Goal: Task Accomplishment & Management: Manage account settings

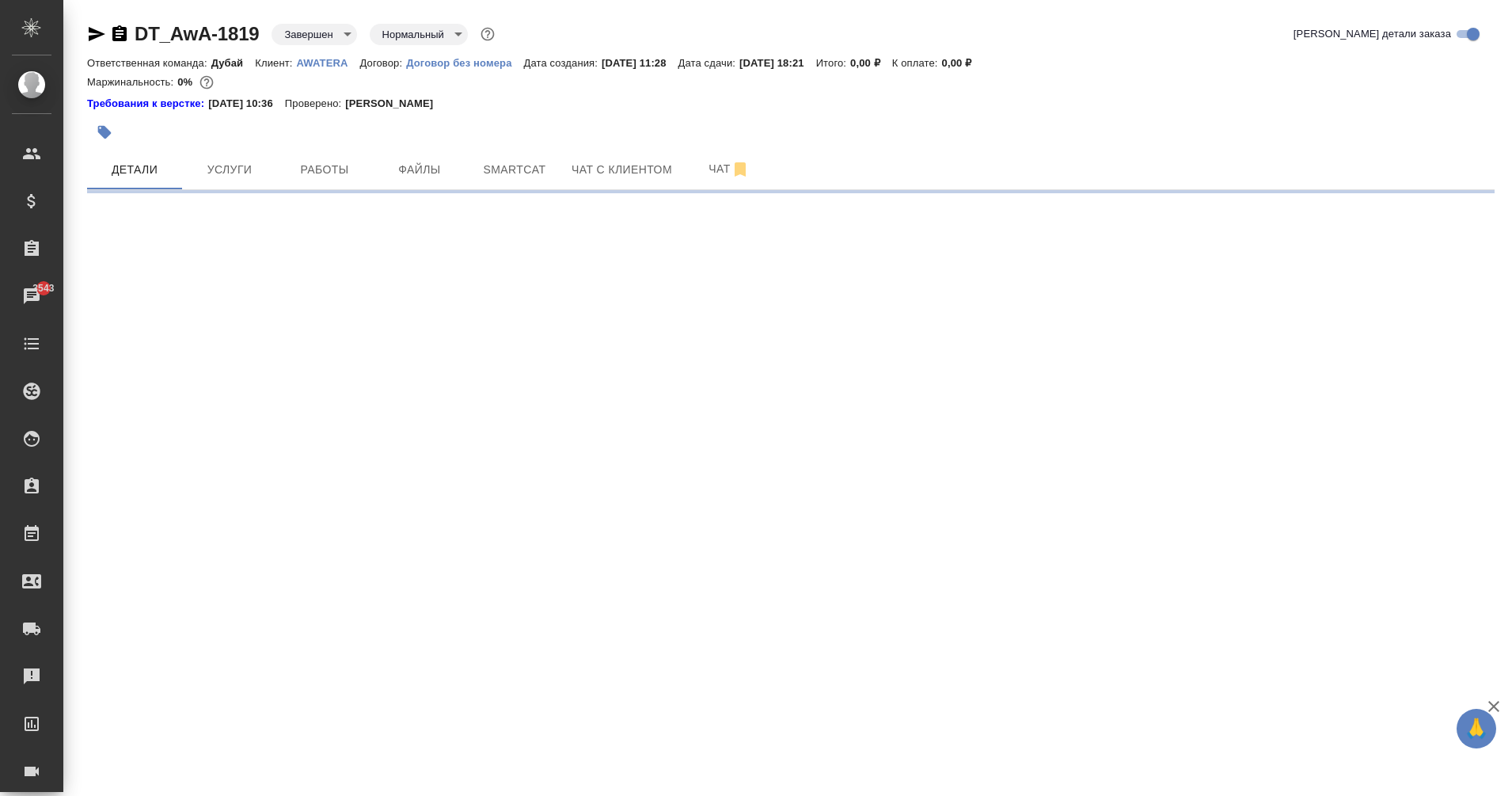
select select "RU"
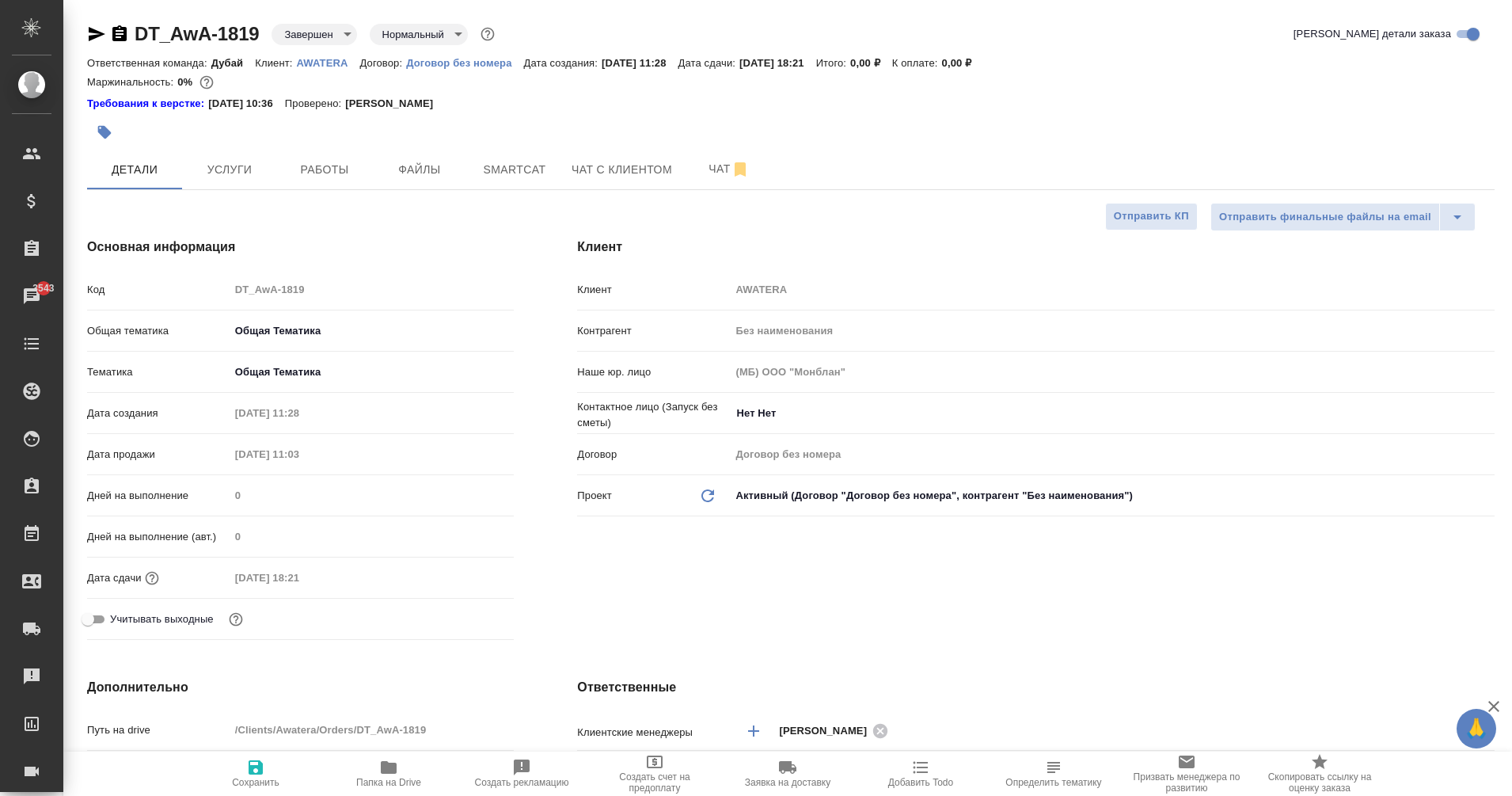
type textarea "x"
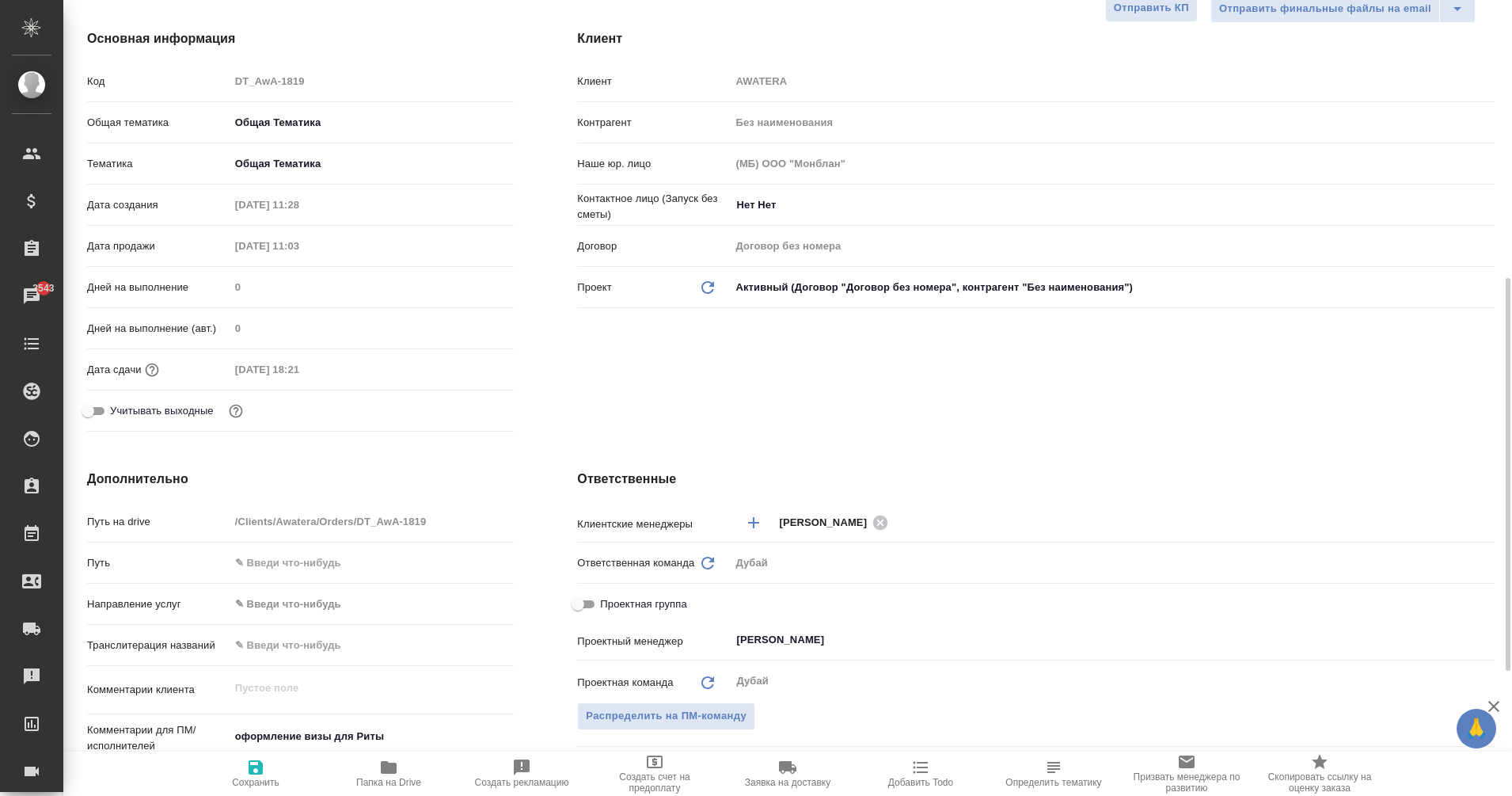
type textarea "x"
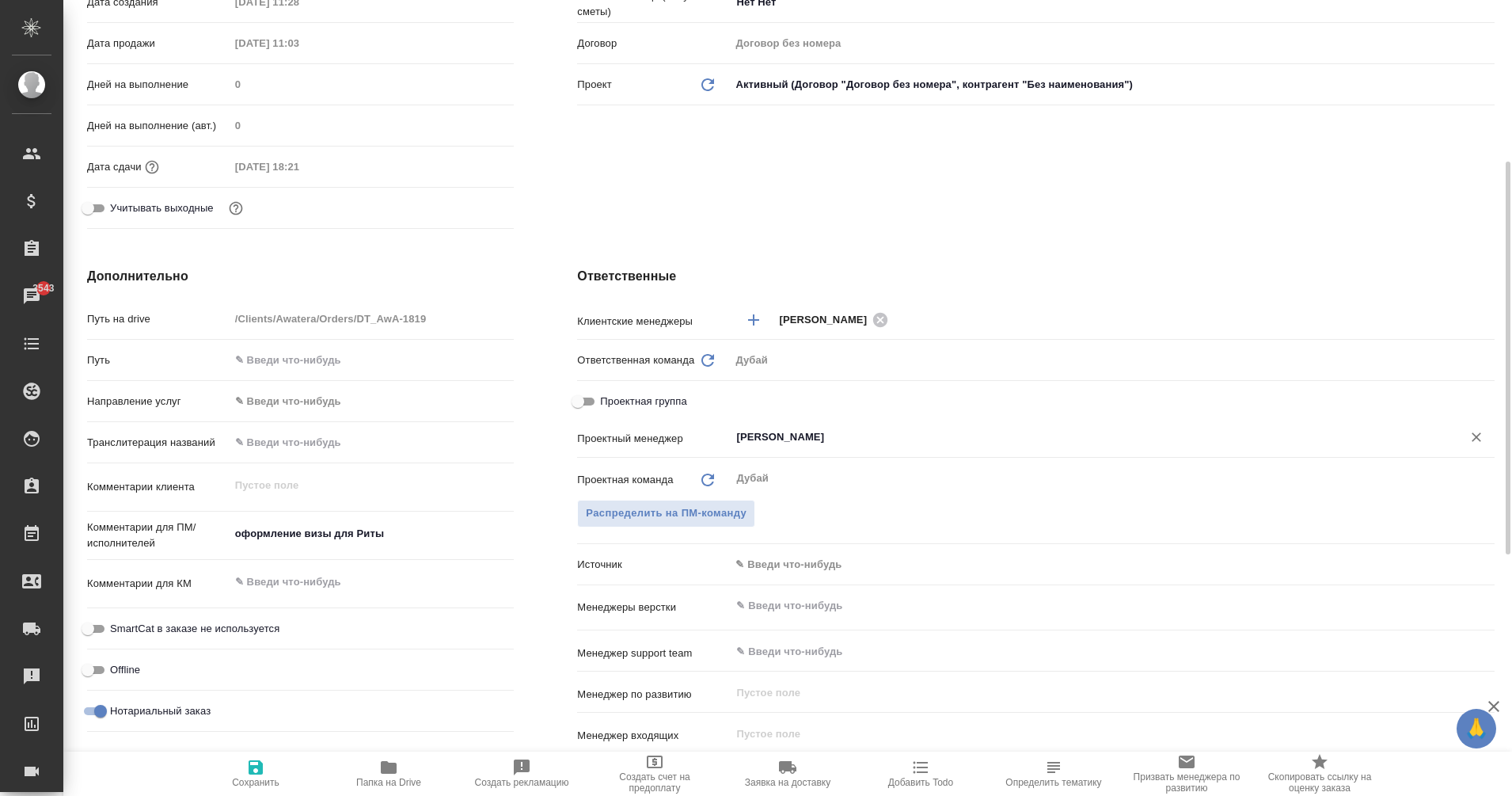
scroll to position [304, 0]
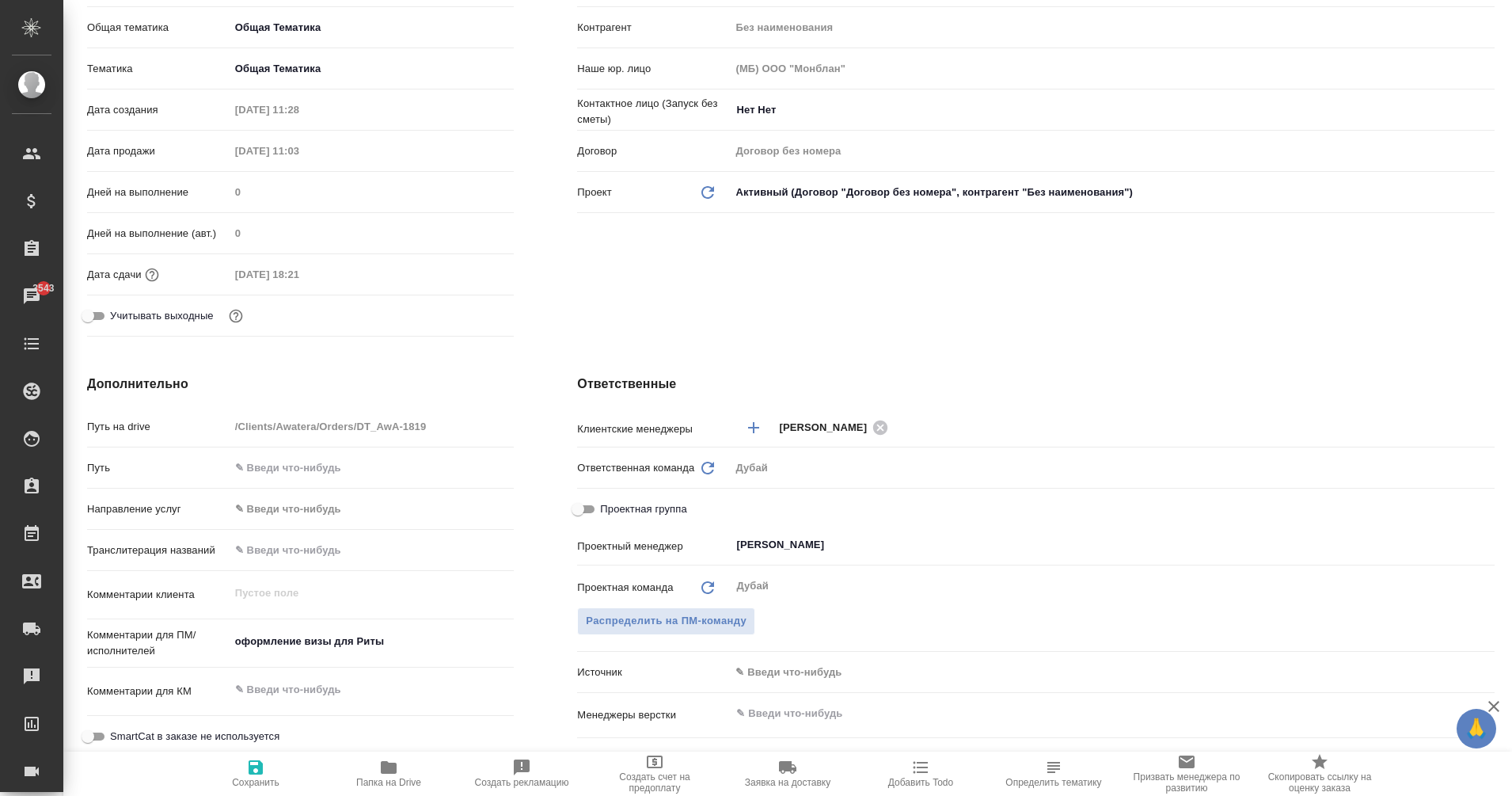
type textarea "x"
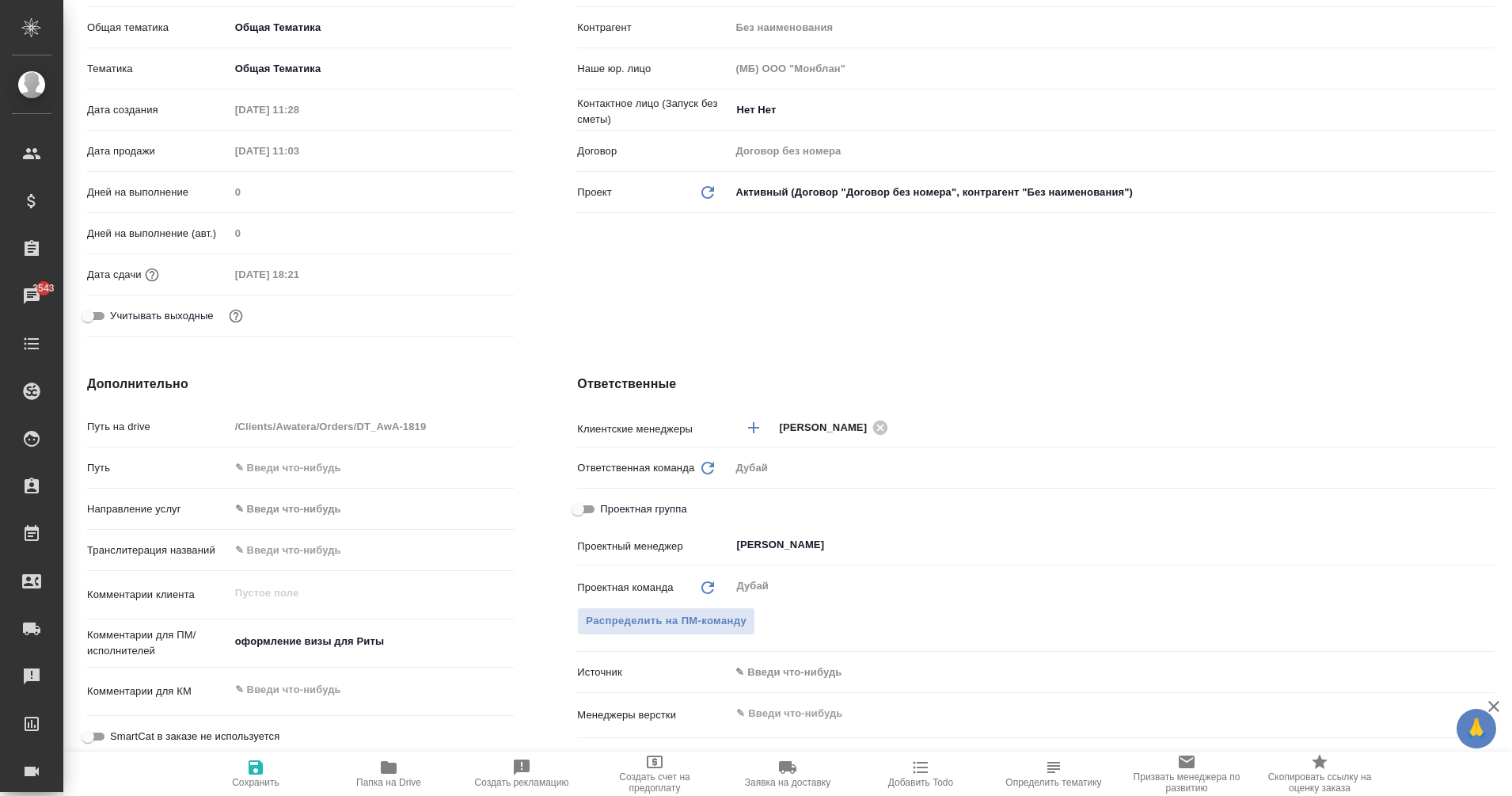
type textarea "x"
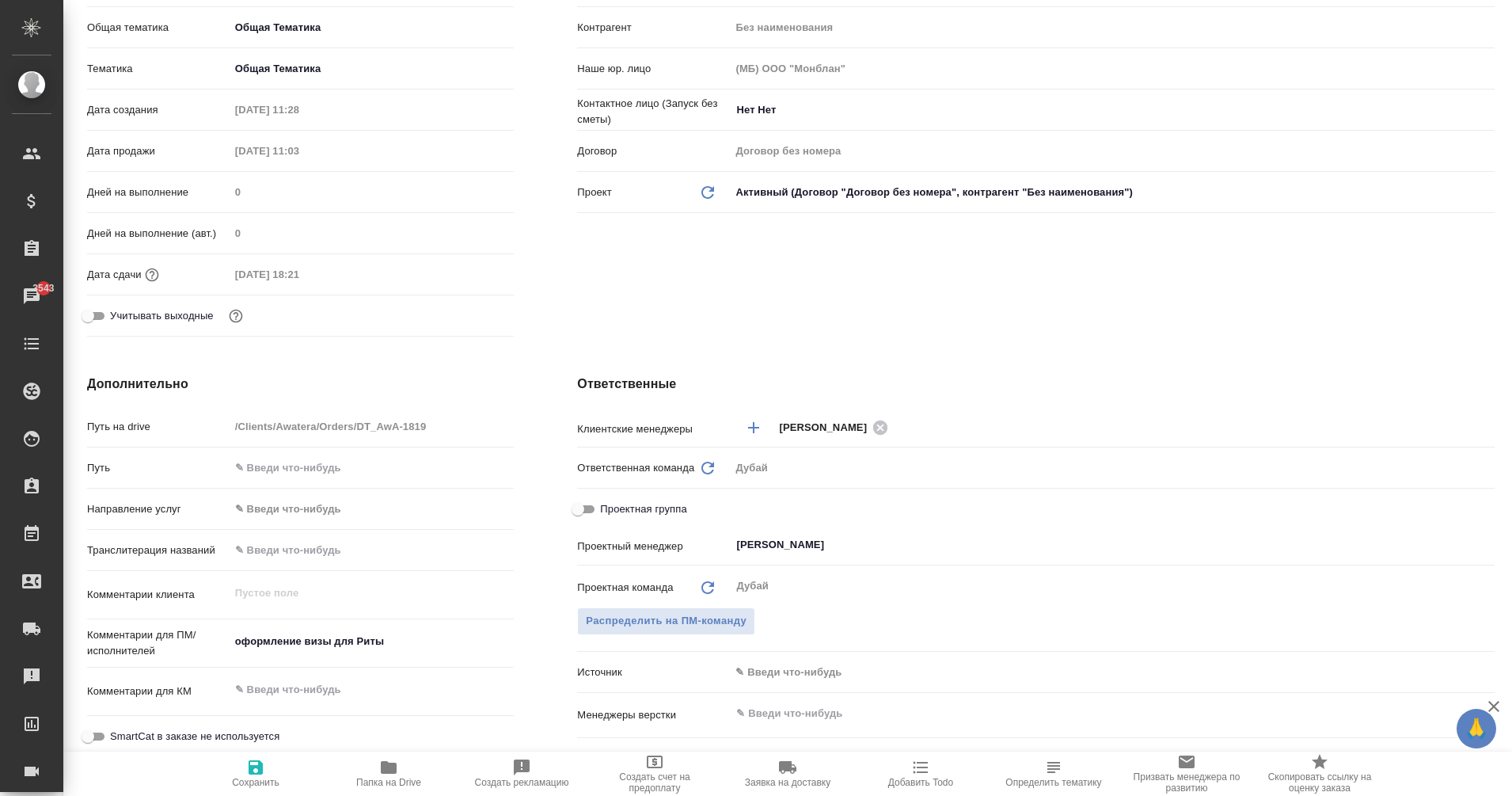
type textarea "x"
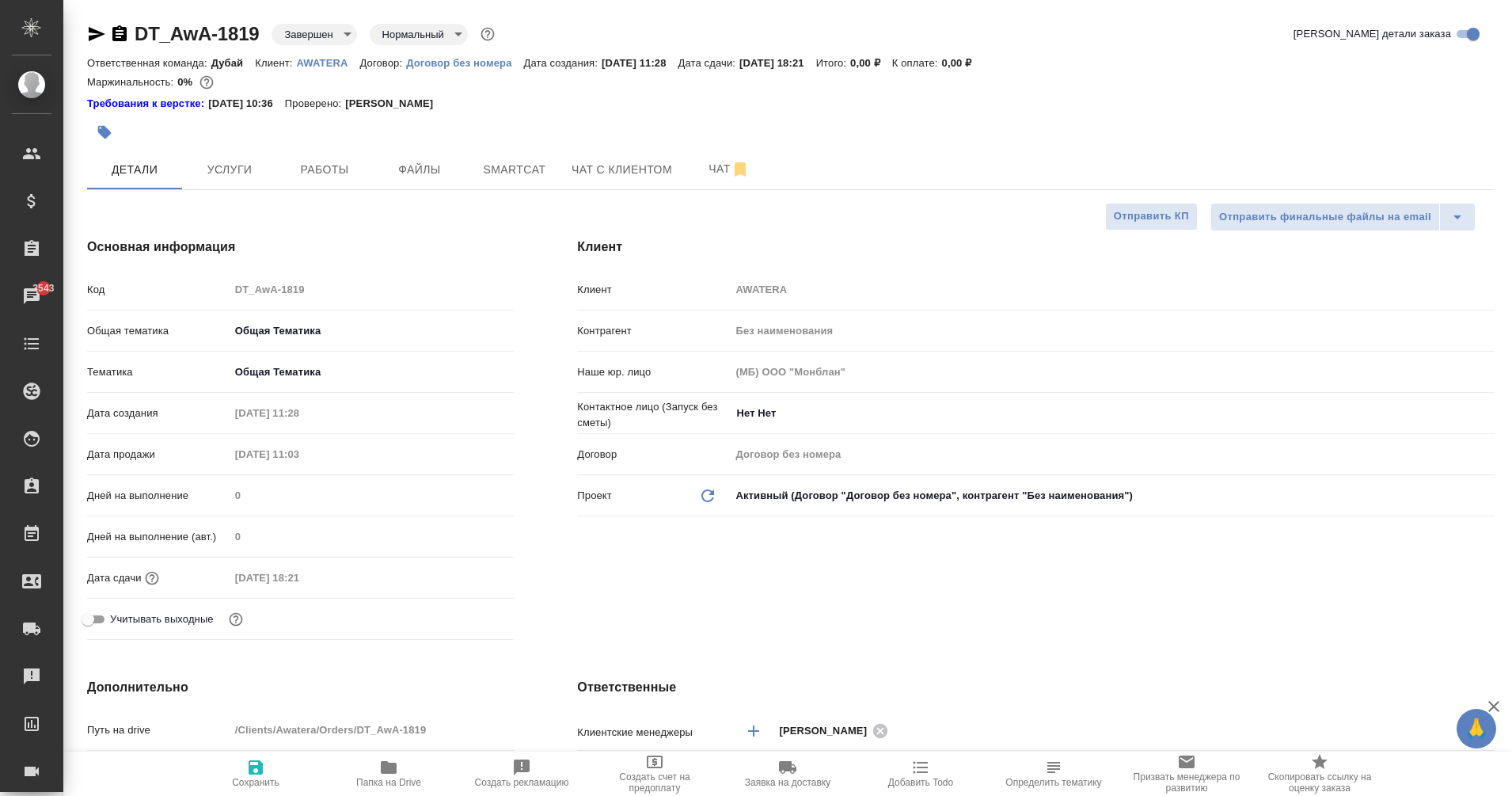
type textarea "x"
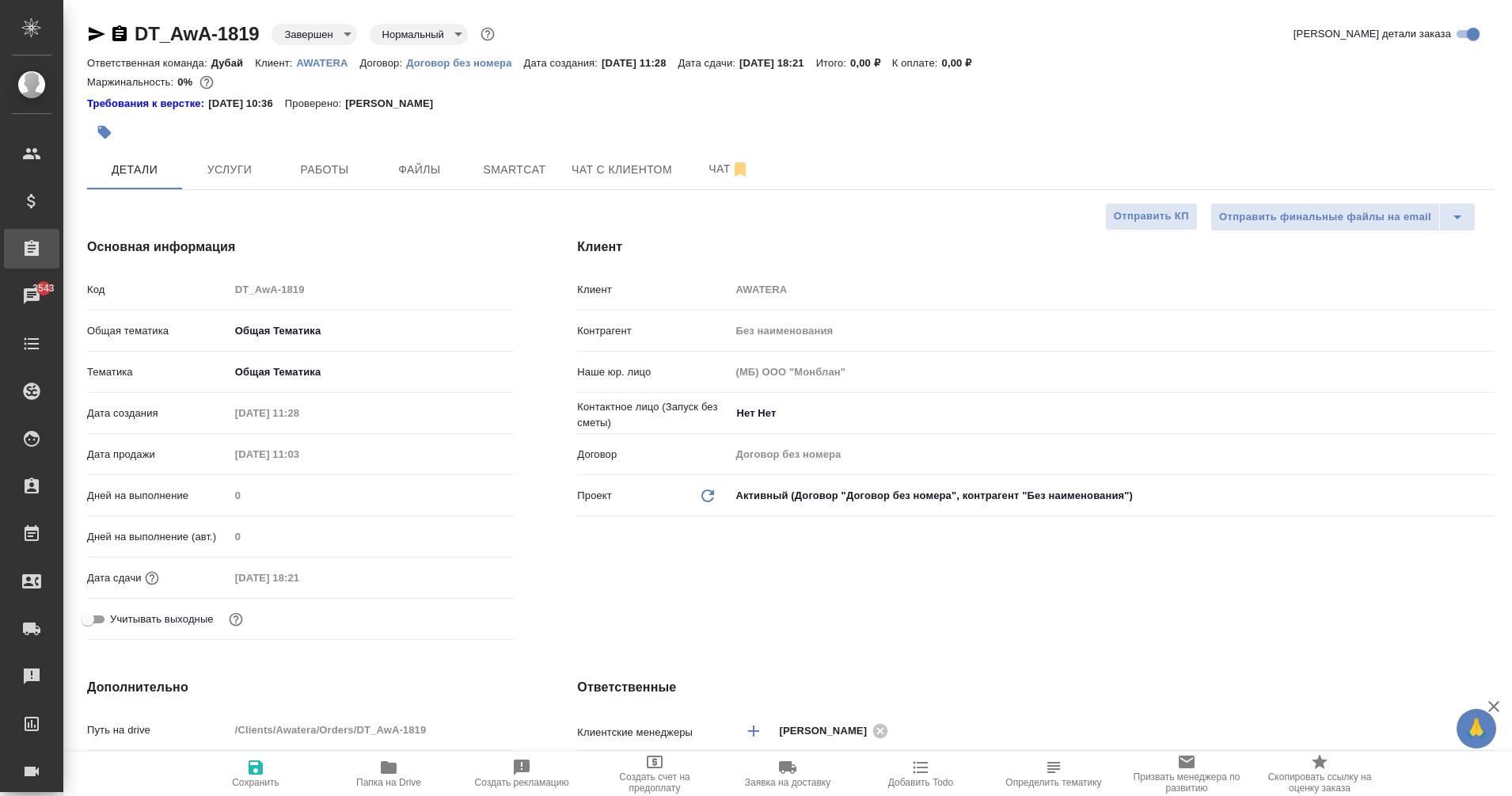
type textarea "x"
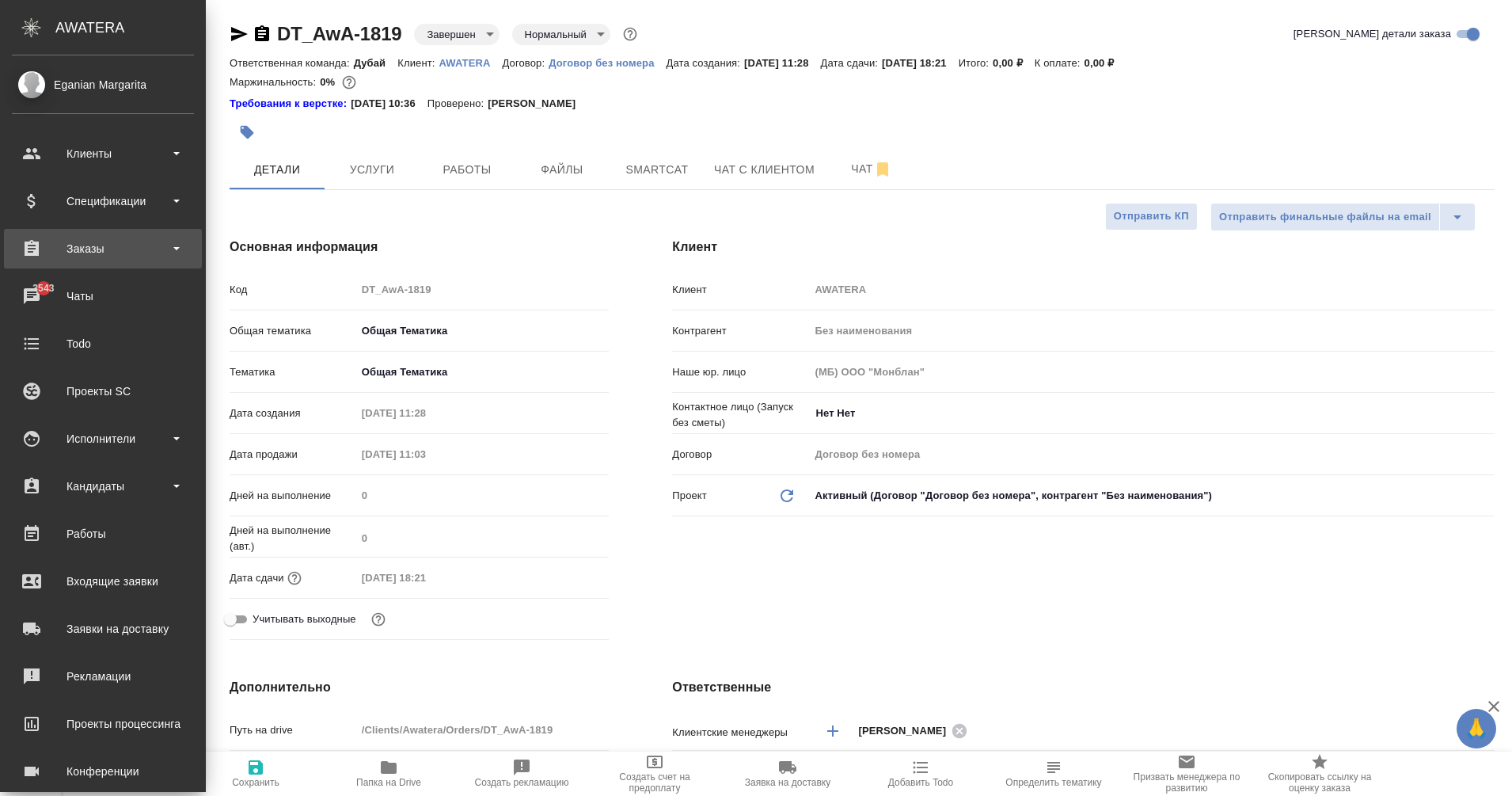
click at [37, 253] on div "Заказы" at bounding box center [103, 248] width 182 height 24
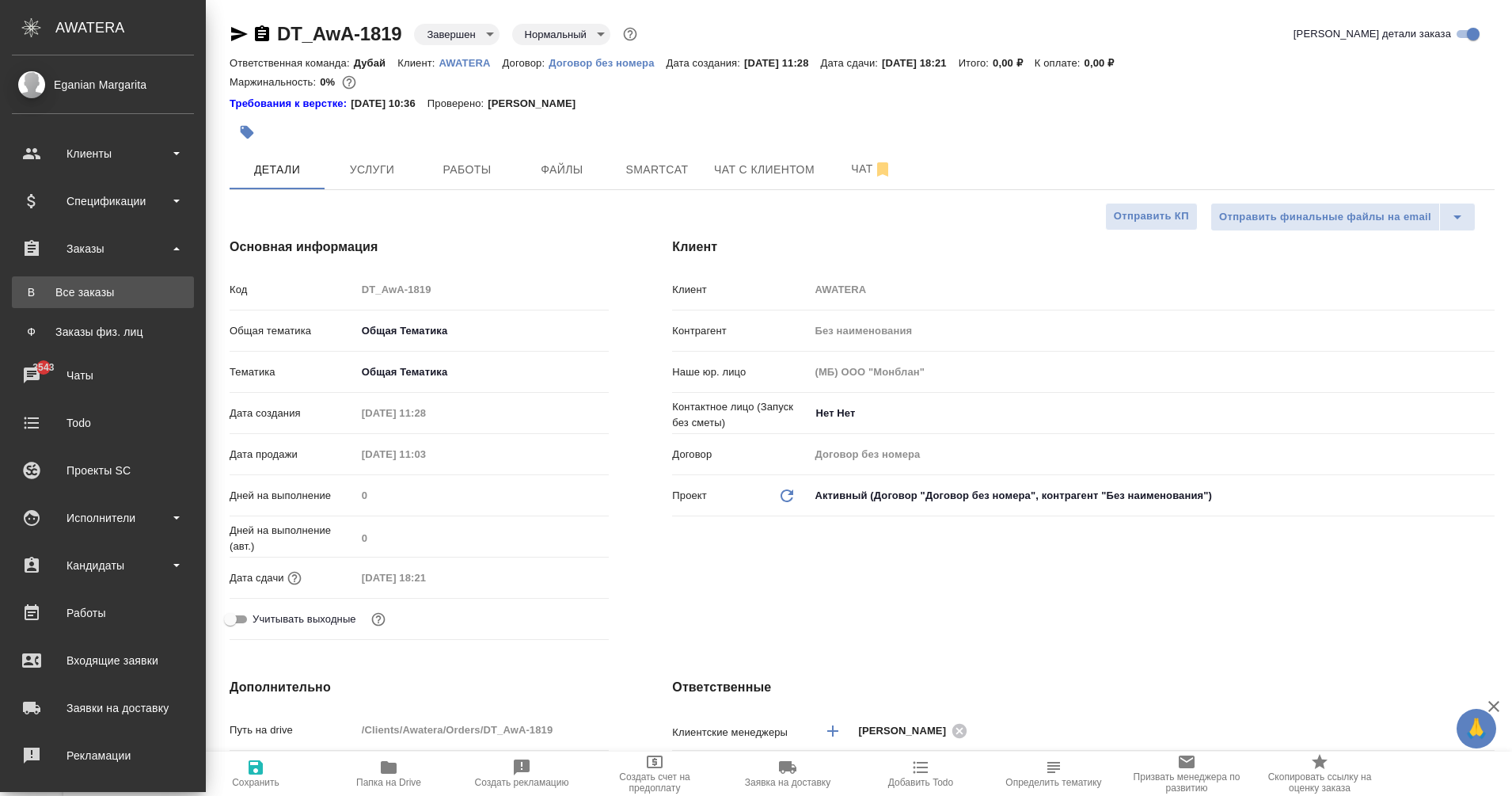
type textarea "x"
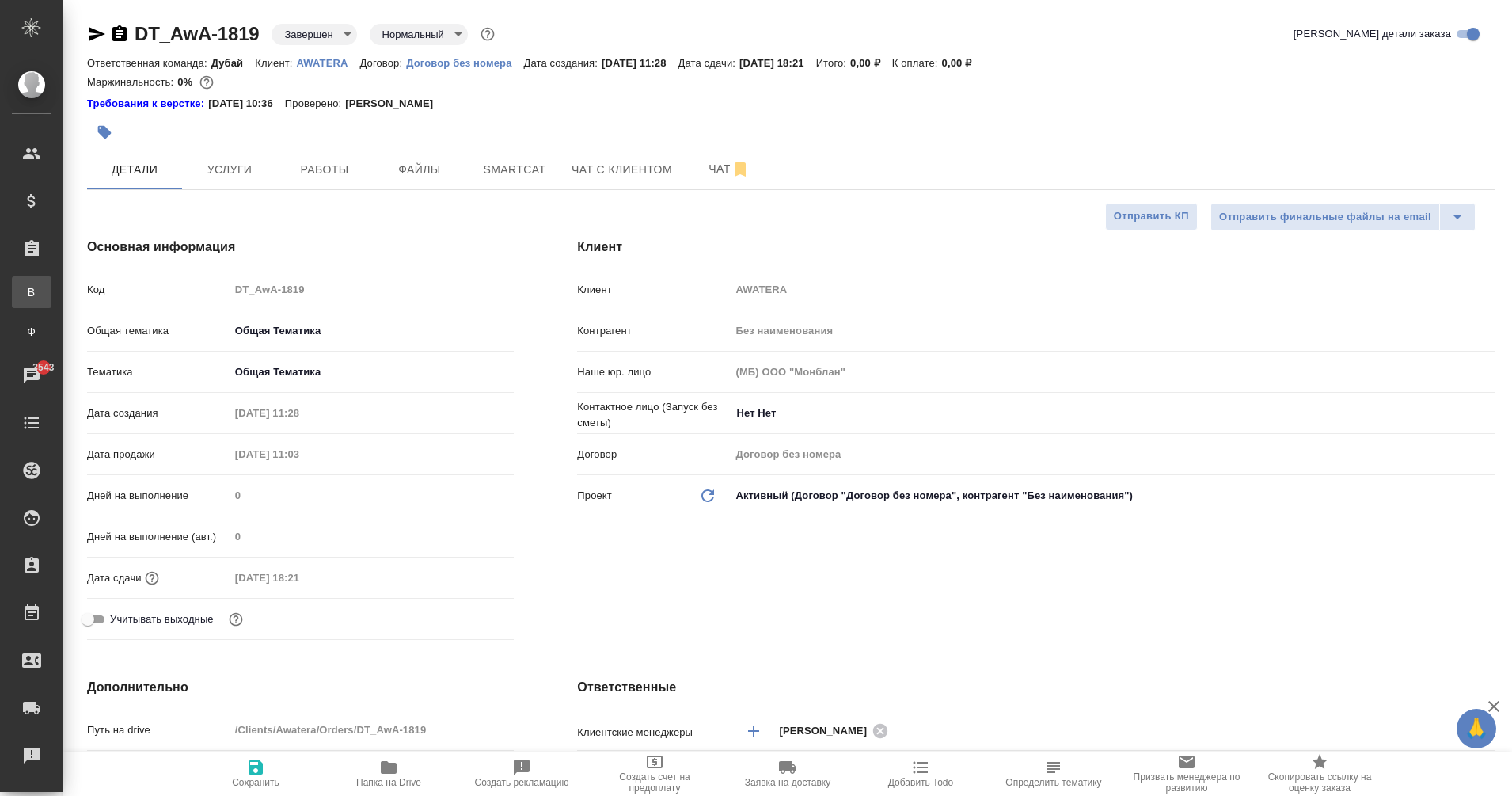
click at [24, 286] on div "Все заказы" at bounding box center [11, 291] width 24 height 16
type textarea "x"
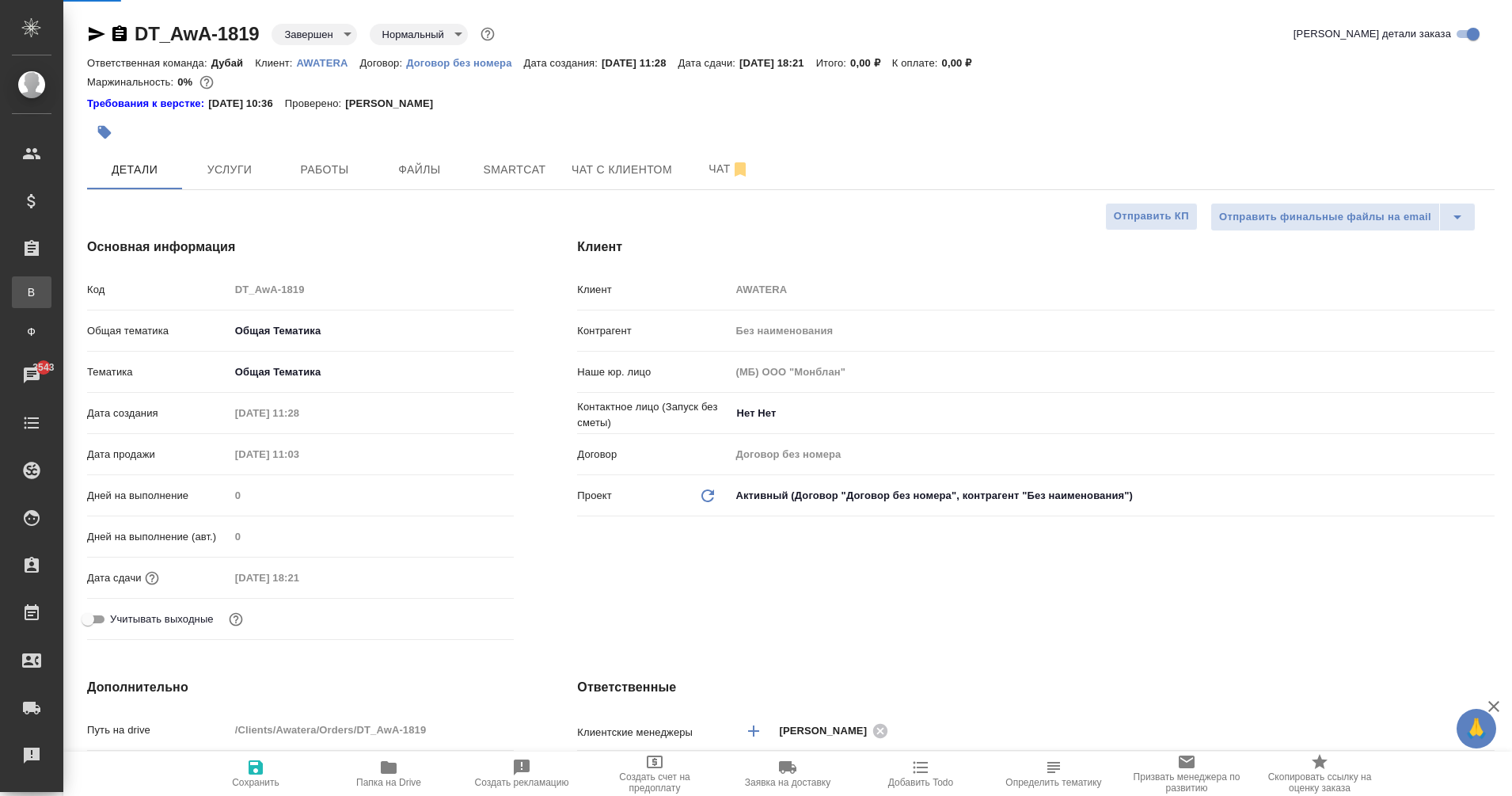
type textarea "x"
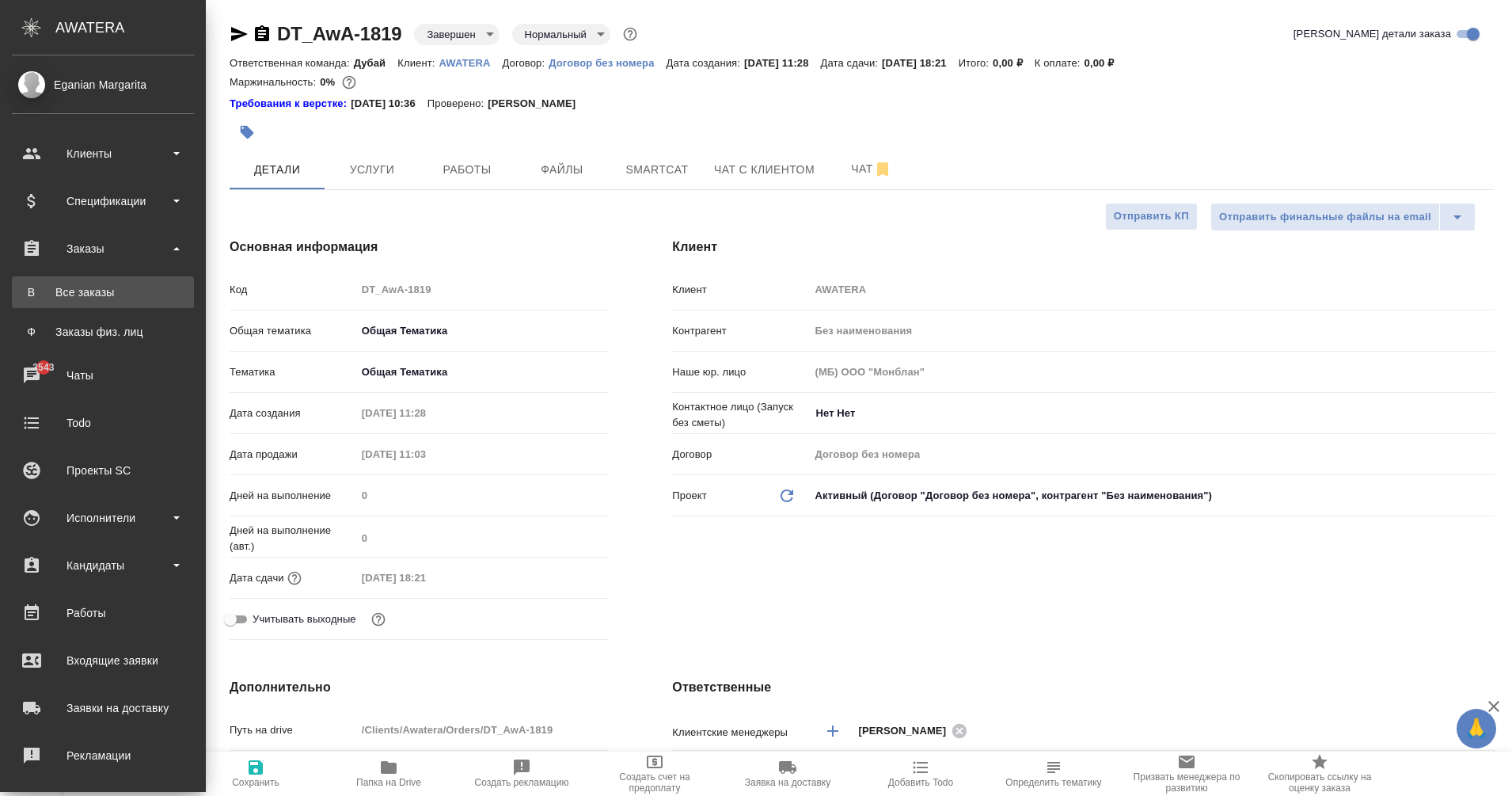
click at [40, 301] on link "В Все заказы" at bounding box center [103, 292] width 182 height 32
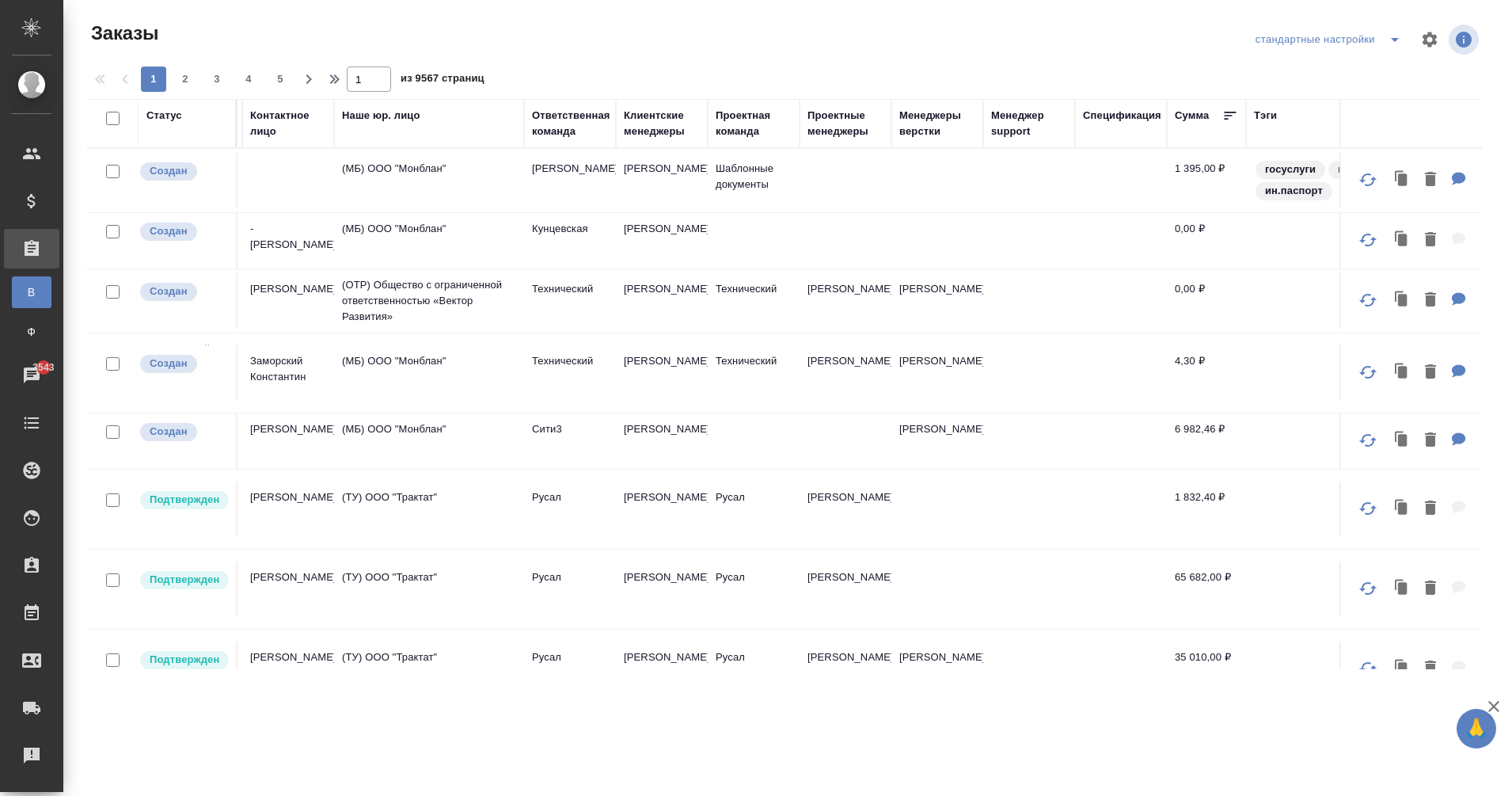
scroll to position [0, 748]
click at [838, 135] on div "Проектные менеджеры" at bounding box center [843, 123] width 76 height 32
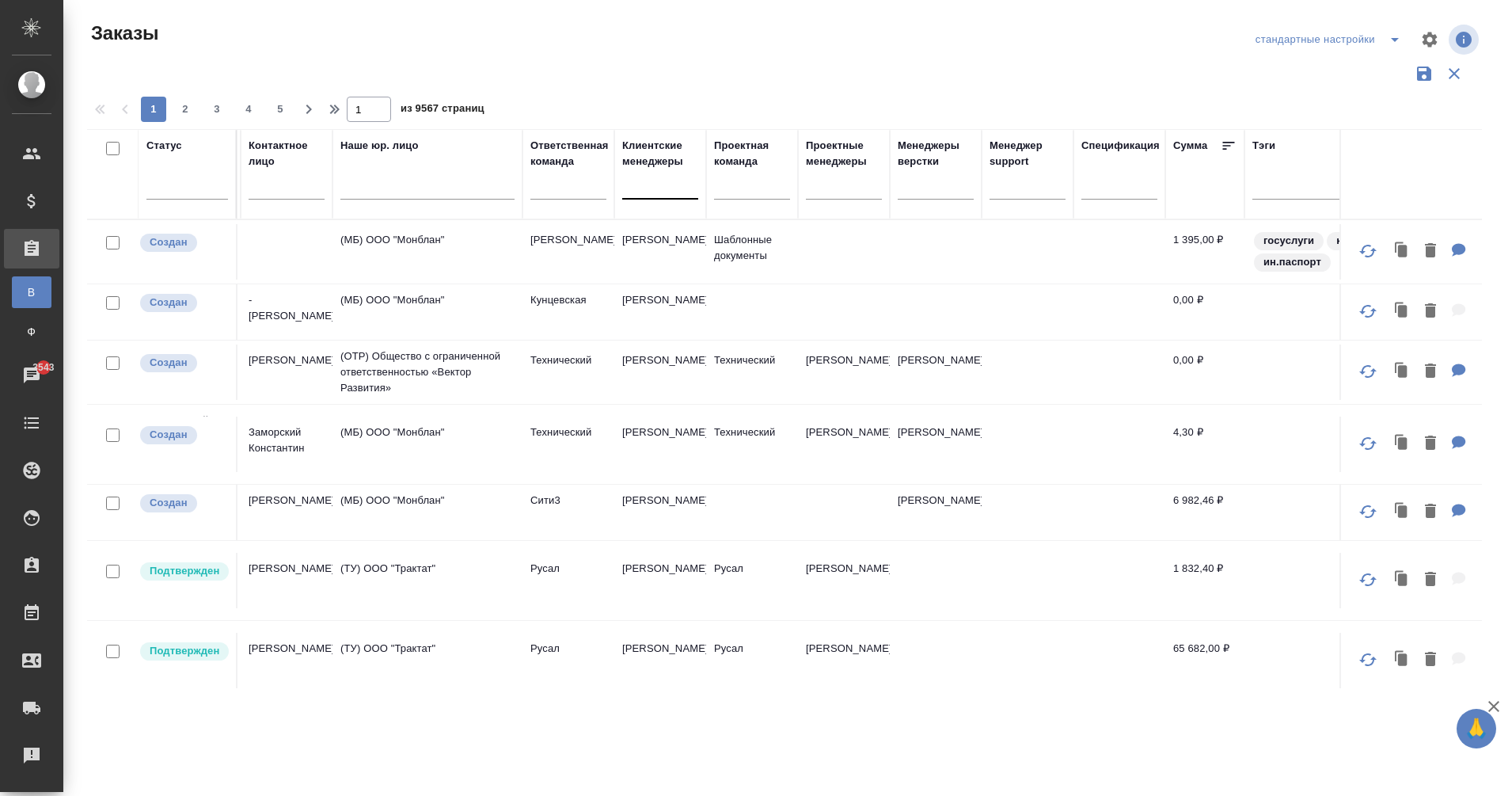
click at [631, 190] on div at bounding box center [631, 183] width 2 height 13
type input "petr"
click at [713, 226] on div "[PERSON_NAME]" at bounding box center [740, 234] width 237 height 29
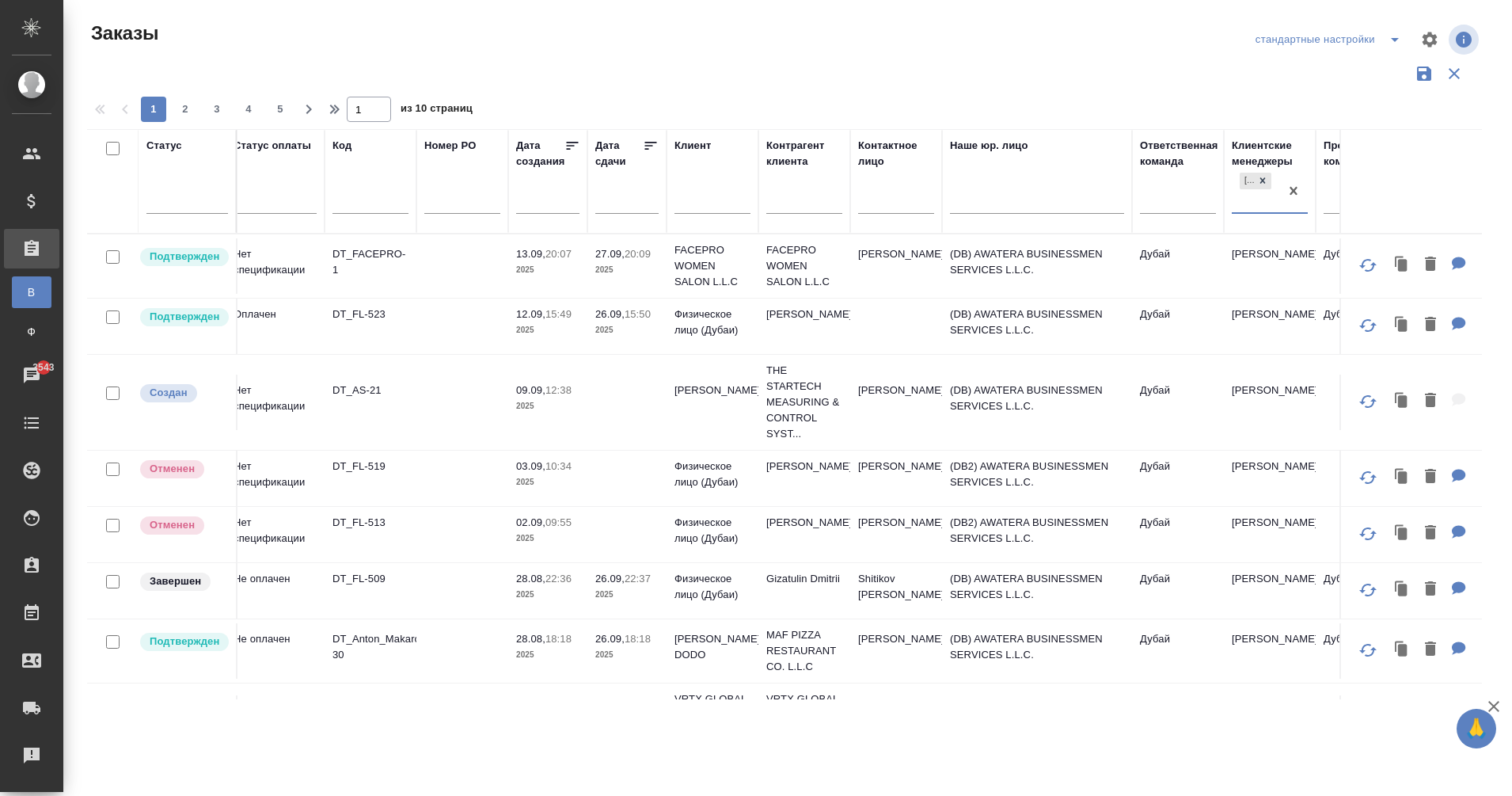
scroll to position [0, 345]
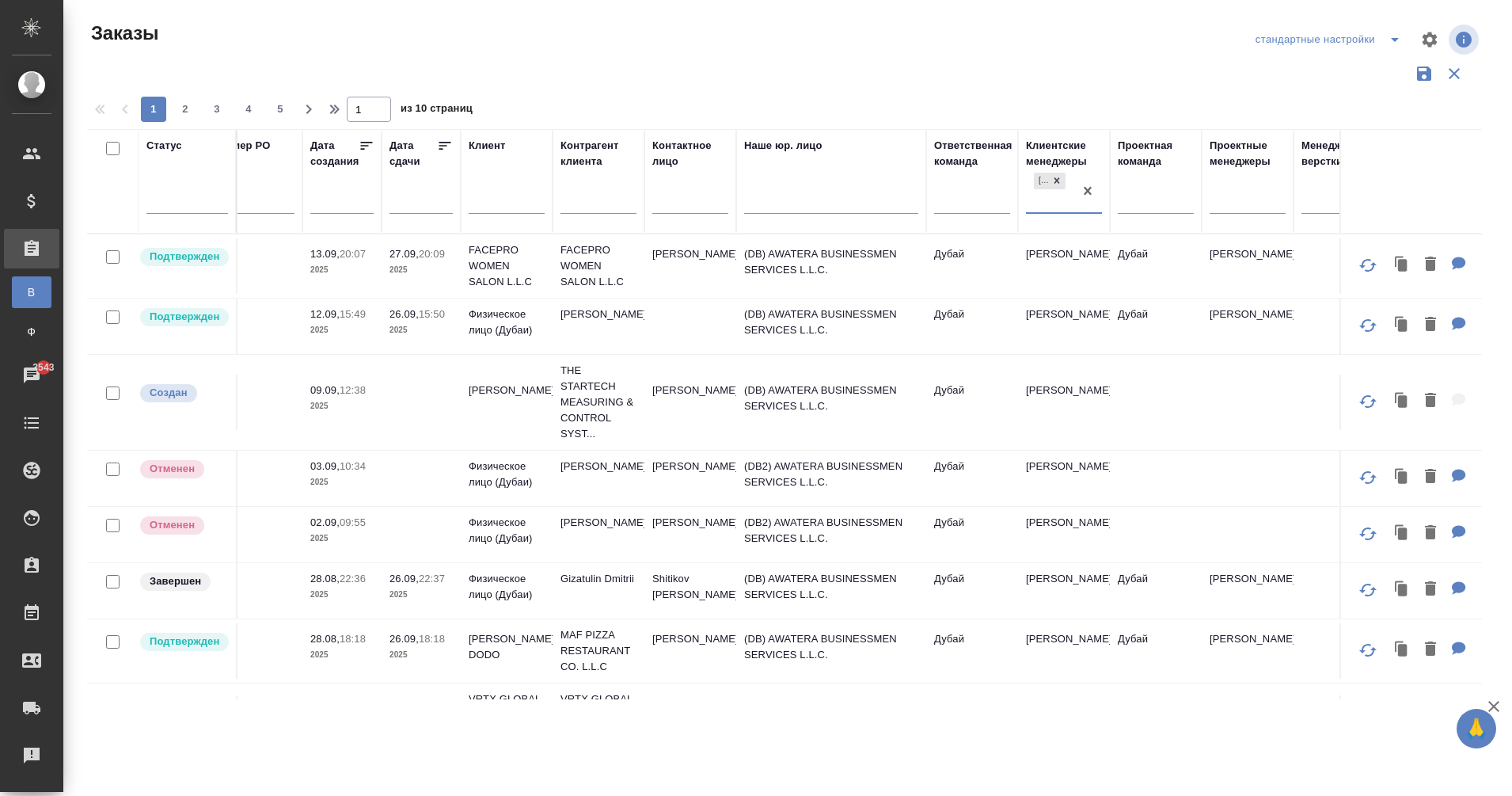
click at [507, 242] on p "FACEPRO WOMEN SALON L.L.C" at bounding box center [506, 266] width 76 height 48
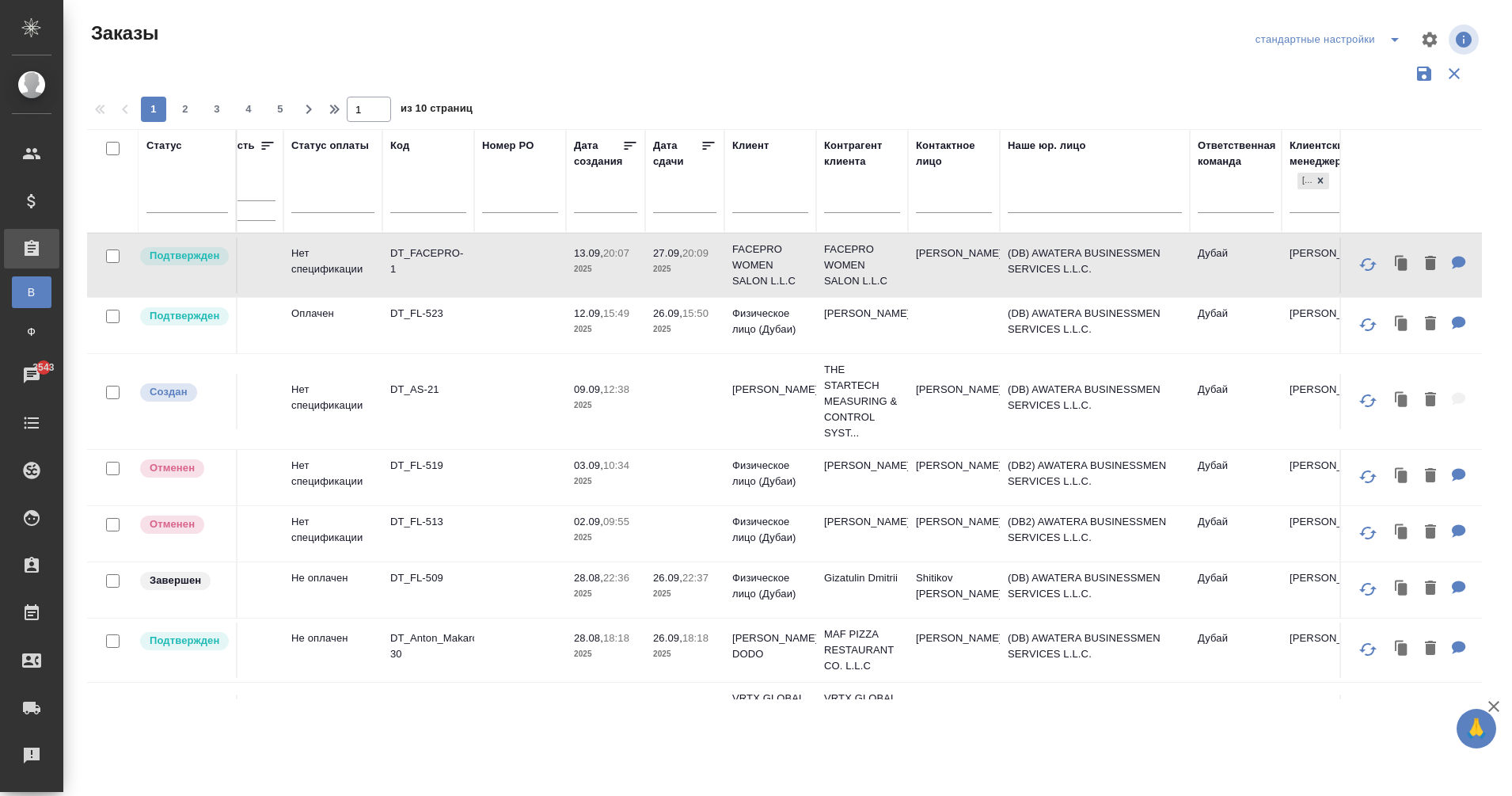
scroll to position [0, 75]
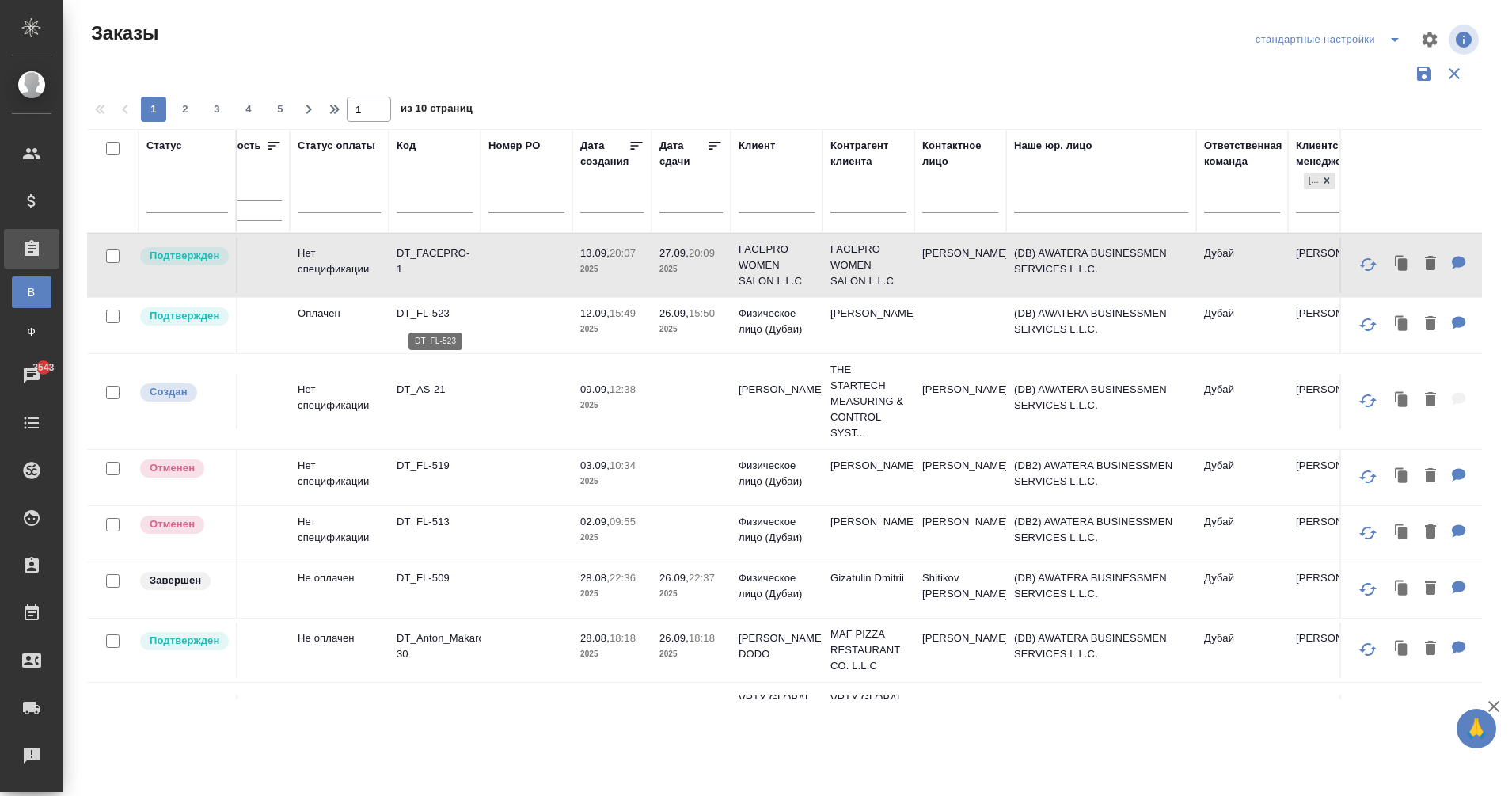
click at [439, 310] on p "DT_FL-523" at bounding box center [434, 313] width 76 height 16
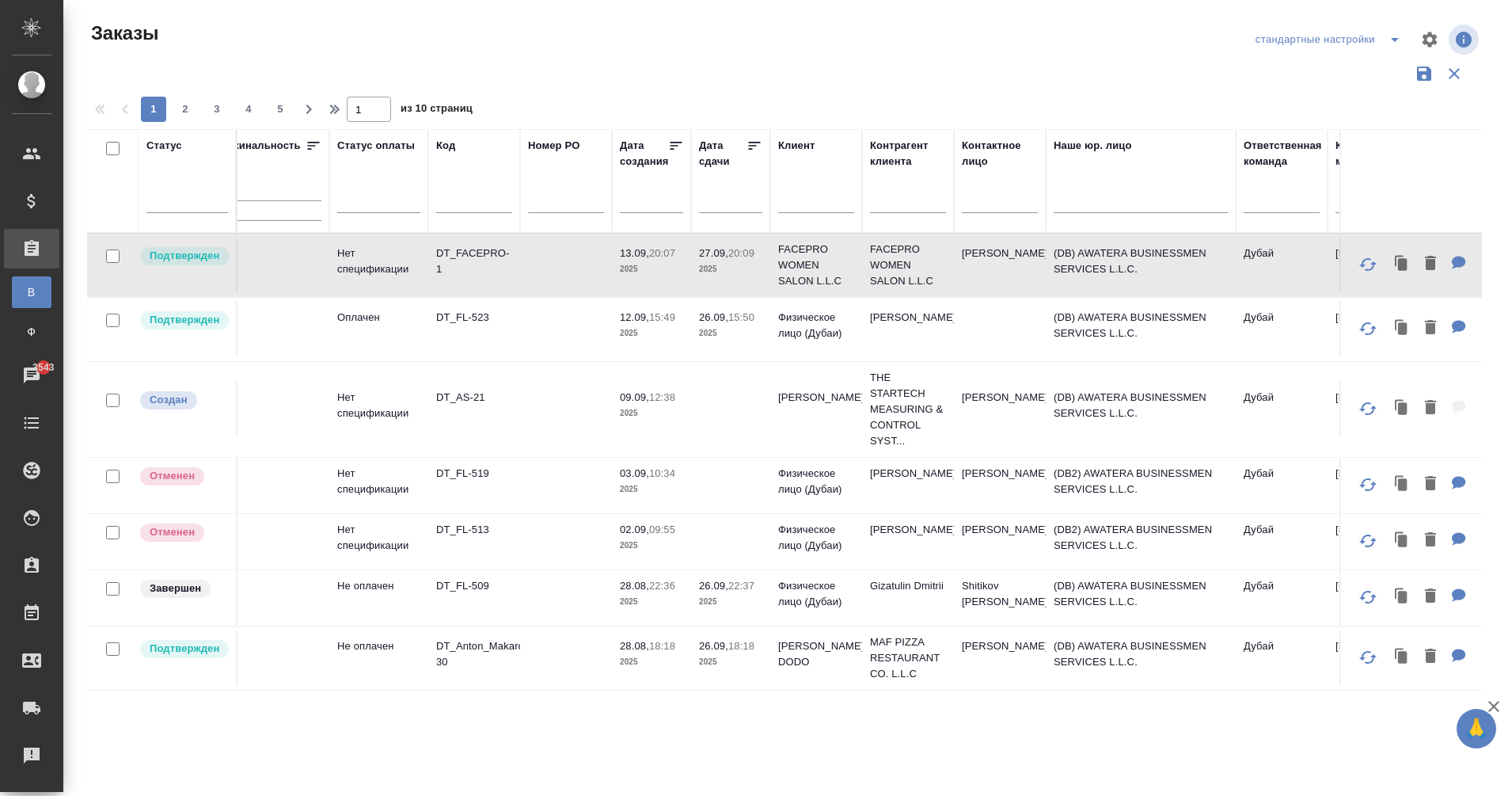
scroll to position [0, 10]
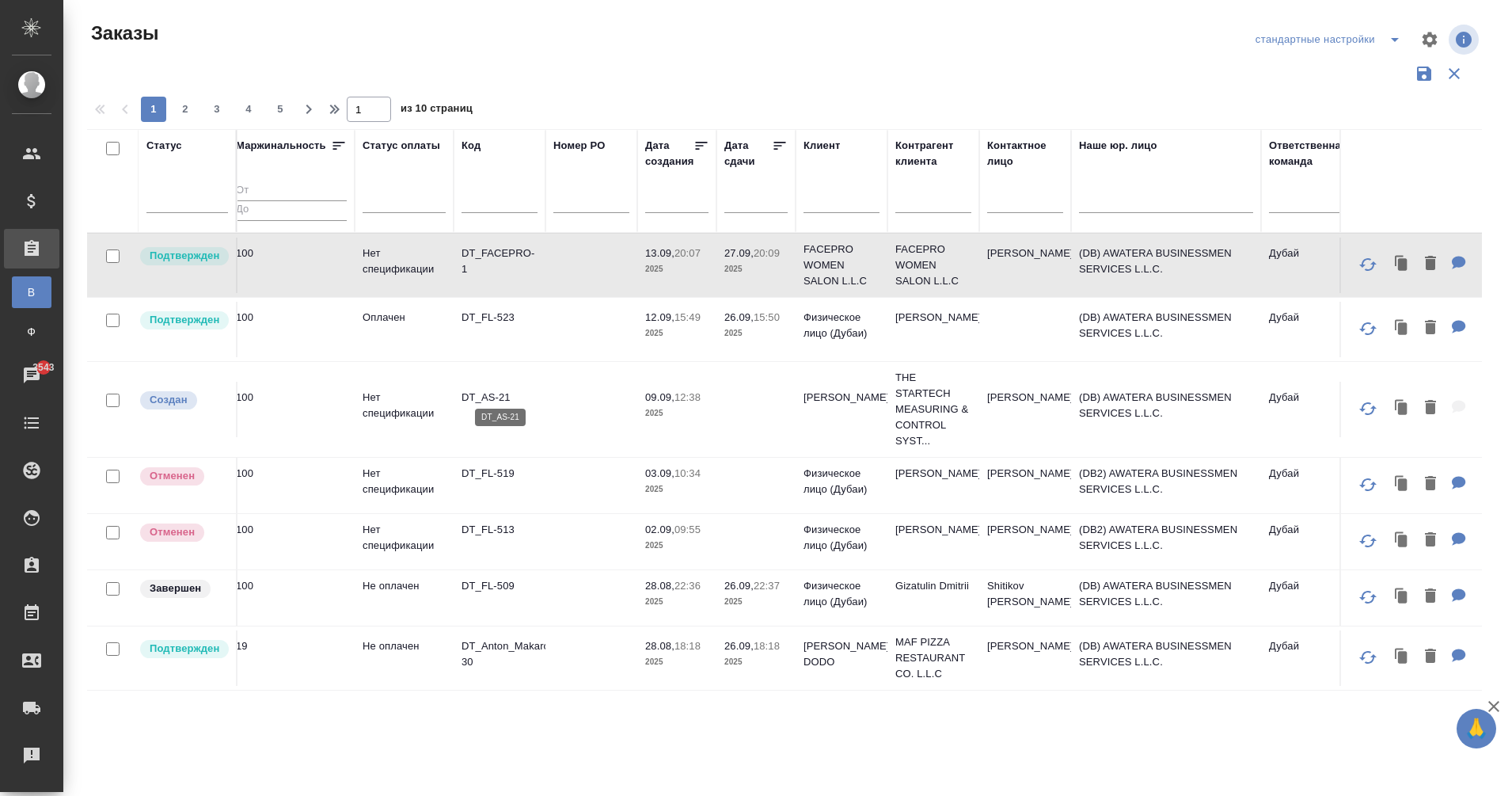
click at [484, 393] on p "DT_AS-21" at bounding box center [500, 397] width 76 height 16
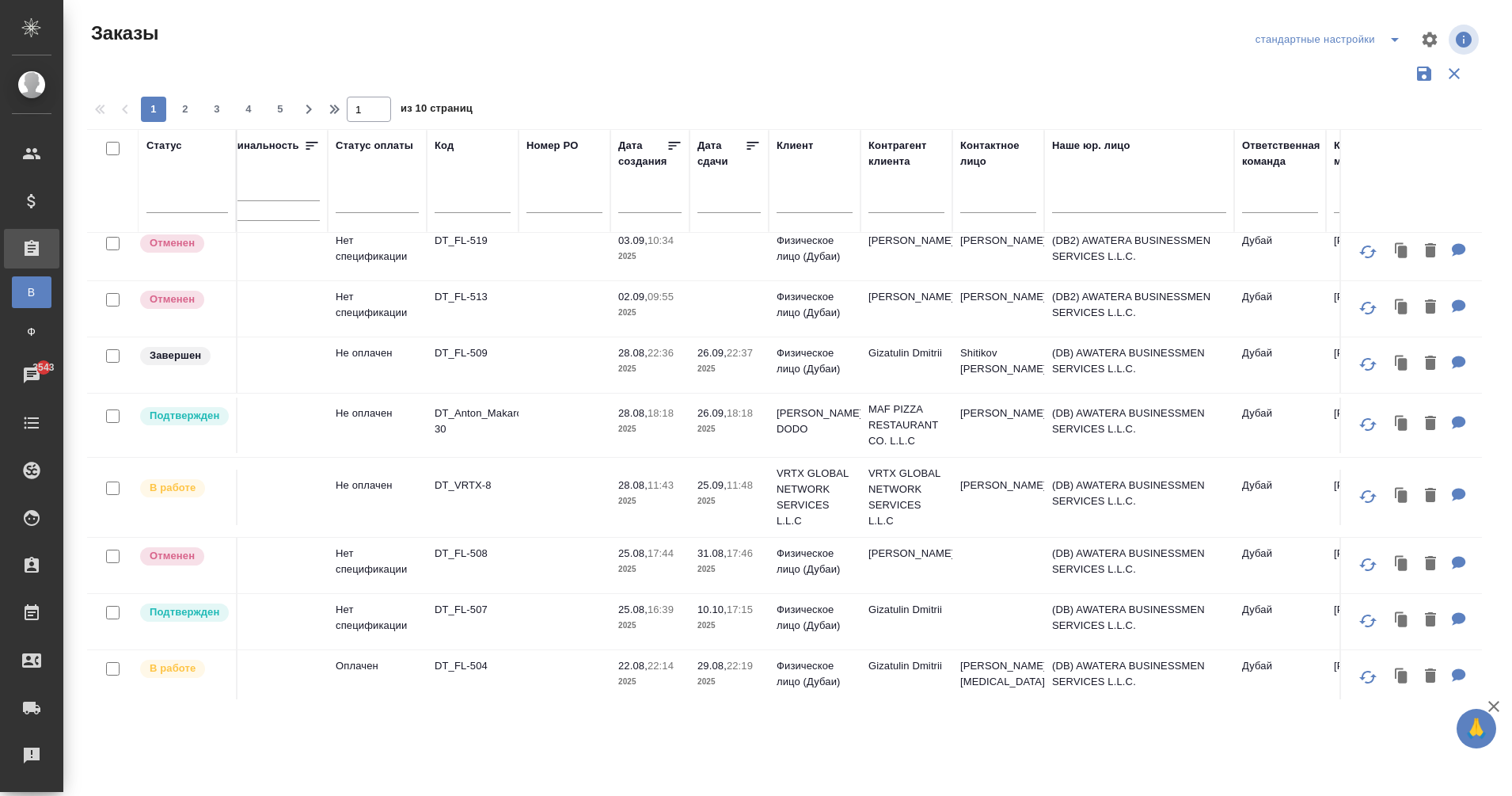
scroll to position [234, 37]
click at [468, 477] on p "DT_VRTX-8" at bounding box center [472, 484] width 76 height 16
click at [460, 601] on p "DT_FL-507" at bounding box center [472, 608] width 76 height 16
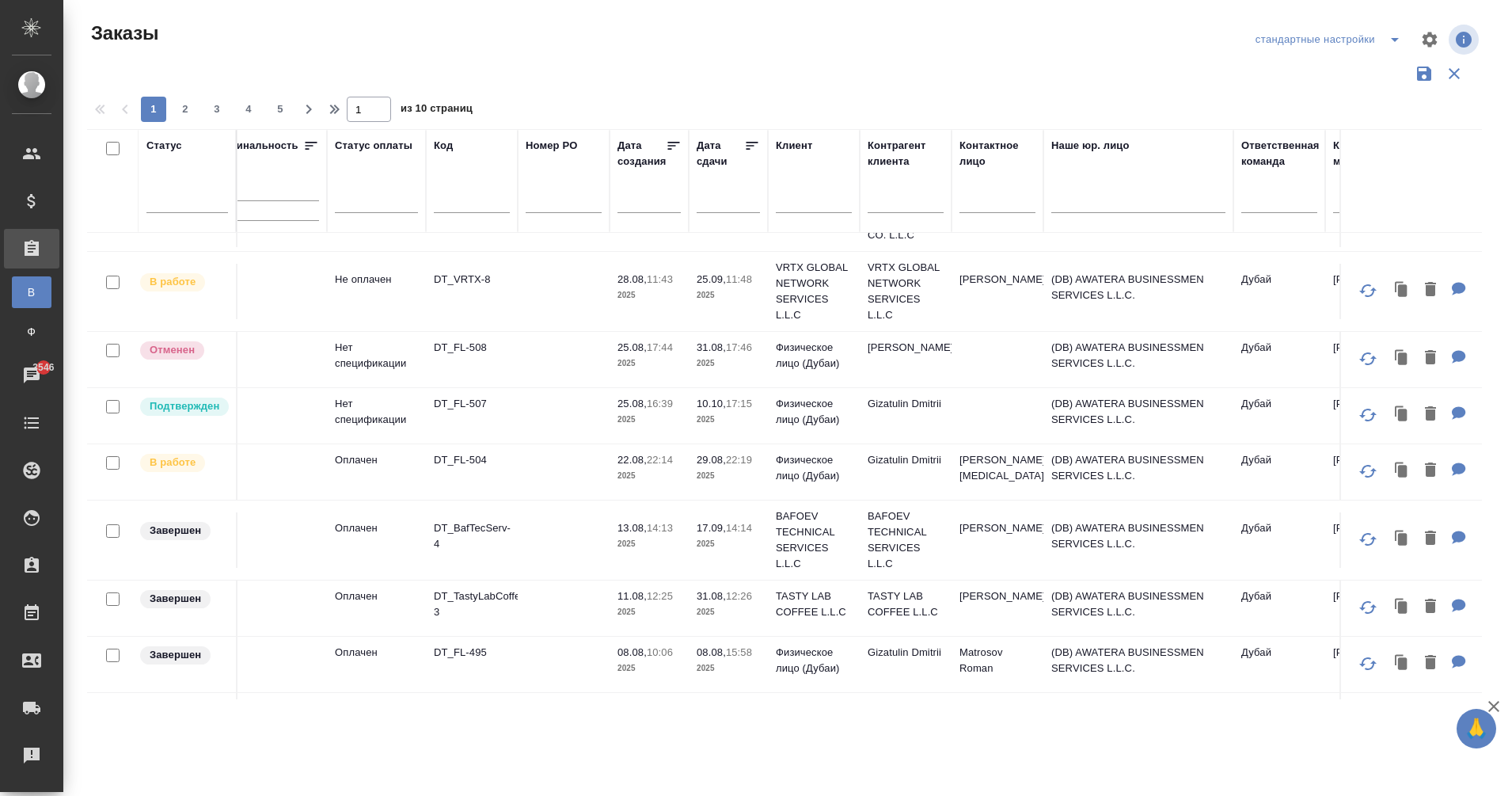
scroll to position [447, 37]
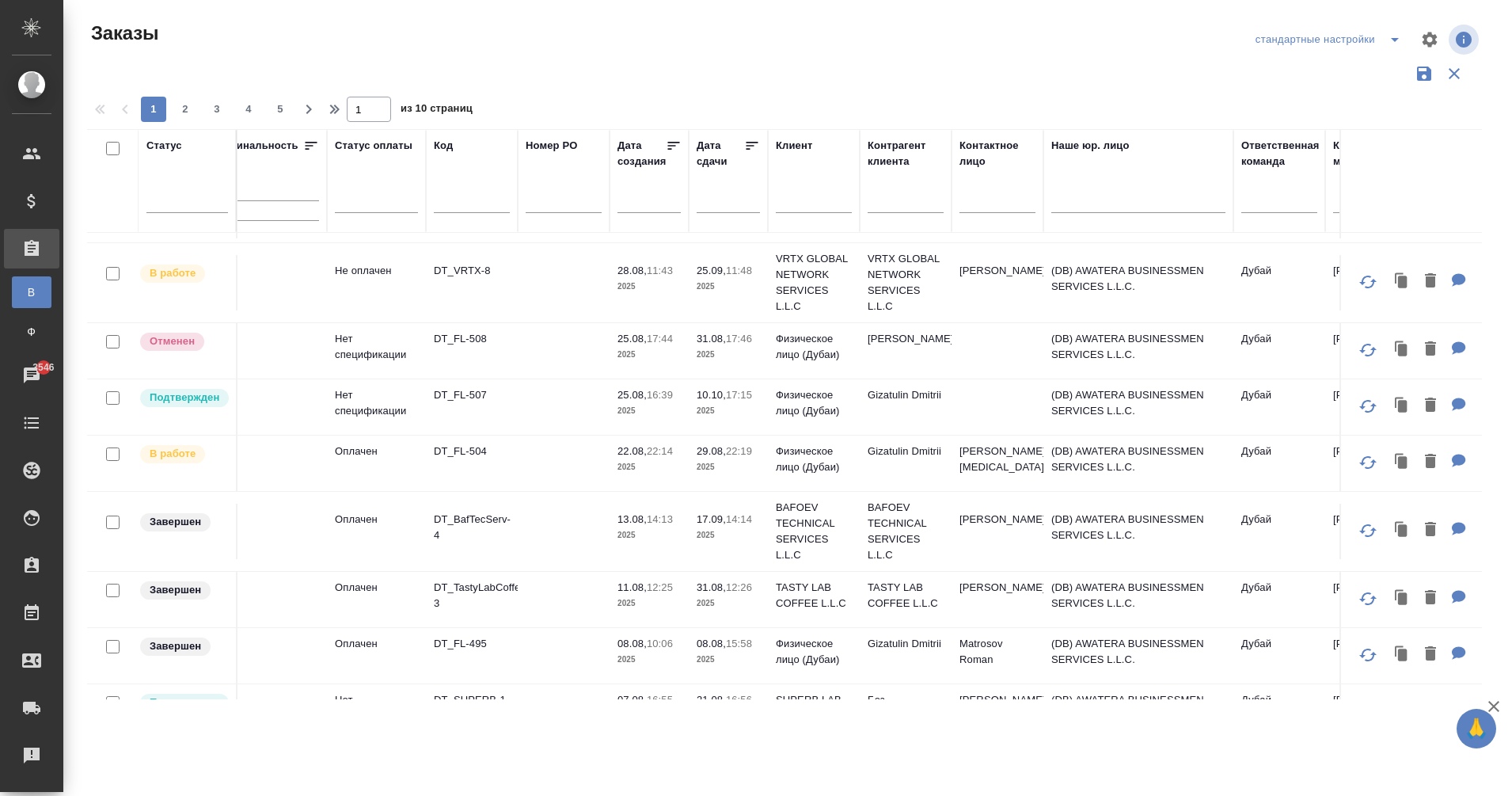
click at [473, 451] on td "DT_FL-504" at bounding box center [472, 464] width 92 height 56
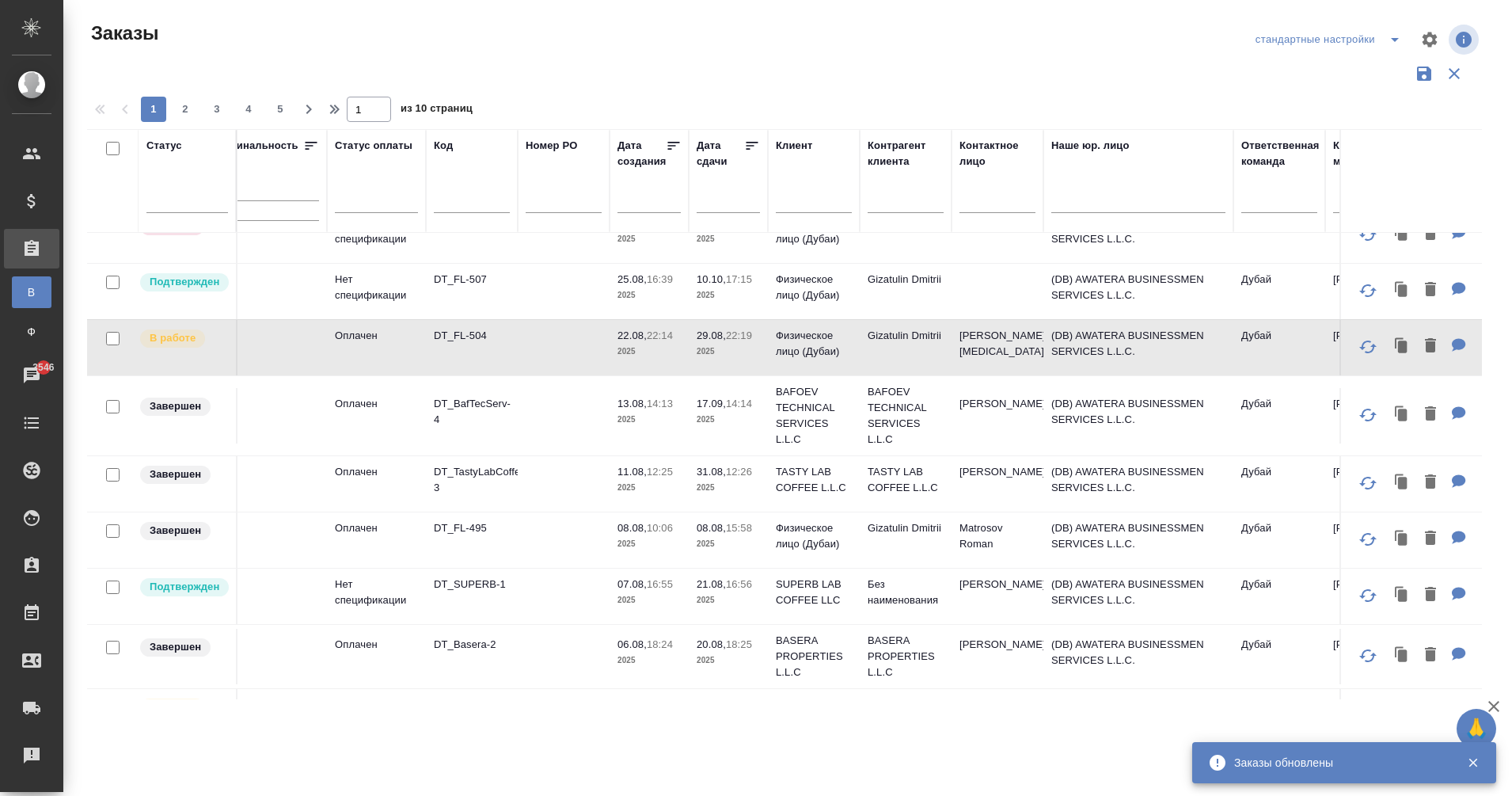
scroll to position [625, 37]
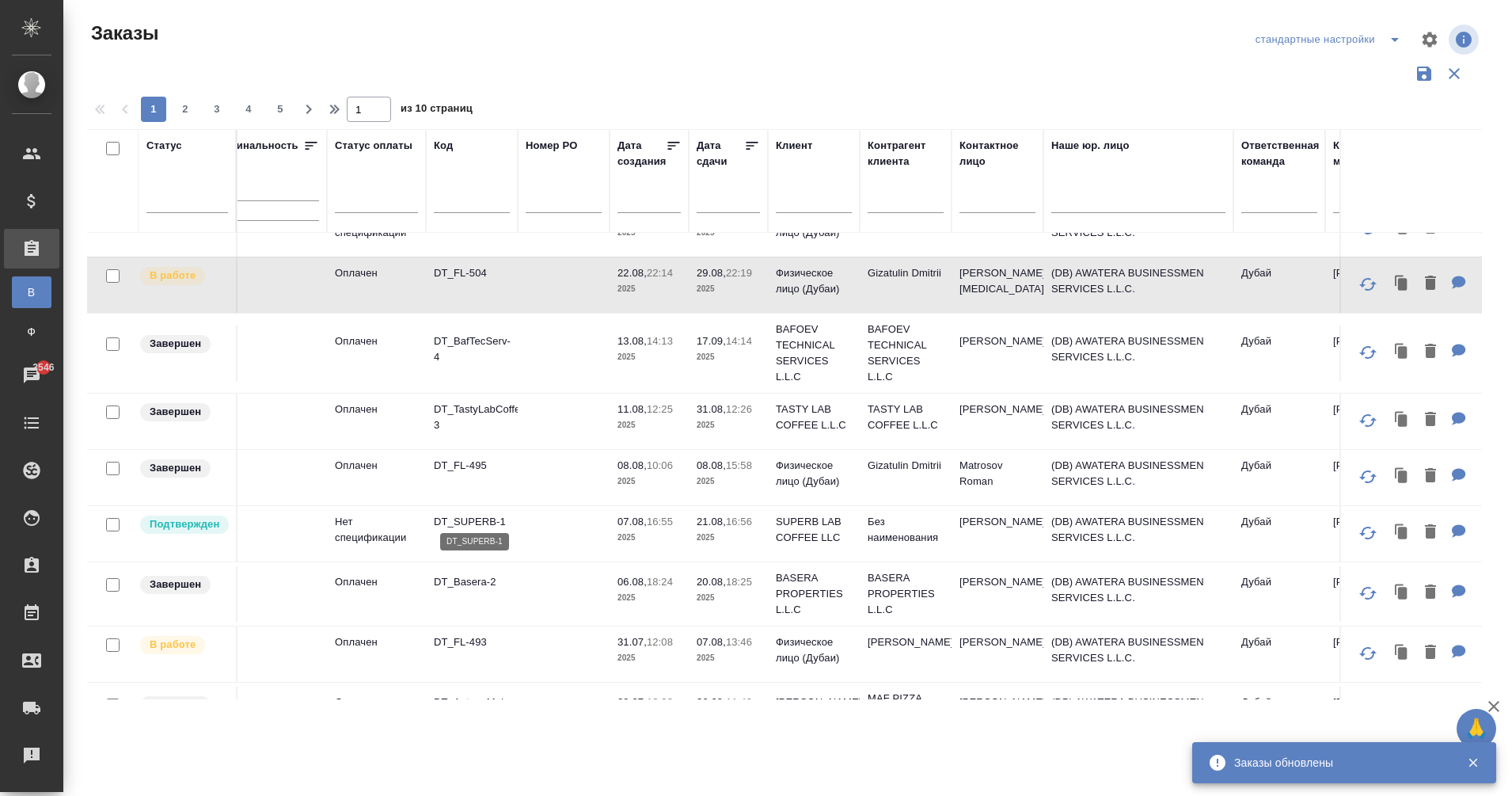
click at [476, 514] on p "DT_SUPERB-1" at bounding box center [472, 521] width 76 height 16
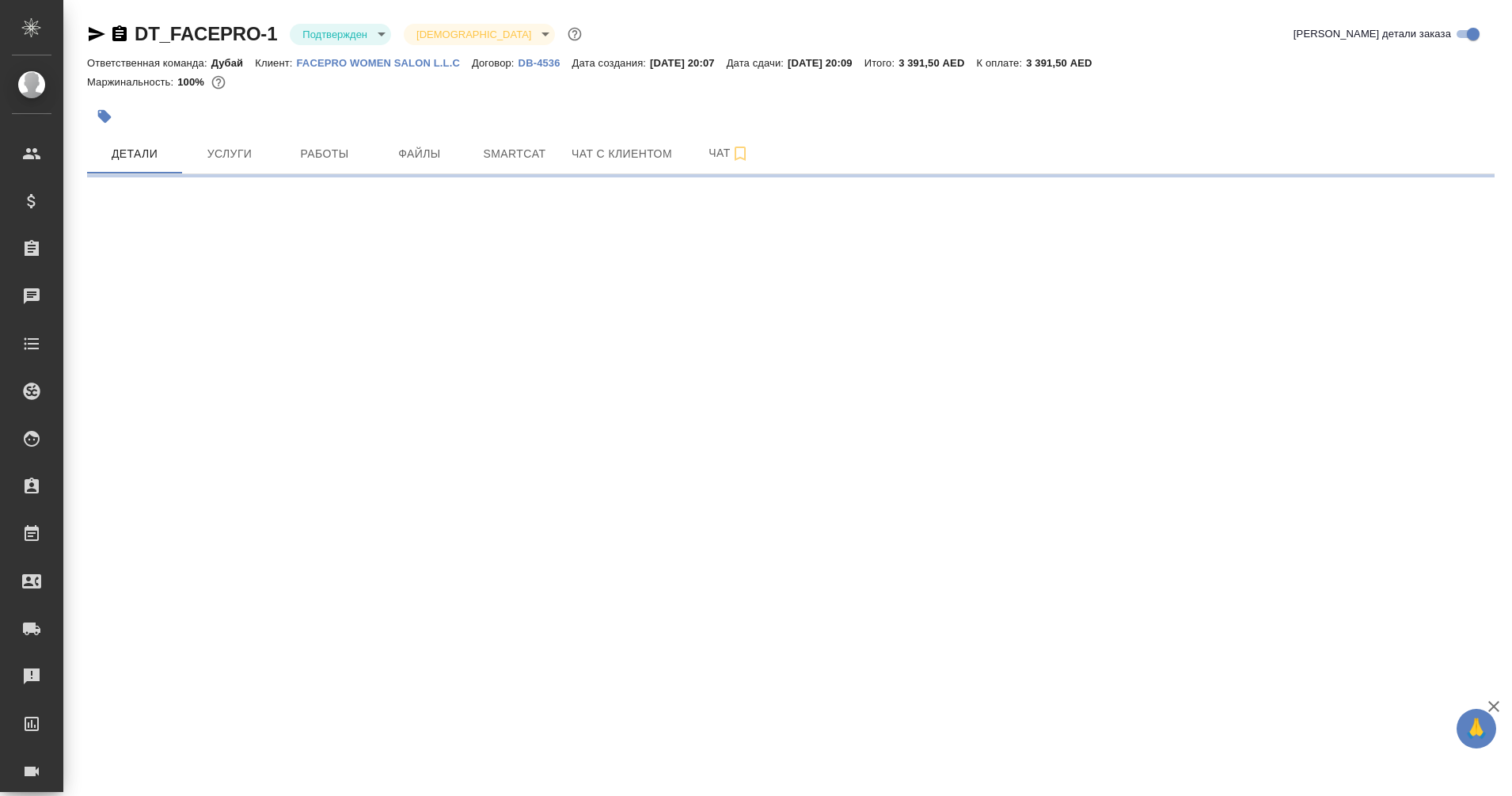
select select "RU"
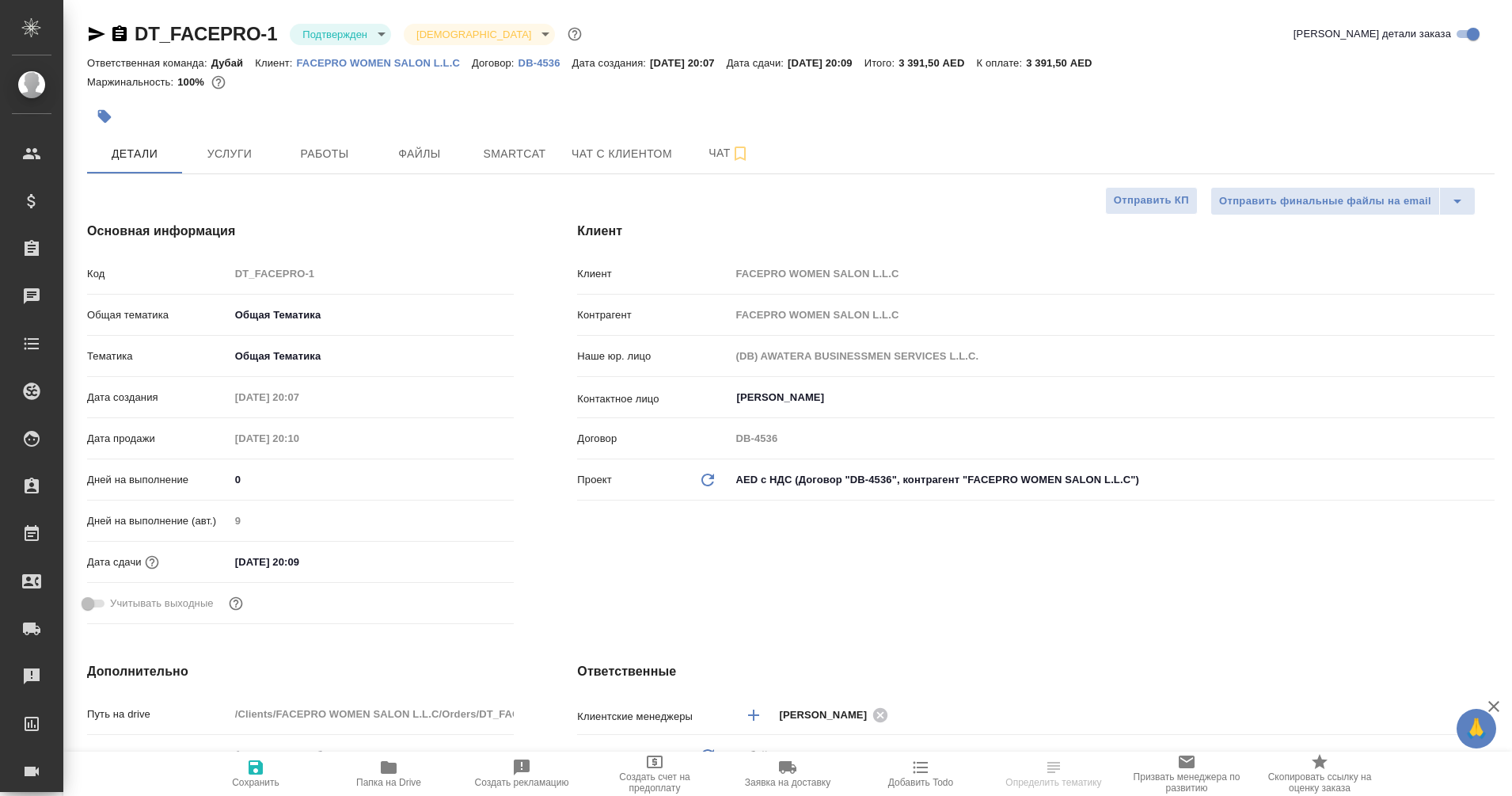
type textarea "x"
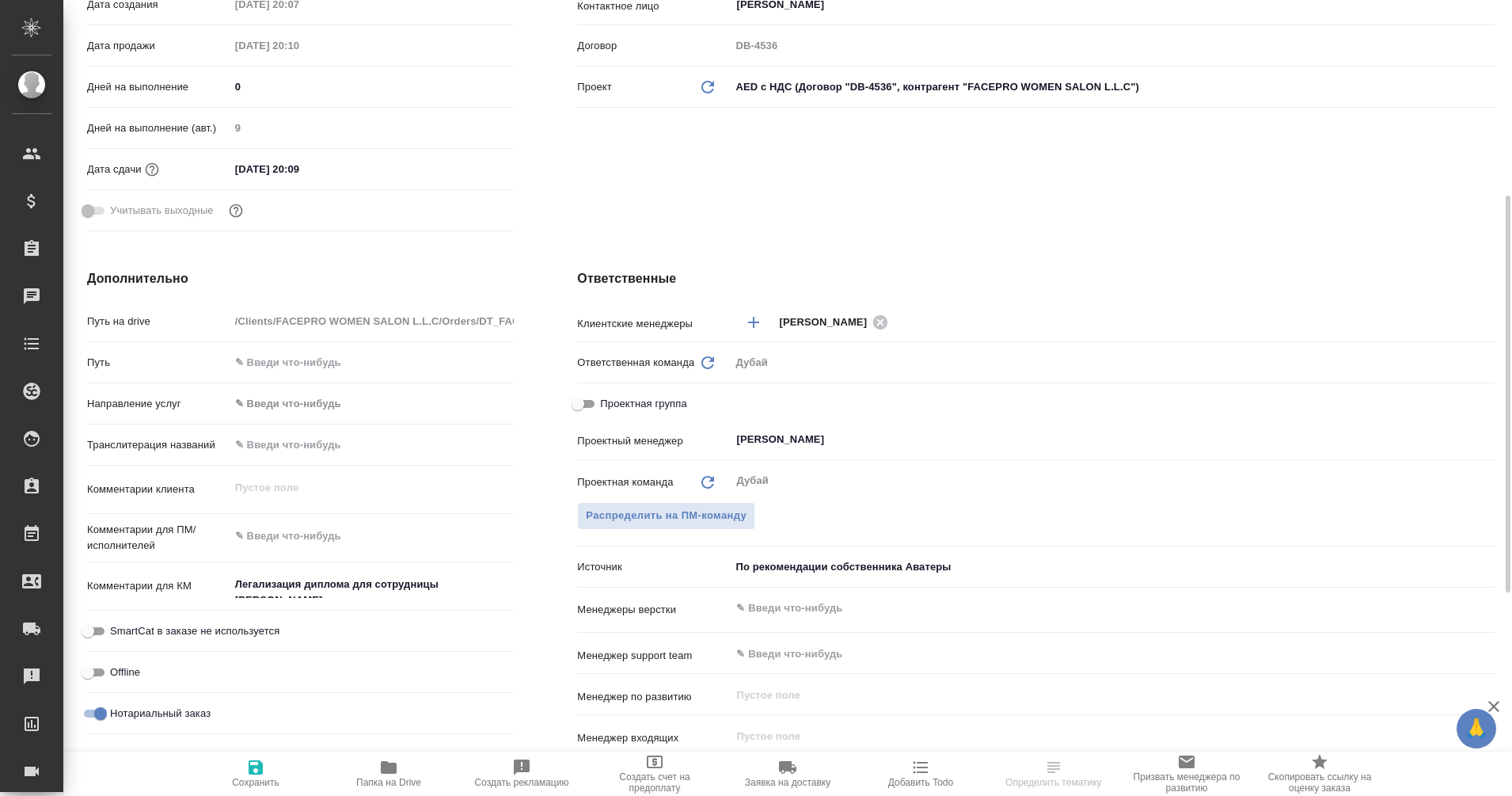
scroll to position [392, 0]
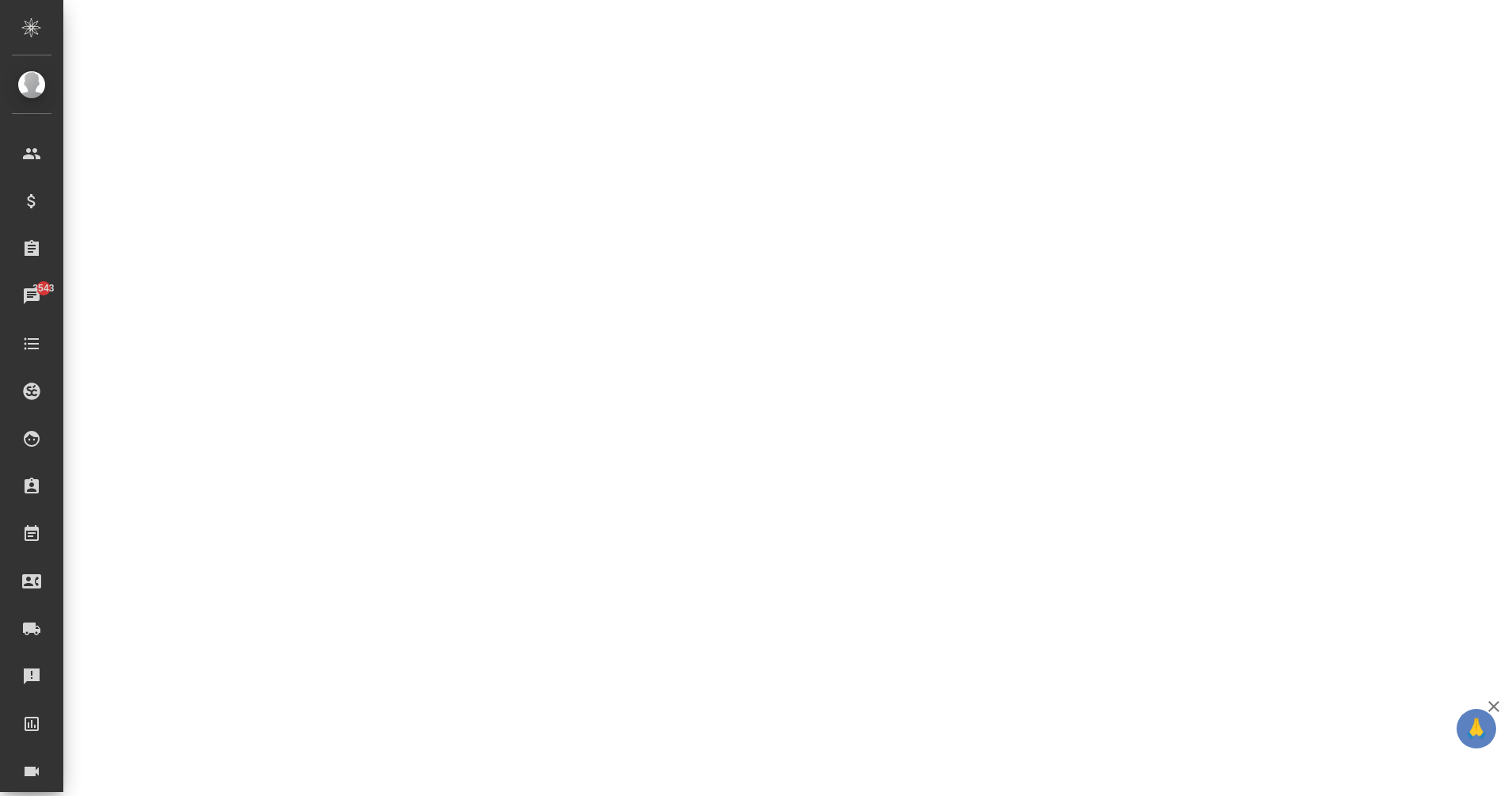
select select "RU"
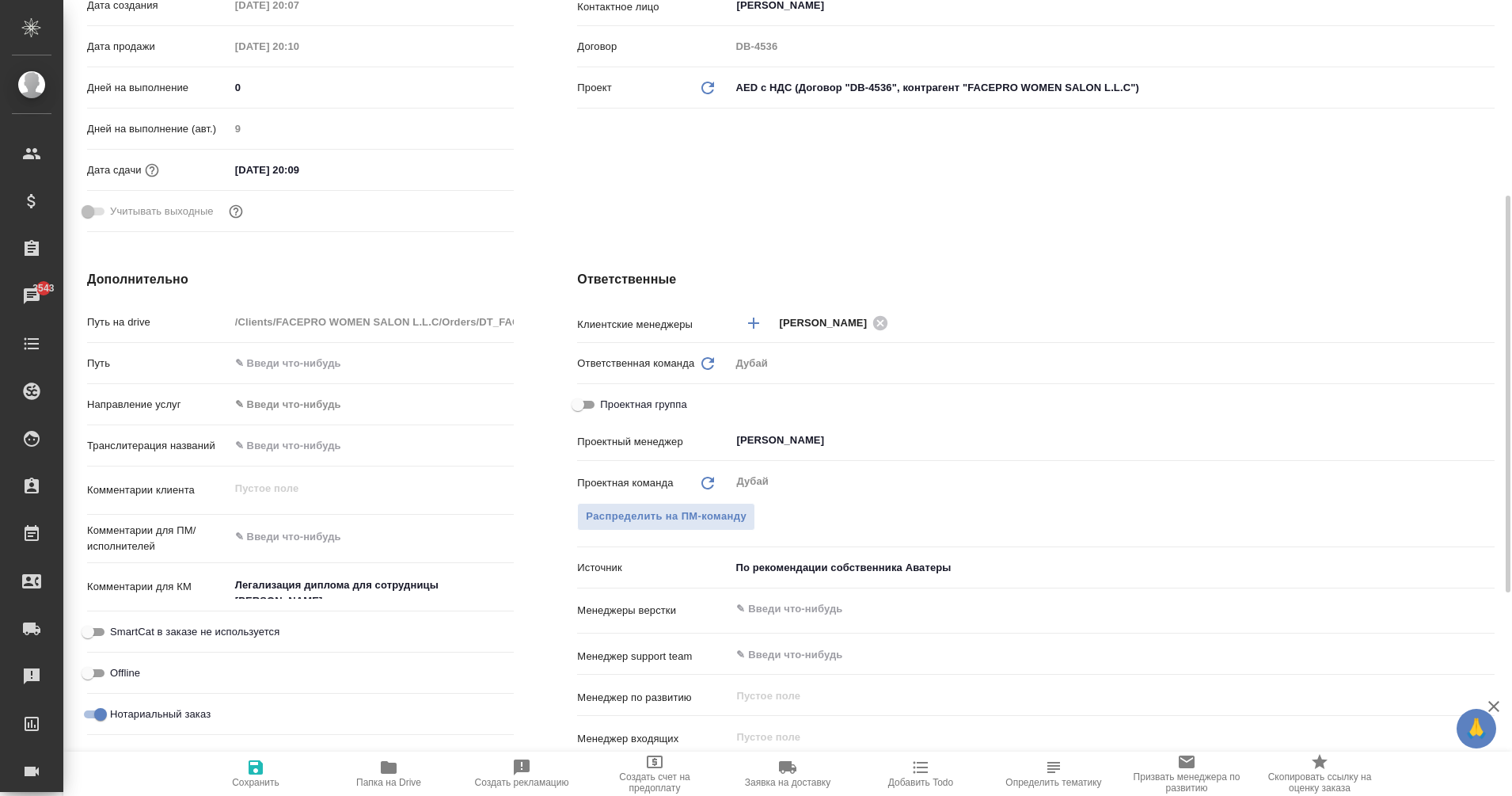
type textarea "x"
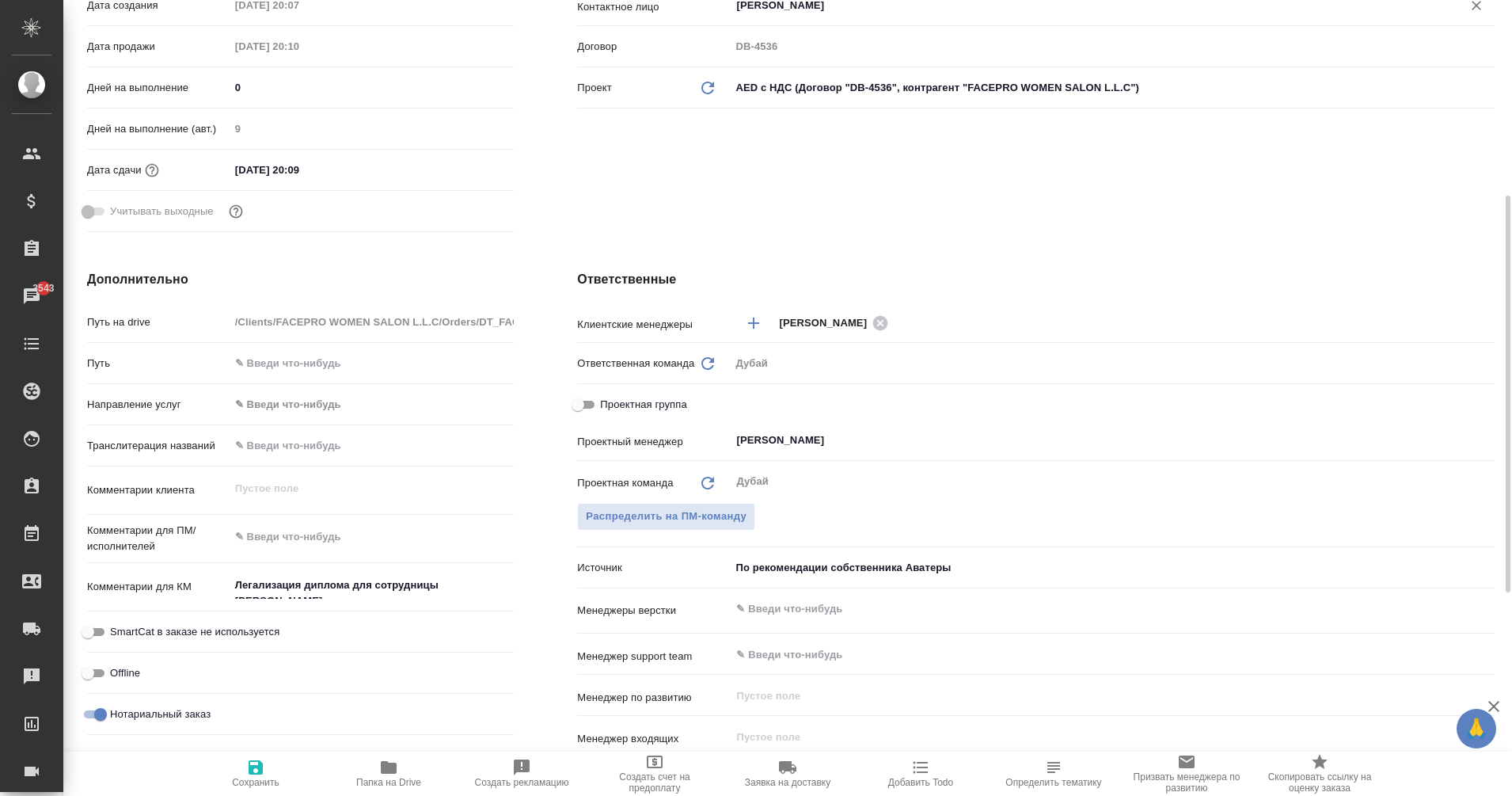
type textarea "x"
click at [784, 439] on input "[PERSON_NAME]" at bounding box center [1085, 440] width 702 height 19
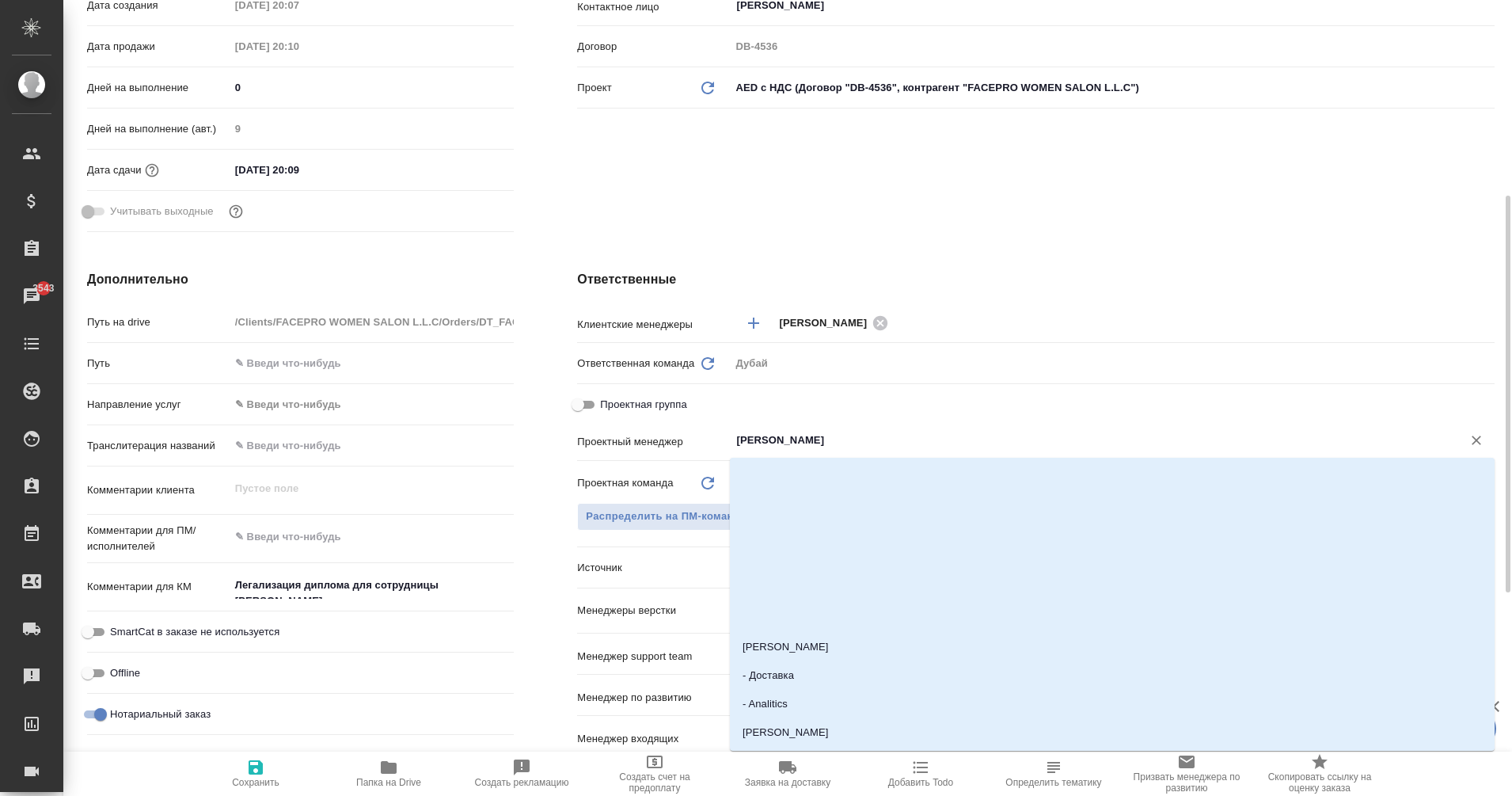
click at [829, 437] on input "[PERSON_NAME]" at bounding box center [1085, 440] width 702 height 19
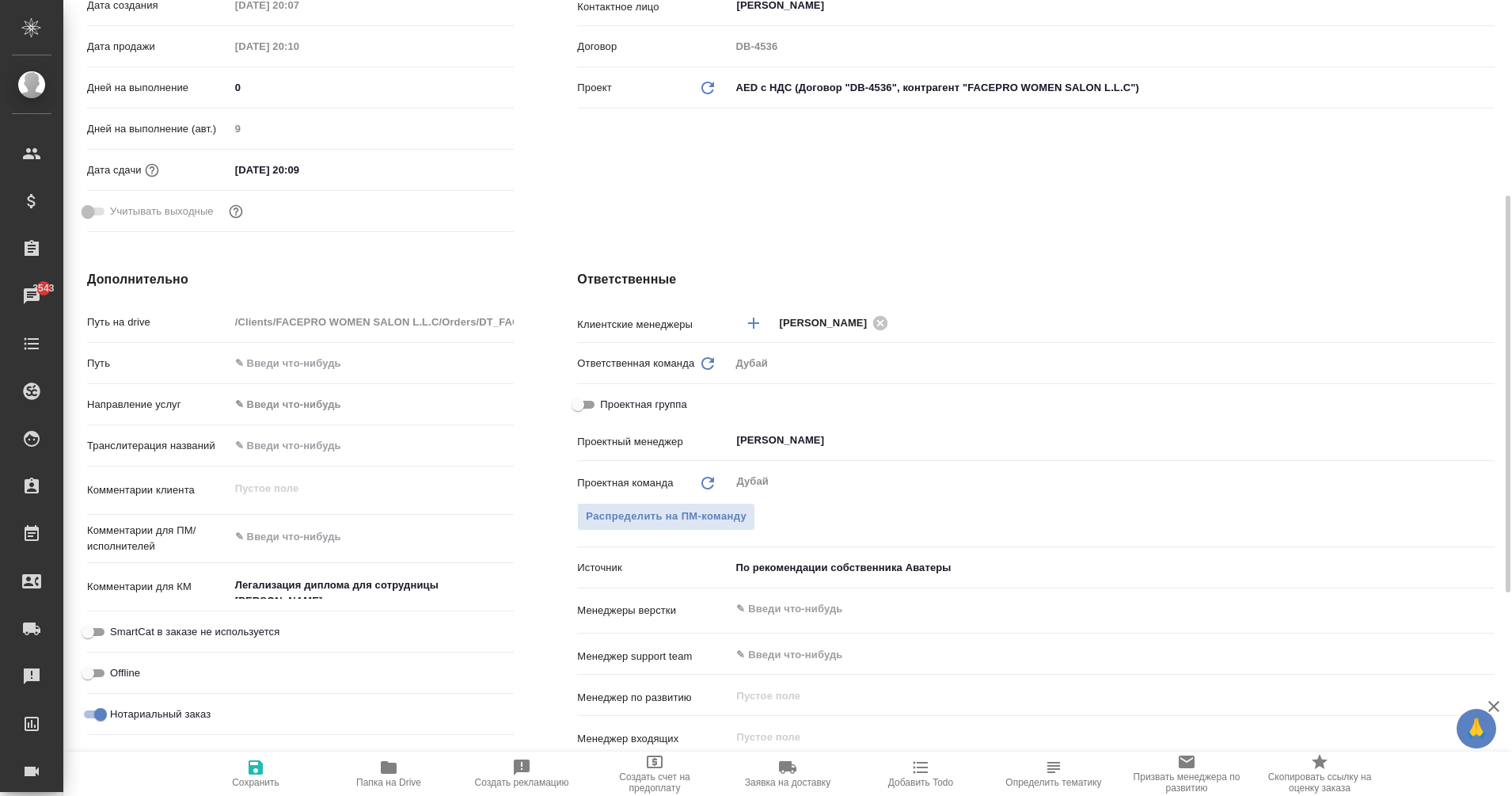
click at [1035, 272] on h4 "Ответственные" at bounding box center [1035, 279] width 917 height 19
click at [798, 439] on input "[PERSON_NAME]" at bounding box center [1085, 440] width 702 height 19
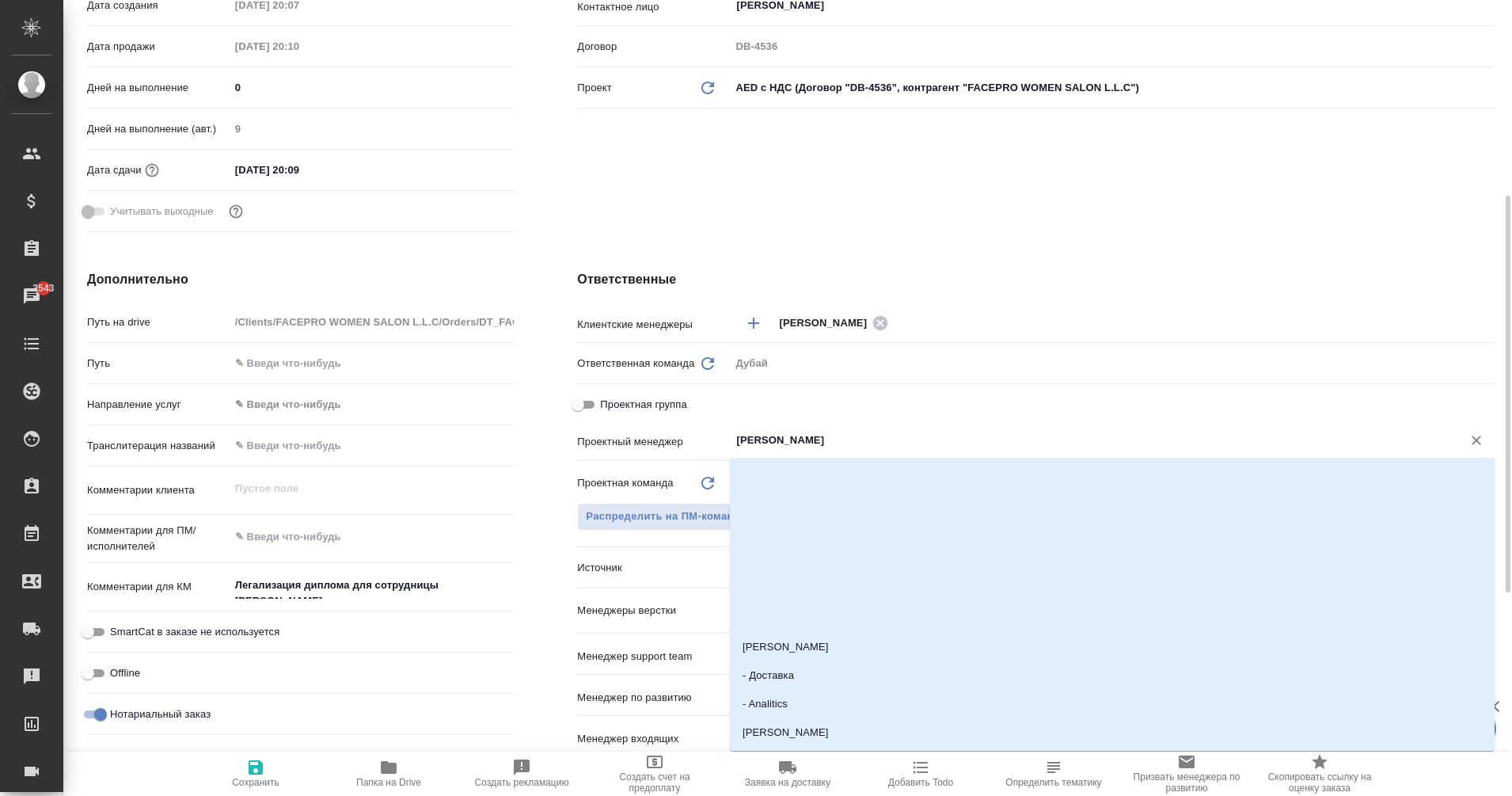
click at [798, 439] on input "[PERSON_NAME]" at bounding box center [1085, 440] width 702 height 19
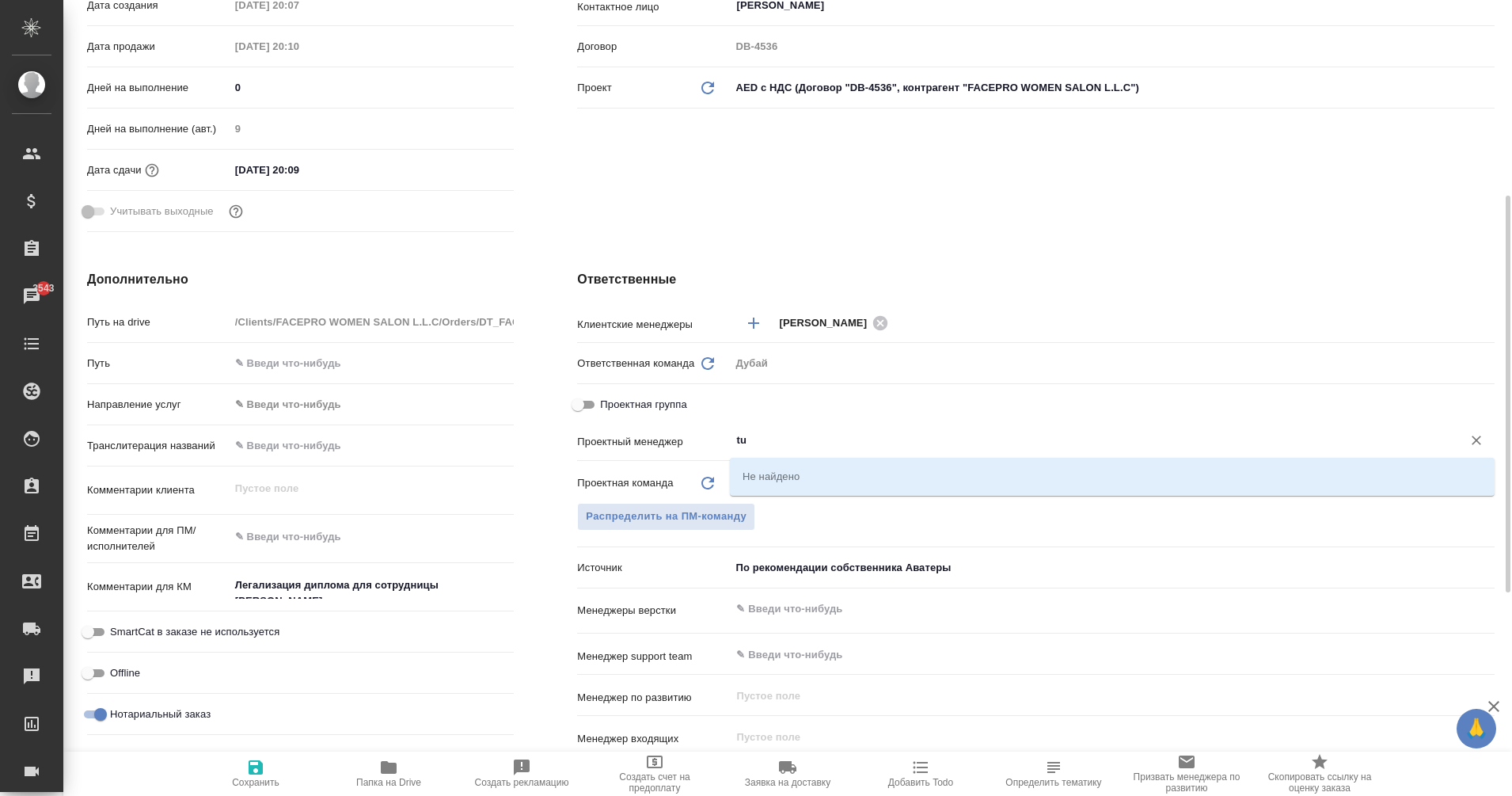
type input "t"
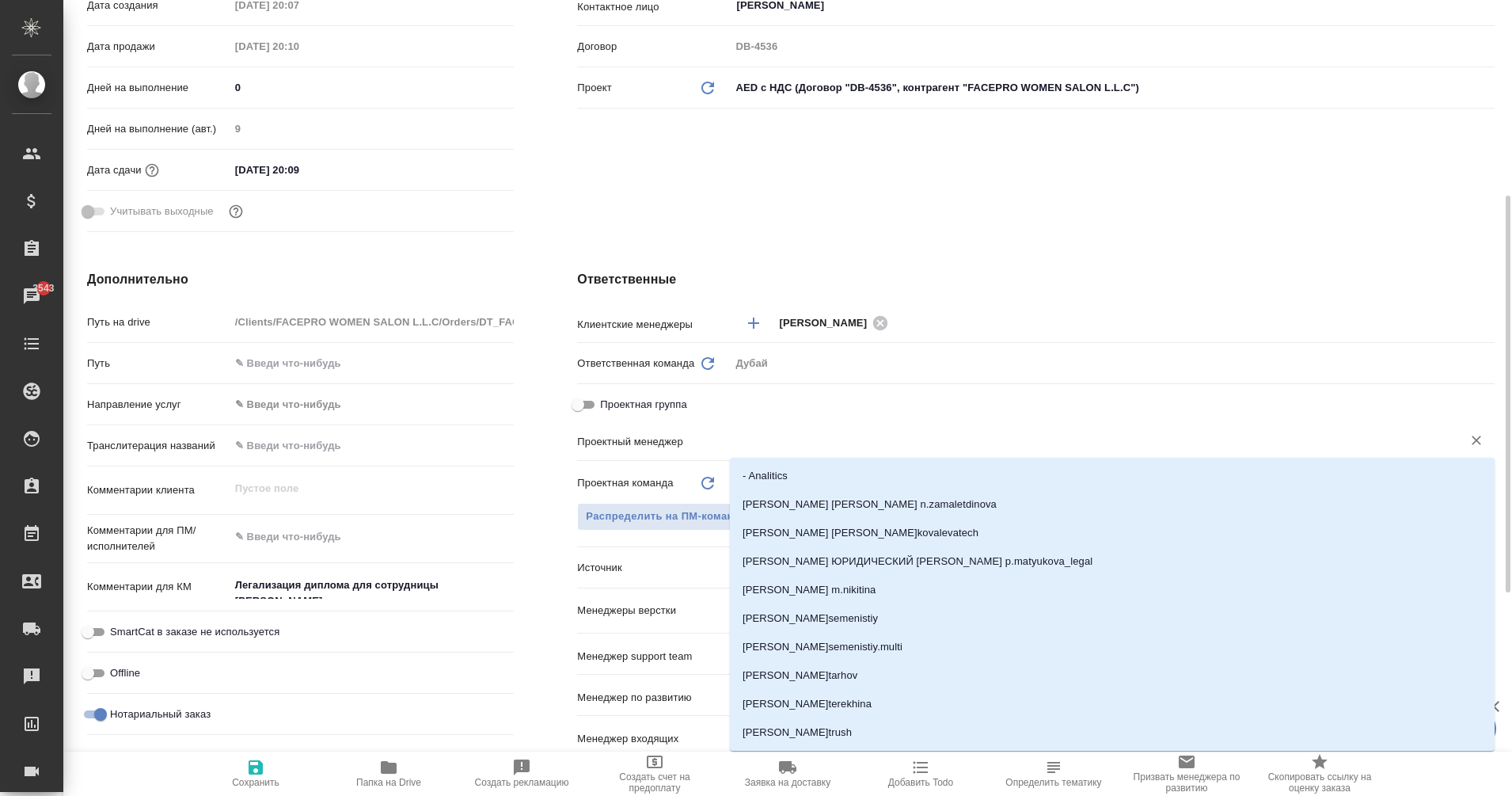
type textarea "x"
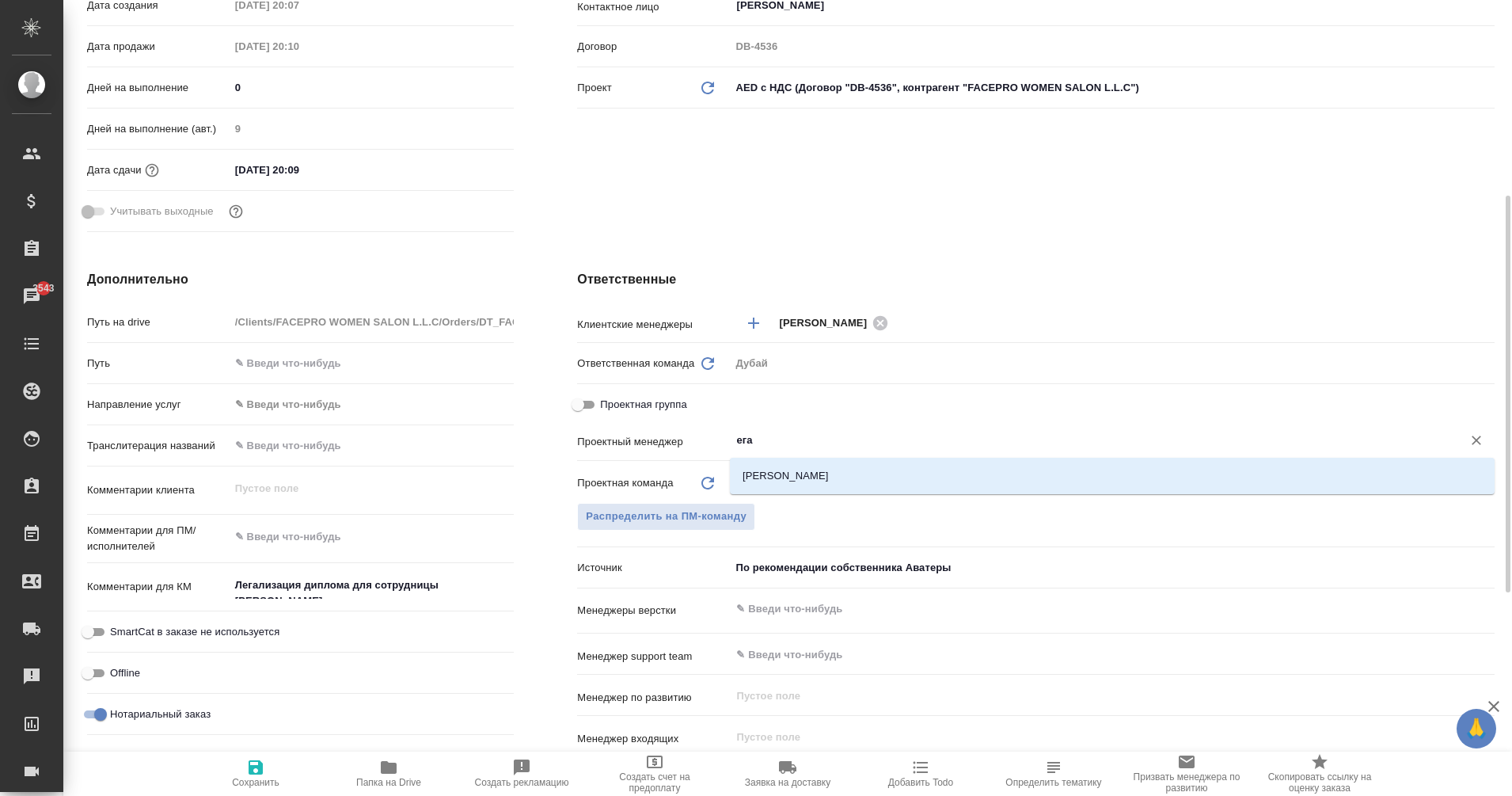
type input "еган"
click at [843, 485] on li "[PERSON_NAME]" at bounding box center [1112, 476] width 765 height 29
type textarea "x"
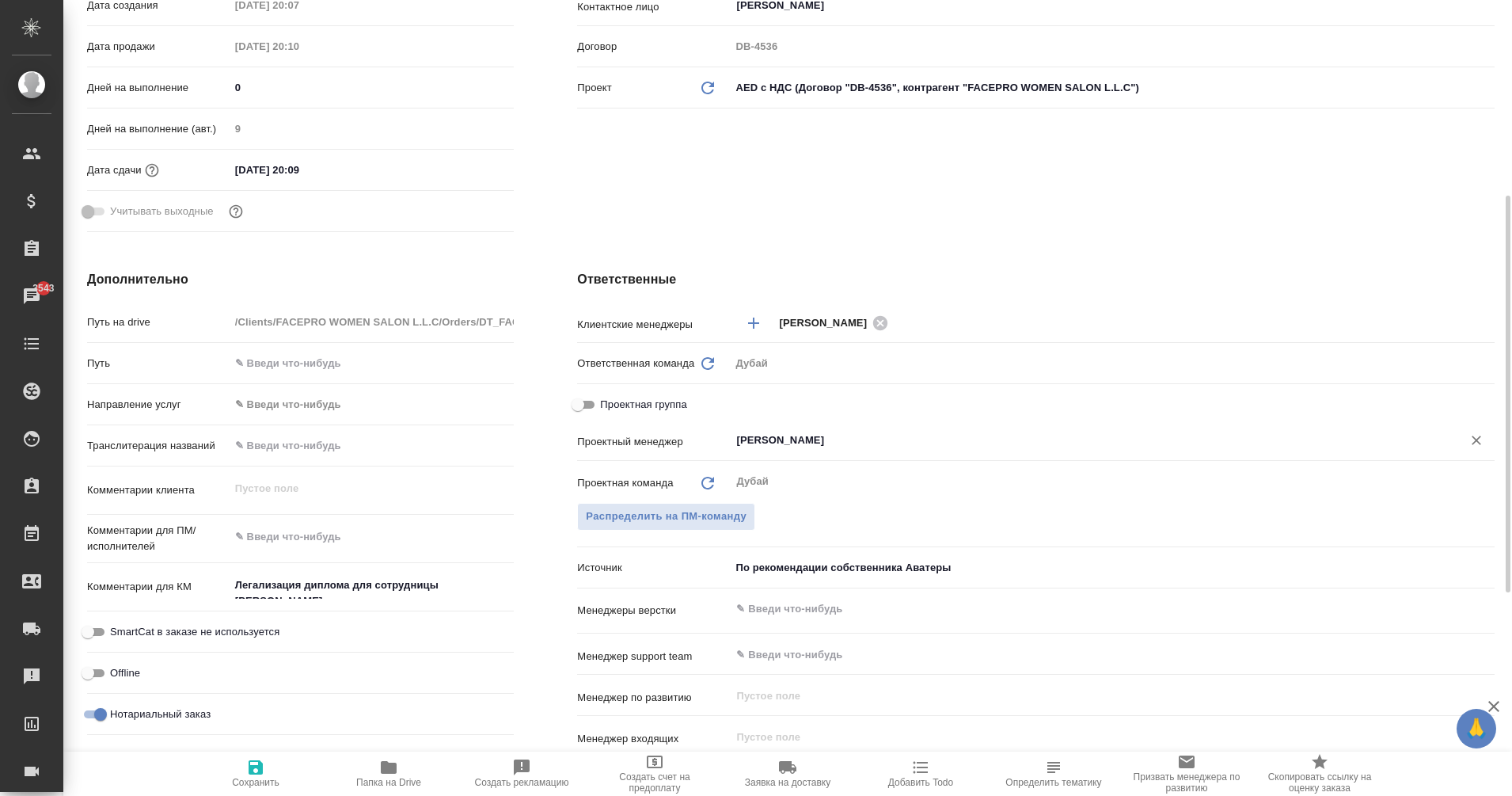
type input "[PERSON_NAME]"
click at [245, 786] on span "Сохранить" at bounding box center [256, 783] width 48 height 11
type textarea "x"
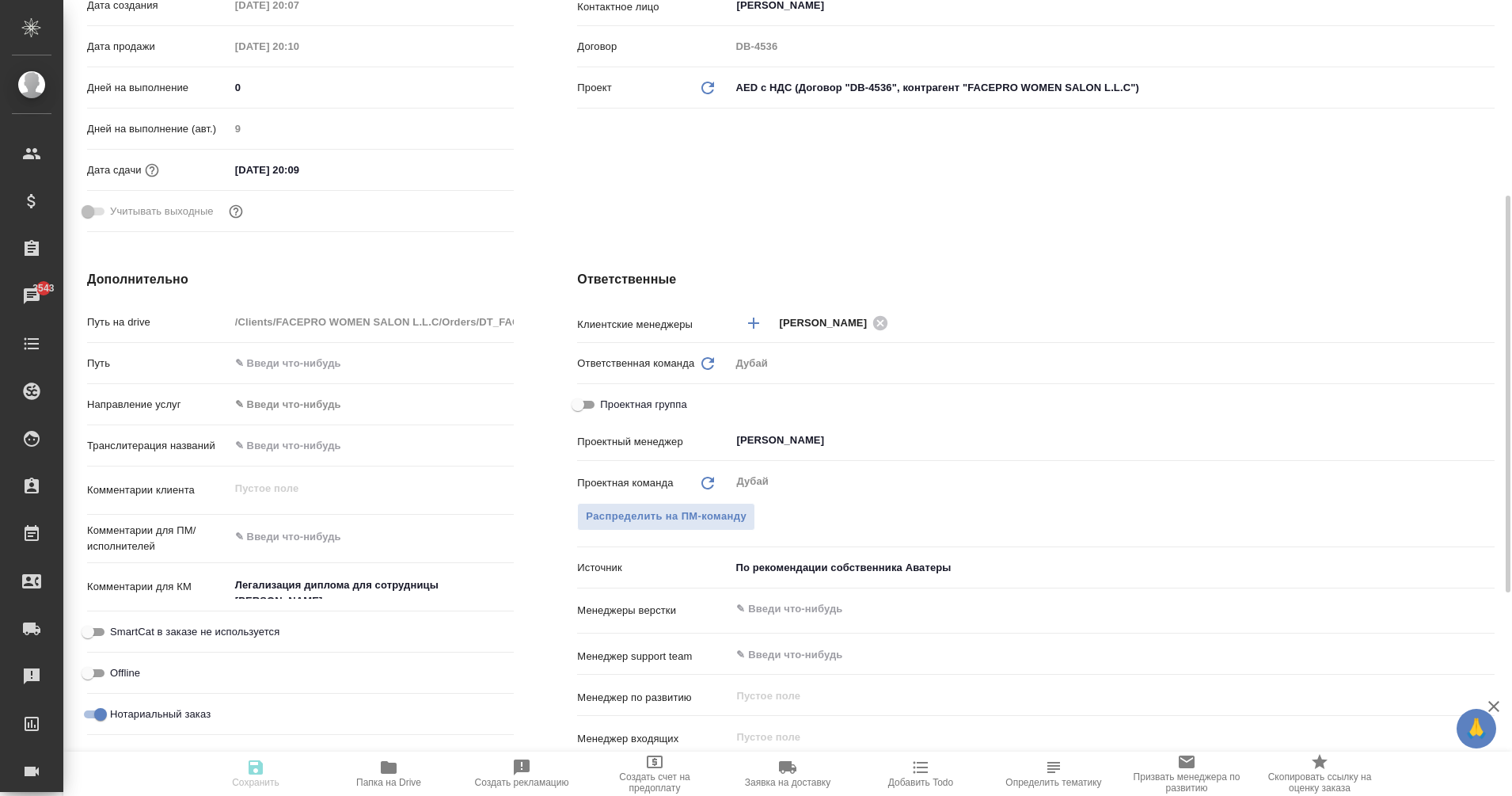
type textarea "x"
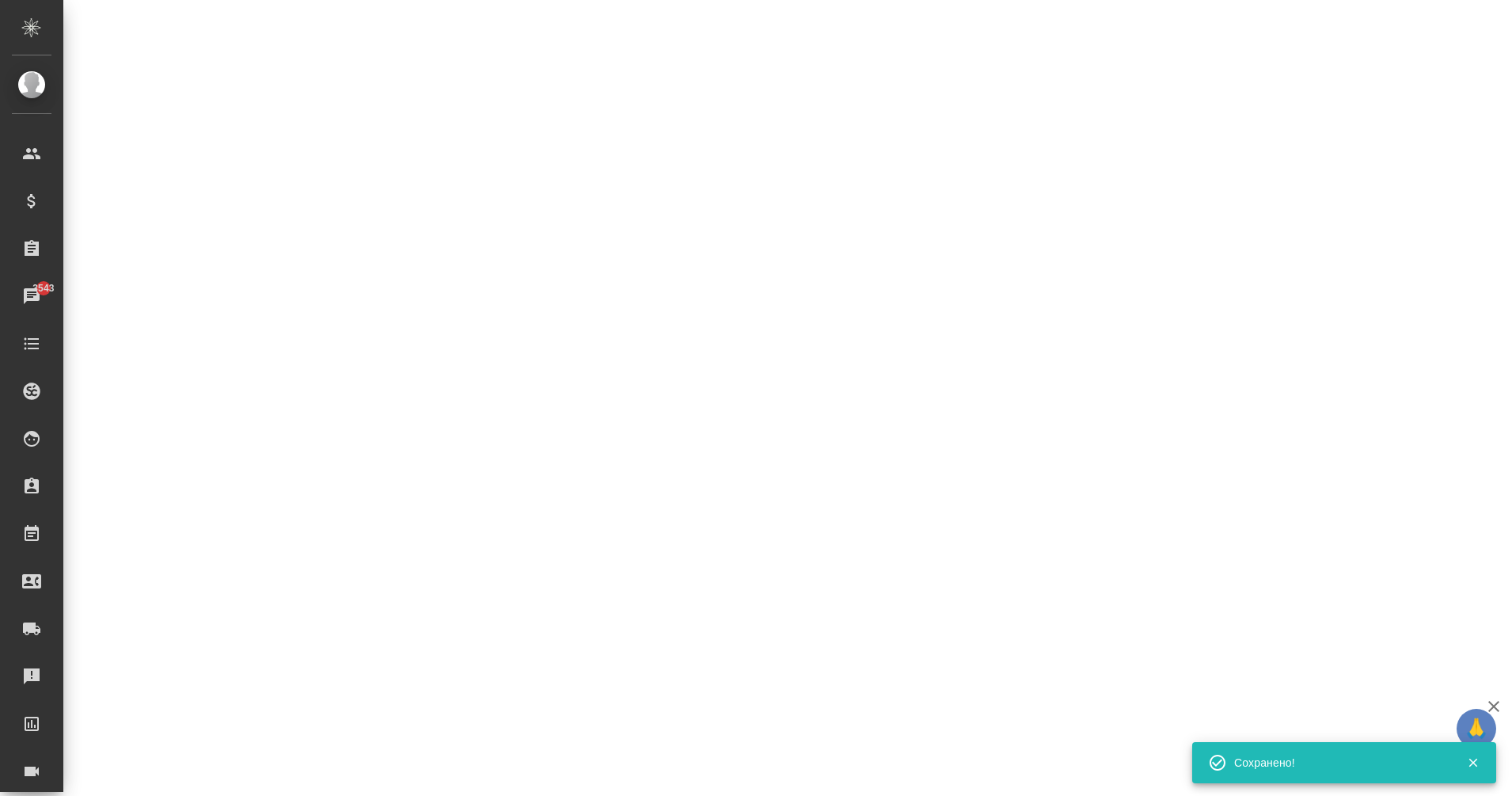
select select "RU"
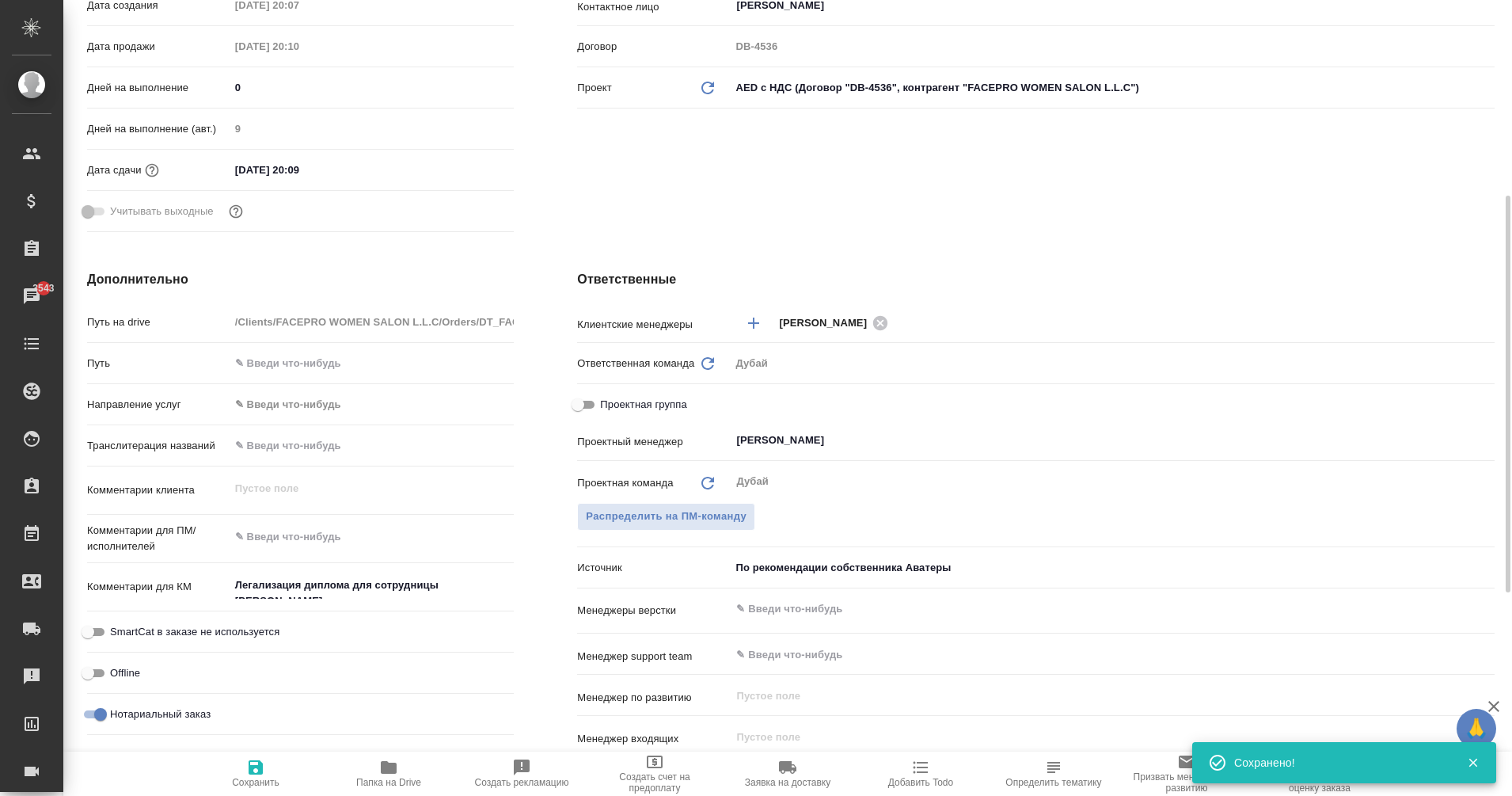
type textarea "x"
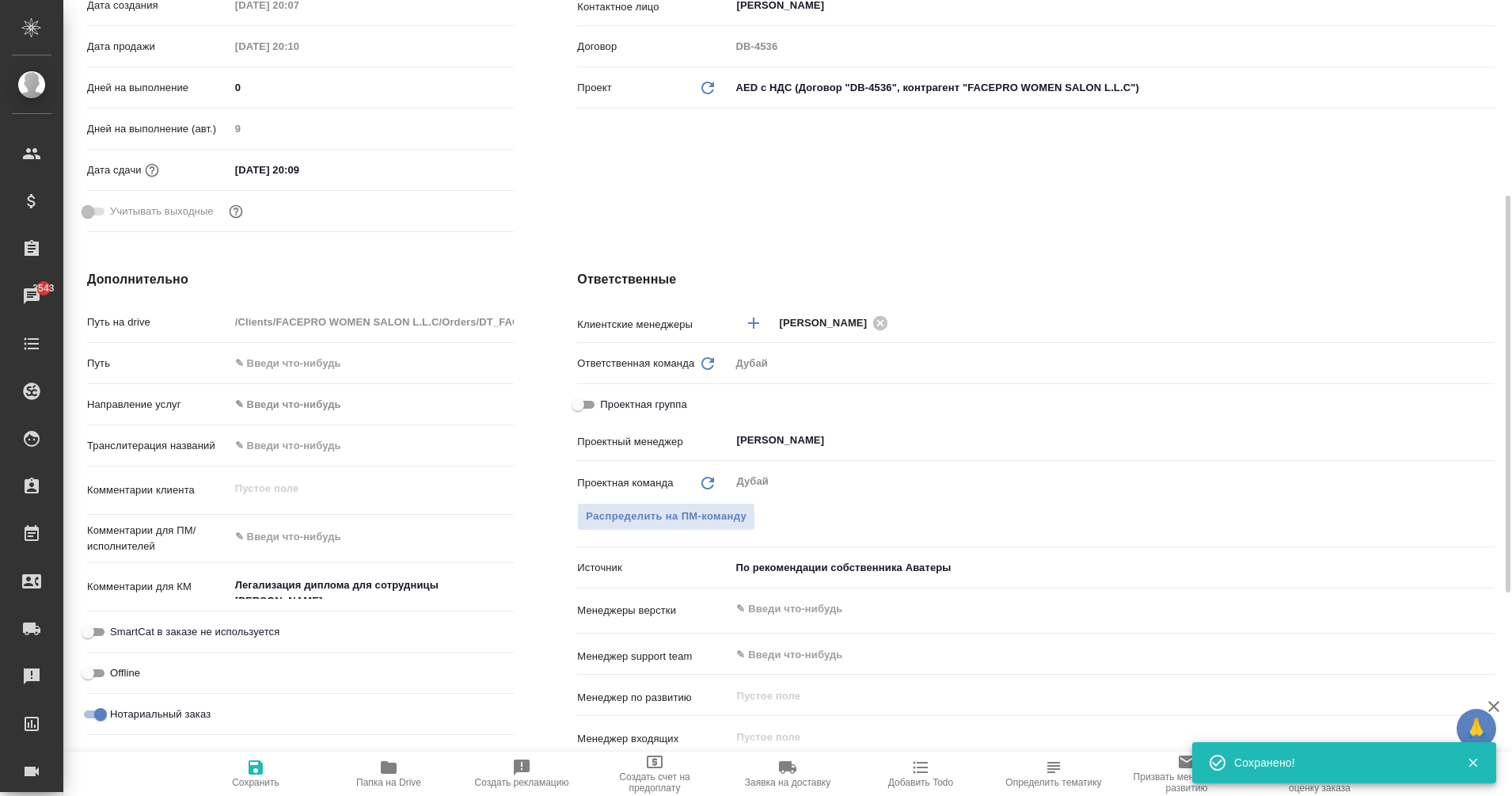
type textarea "x"
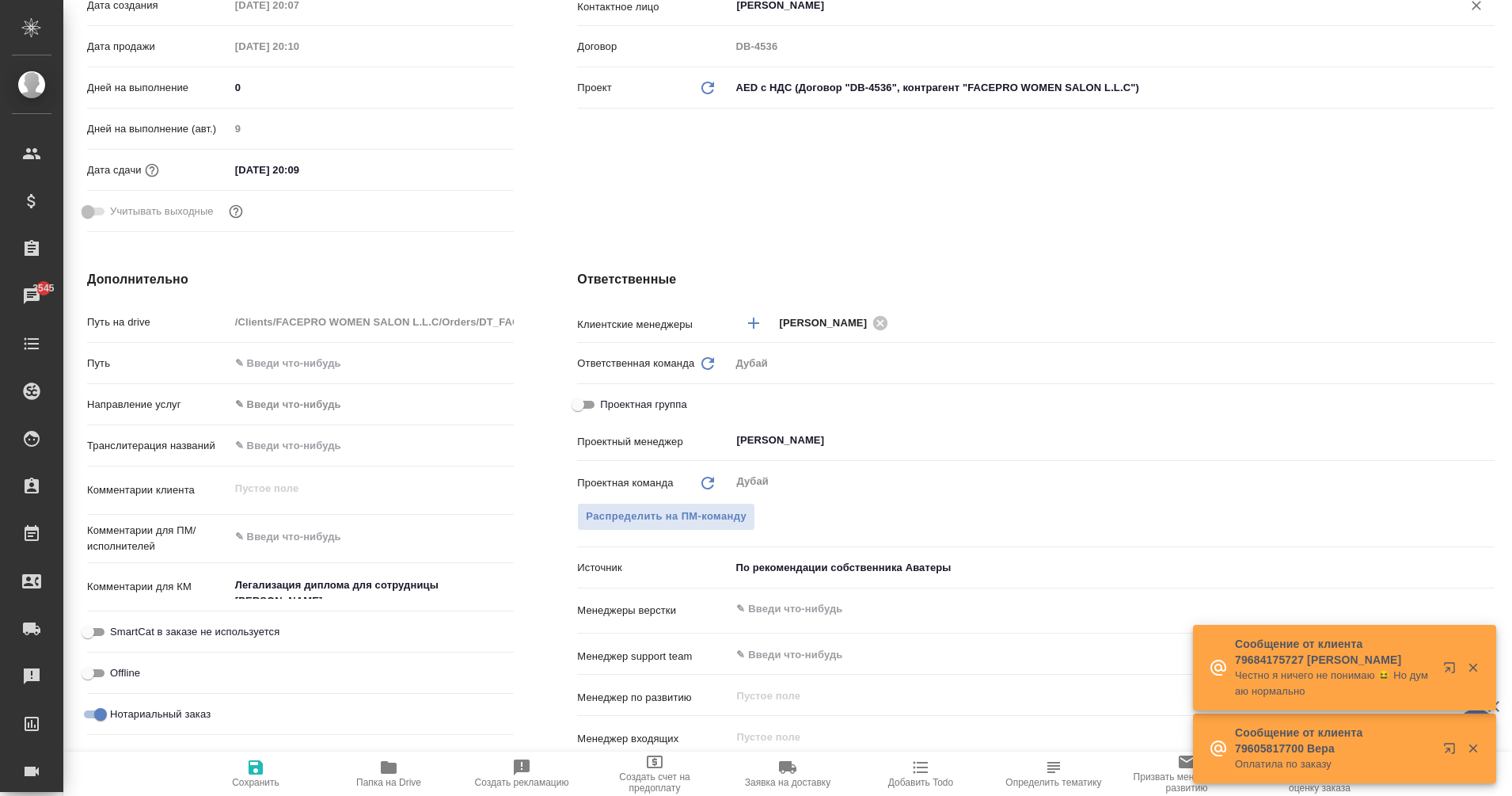
type textarea "x"
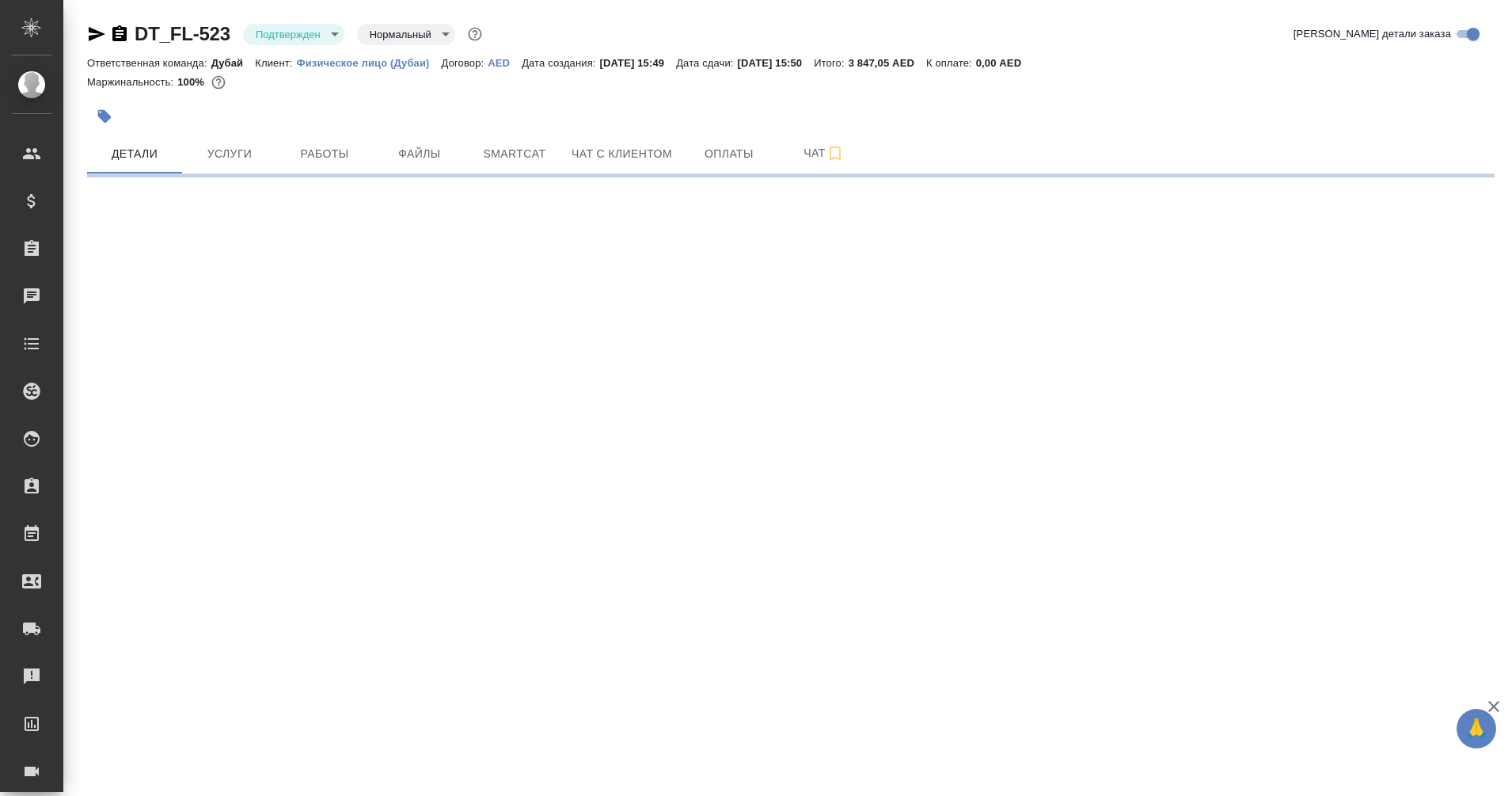
select select "RU"
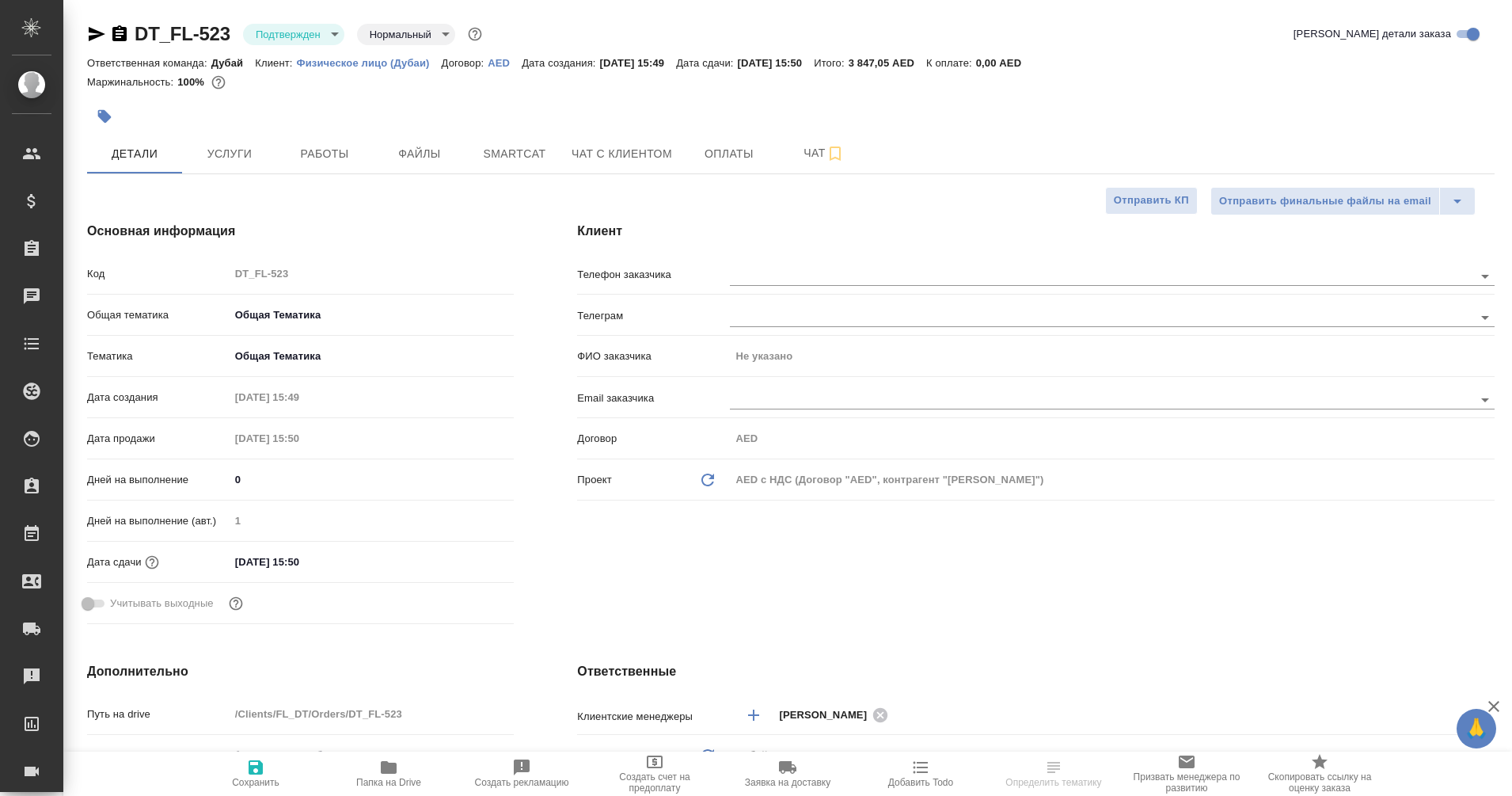
type textarea "x"
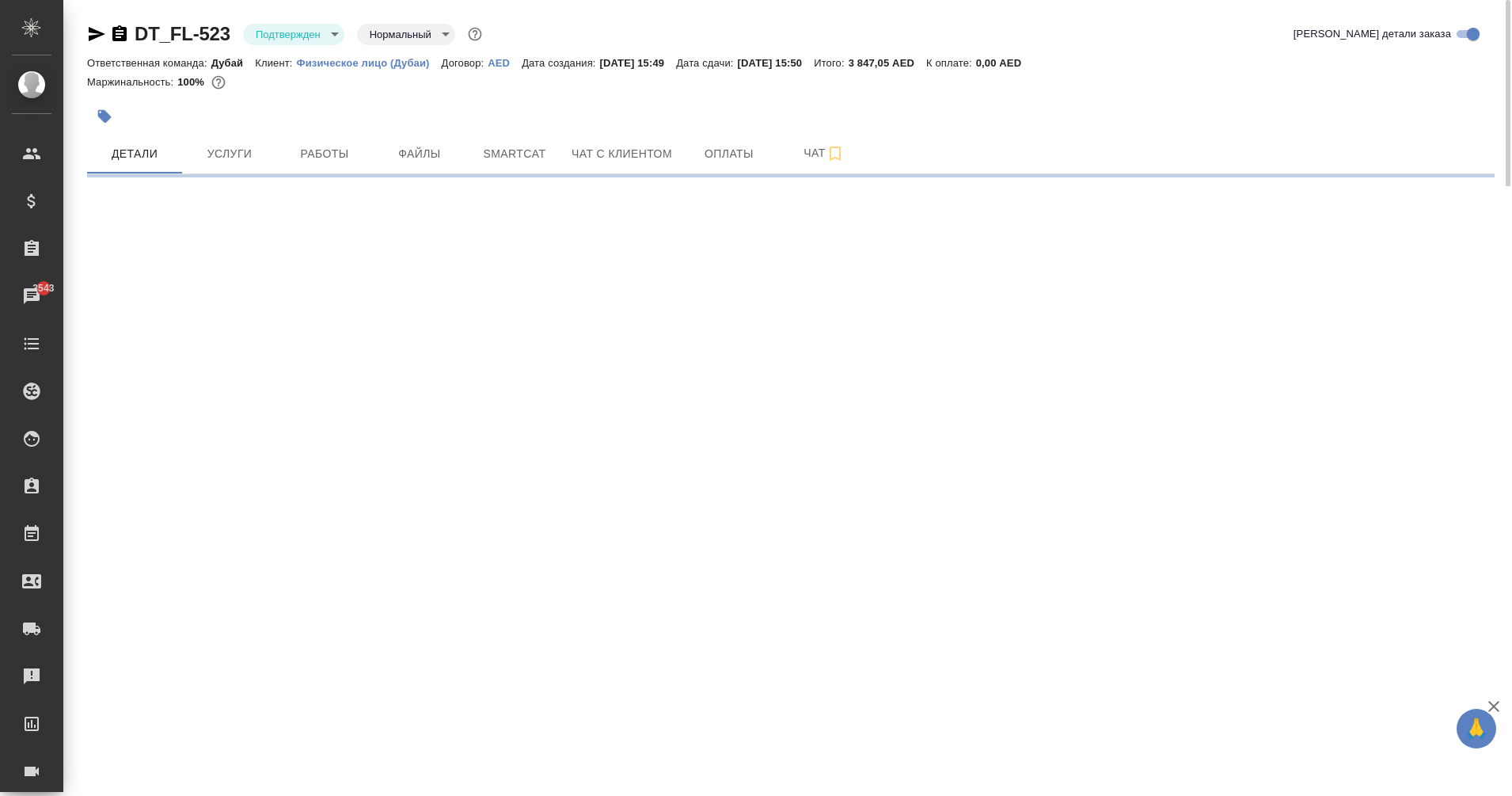
select select "RU"
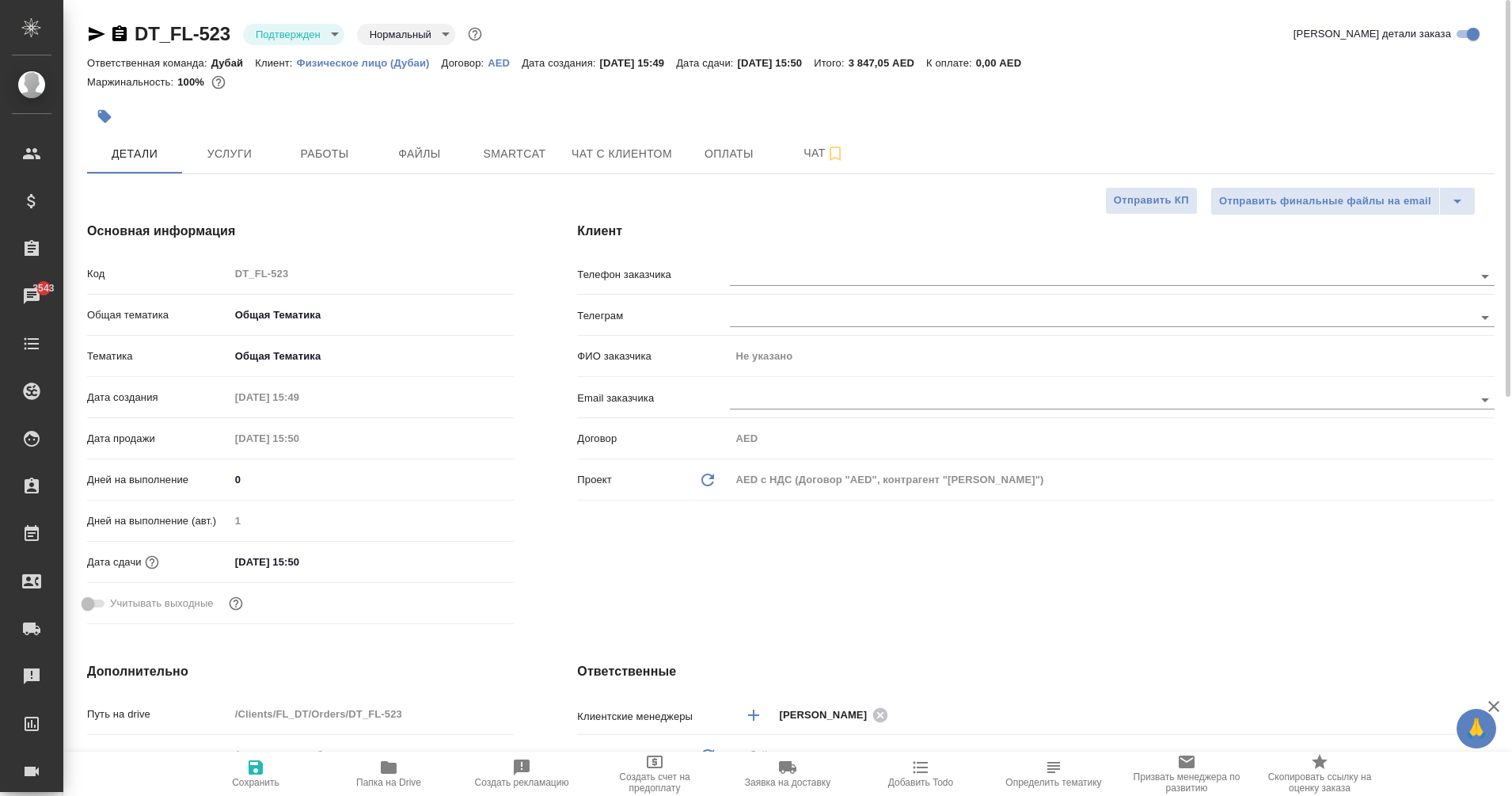
type textarea "x"
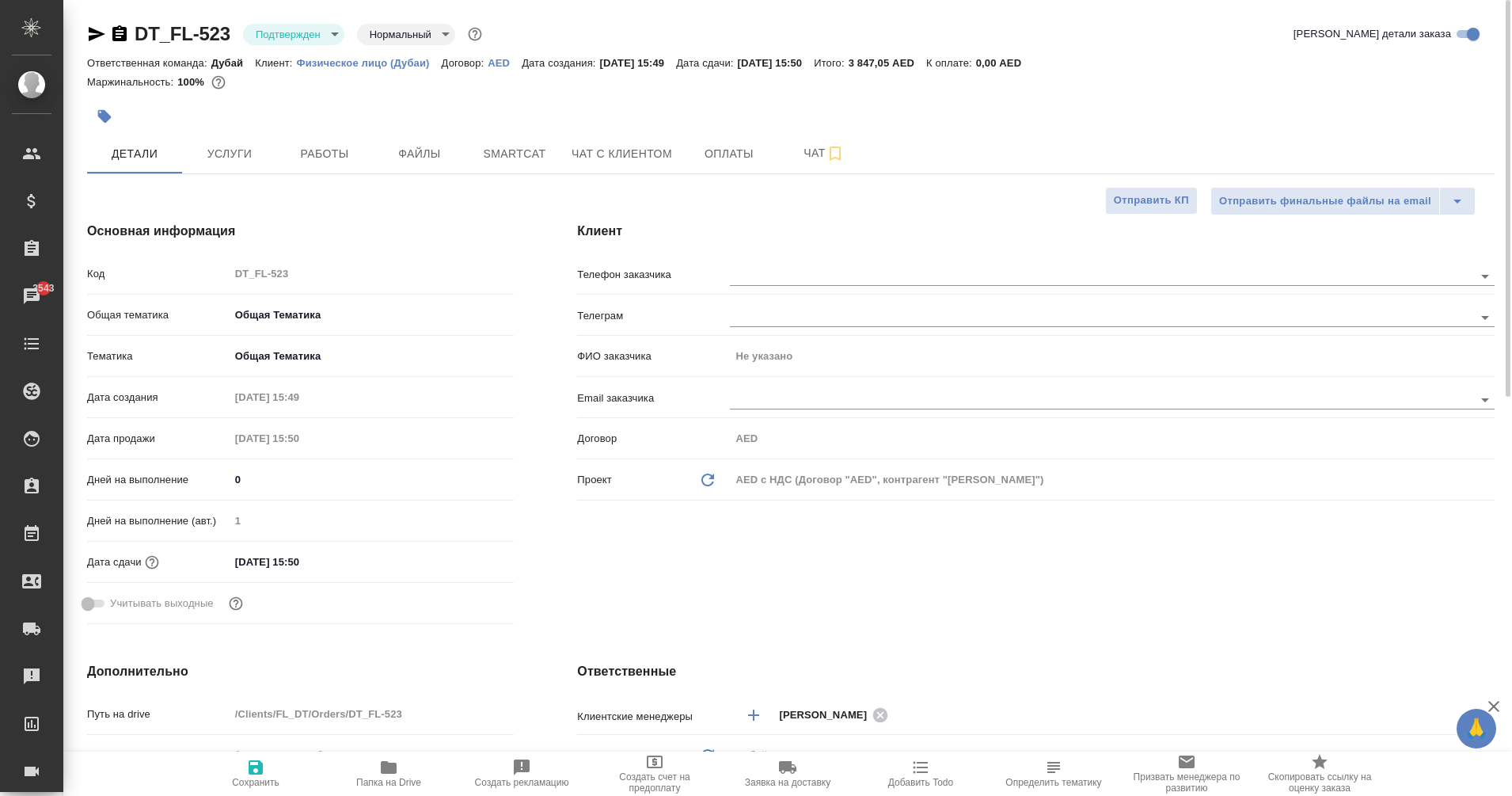
type textarea "x"
drag, startPoint x: 577, startPoint y: 229, endPoint x: 626, endPoint y: 229, distance: 49.0
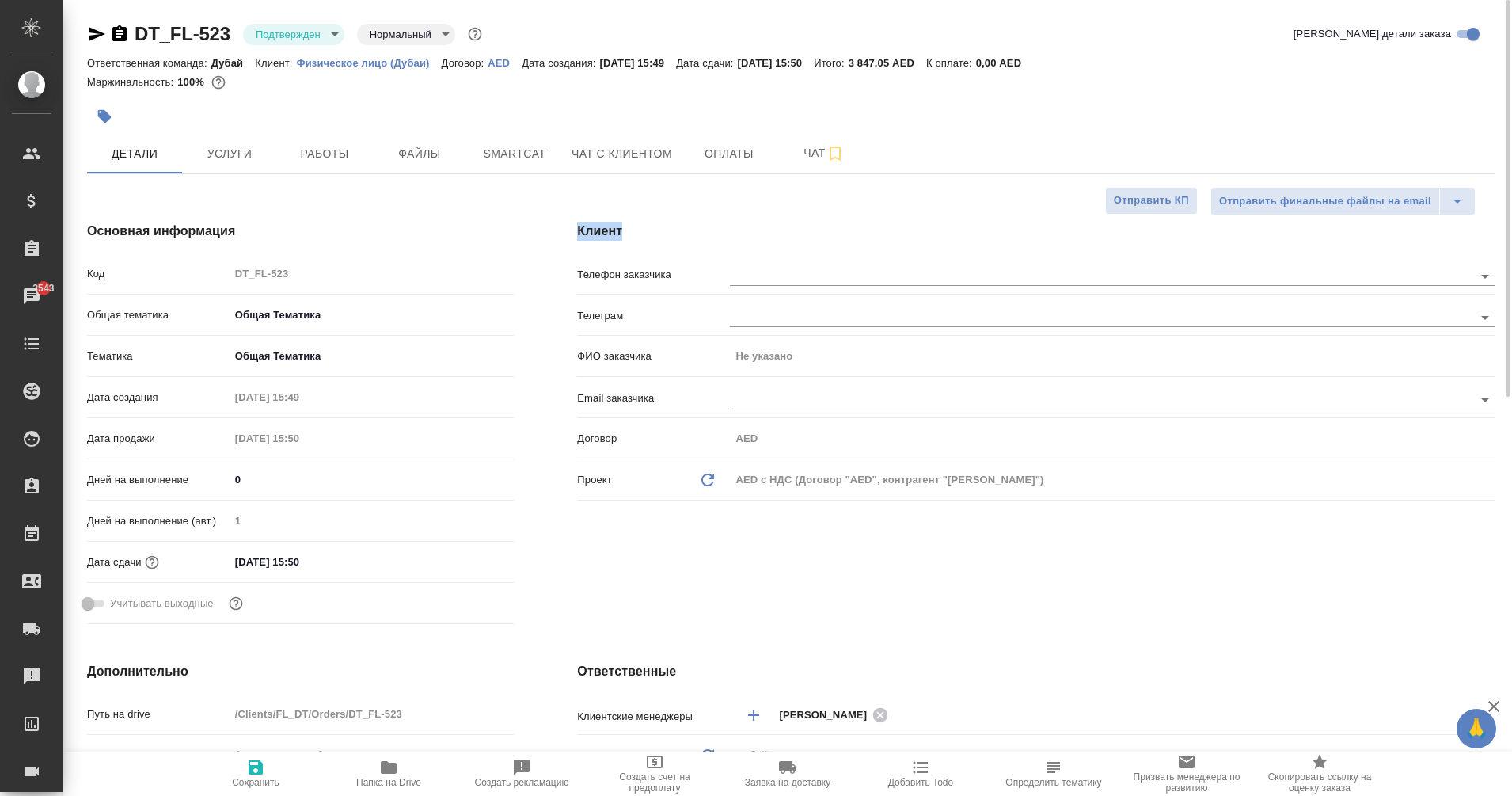
click at [626, 229] on h4 "Клиент" at bounding box center [1035, 231] width 917 height 19
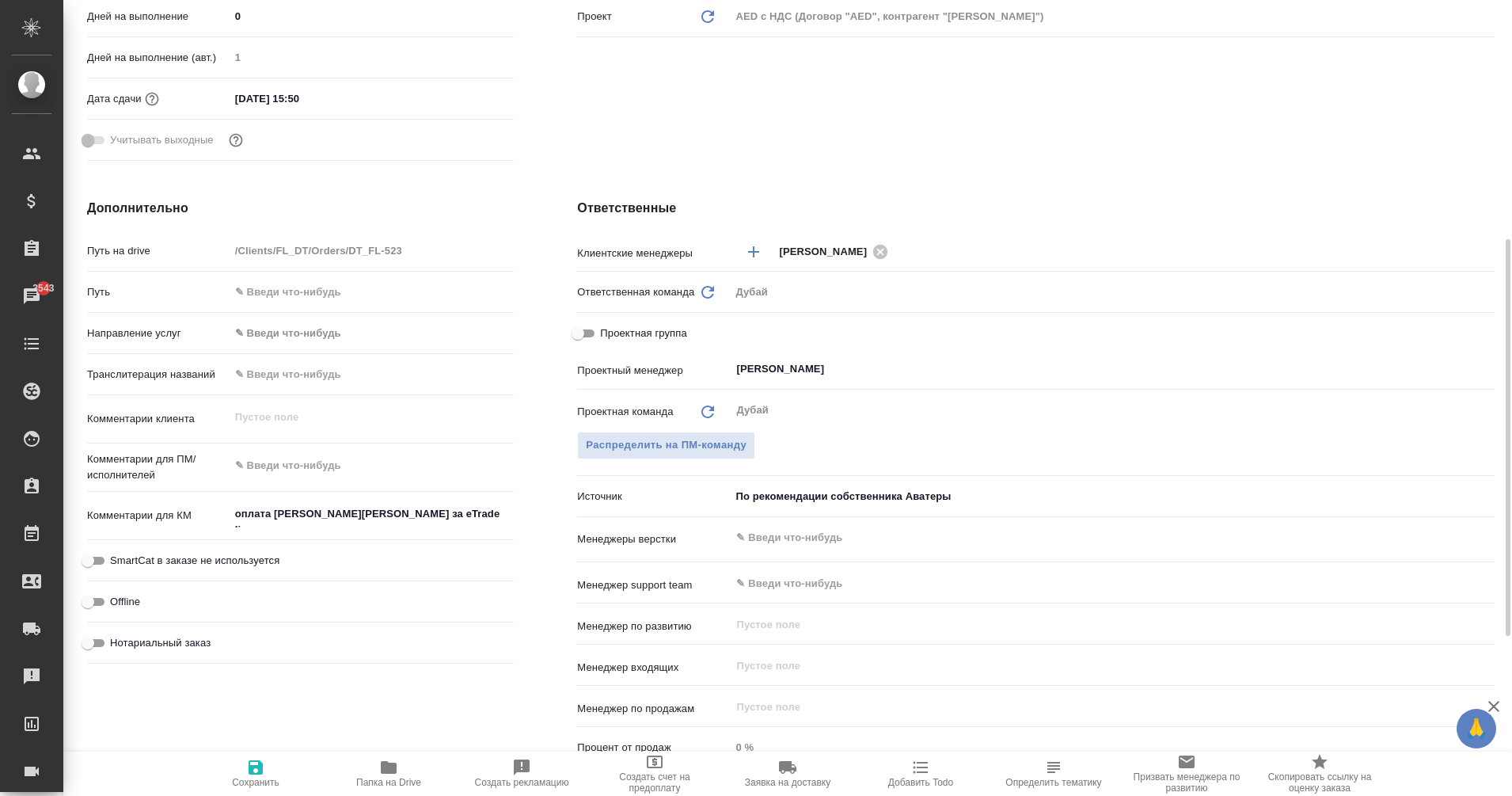
scroll to position [469, 0]
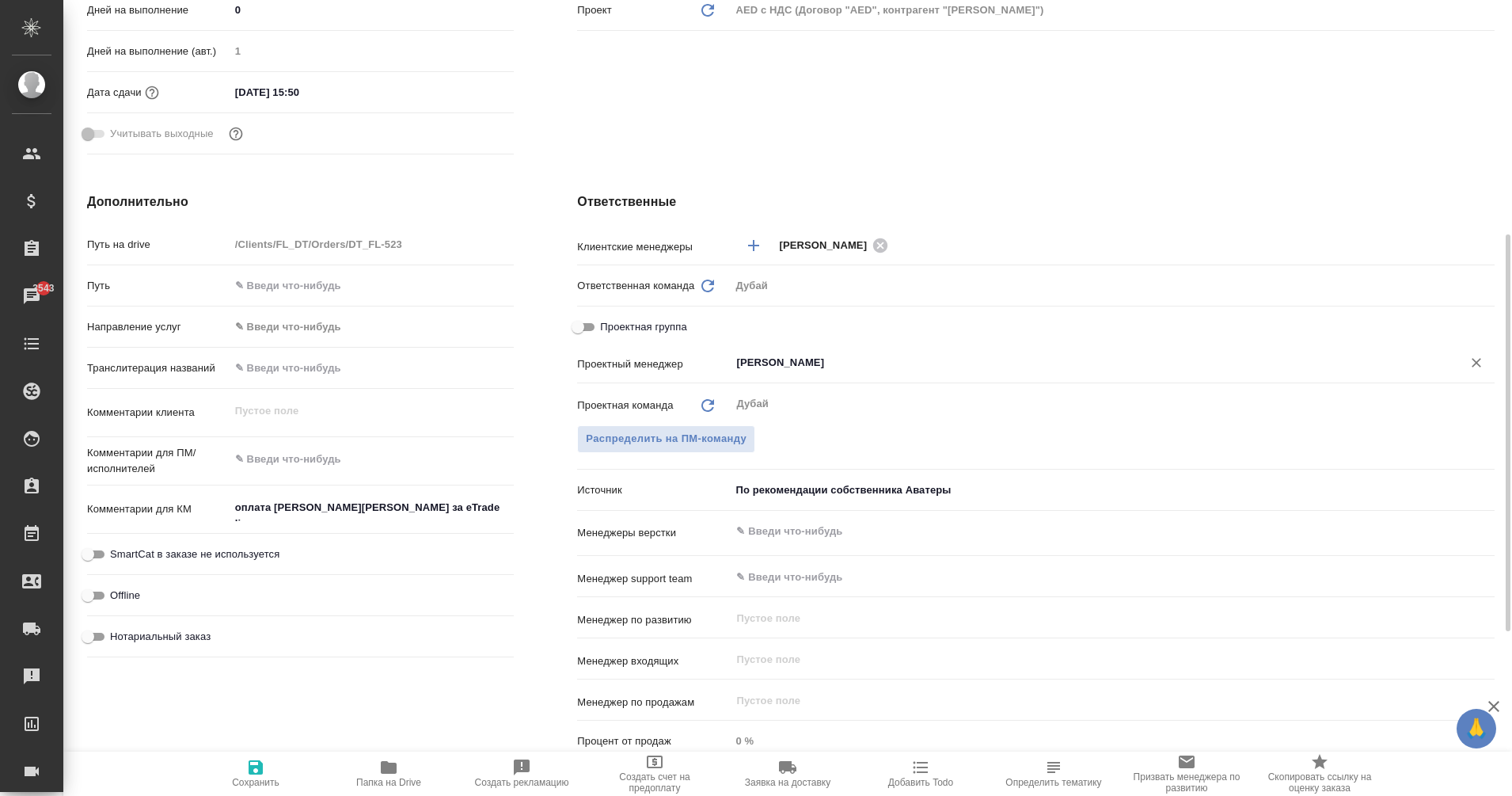
click at [765, 362] on input "[PERSON_NAME]" at bounding box center [1085, 362] width 702 height 19
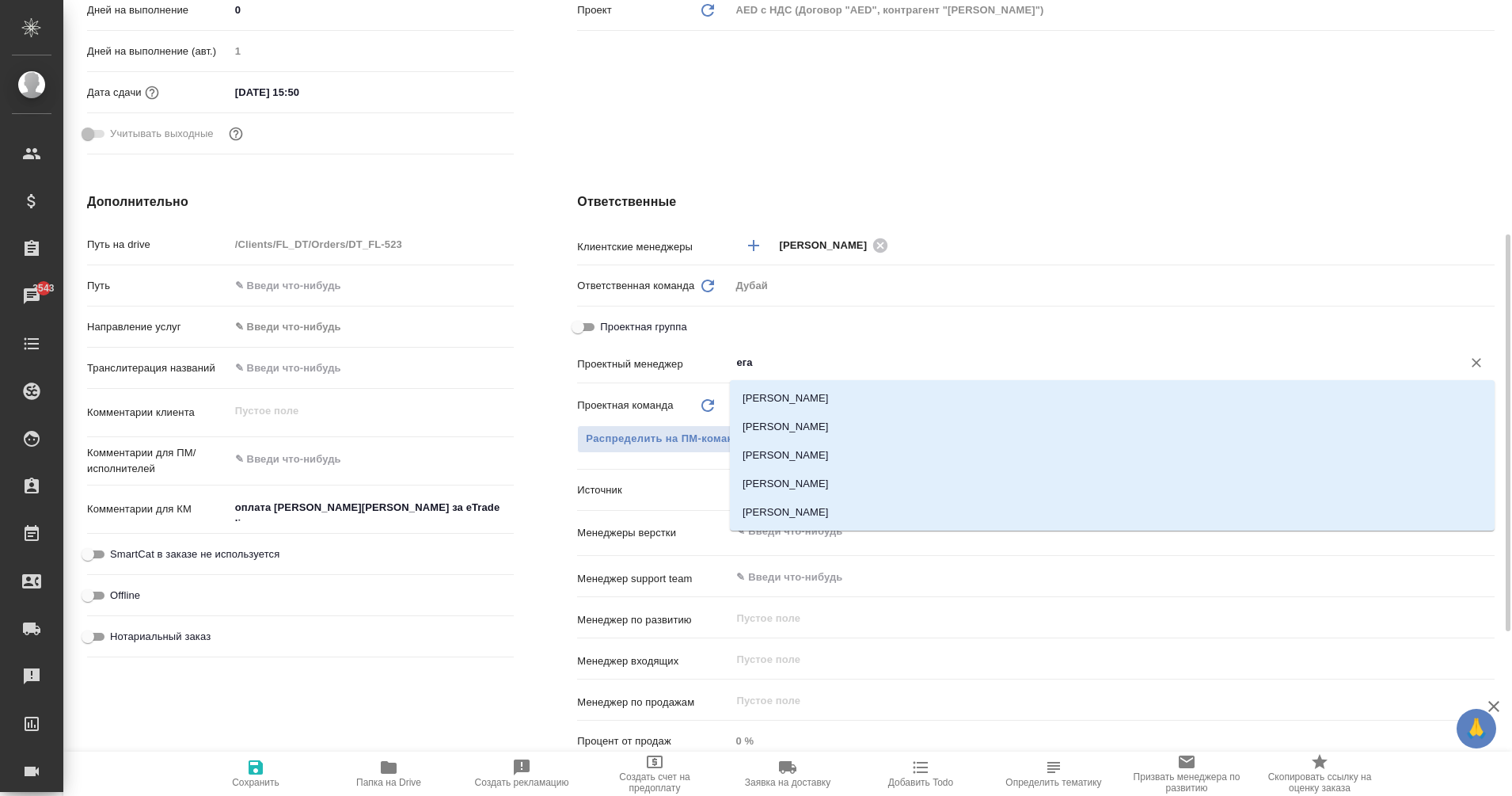
type input "еган"
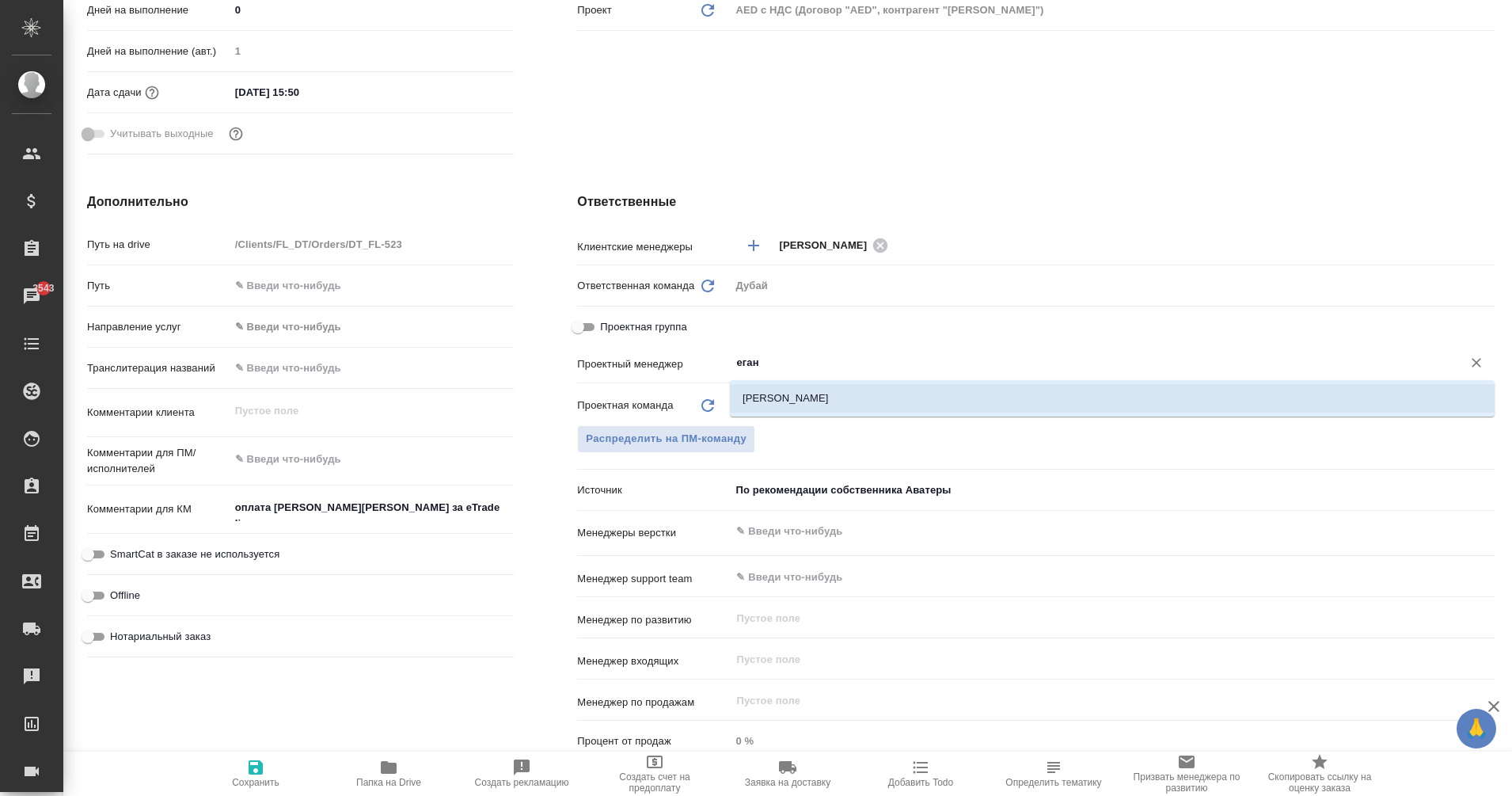
click at [839, 403] on li "[PERSON_NAME]" at bounding box center [1112, 398] width 765 height 29
type textarea "x"
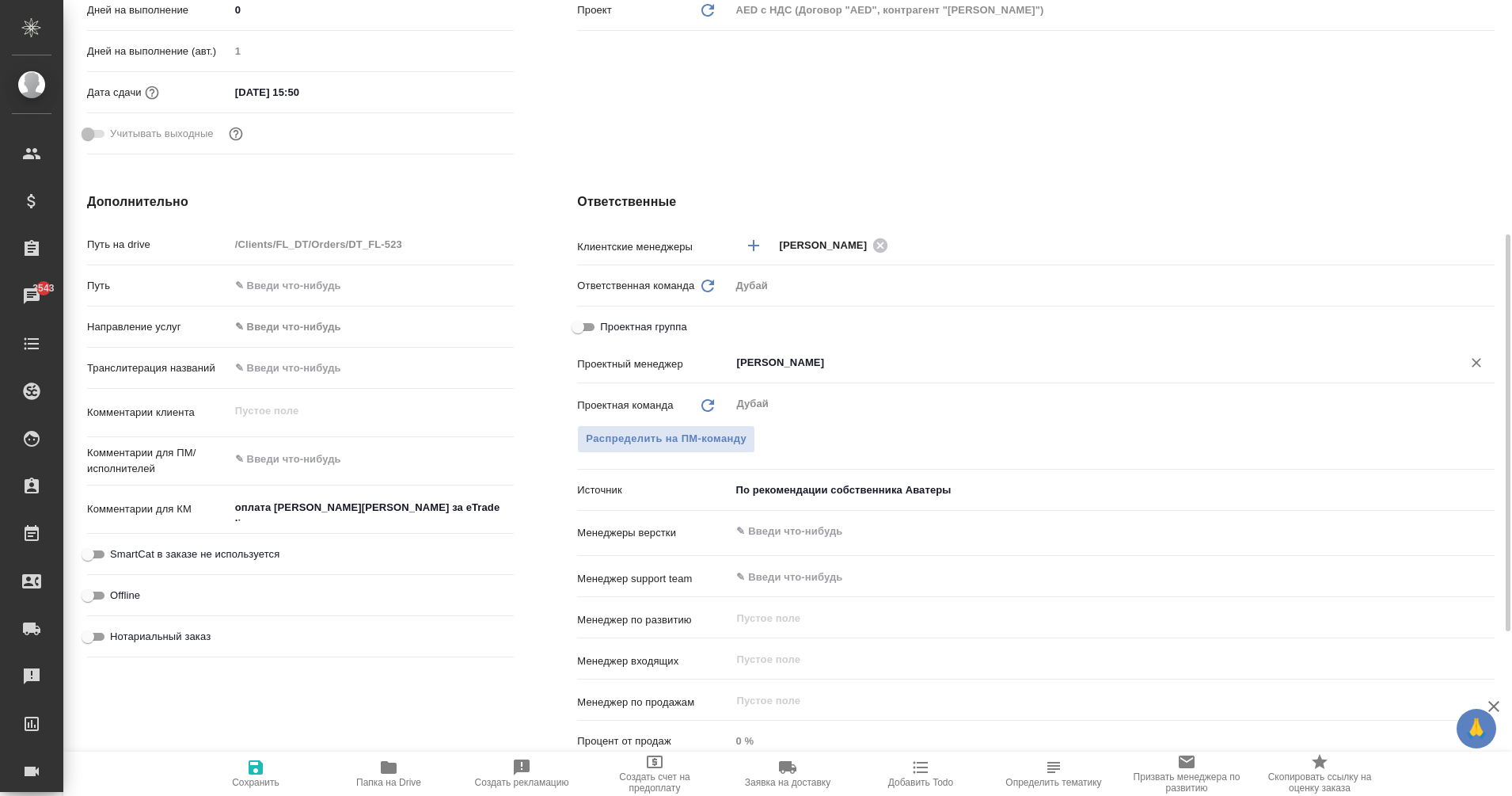
type input "[PERSON_NAME]"
click at [245, 769] on span "Сохранить" at bounding box center [255, 772] width 114 height 30
type textarea "x"
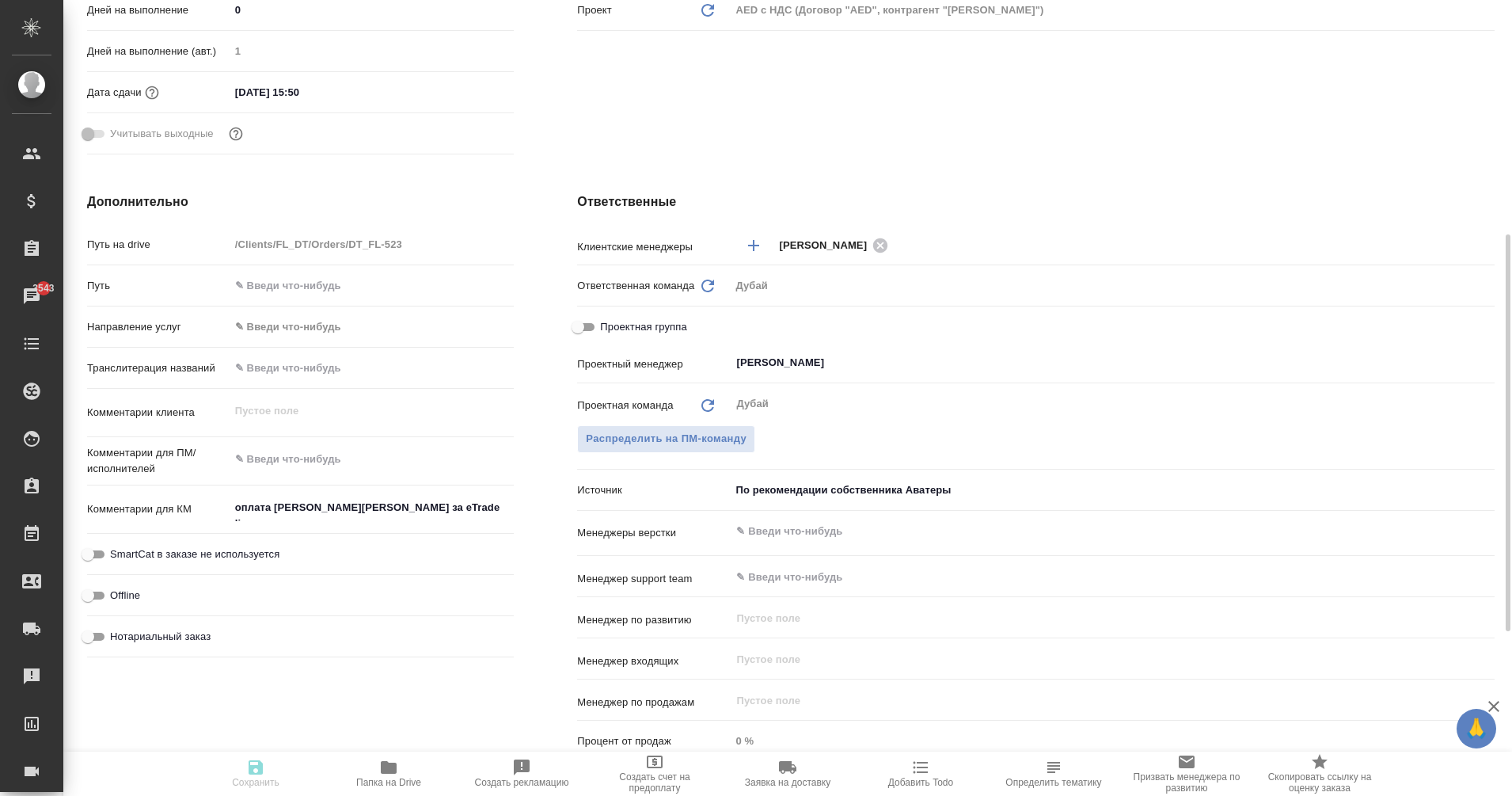
type textarea "x"
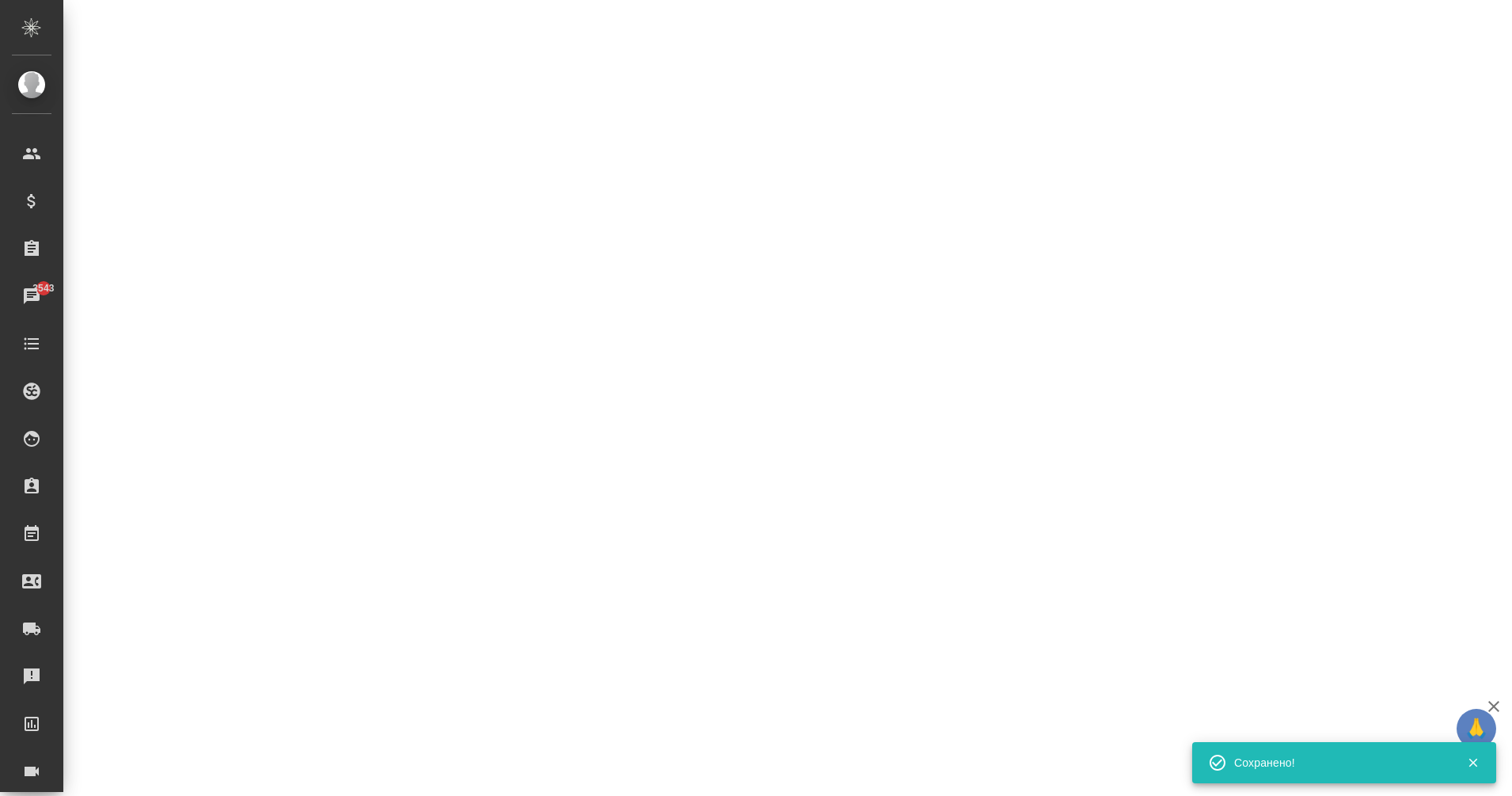
select select "RU"
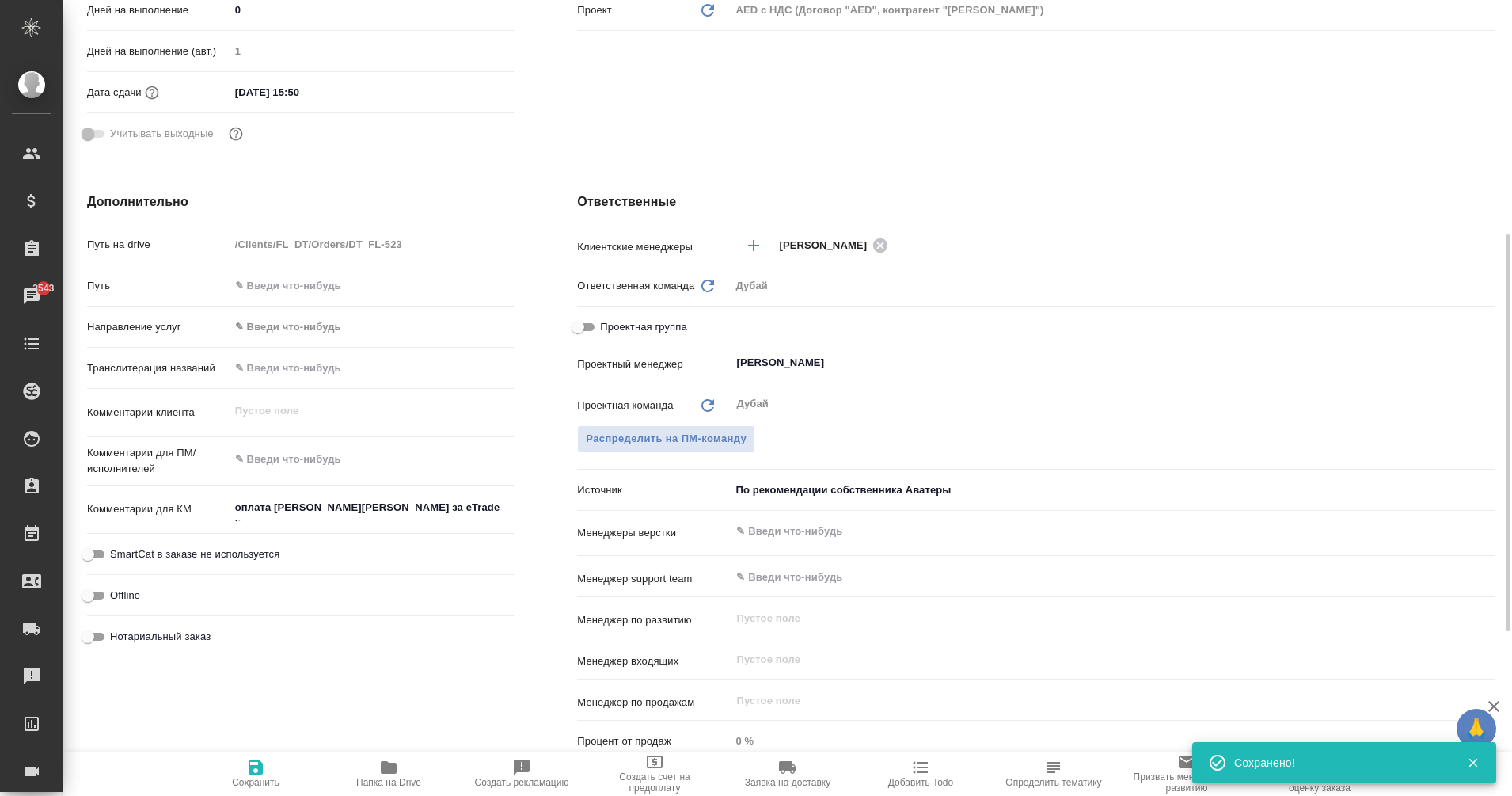
type textarea "x"
click at [458, 508] on textarea "оплата [PERSON_NAME][PERSON_NAME] за eTrade licence" at bounding box center [372, 508] width 283 height 27
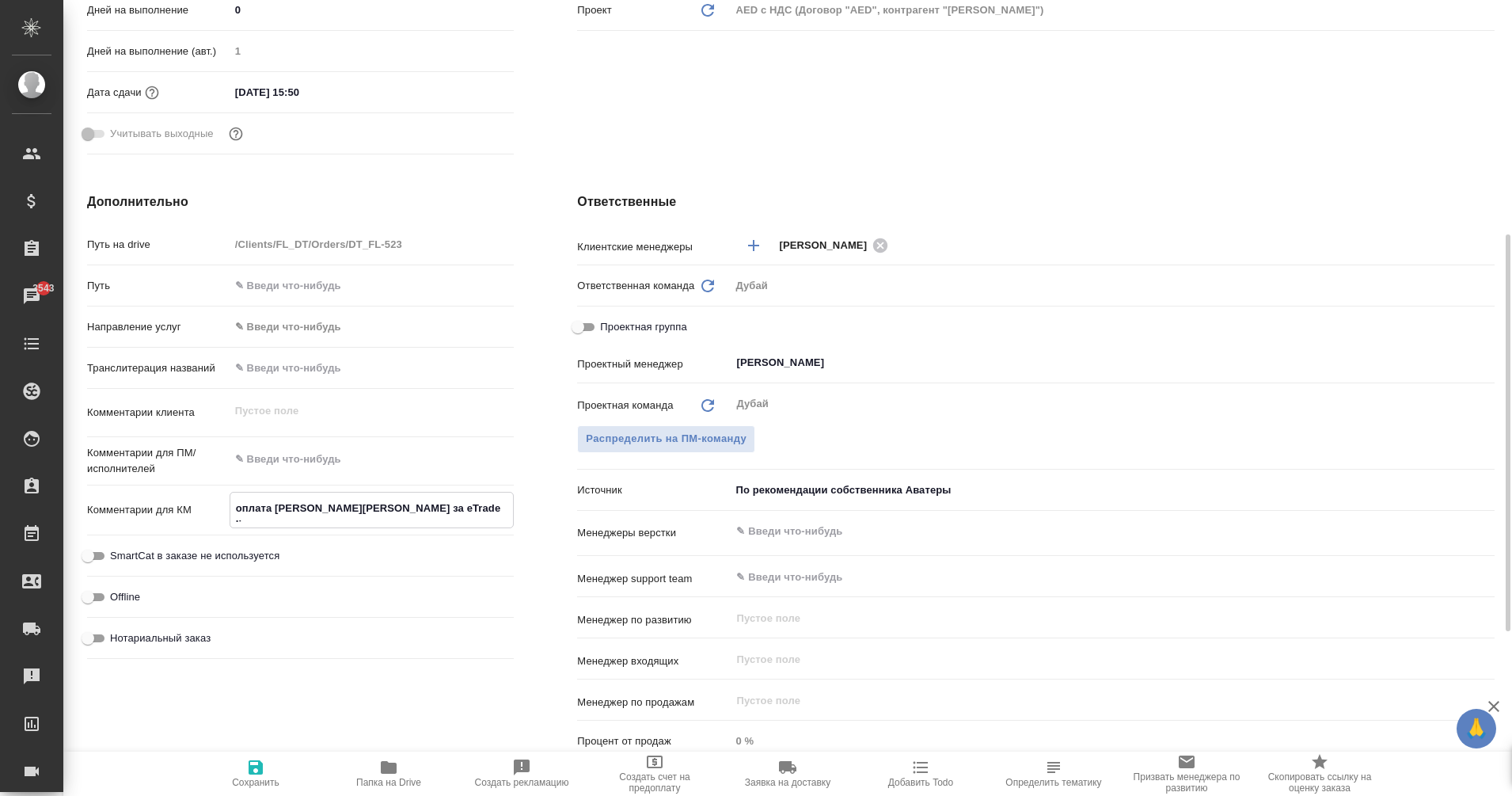
type textarea "оплата [PERSON_NAME][PERSON_NAME] за eTrade licence"
type textarea "x"
type textarea "оплата [PERSON_NAME][PERSON_NAME] за eTrade licence"
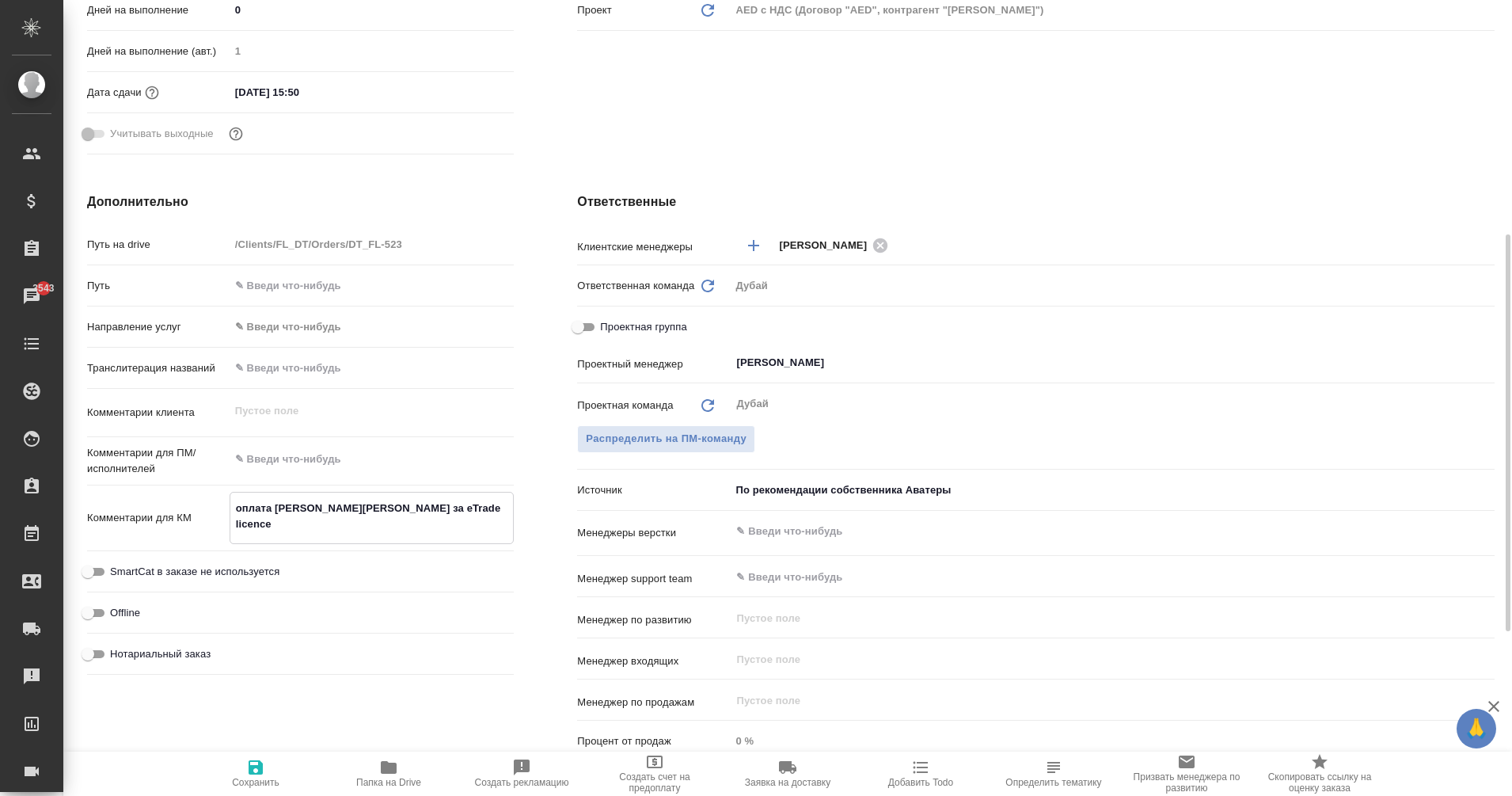
type textarea "x"
type textarea "оплата [PERSON_NAME][PERSON_NAME] за eTrade licence"
type textarea "x"
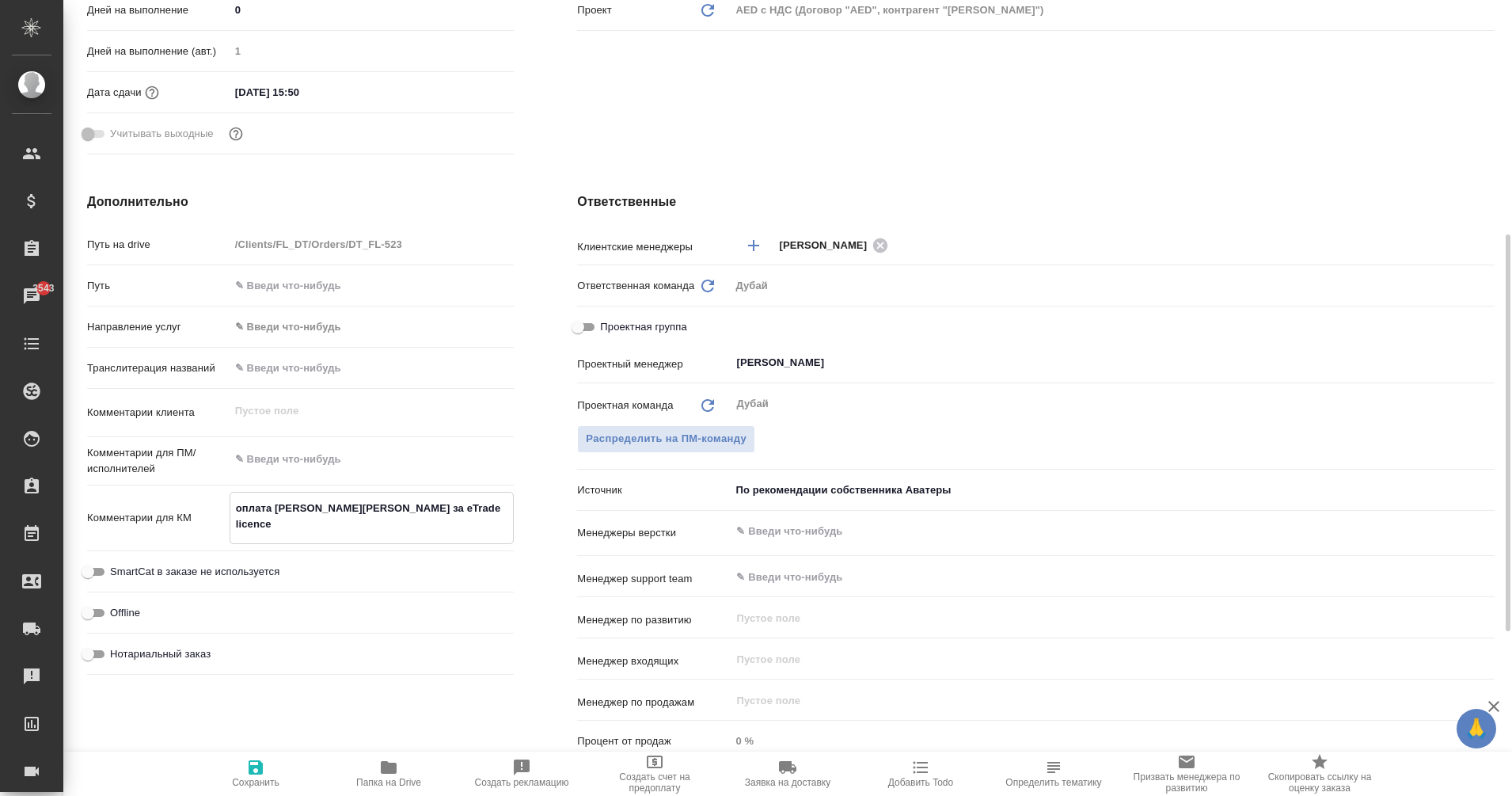
type textarea "x"
type textarea "оплата В.Печенкиной за eTrade licence 16"
type textarea "x"
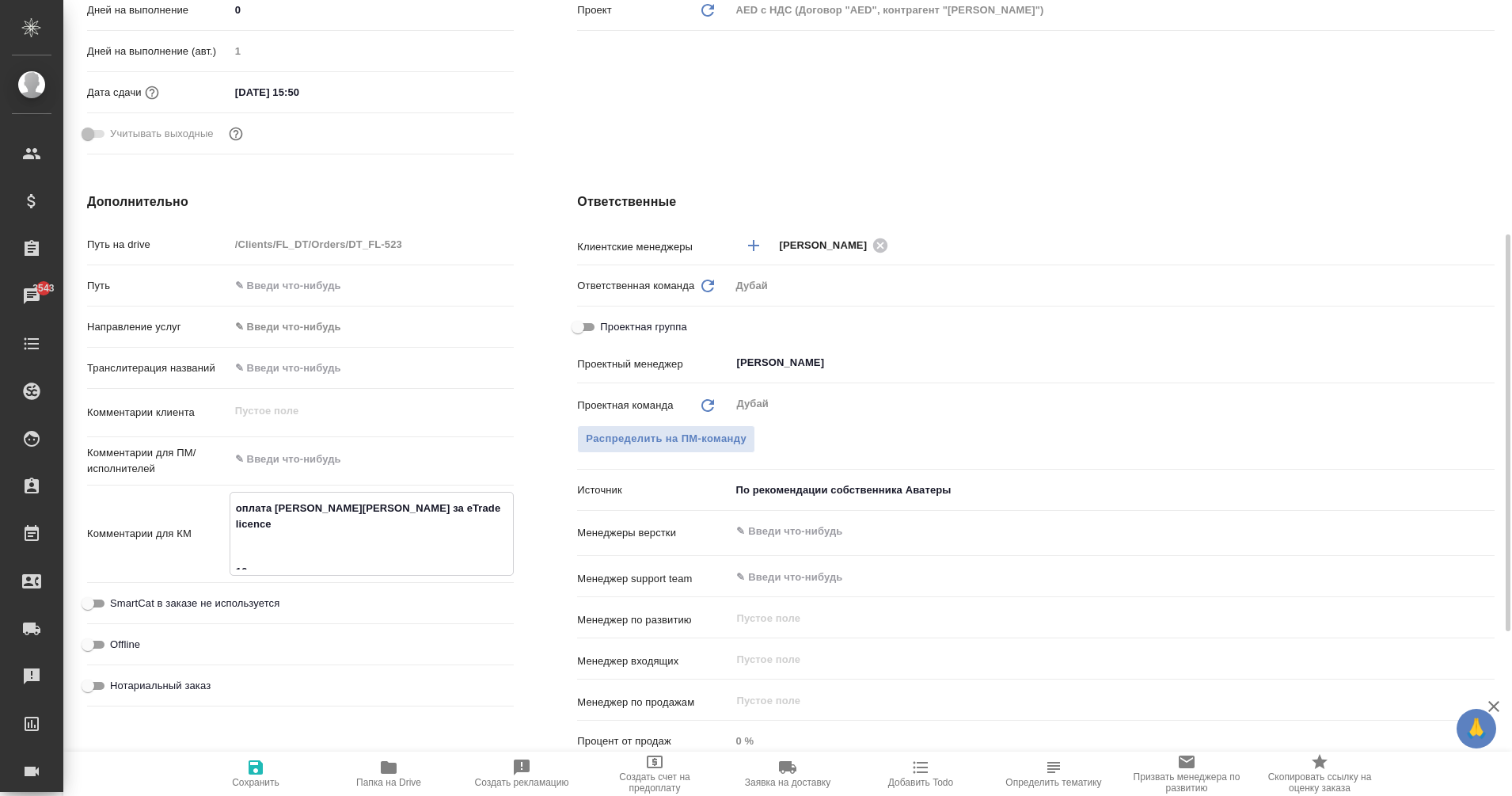
type textarea "x"
type textarea "оплата В.Печенкиной за eTrade licence 16."
type textarea "x"
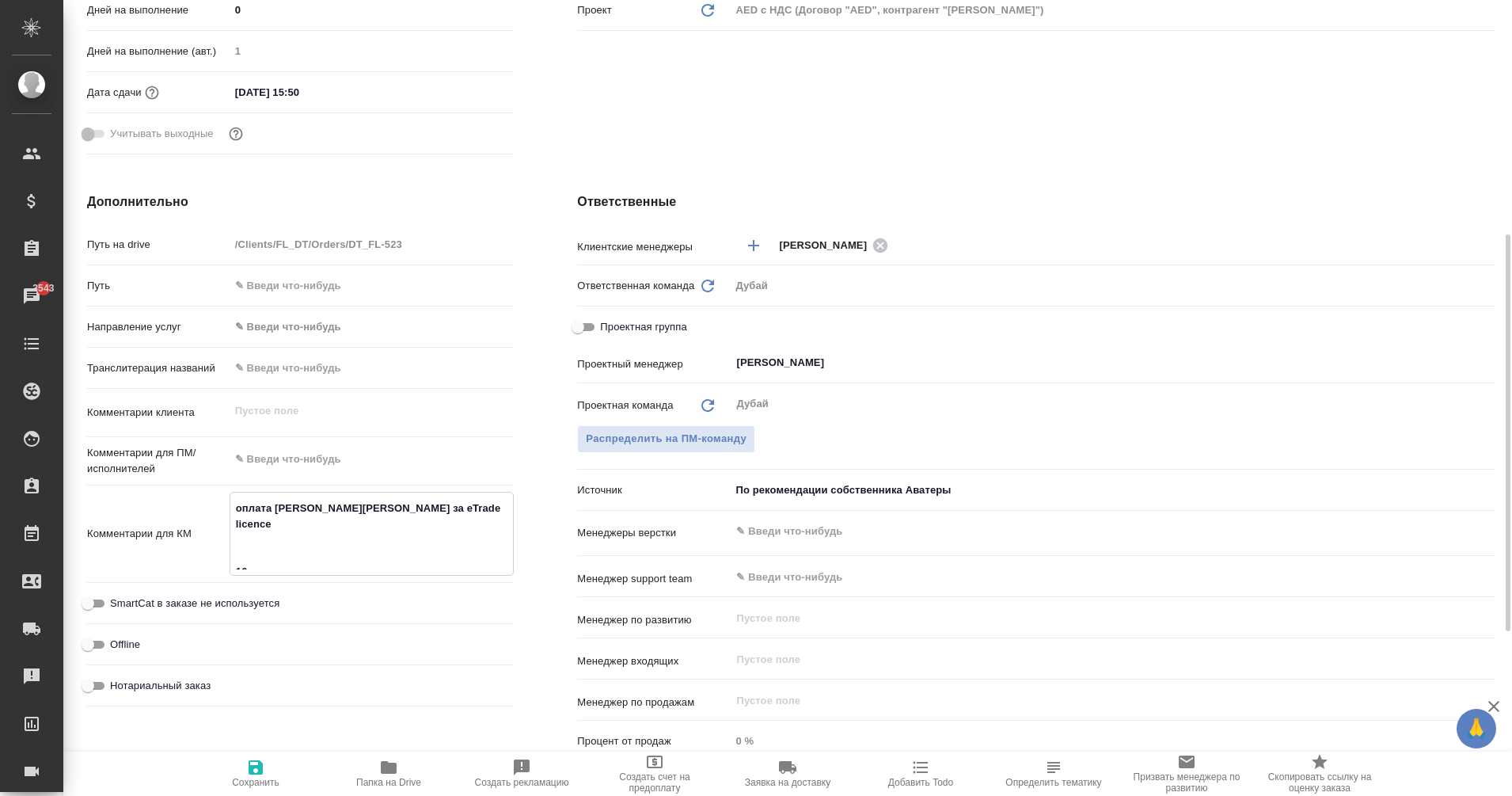
type textarea "оплата В.Печенкиной за eTrade licence 16.0"
type textarea "x"
type textarea "оплата В.Печенкиной за eTrade licence 16.09"
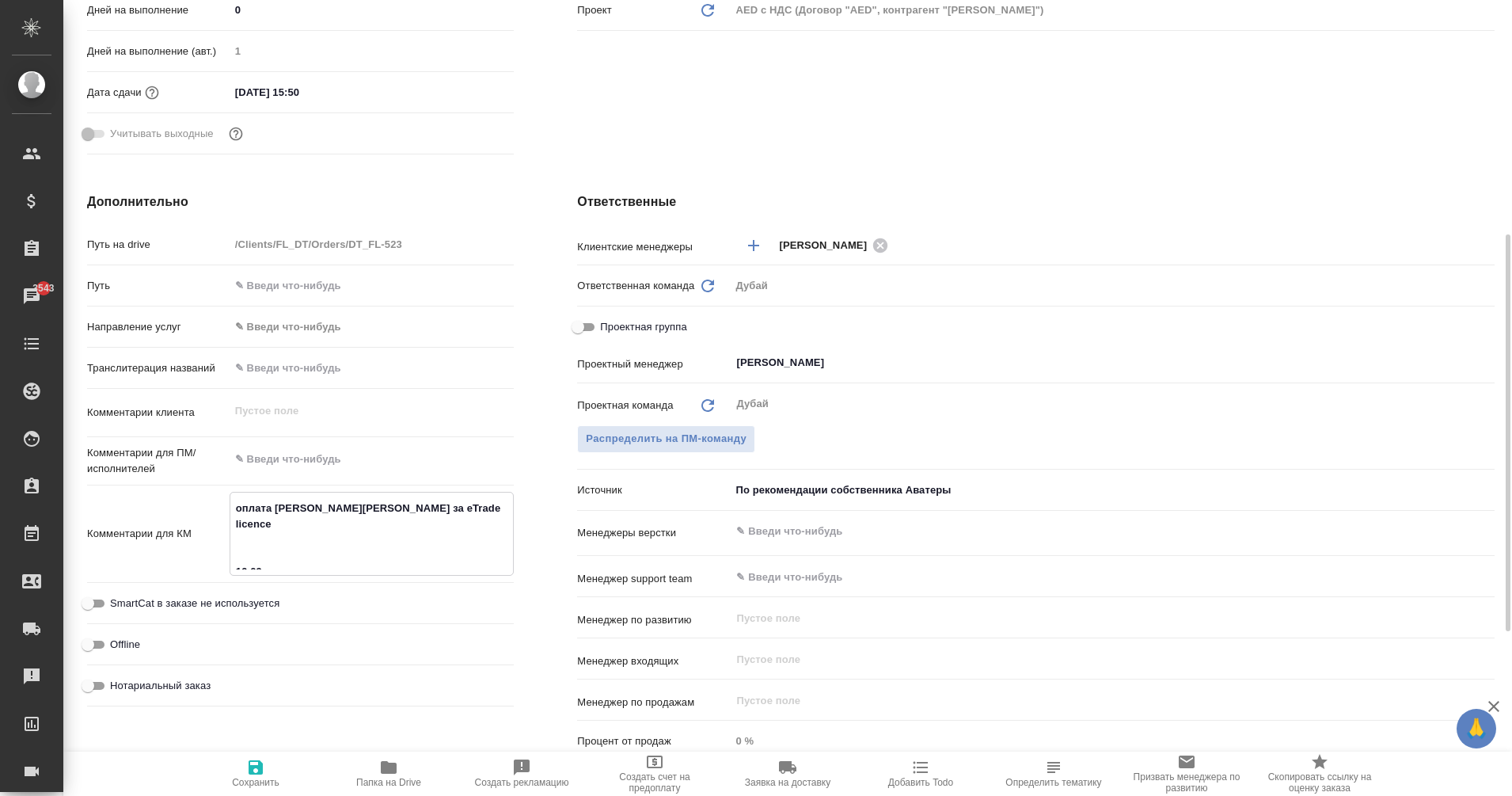
type textarea "x"
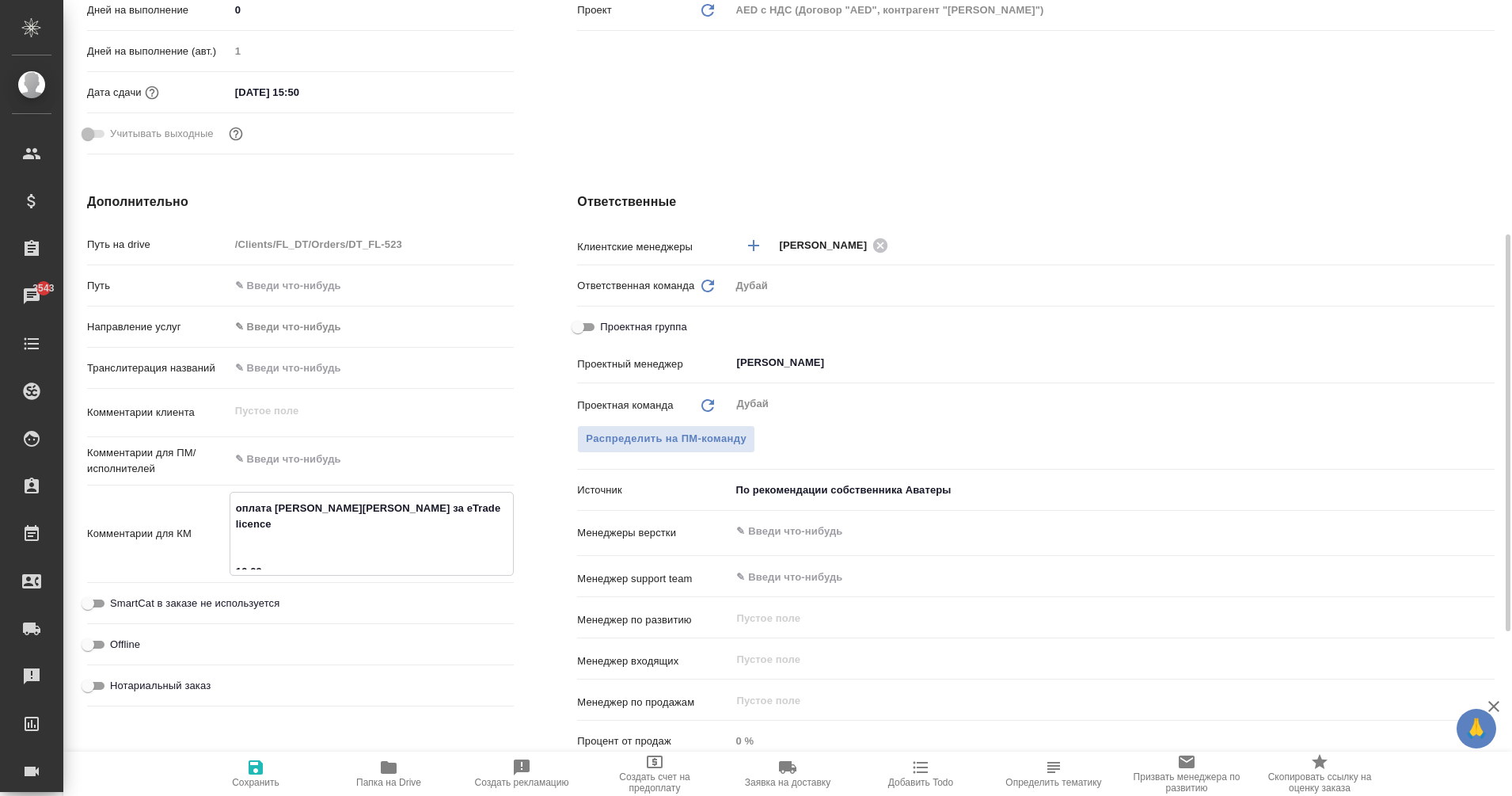
type textarea "оплата В.Печенкиной за eTrade licence 16.09"
type textarea "x"
type textarea "оплата В.Печенкиной за eTrade licence 16.09 п"
type textarea "x"
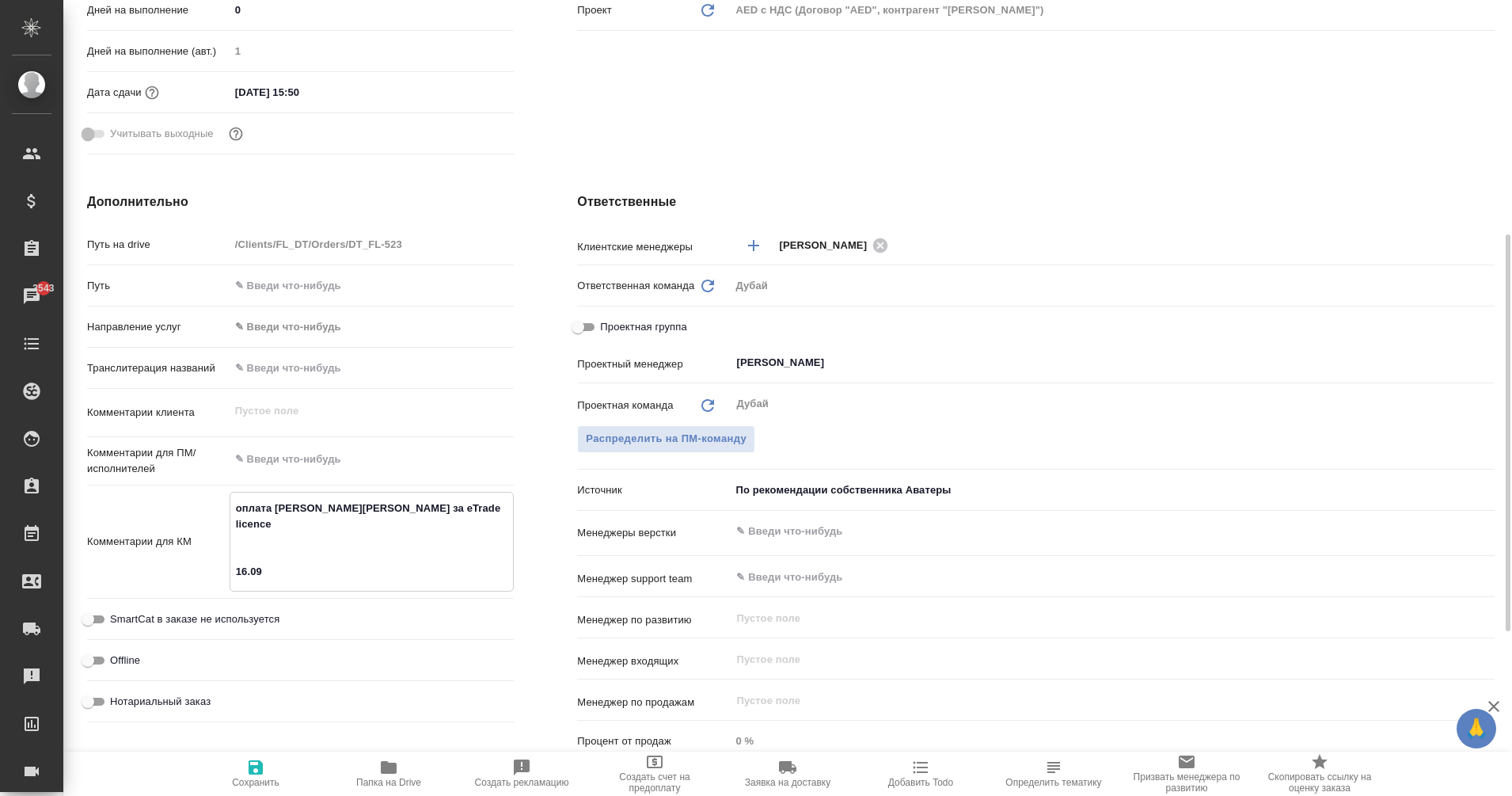
type textarea "x"
type textarea "оплата В.Печенкиной за eTrade licence 16.09 по"
type textarea "x"
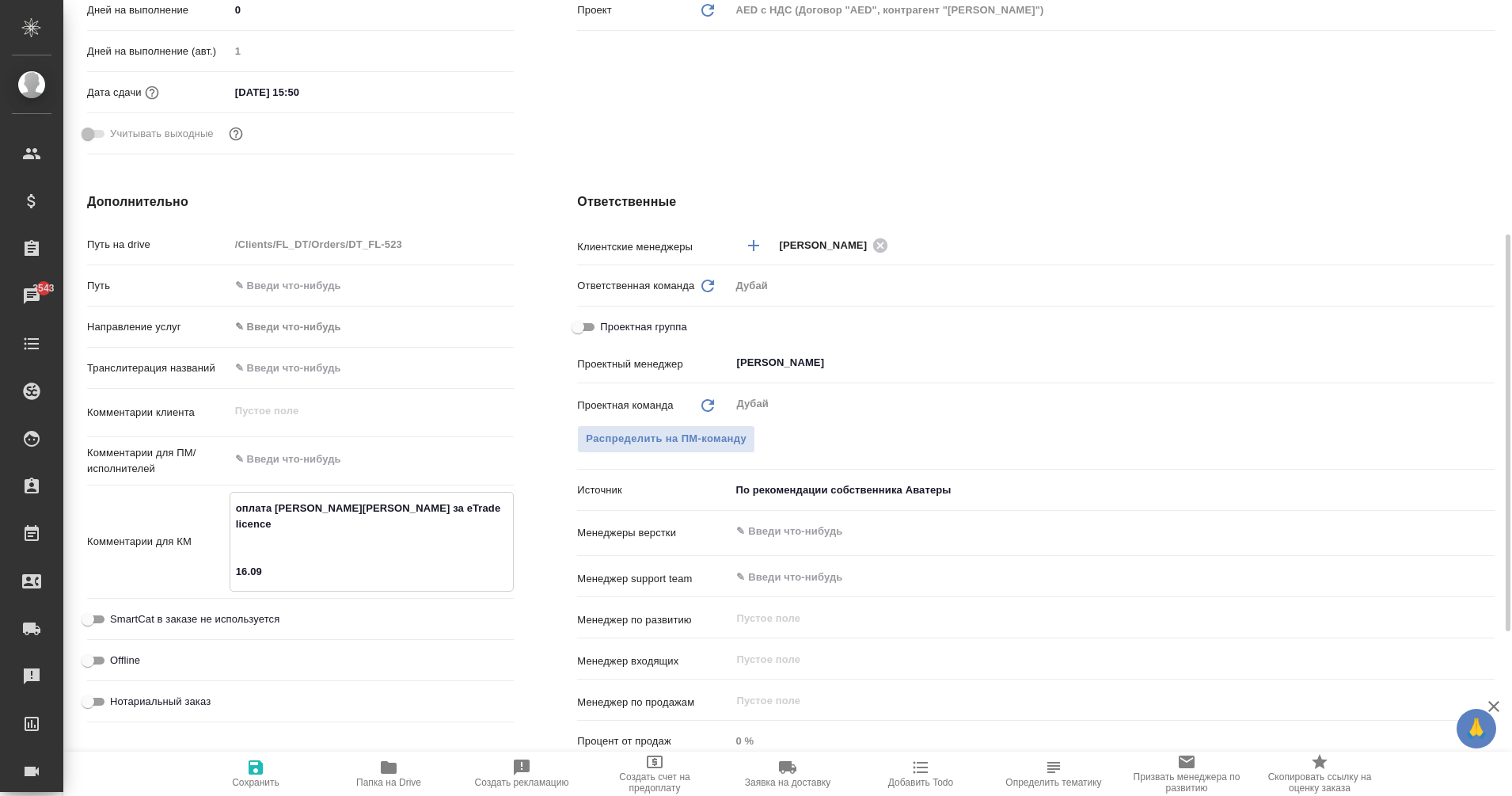
type textarea "оплата В.Печенкиной за eTrade licence 16.09 поу"
type textarea "x"
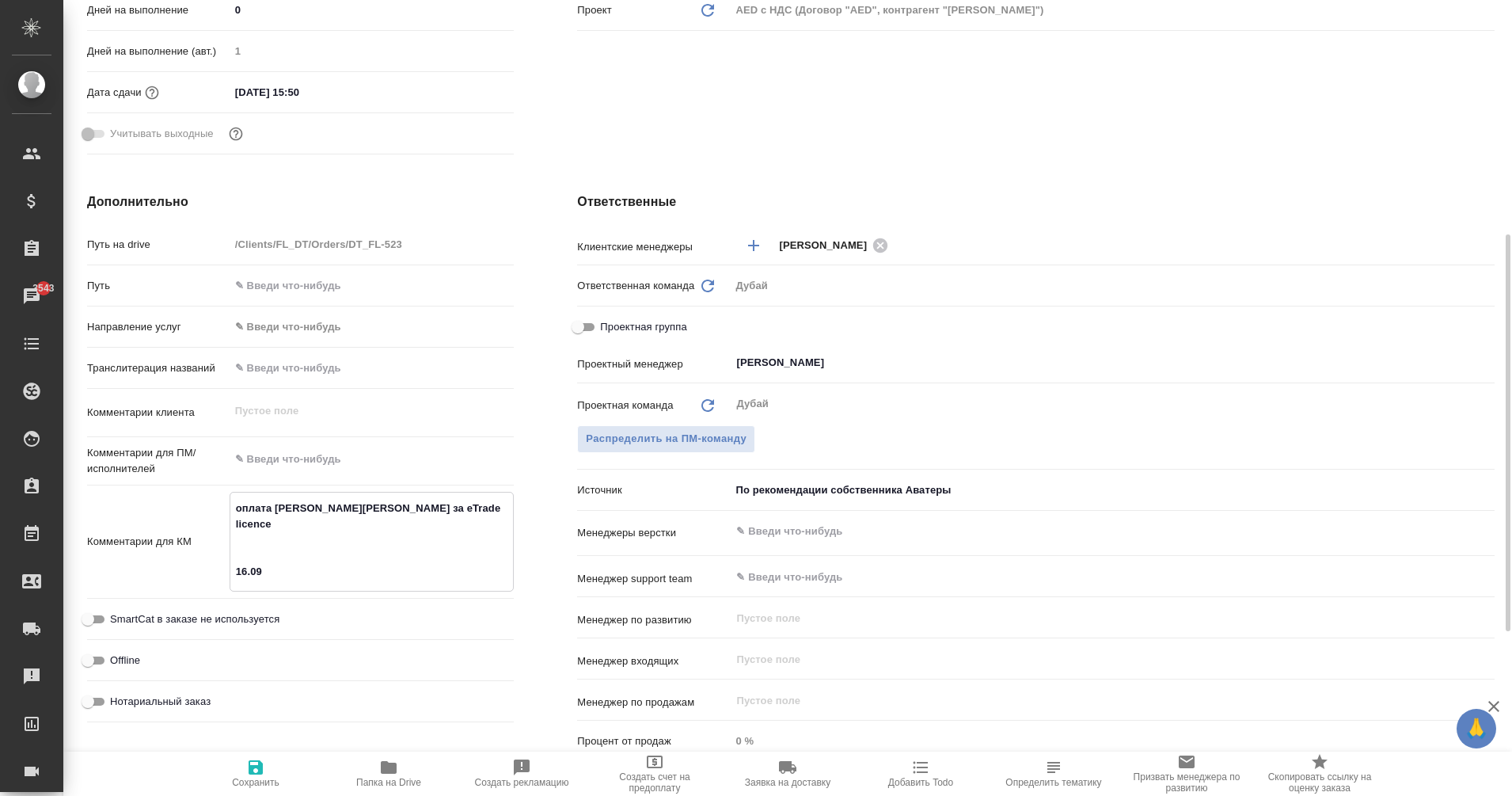
type textarea "x"
type textarea "оплата В.Печенкиной за eTrade licence 16.09 поуч"
type textarea "x"
type textarea "оплата В.Печенкиной за eTrade licence 16.09 поуче"
type textarea "x"
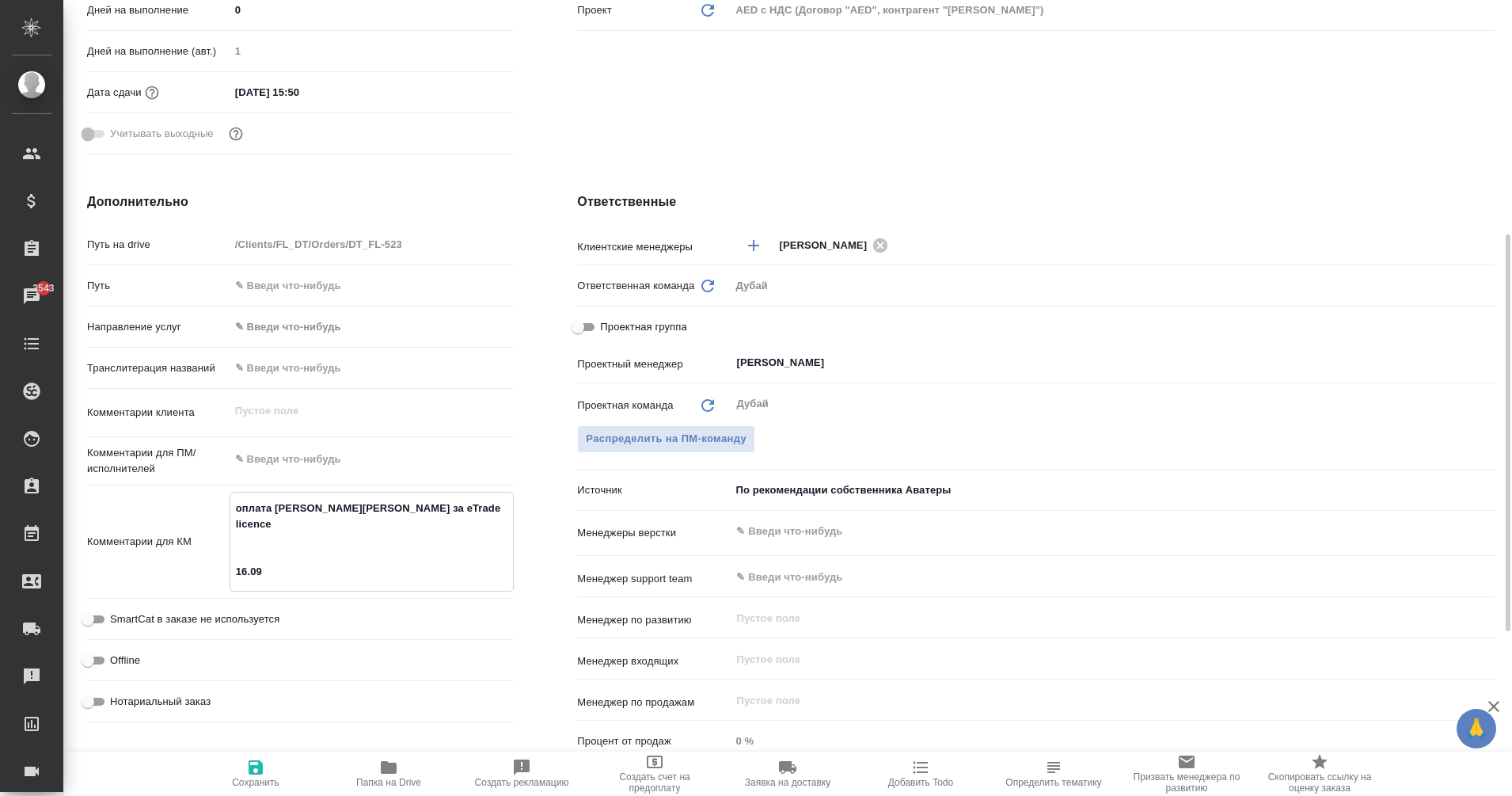
type textarea "x"
type textarea "оплата В.Печенкиной за eTrade licence 16.09 поучен"
type textarea "x"
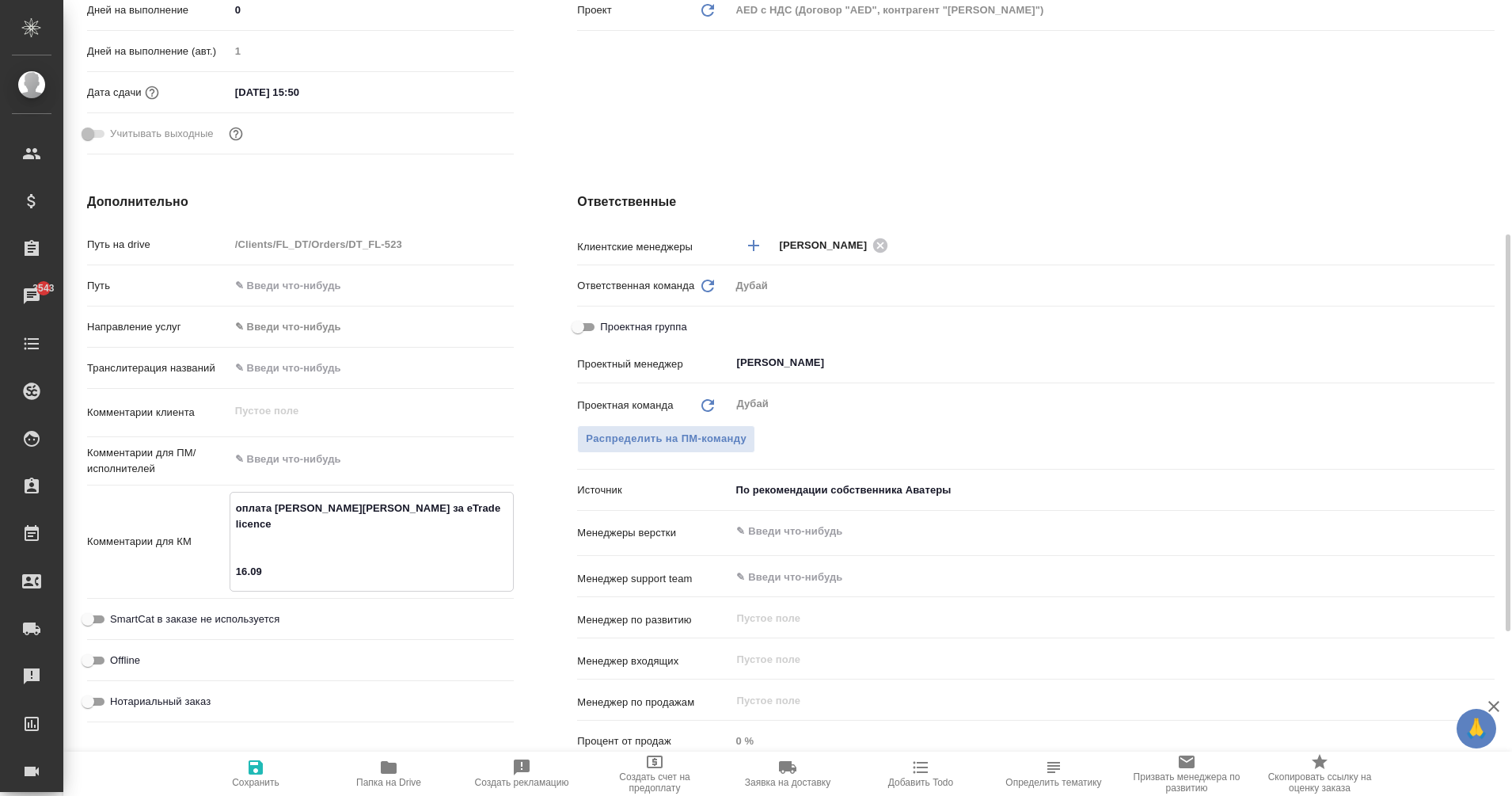
type textarea "x"
type textarea "оплата В.Печенкиной за eTrade licence 16.09 поучени"
type textarea "x"
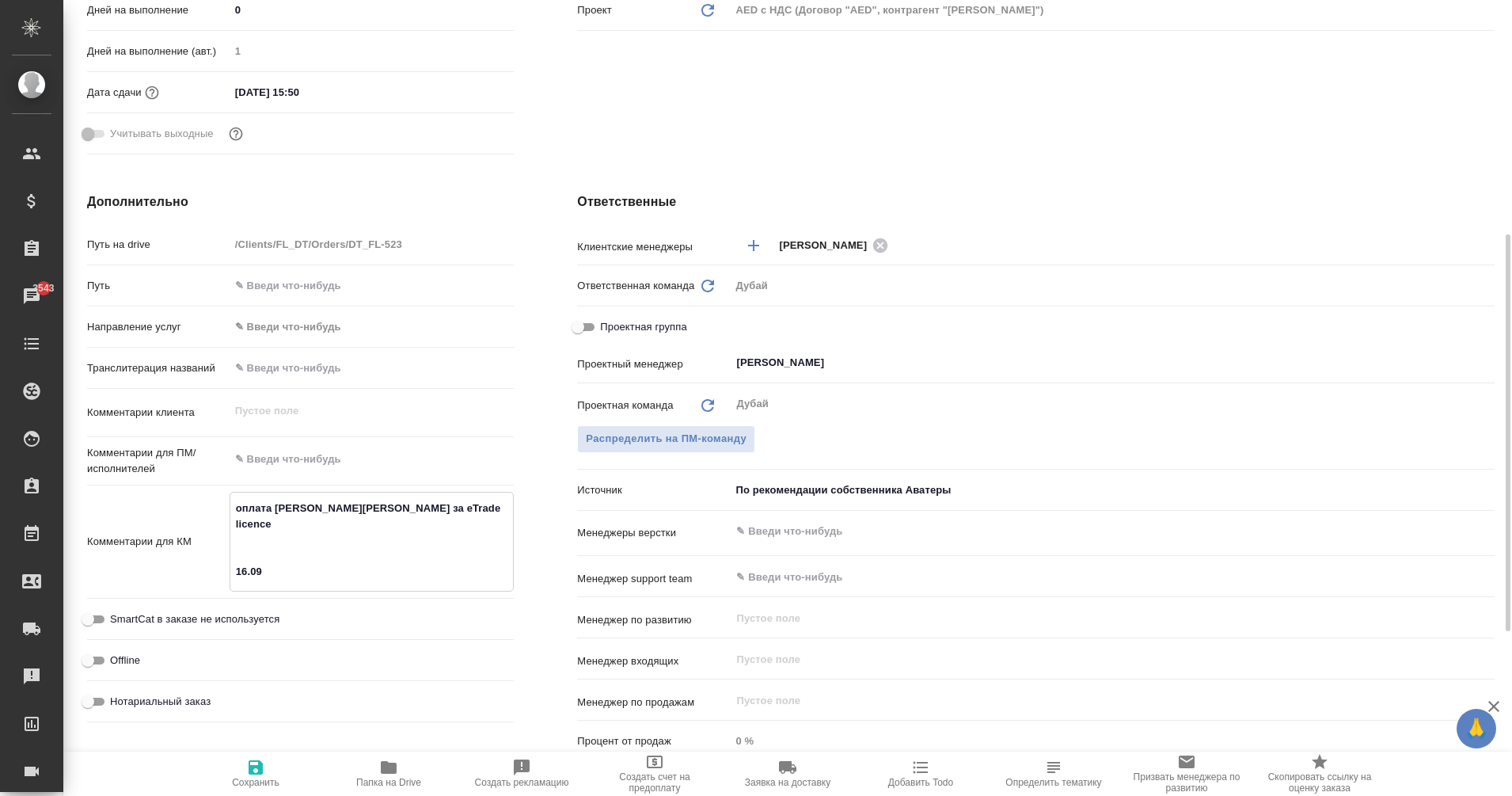
type textarea "x"
type textarea "оплата В.Печенкиной за eTrade licence 16.09 поучение"
type textarea "x"
type textarea "оплата В.Печенкиной за eTrade licence 16.09 поучение"
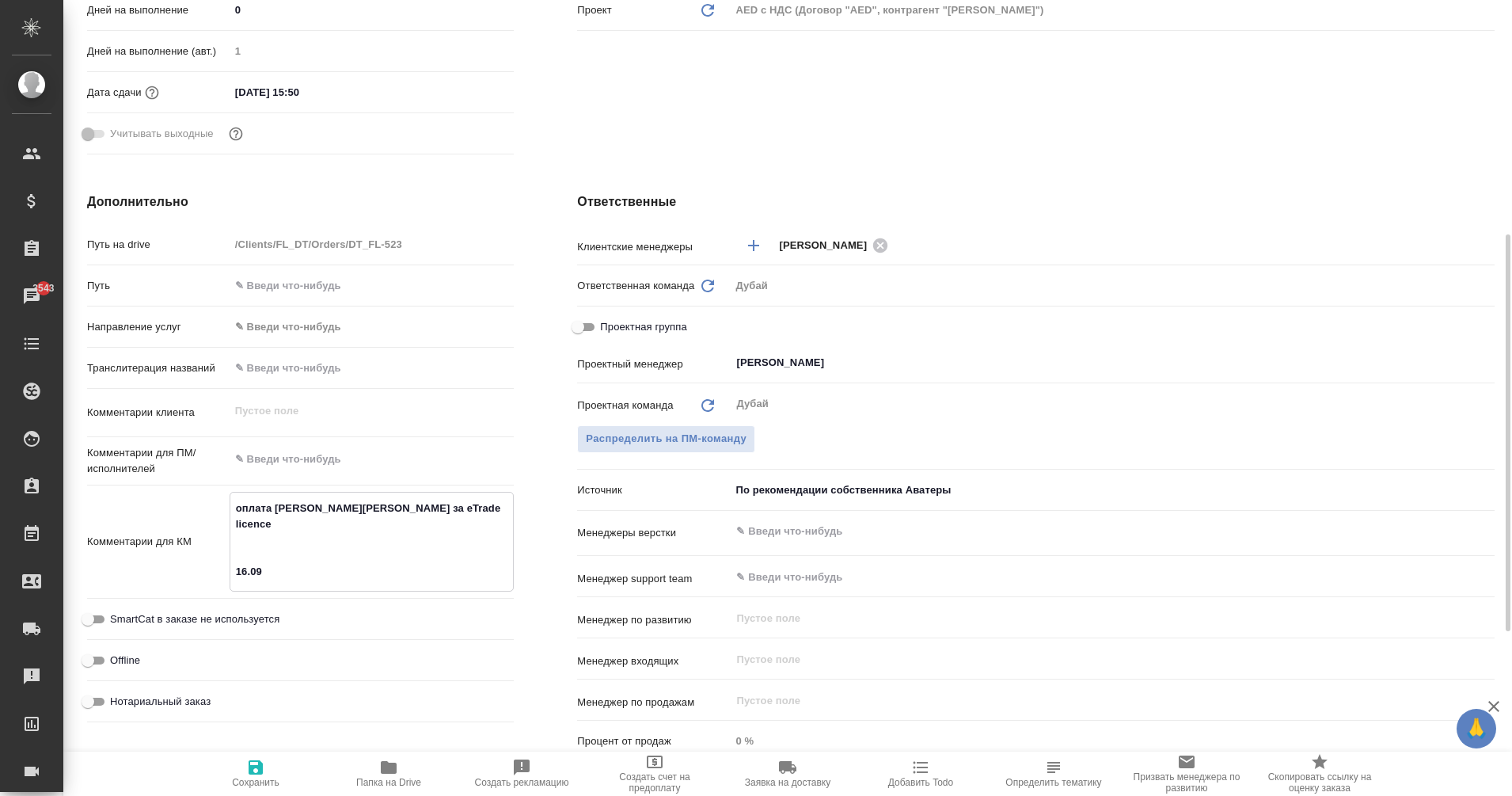
type textarea "x"
type textarea "оплата В.Печенкиной за eTrade licence 16.09 поучение и"
type textarea "x"
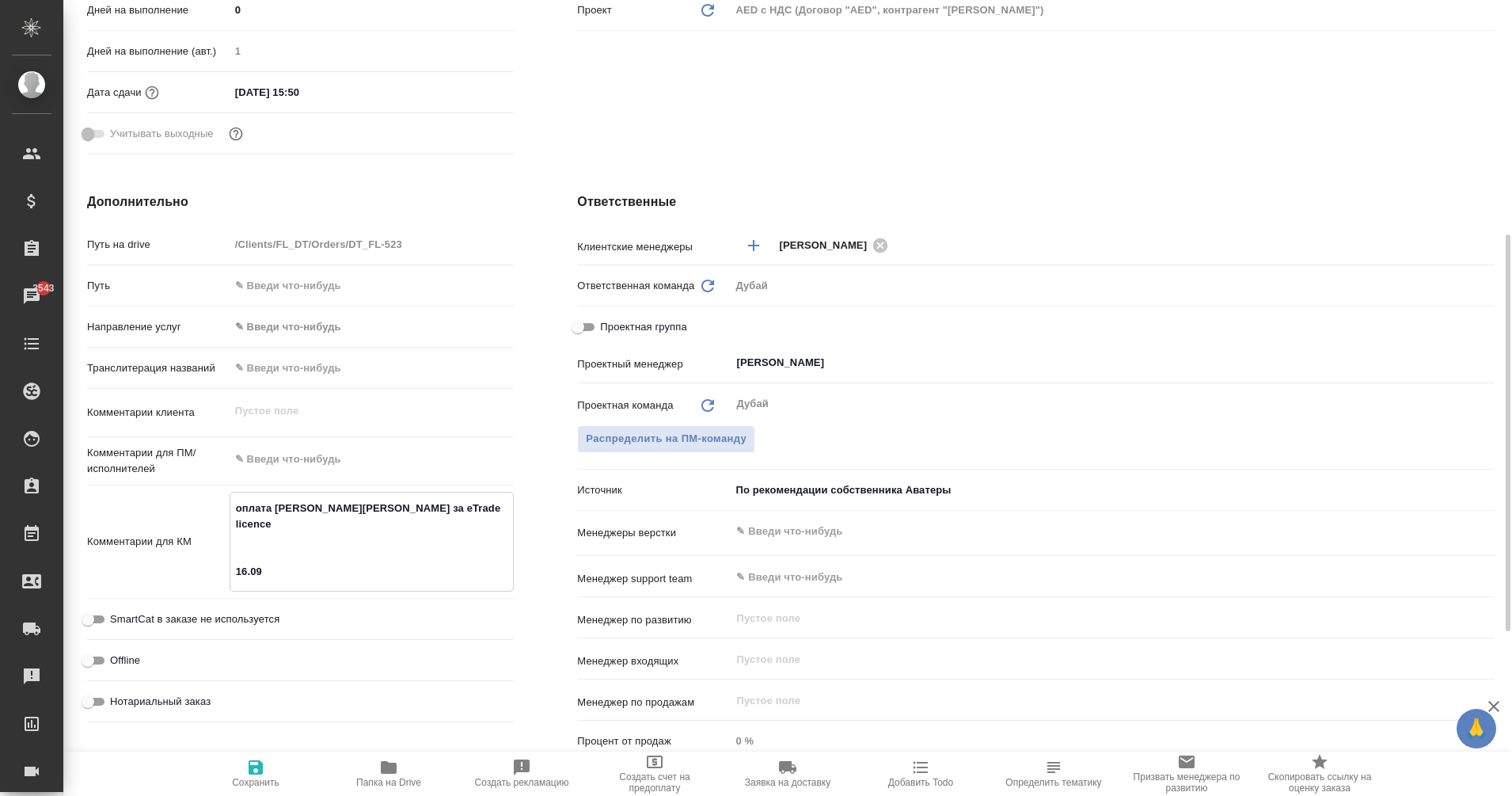
type textarea "x"
type textarea "оплата В.Печенкиной за eTrade licence 16.09 поучение ин"
type textarea "x"
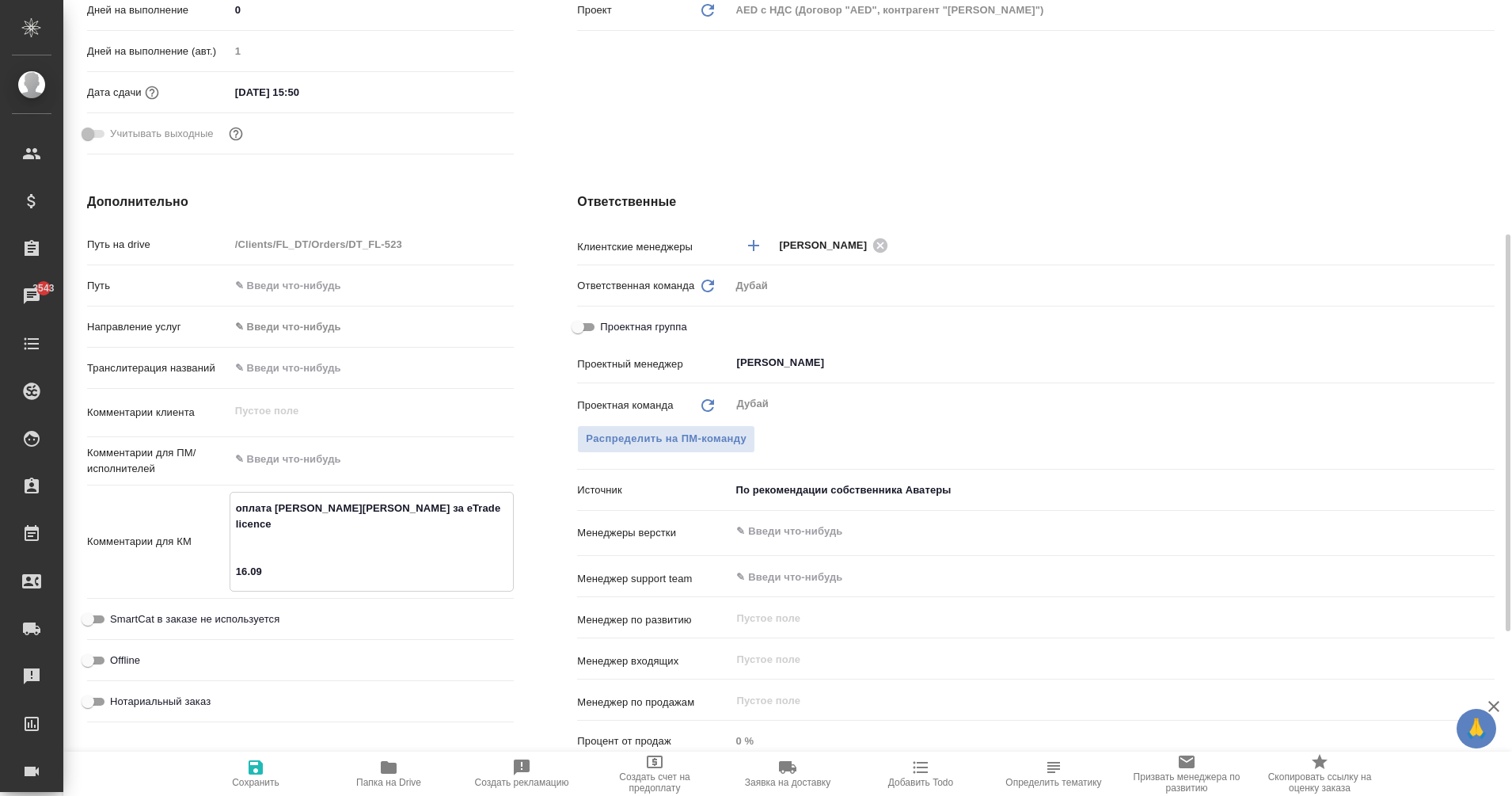
type textarea "x"
type textarea "оплата В.Печенкиной за eTrade licence 16.09 поучение инф"
type textarea "x"
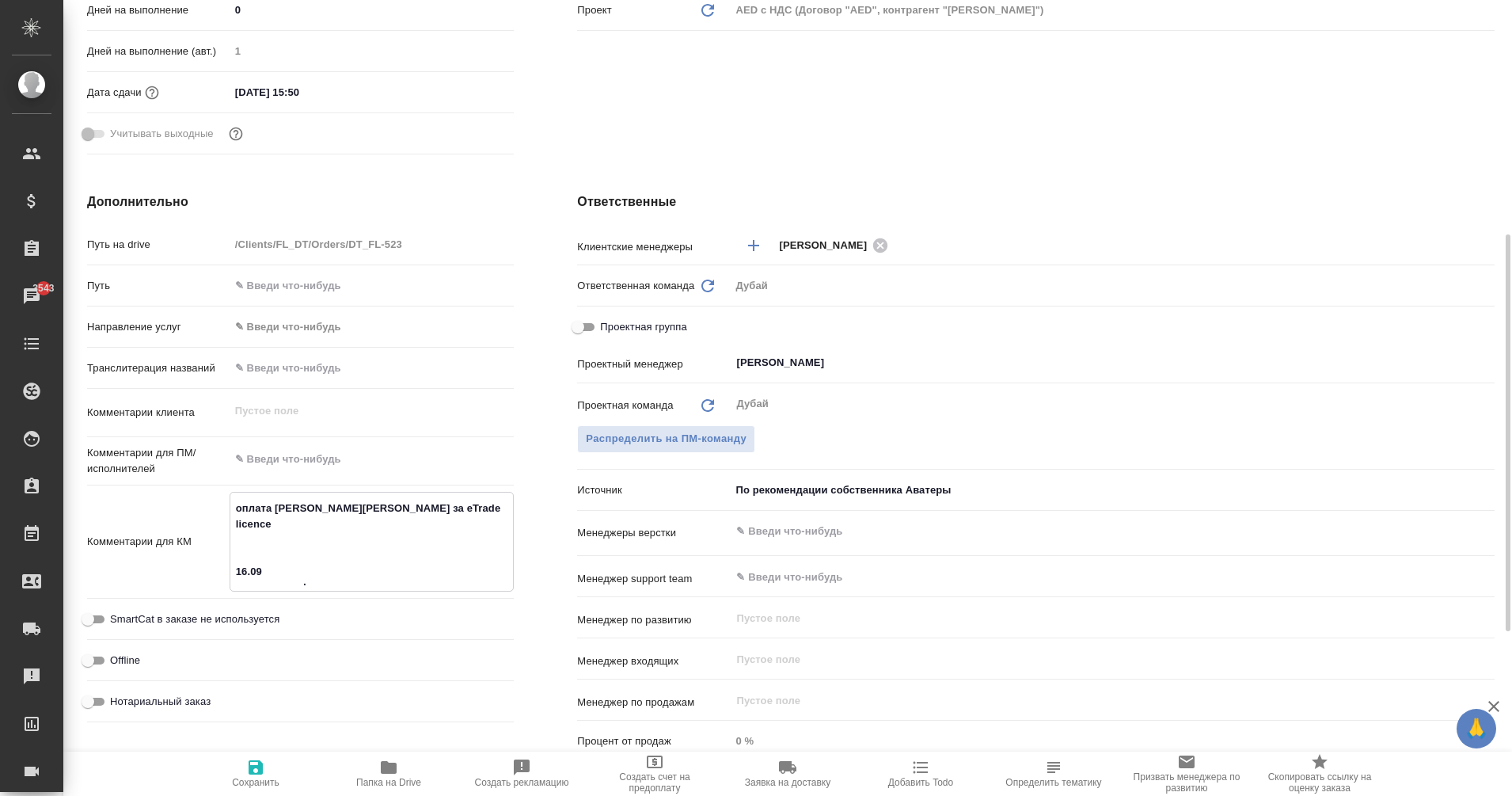
type textarea "x"
type textarea "оплата В.Печенкиной за eTrade licence 16.09 поучение инфы"
type textarea "x"
type textarea "оплата В.Печенкиной за eTrade licence 16.09 поучение инфы"
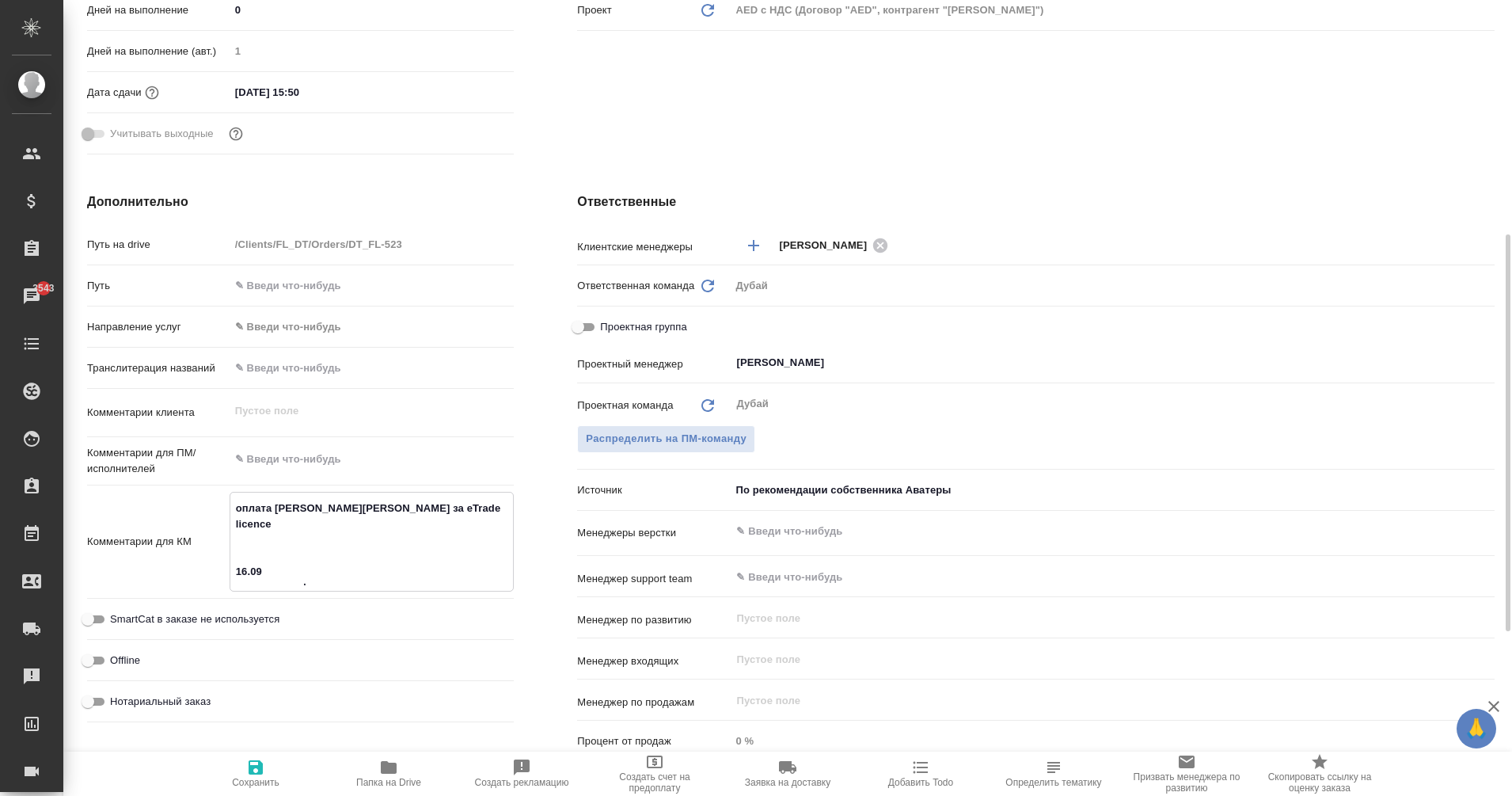
type textarea "x"
type textarea "оплата В.Печенкиной за eTrade licence 16.09 поучение инфы о"
type textarea "x"
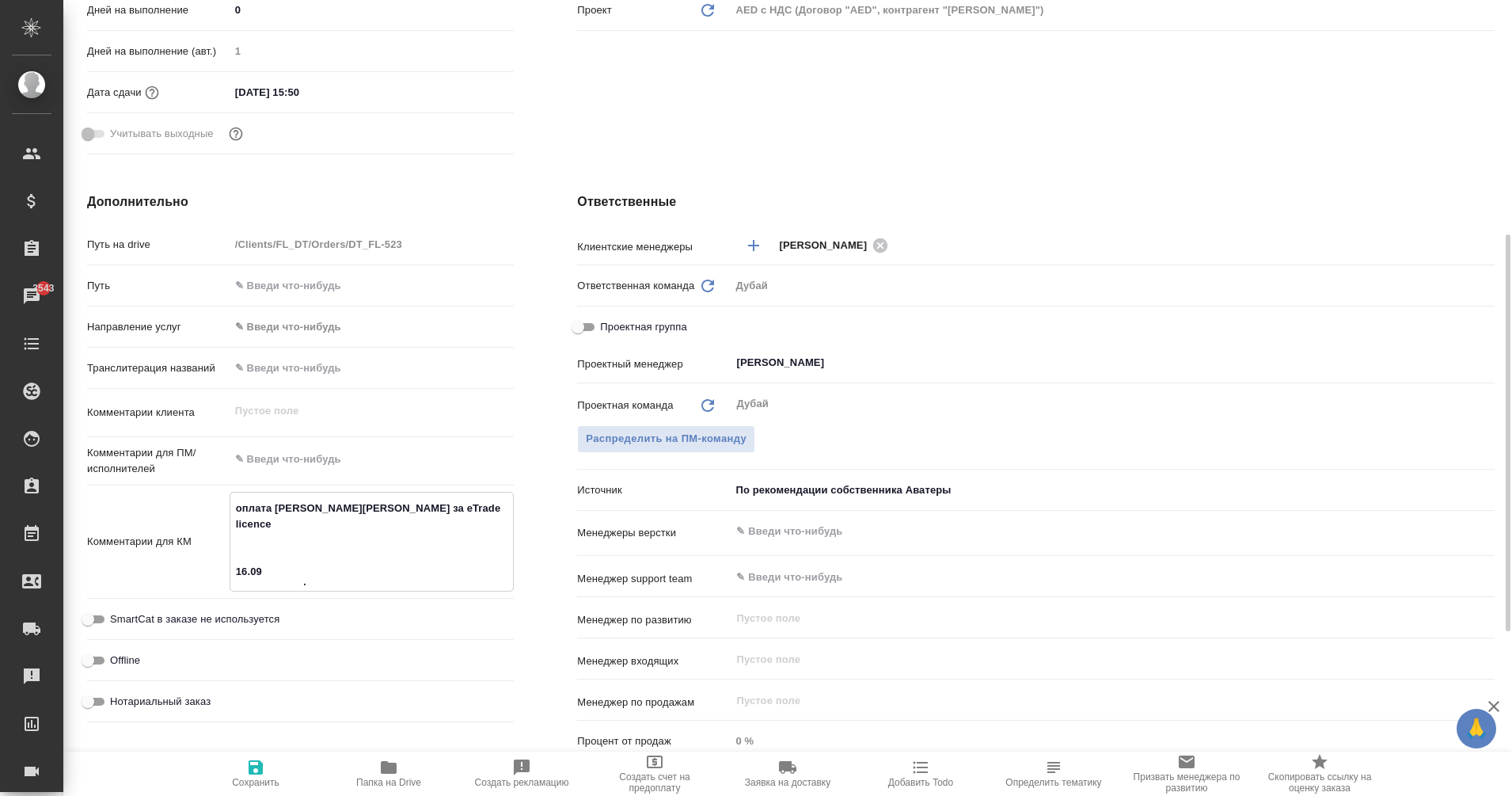
type textarea "x"
type textarea "оплата В.Печенкиной за eTrade licence 16.09 поучение инфы от"
type textarea "x"
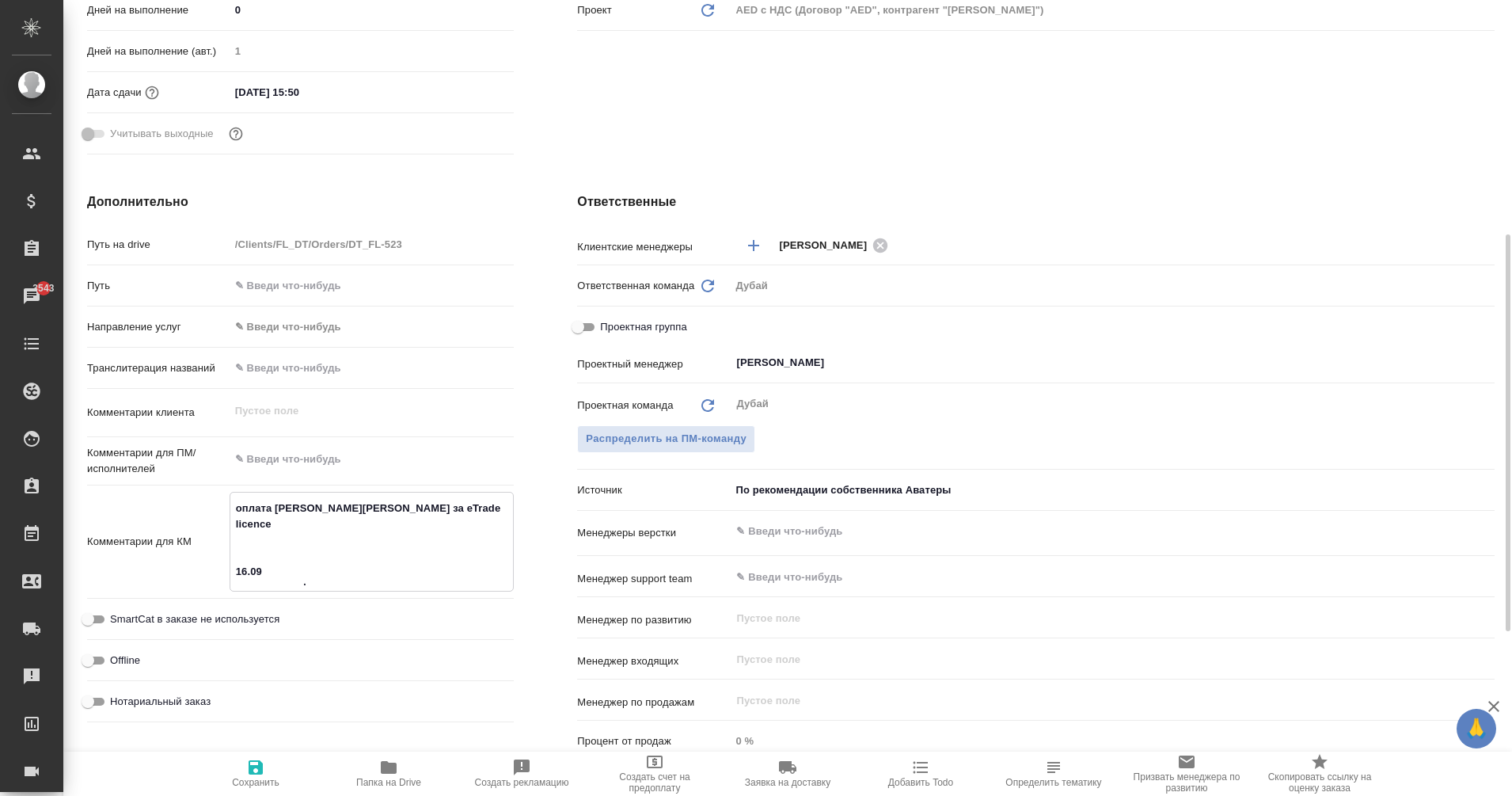
type textarea "x"
type textarea "оплата В.Печенкиной за eTrade licence 16.09 поучение инфы от"
type textarea "x"
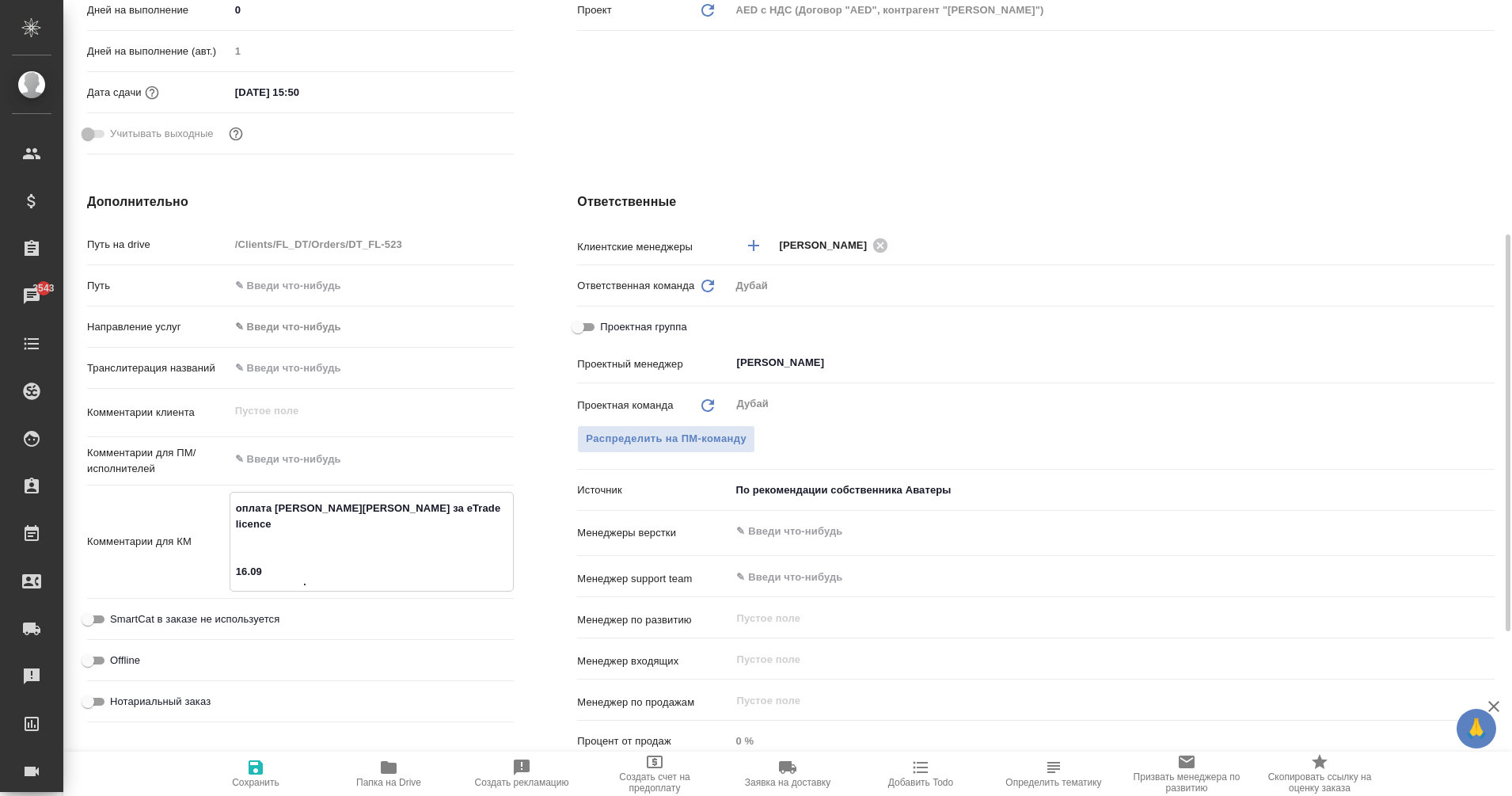
type textarea "оплата В.Печенкиной за eTrade licence 16.09 поучение инфы от н"
type textarea "x"
type textarea "оплата В.Печенкиной за eTrade licence 16.09 поучение инфы от ни"
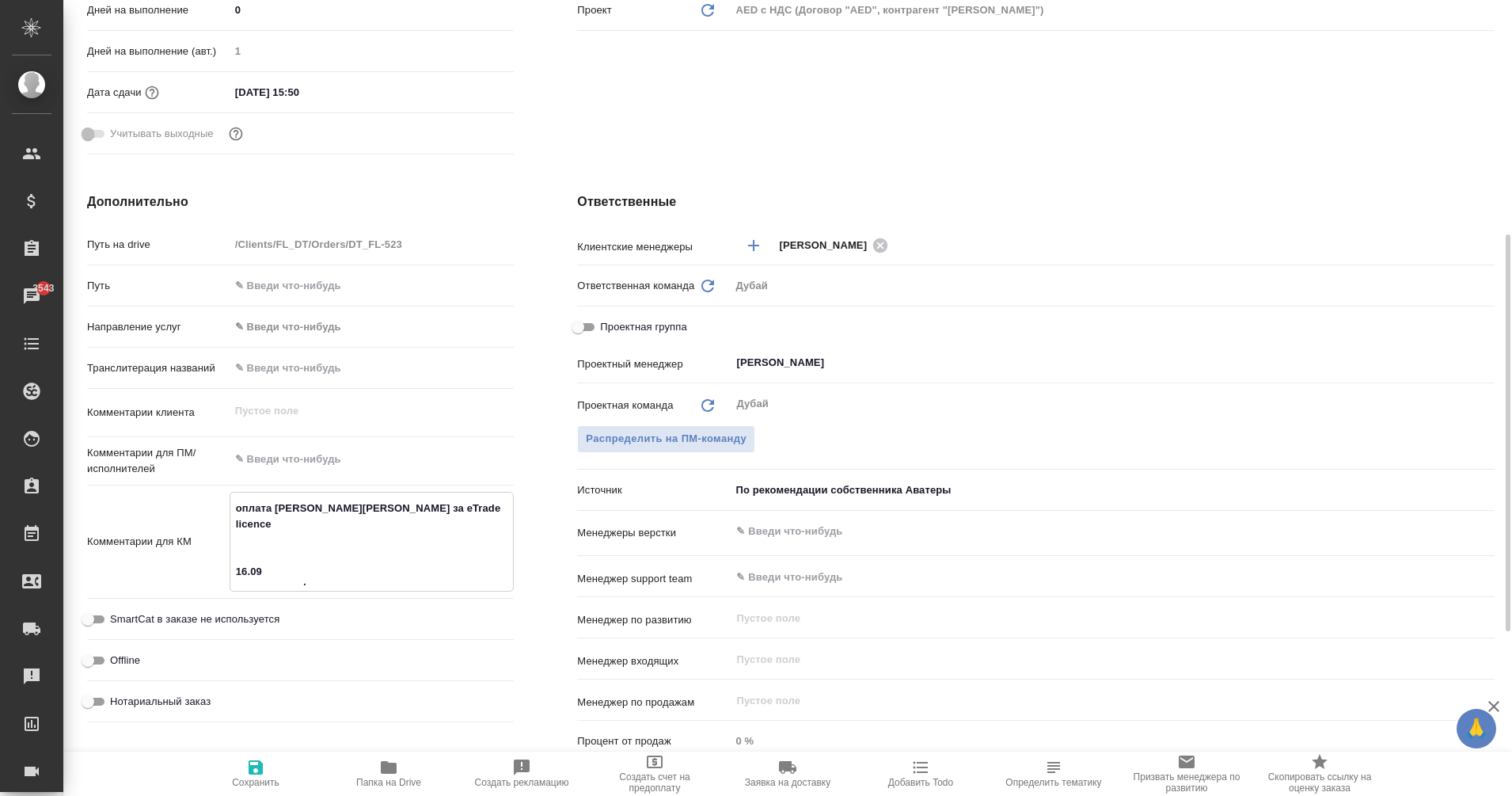
type textarea "x"
type textarea "оплата В.Печенкиной за eTrade licence 16.09 поучение инфы от них"
type textarea "x"
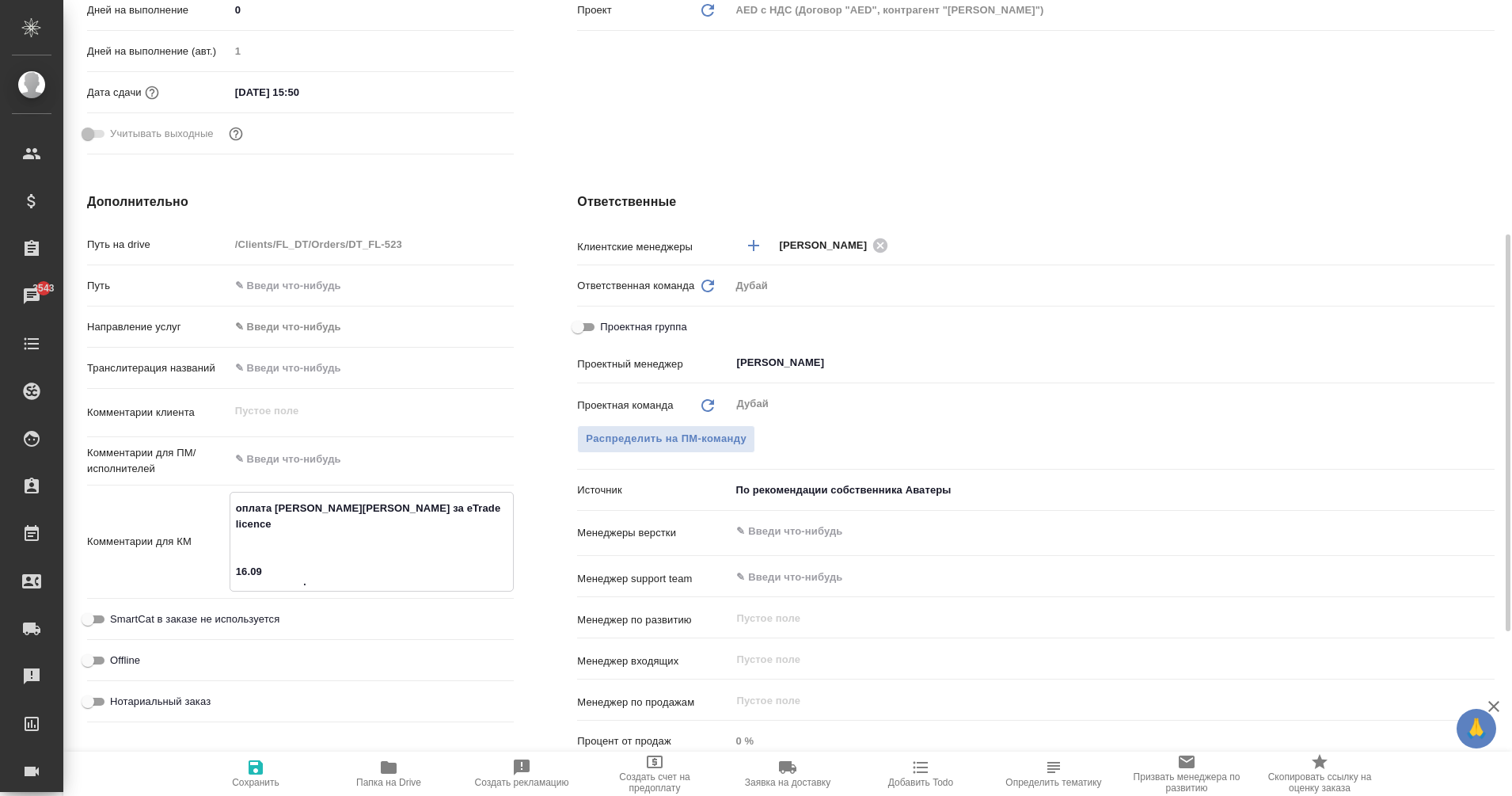
type textarea "x"
type textarea "оплата В.Печенкиной за eTrade licence 16.09 поучение инфы от них"
type textarea "x"
click at [258, 773] on icon "button" at bounding box center [255, 766] width 14 height 14
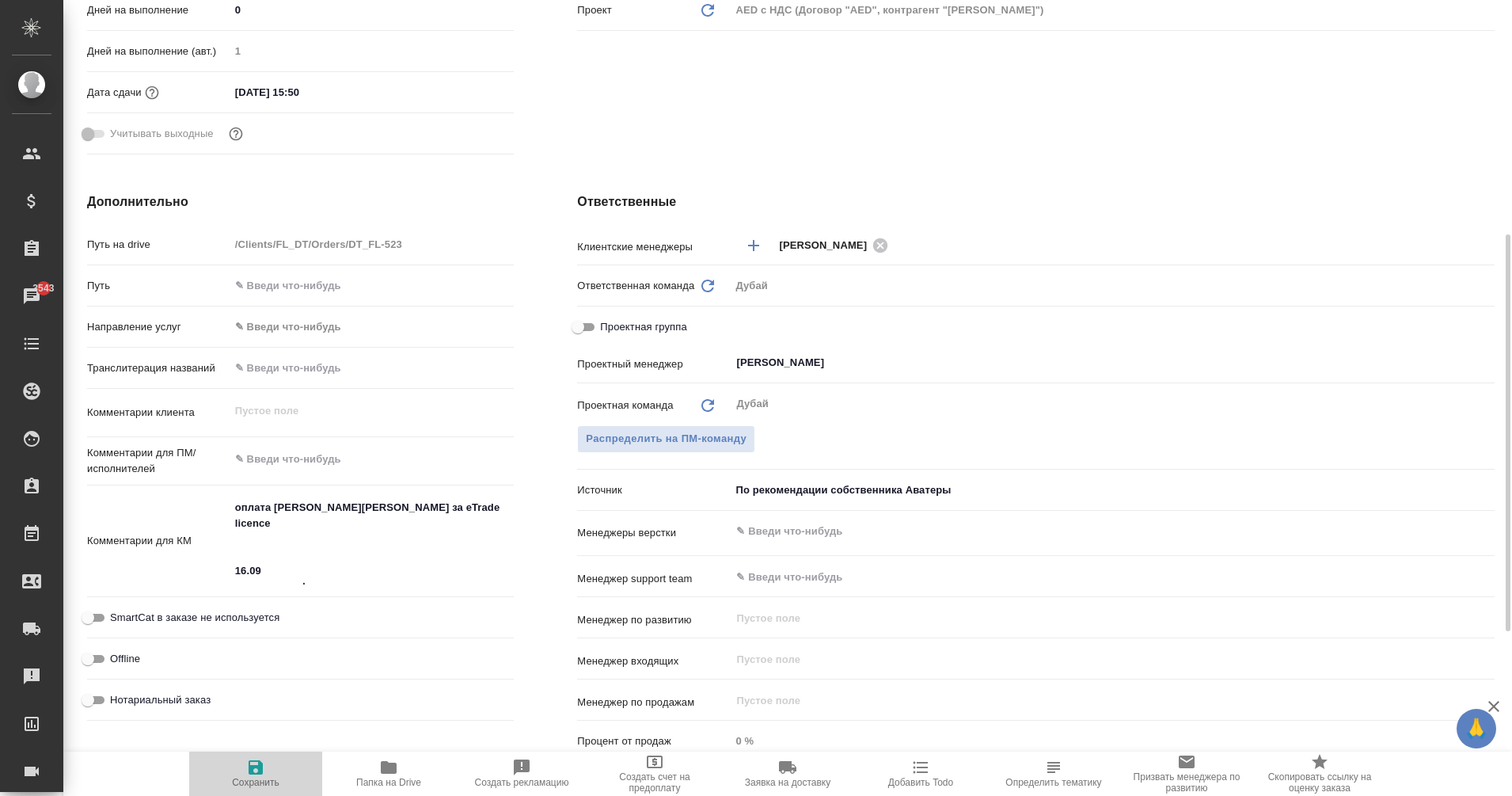
type textarea "x"
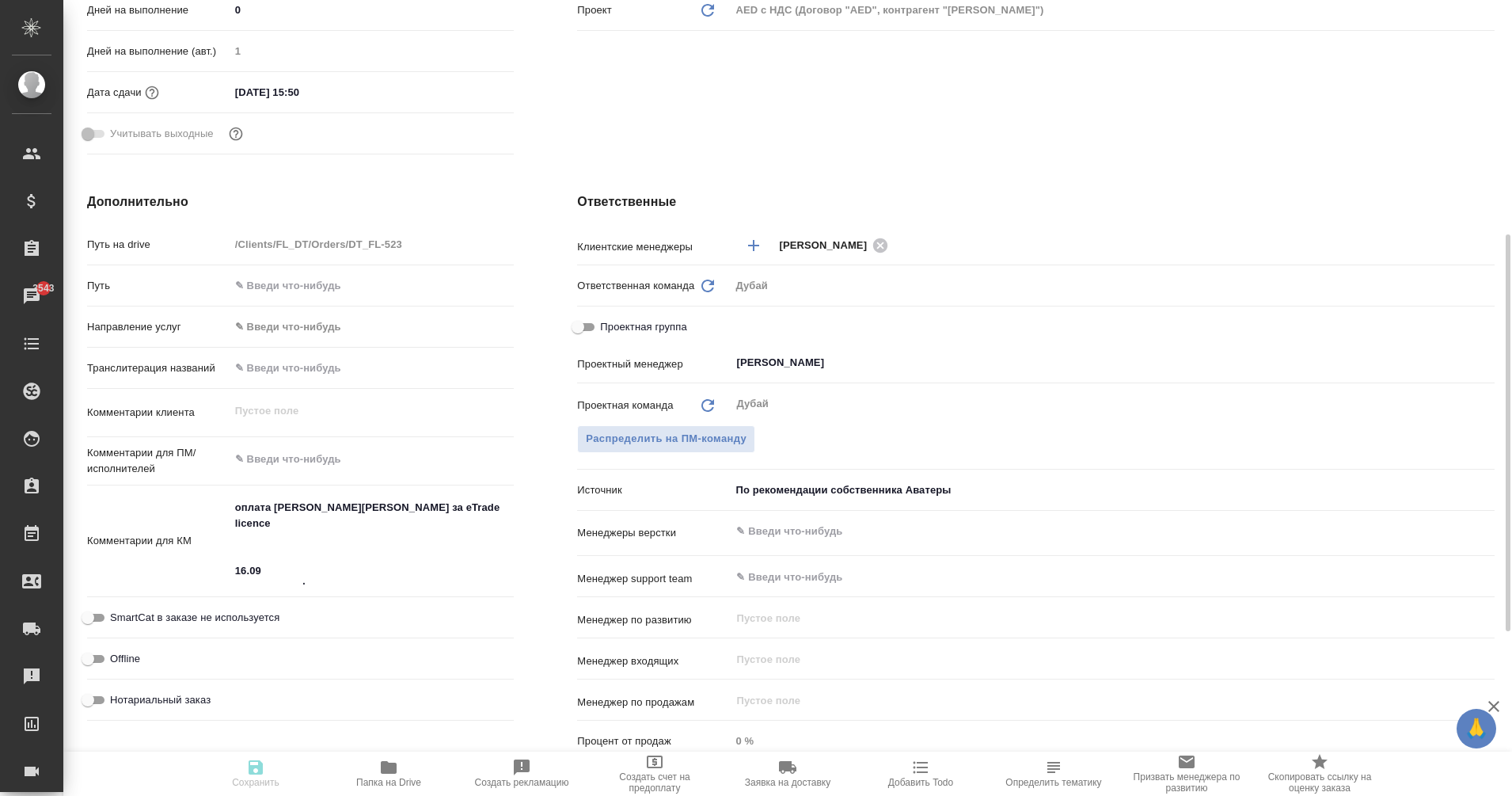
type textarea "x"
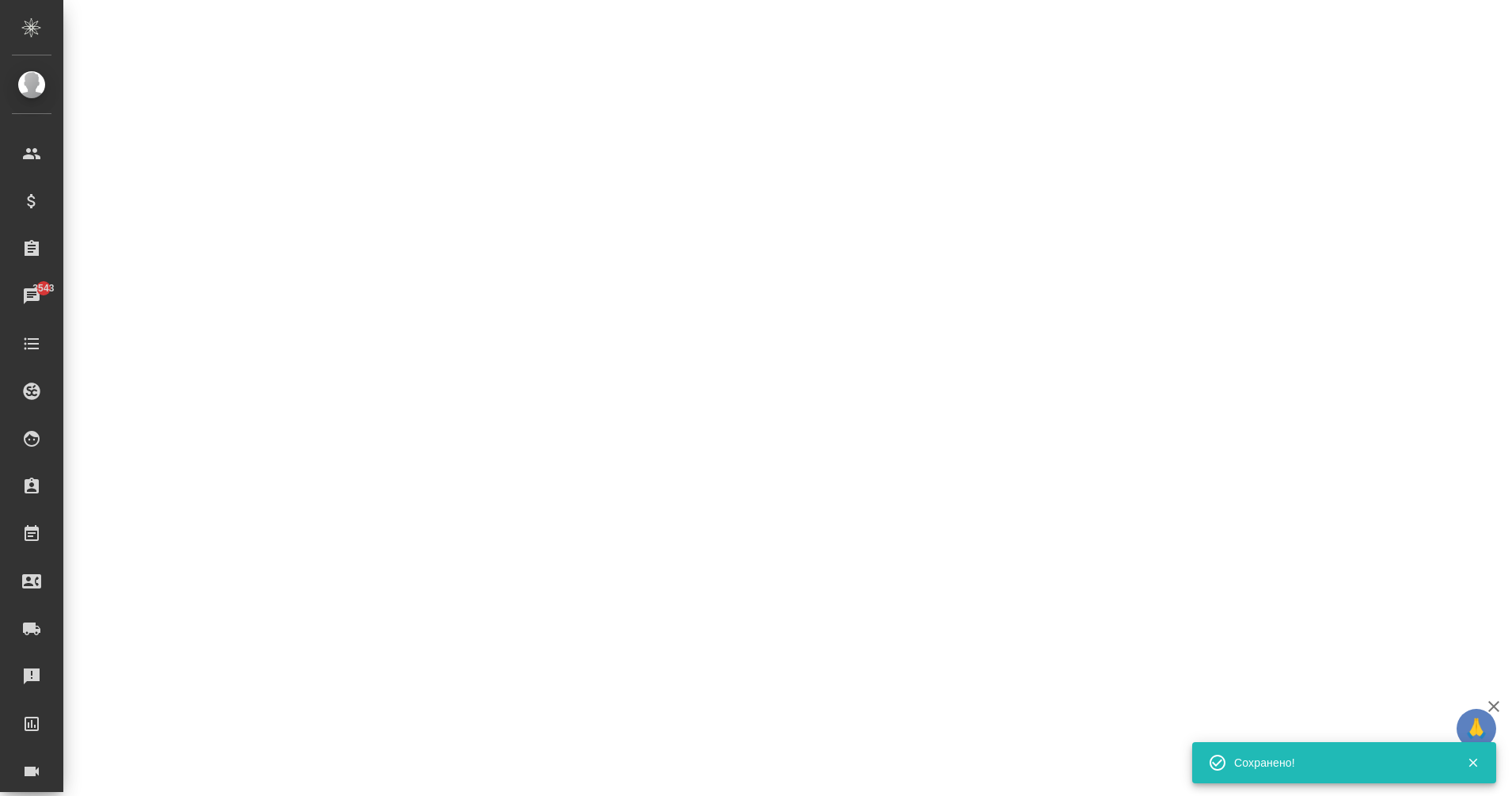
select select "RU"
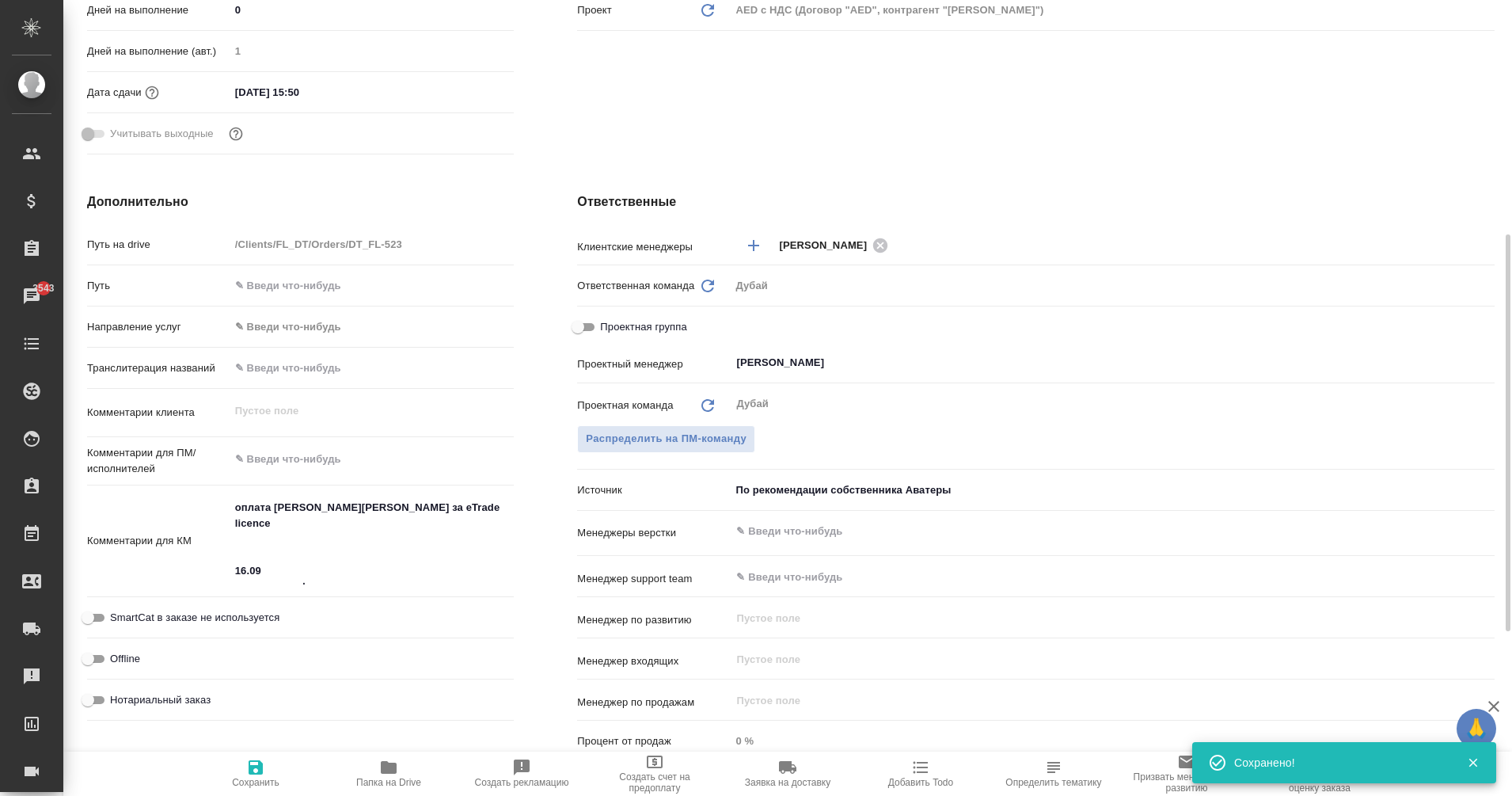
type textarea "x"
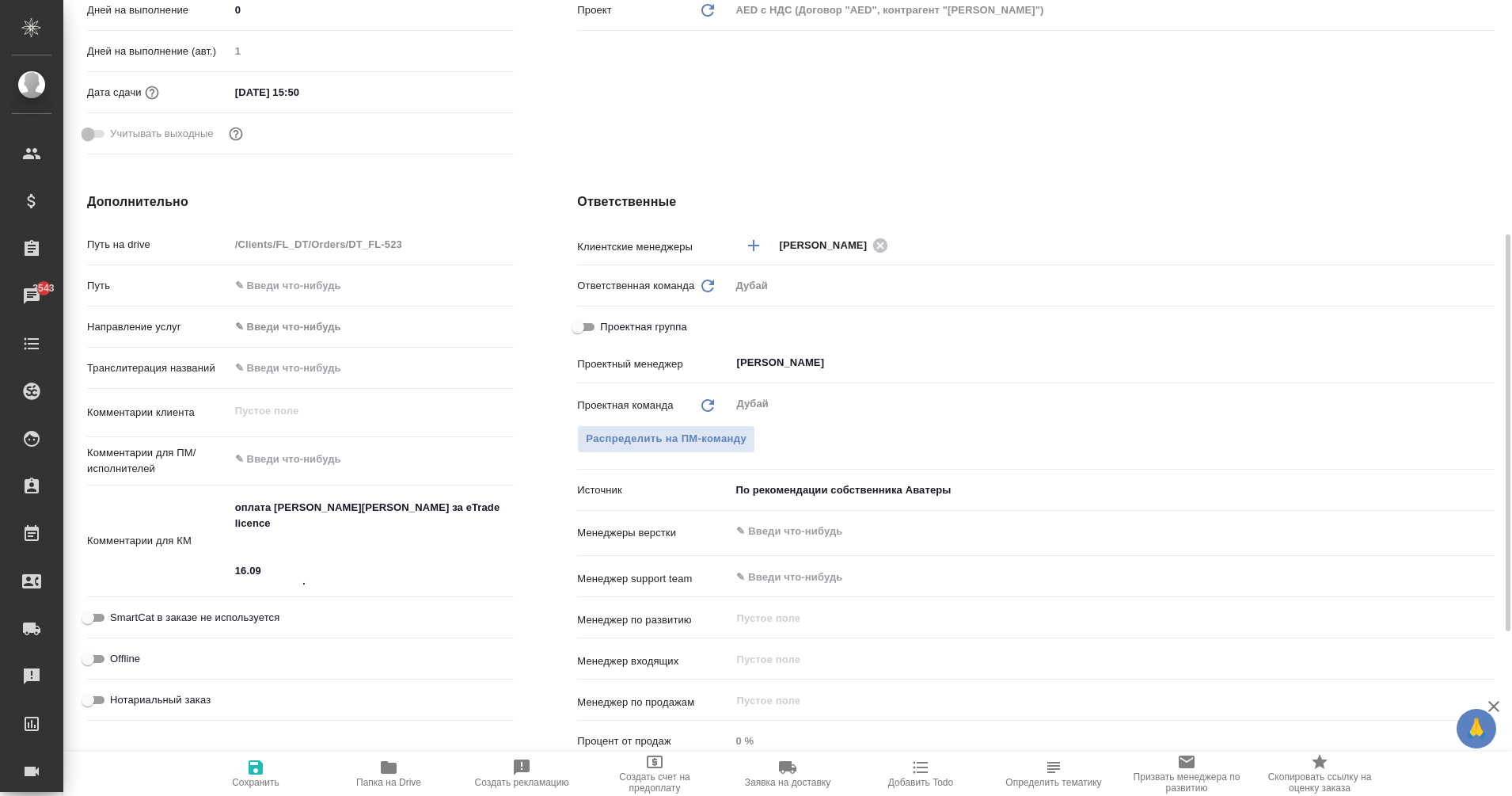
type textarea "x"
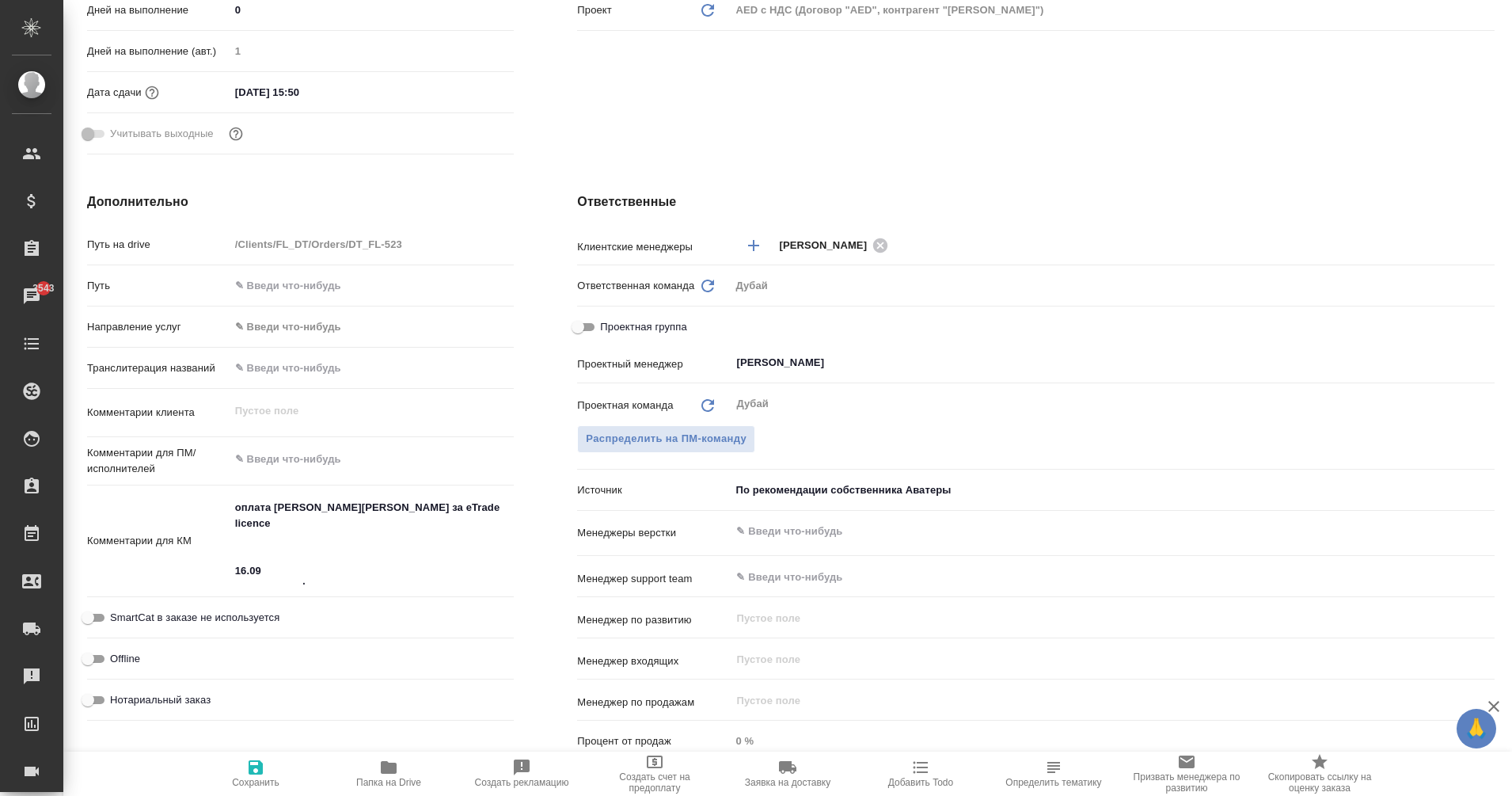
type textarea "x"
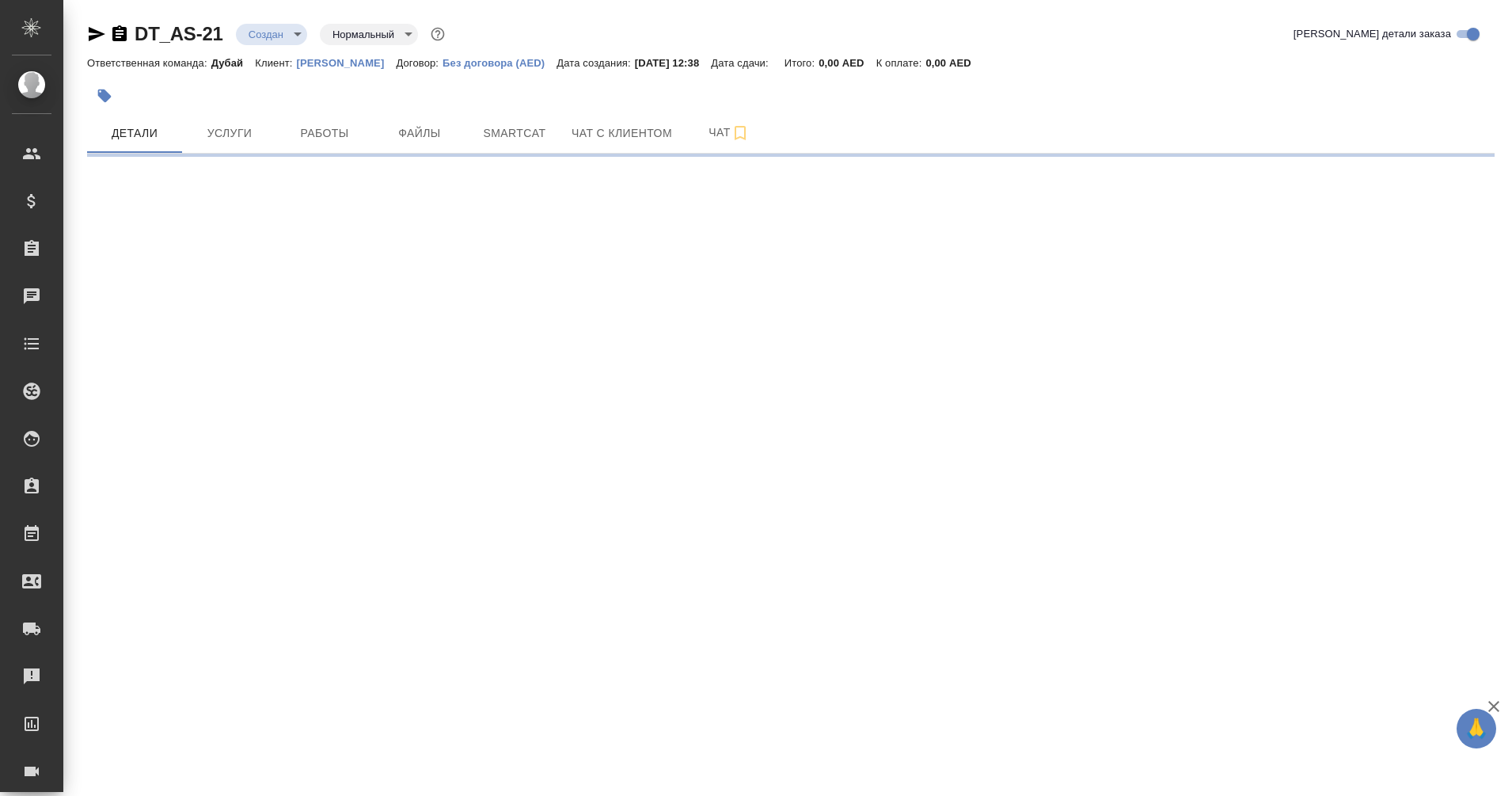
select select "RU"
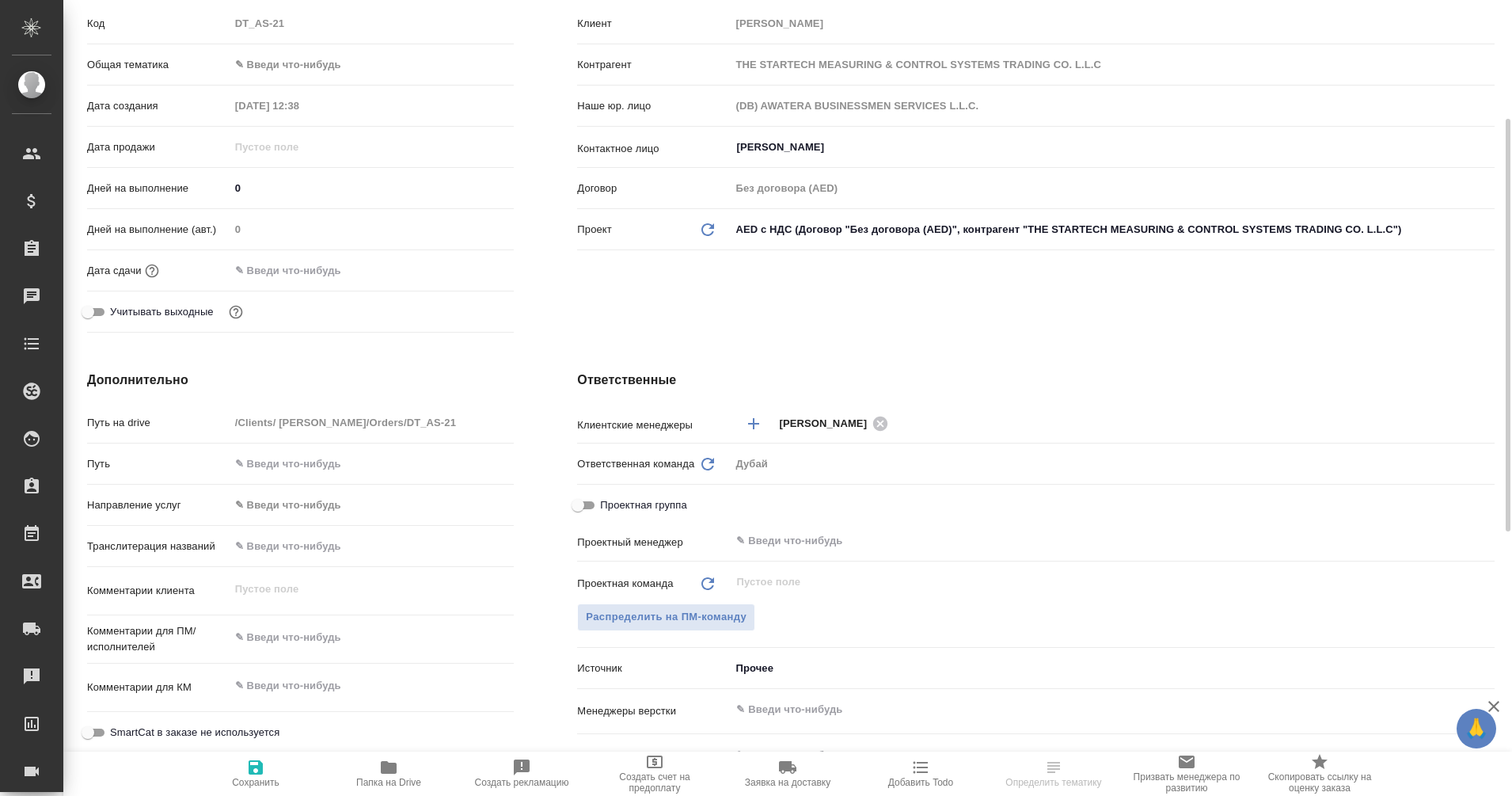
type textarea "x"
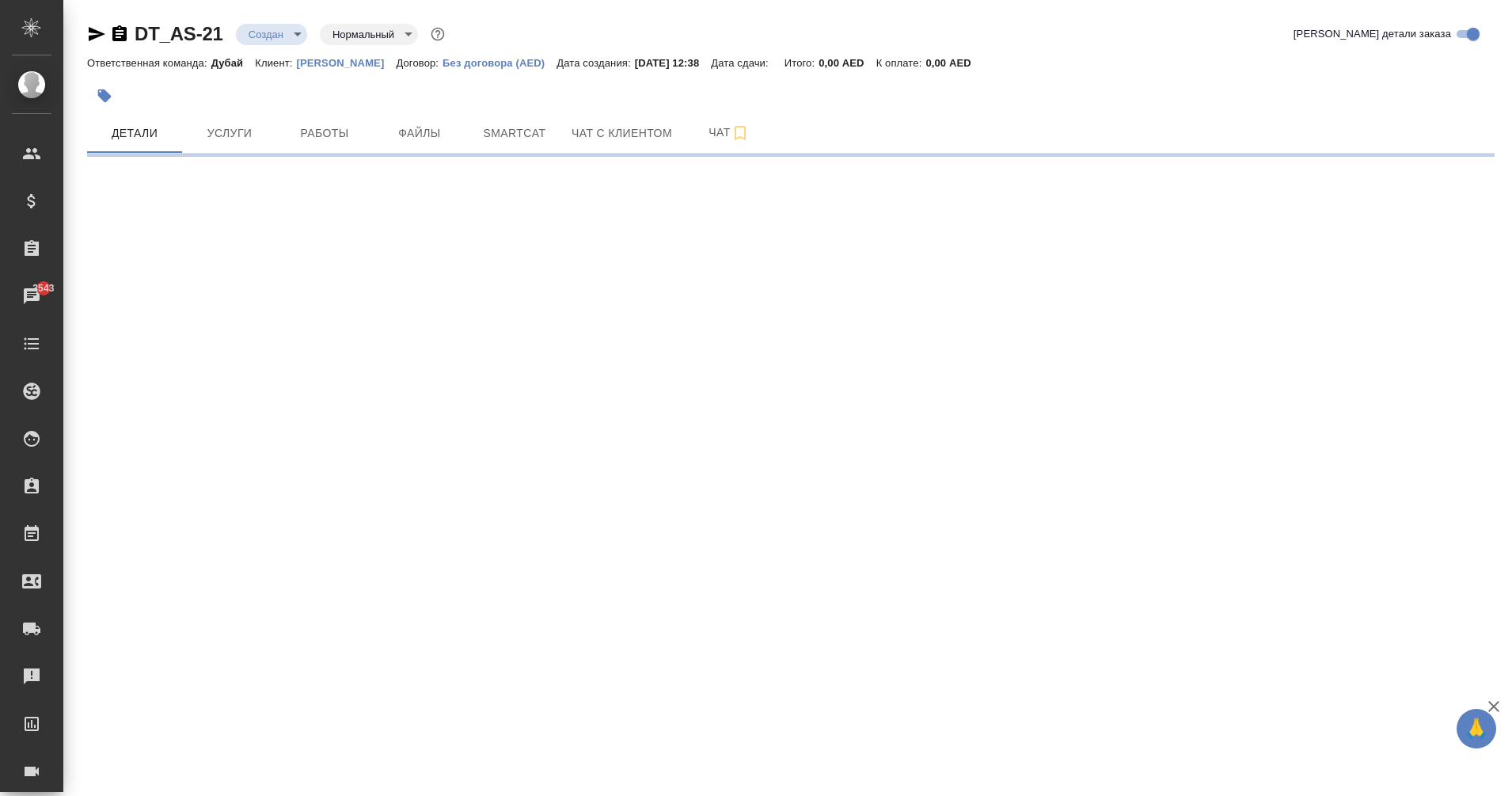
select select "RU"
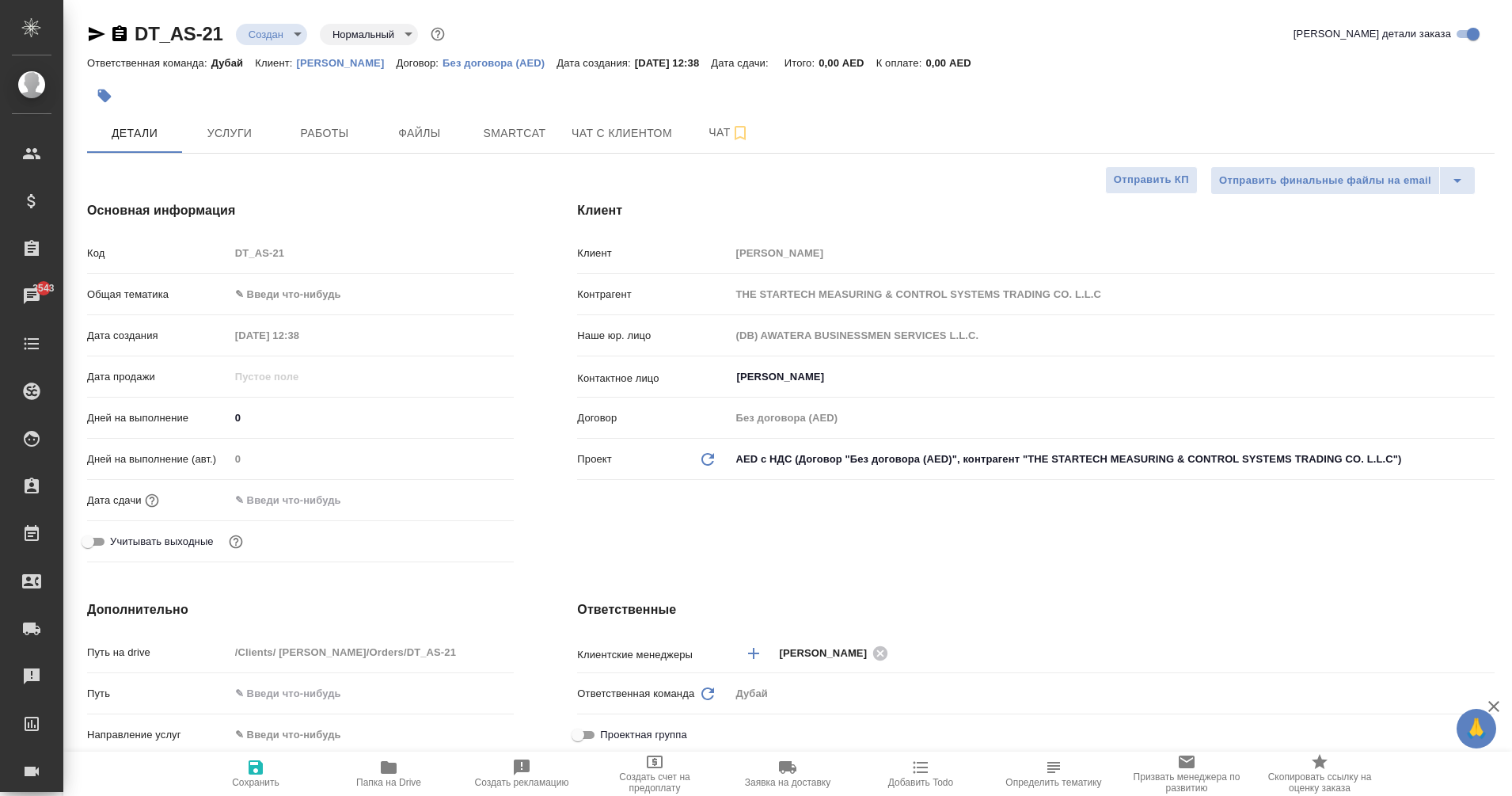
type textarea "x"
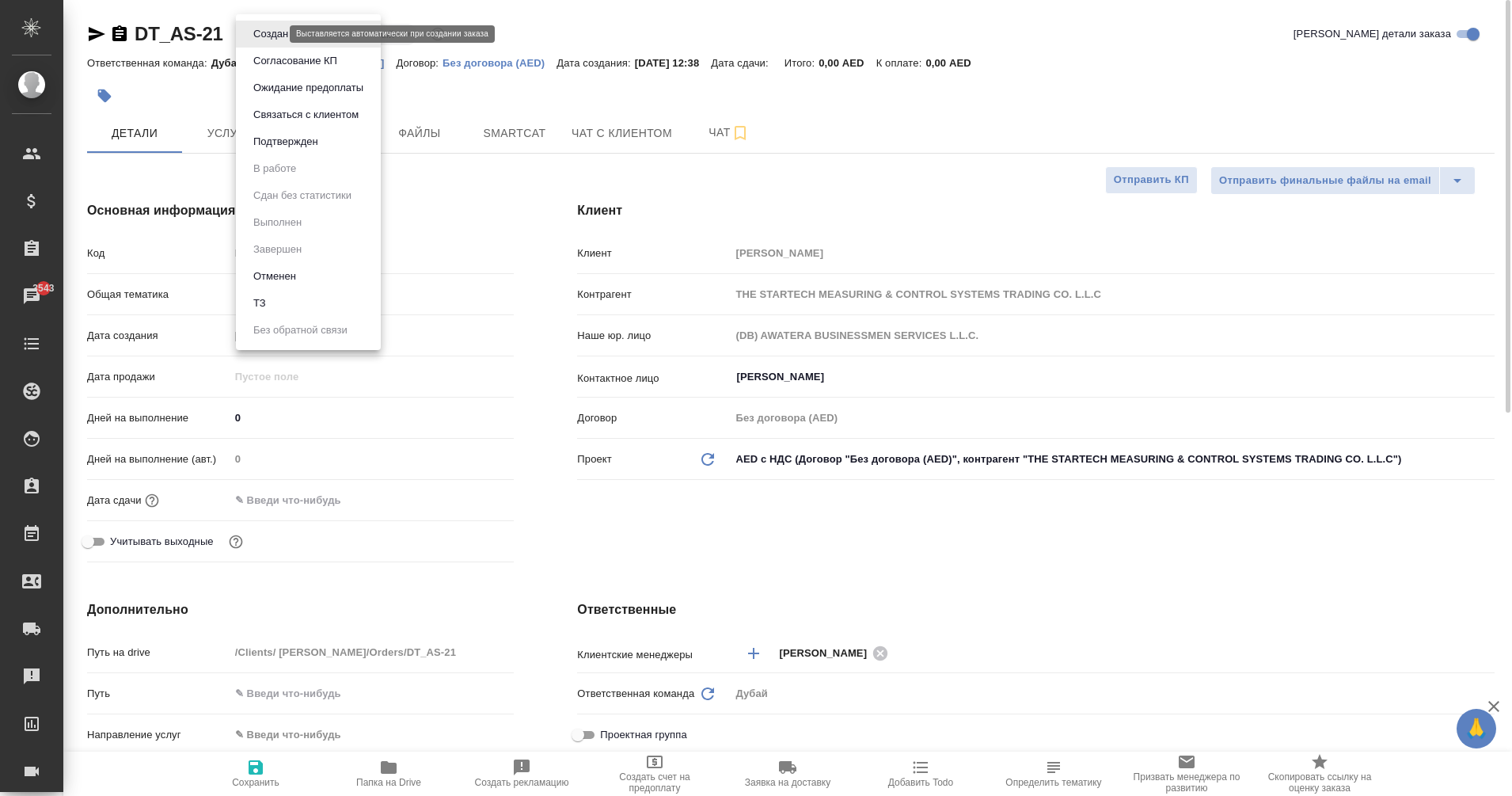
click at [266, 29] on body "🙏 .cls-1 fill:#fff; AWATERA Eganian Margarita Клиенты Спецификации Заказы 3543 …" at bounding box center [756, 398] width 1512 height 796
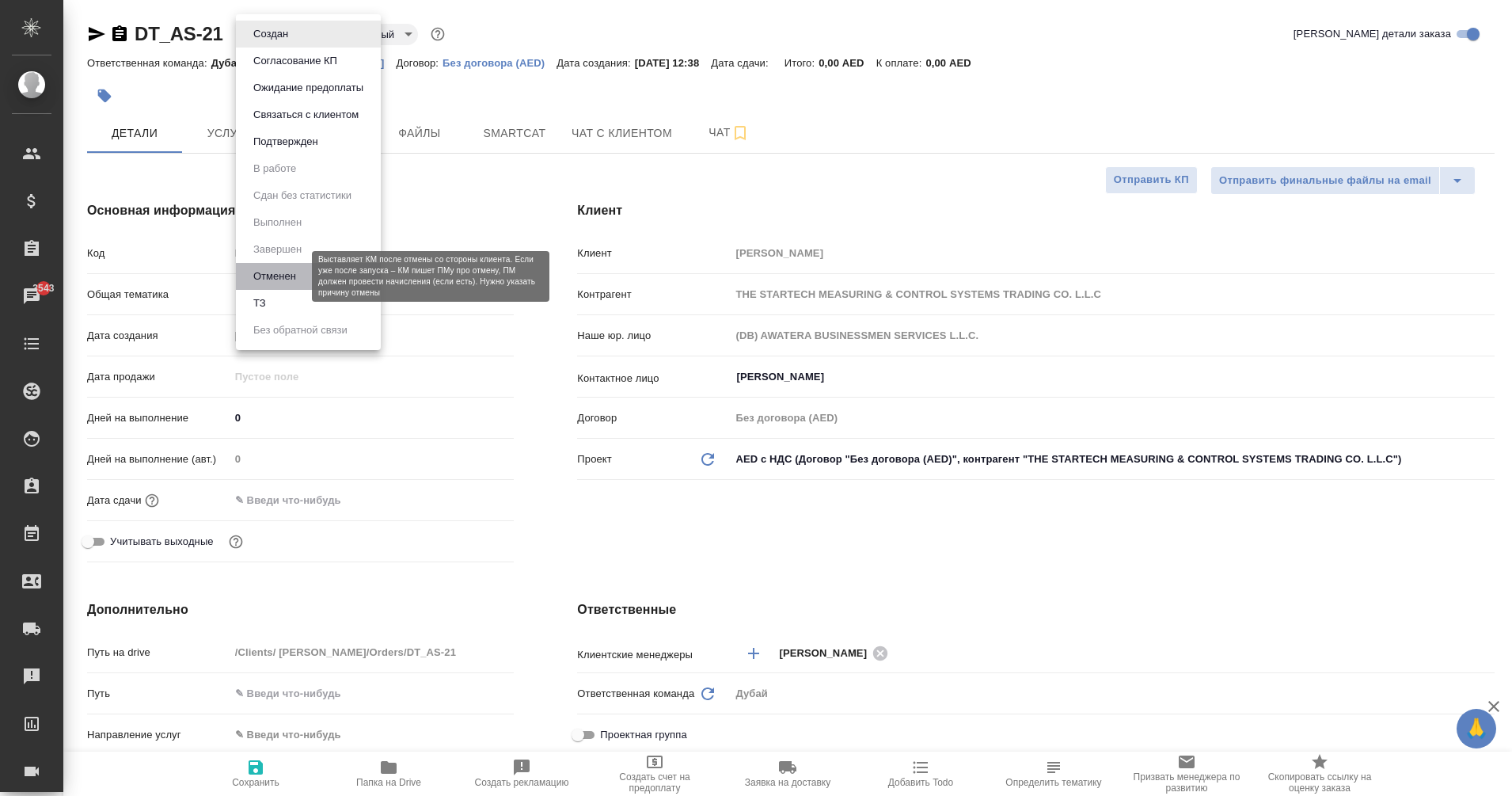
click at [299, 277] on button "Отменен" at bounding box center [275, 276] width 53 height 17
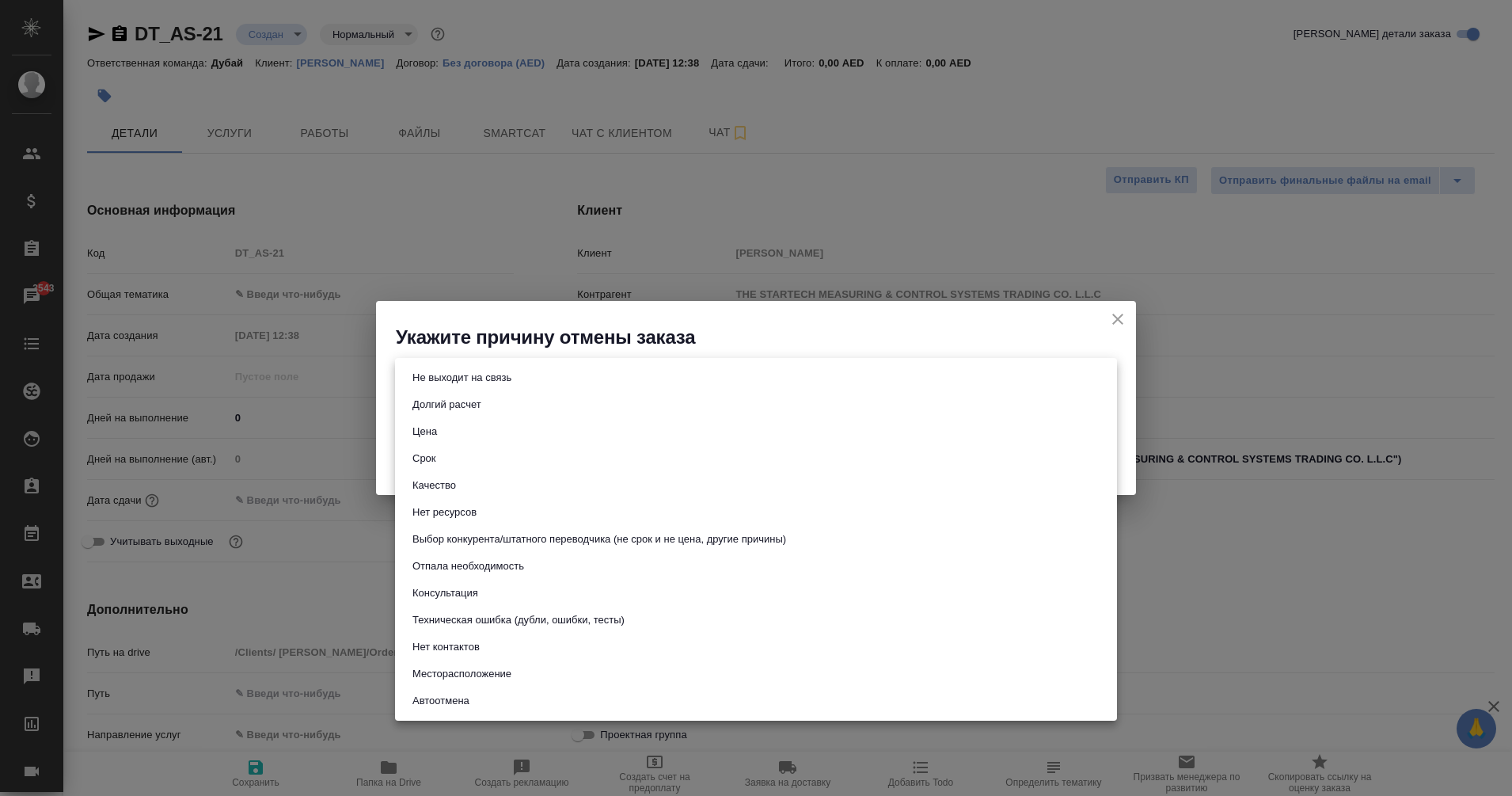
click at [637, 379] on body "🙏 .cls-1 fill:#fff; AWATERA Eganian Margarita Клиенты Спецификации Заказы 3543 …" at bounding box center [756, 398] width 1512 height 796
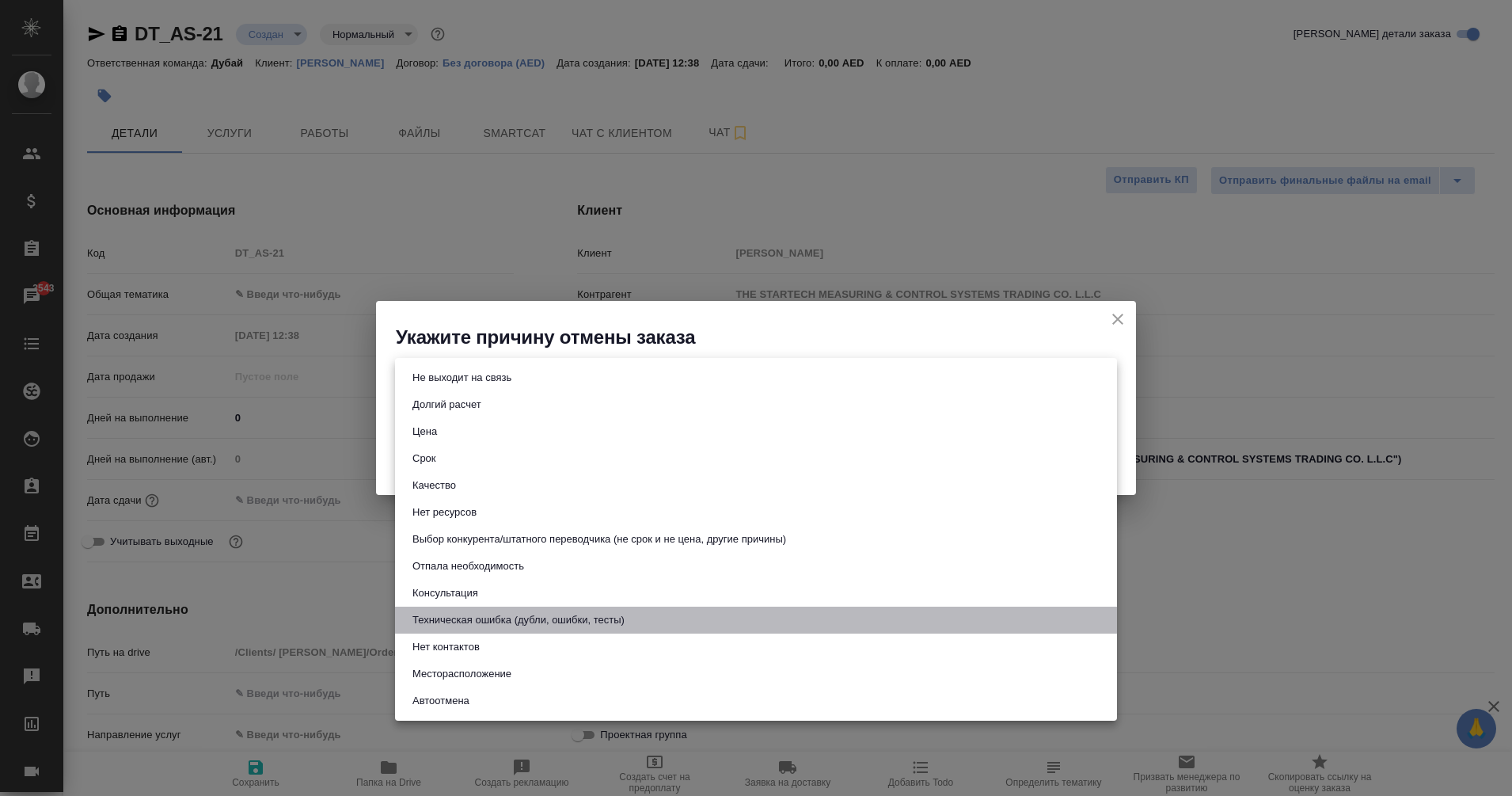
click at [507, 611] on li "Техническая ошибка (дубли, ошибки, тесты)" at bounding box center [756, 620] width 722 height 27
type input "technicalError"
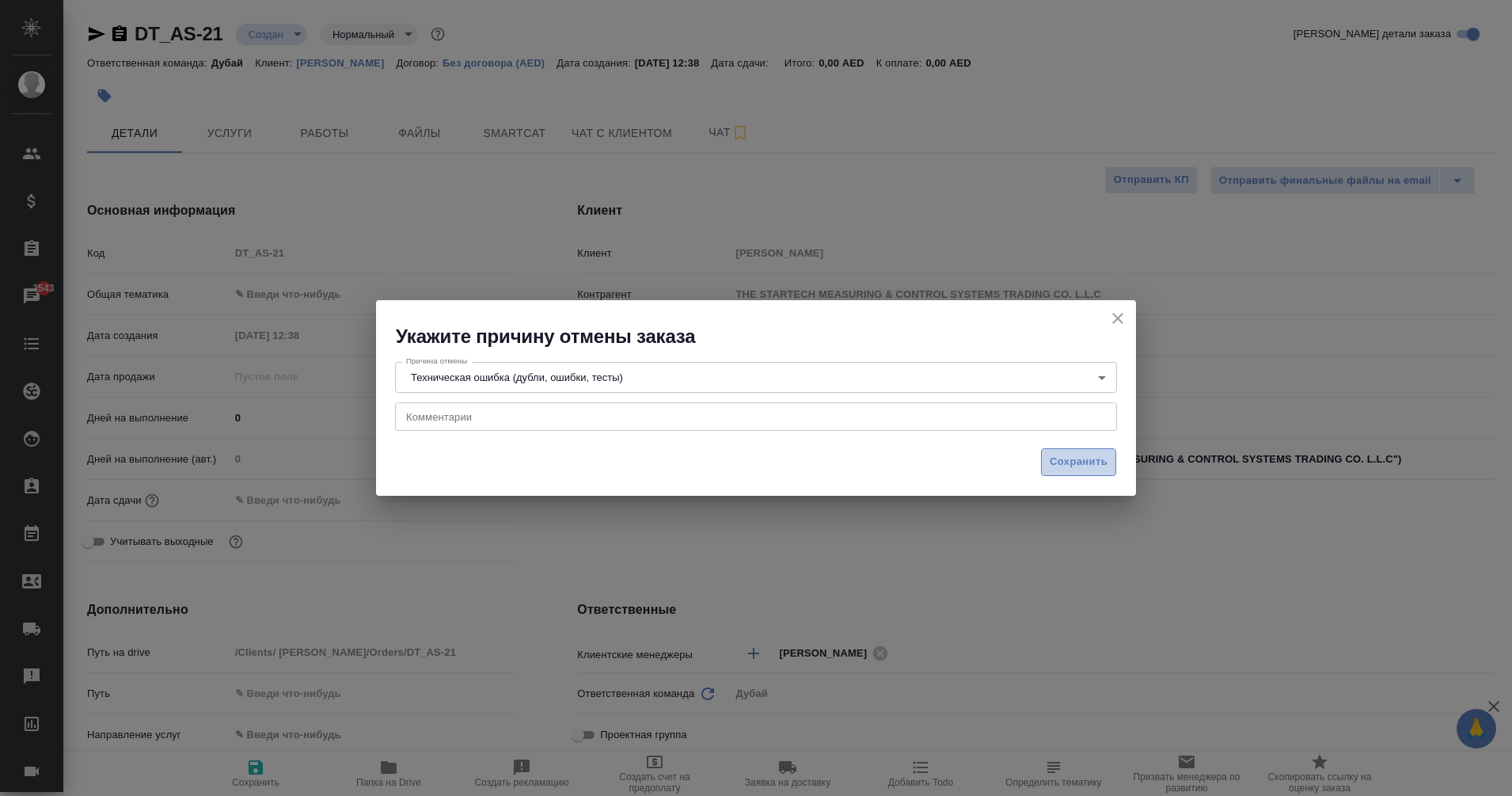
click at [1085, 451] on button "Сохранить" at bounding box center [1079, 462] width 75 height 28
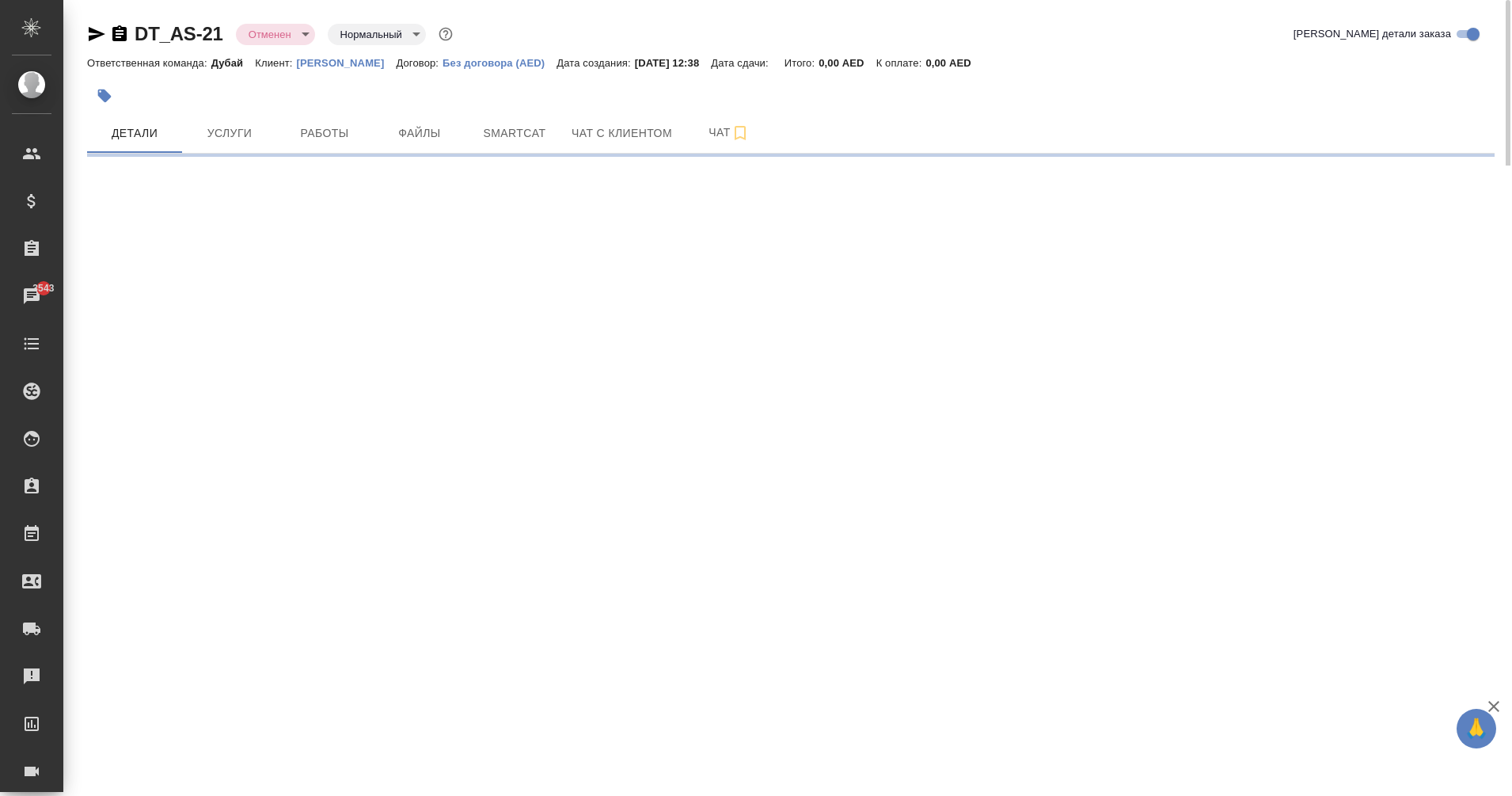
select select "RU"
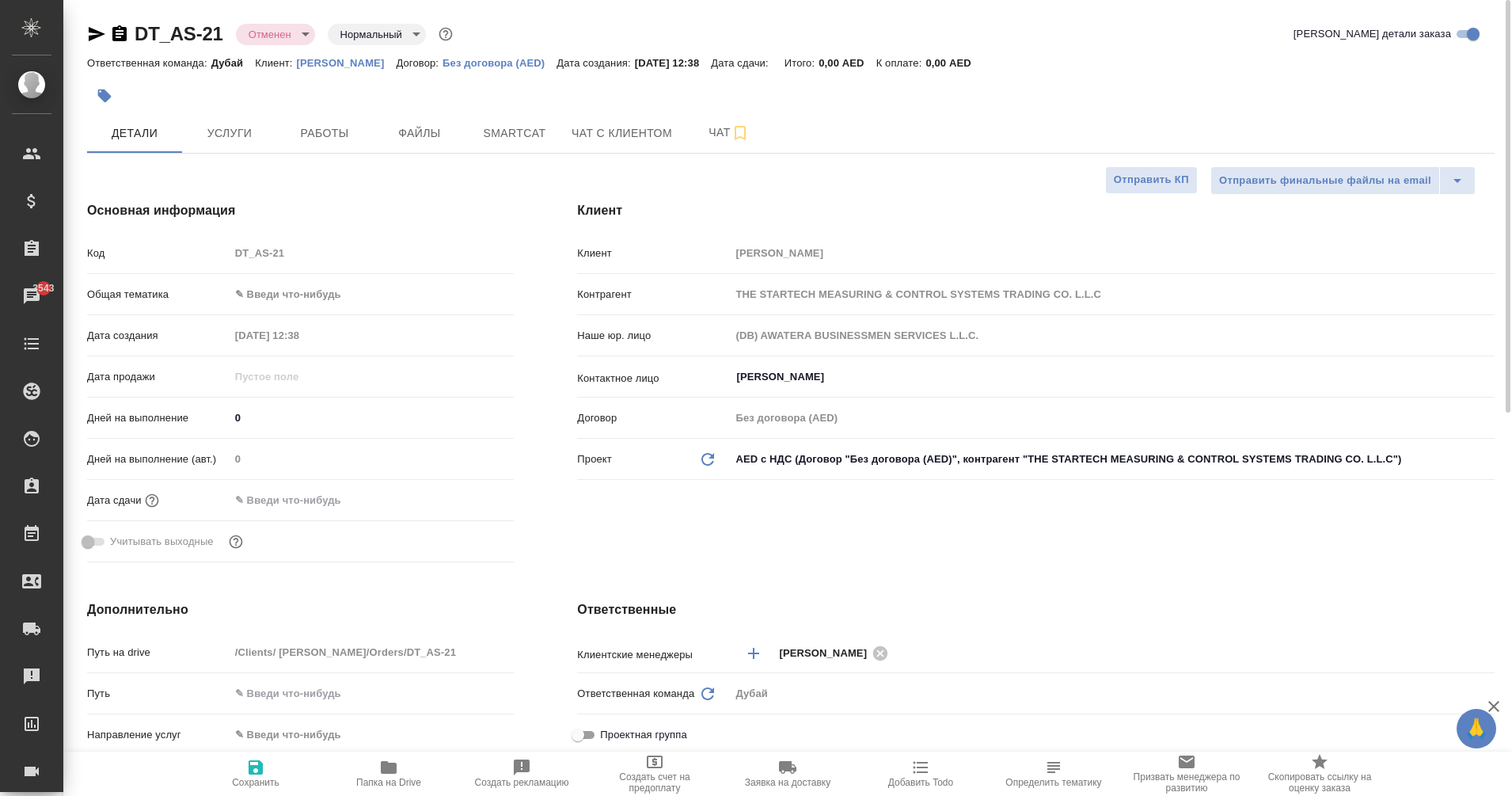
type textarea "x"
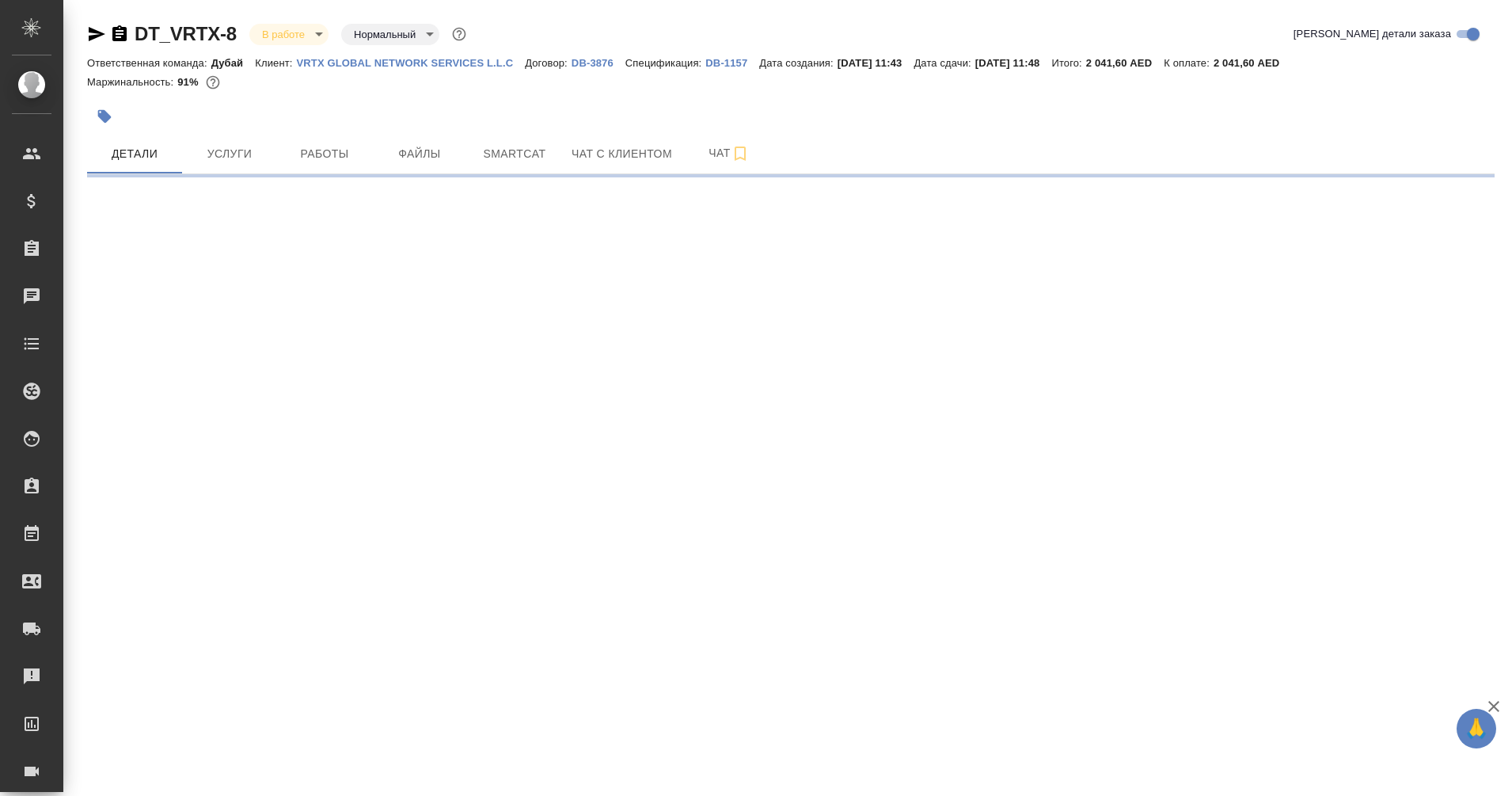
select select "RU"
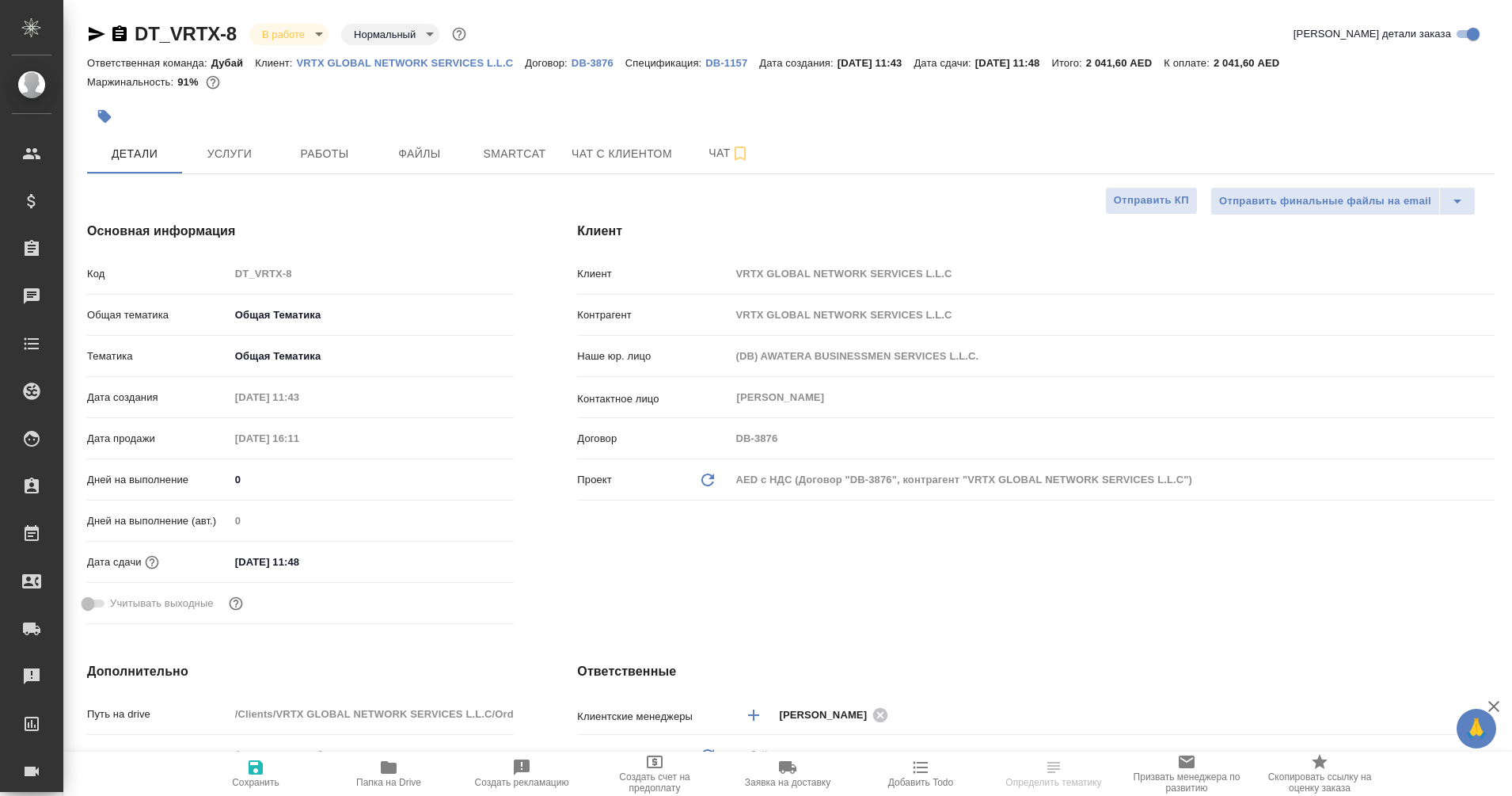
type textarea "x"
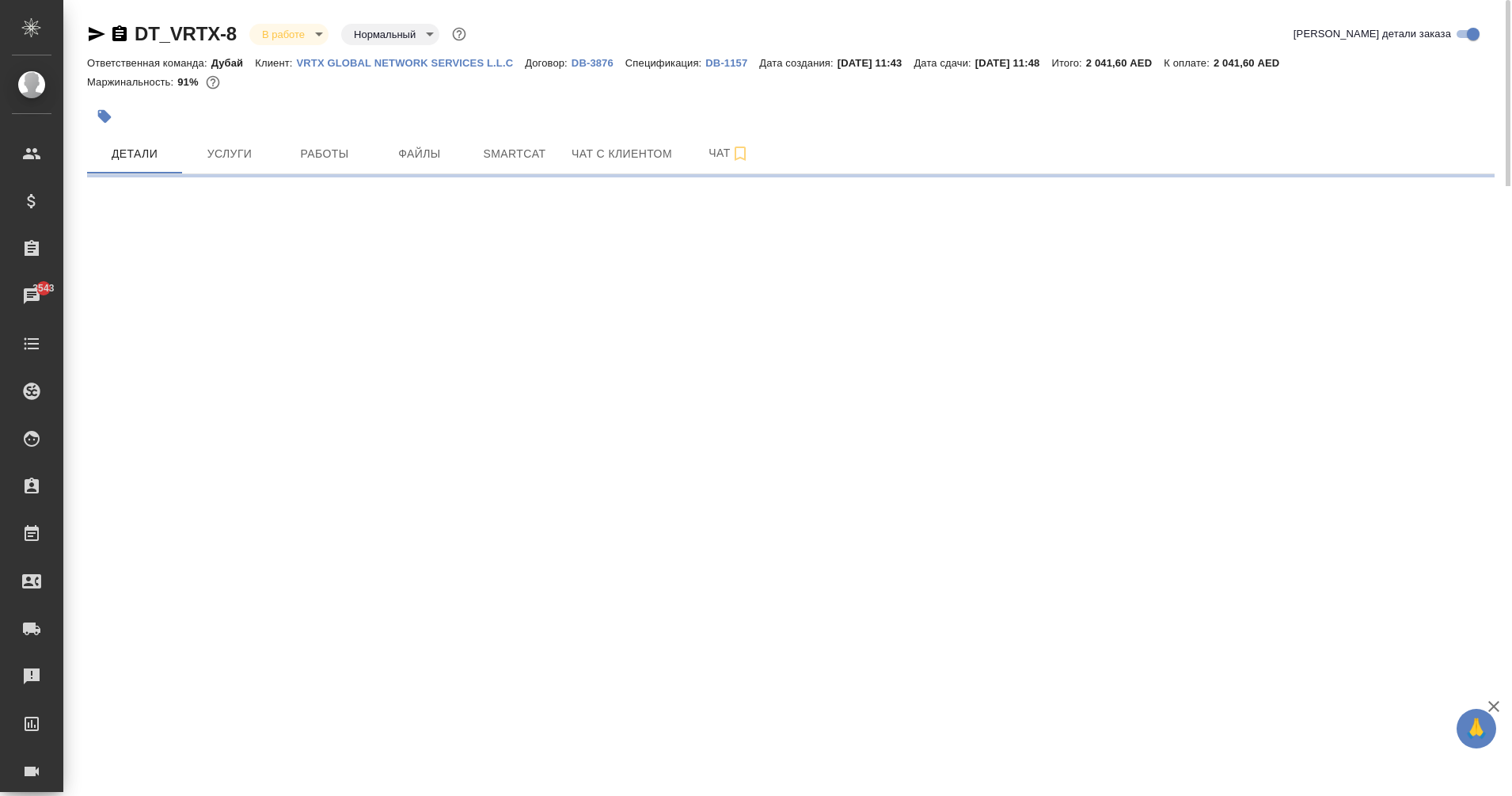
select select "RU"
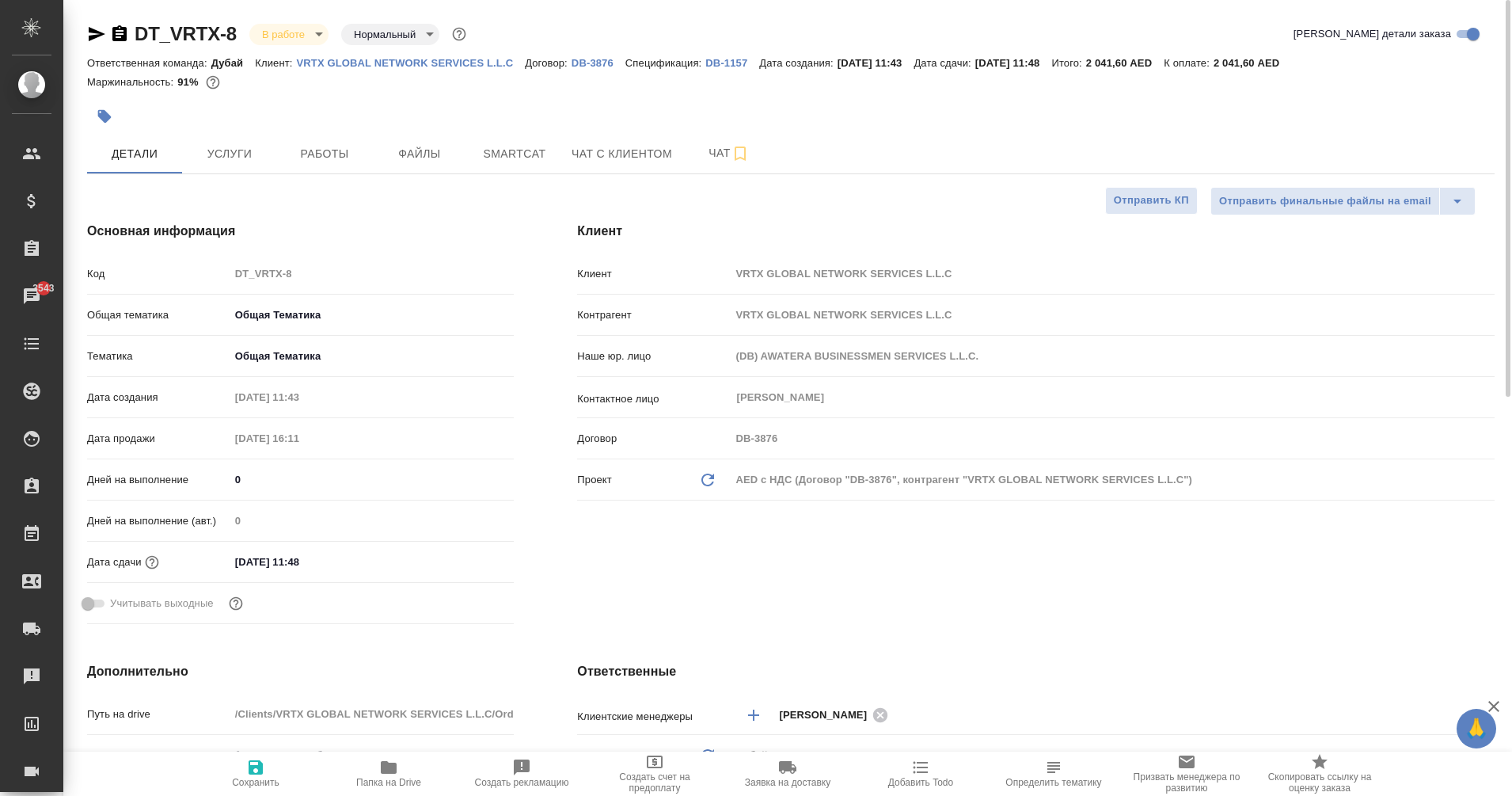
type textarea "x"
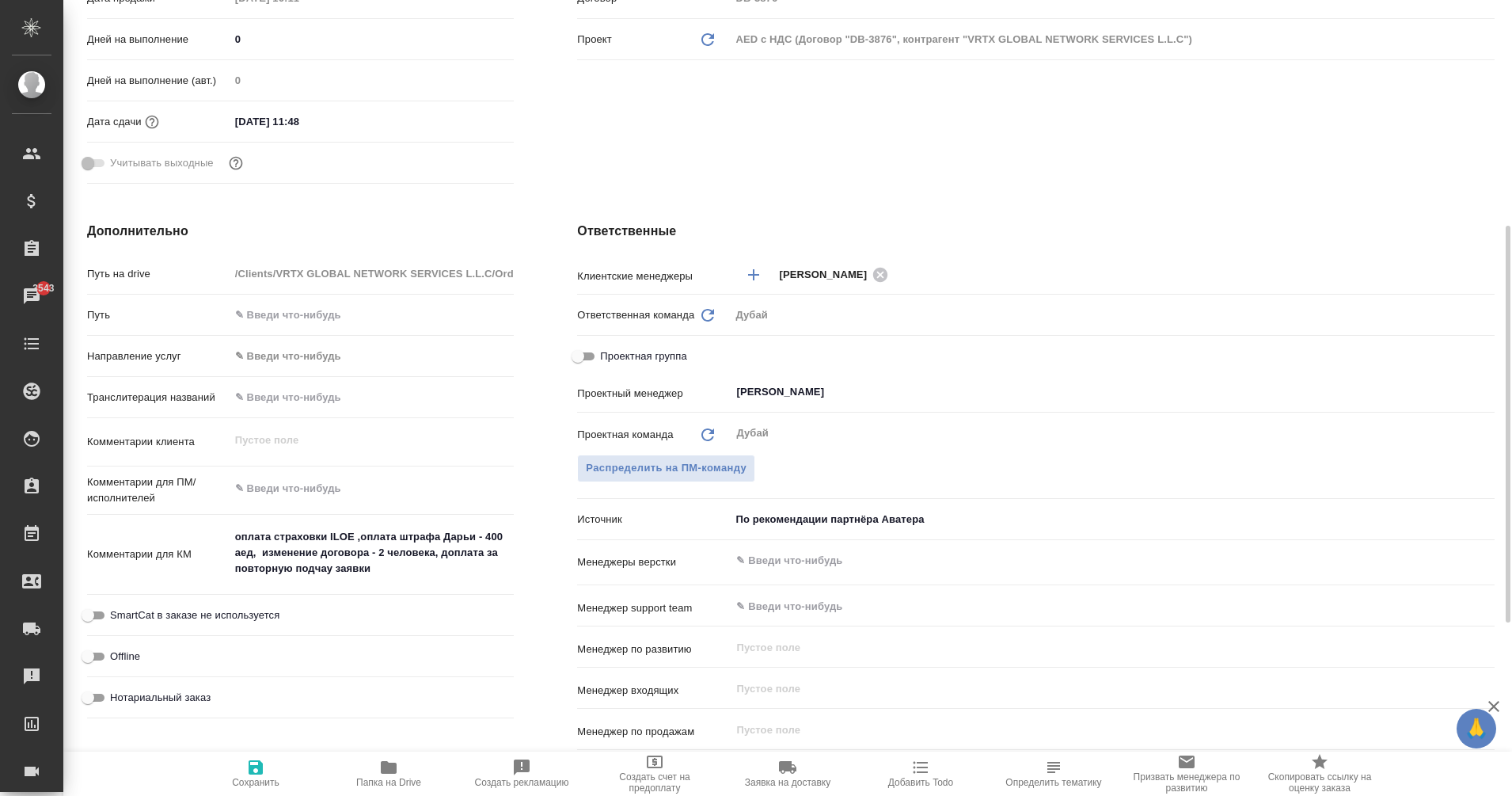
scroll to position [444, 0]
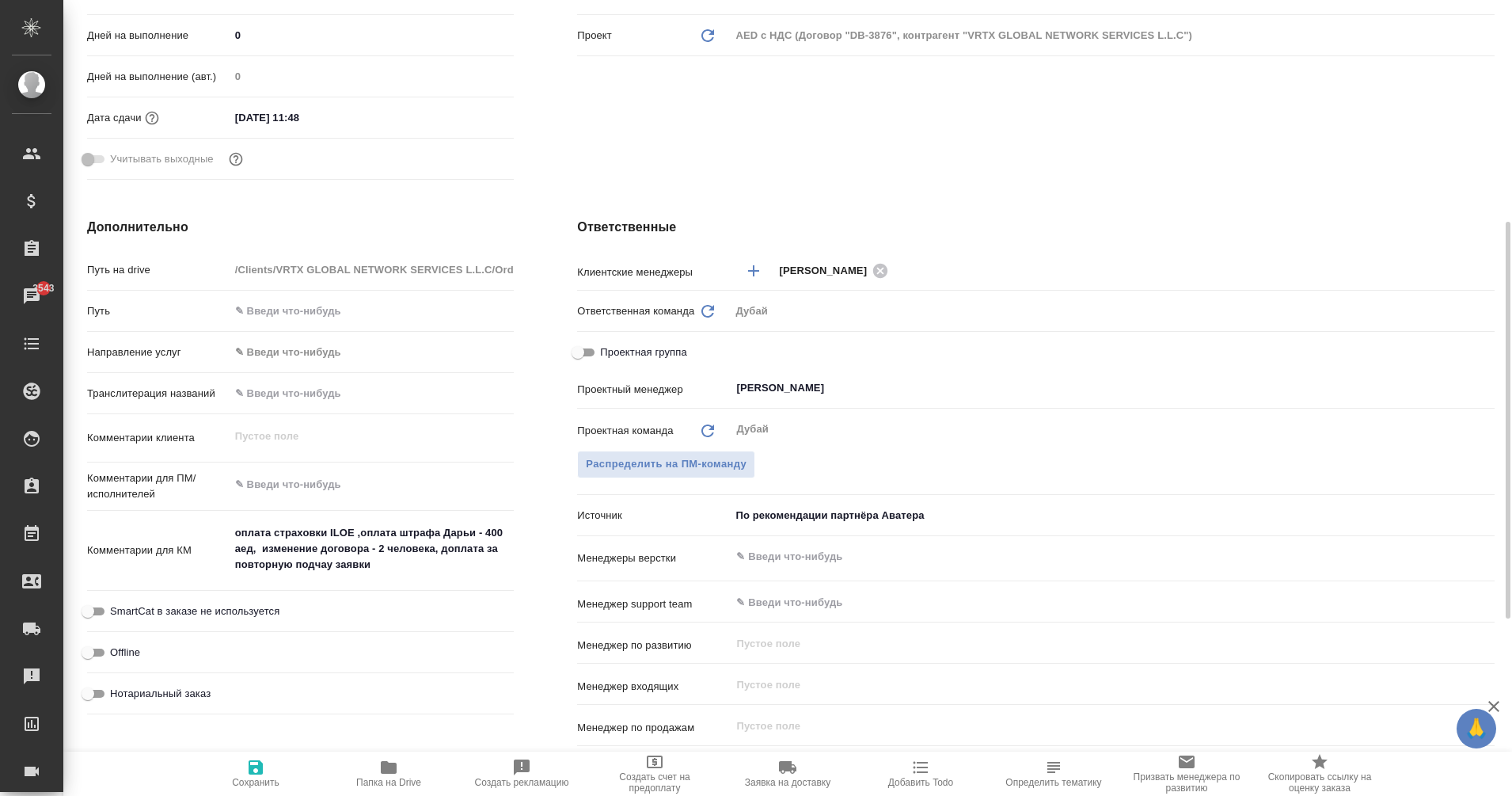
type textarea "x"
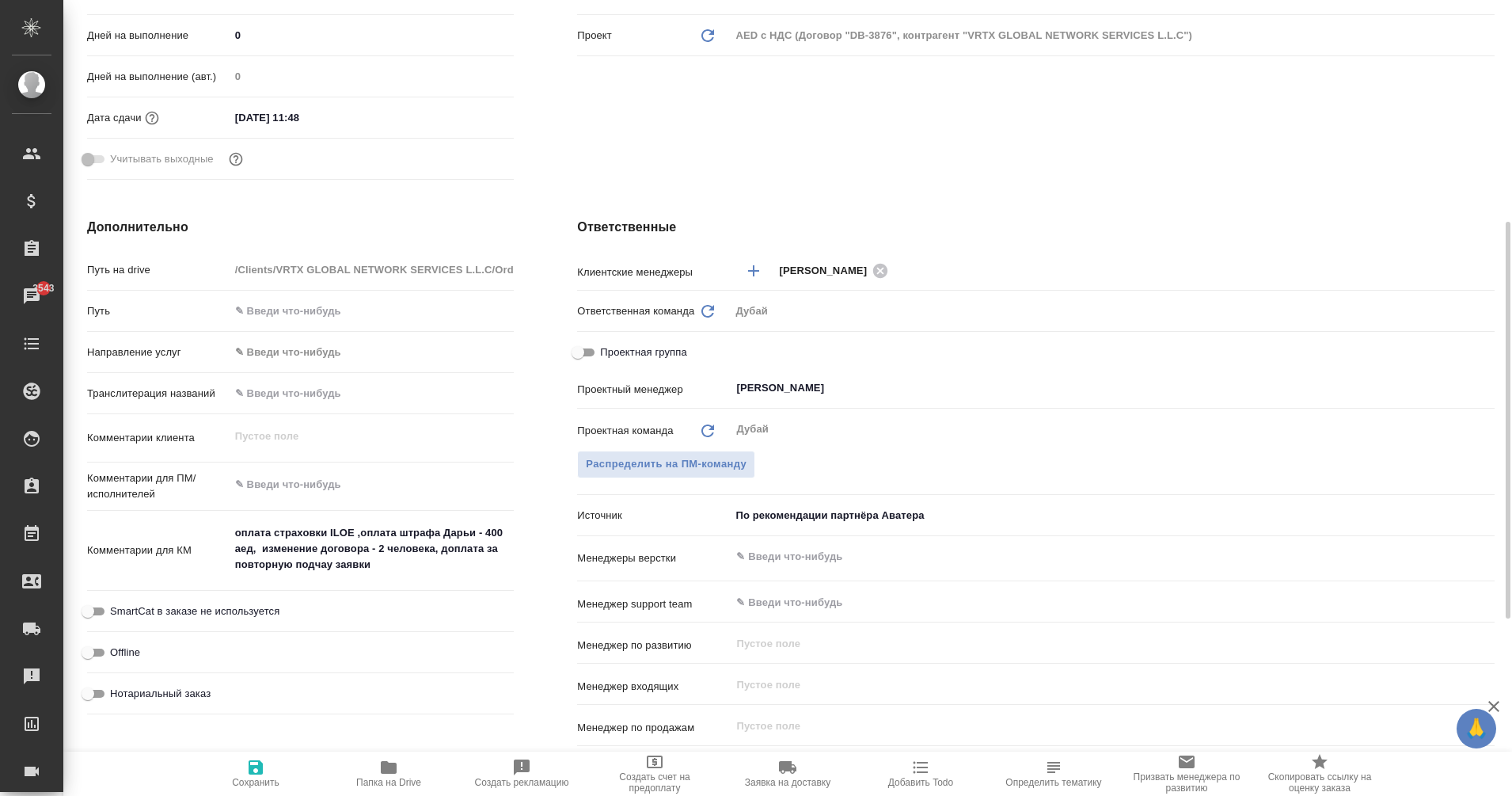
type textarea "x"
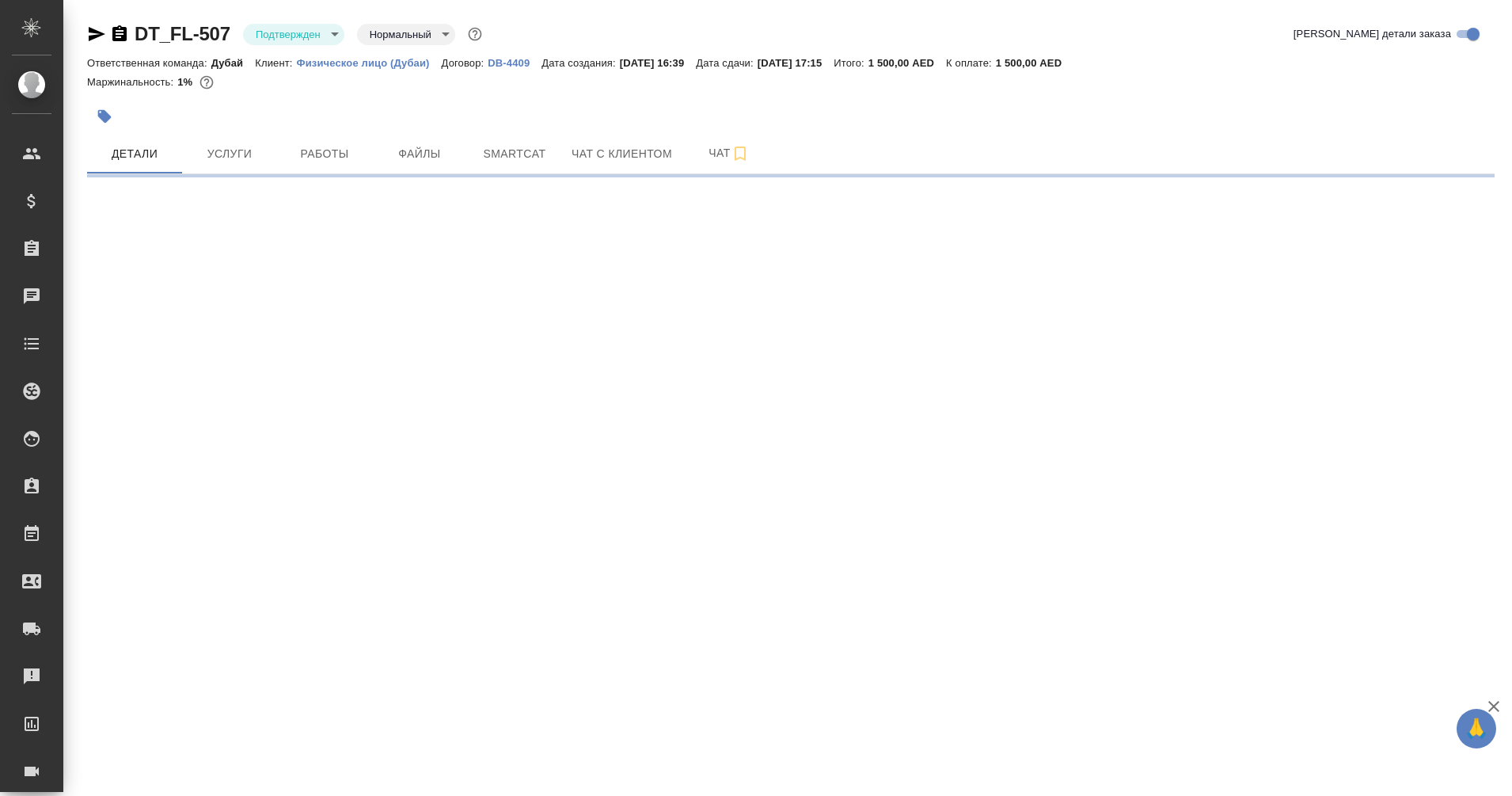
select select "RU"
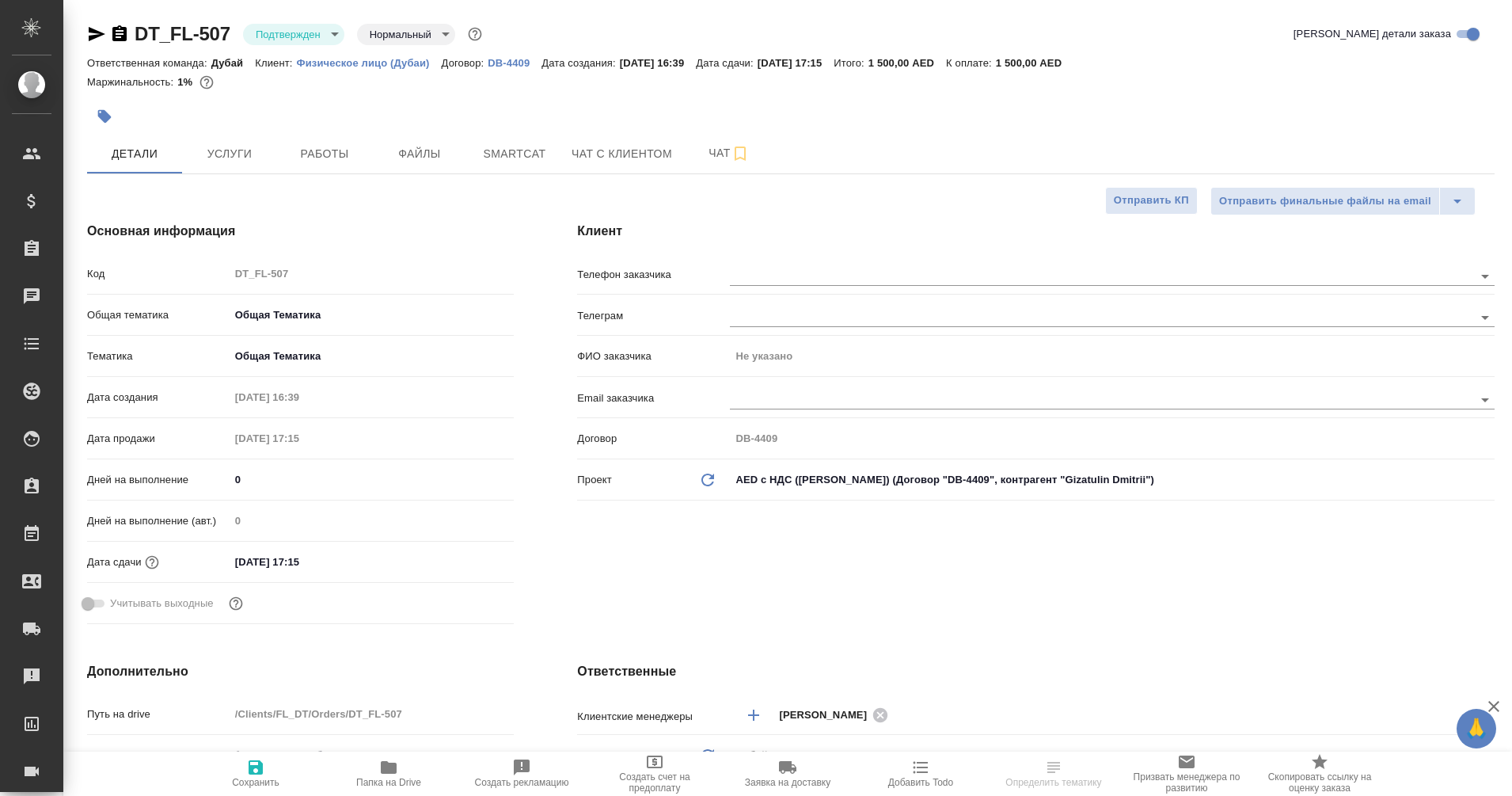
type textarea "x"
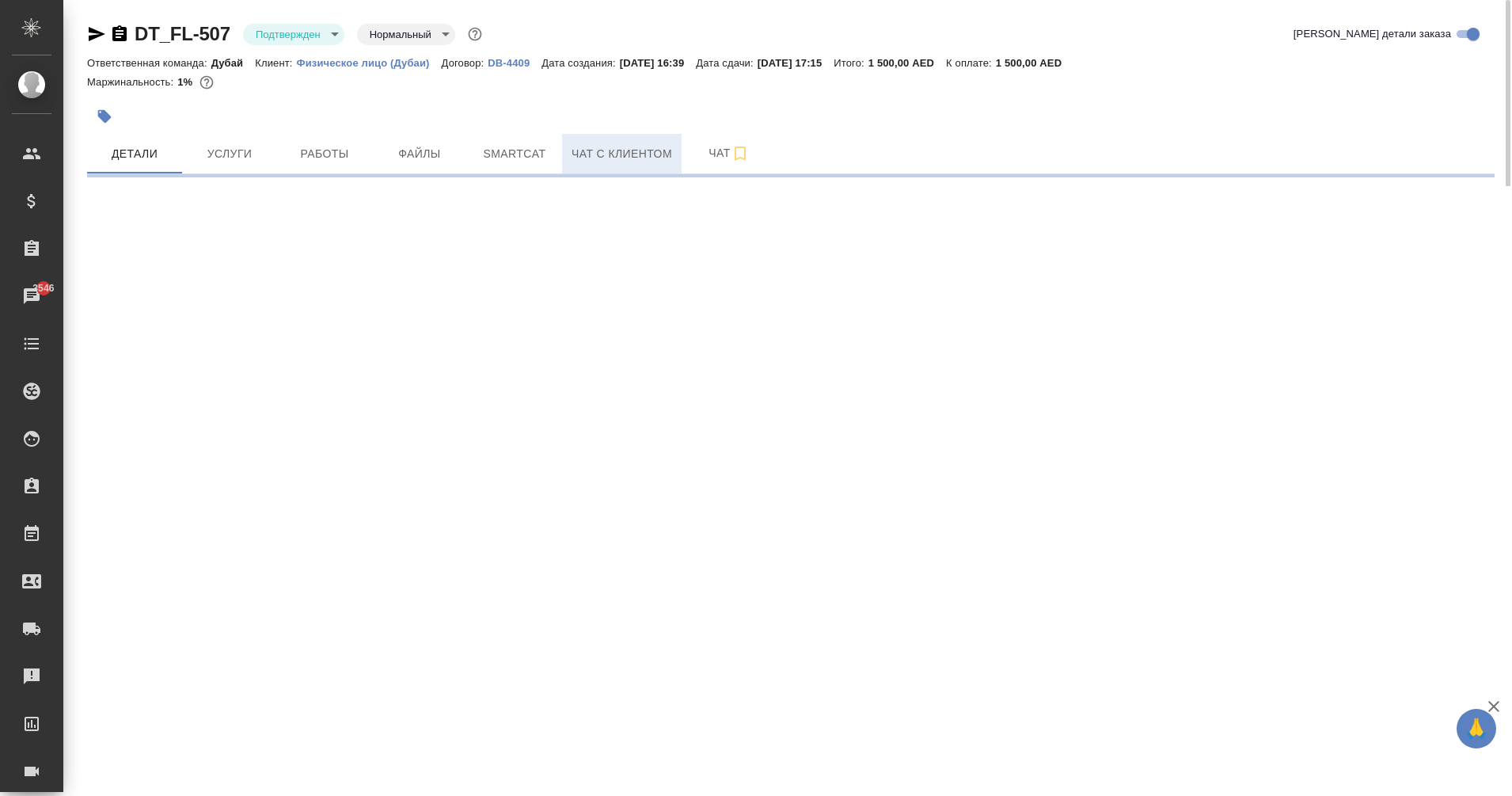
select select "RU"
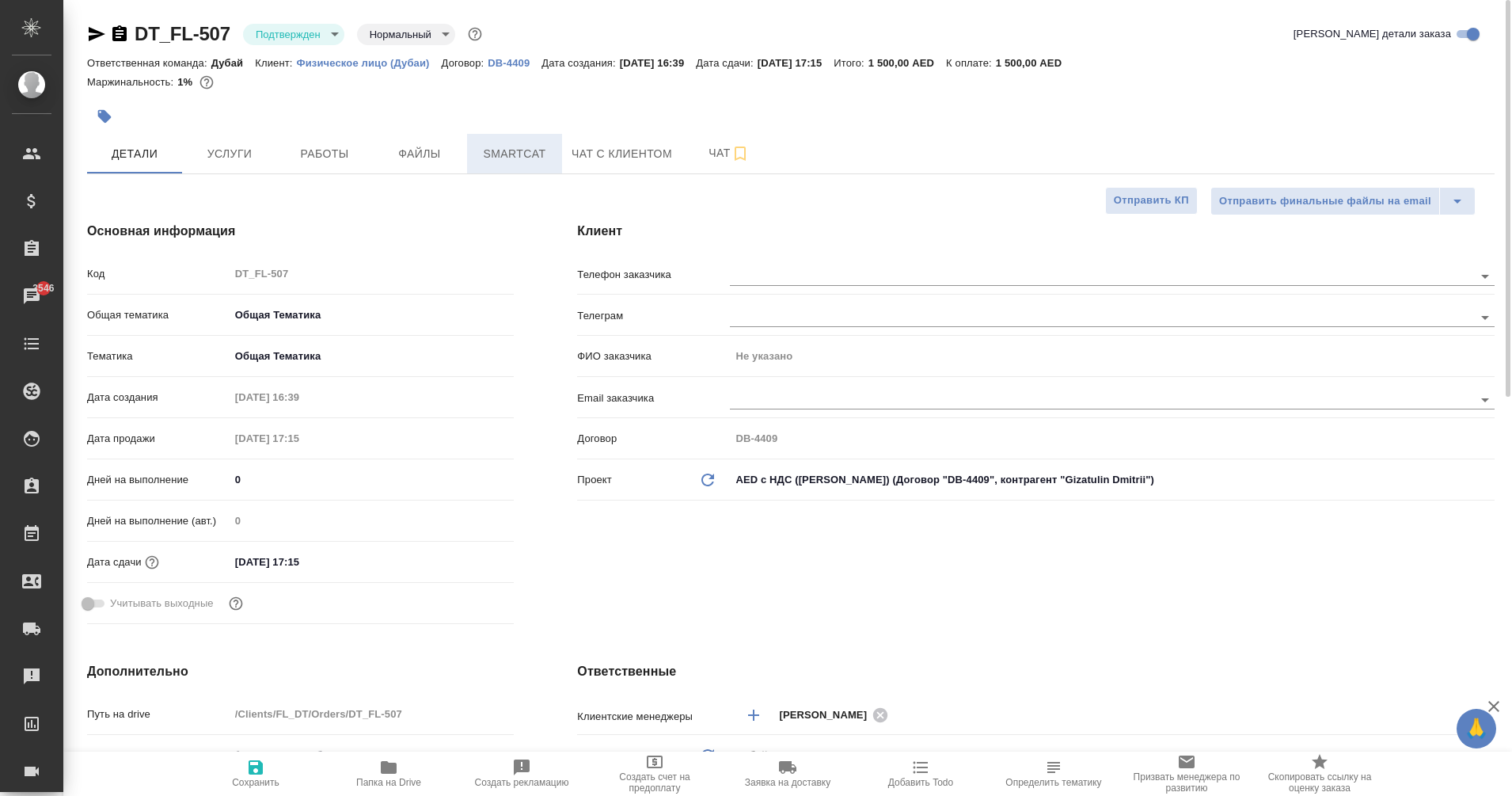
type textarea "x"
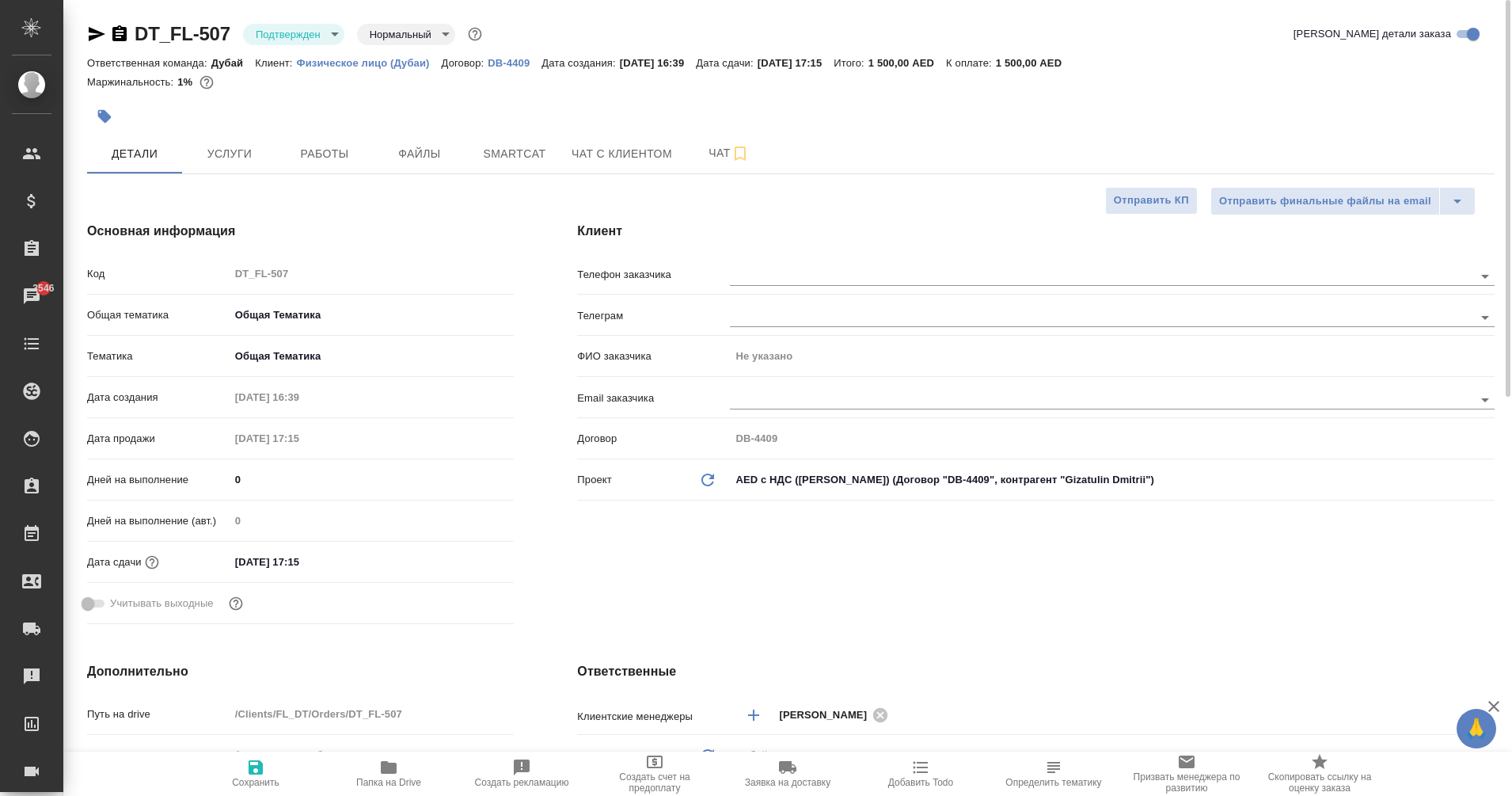
type textarea "x"
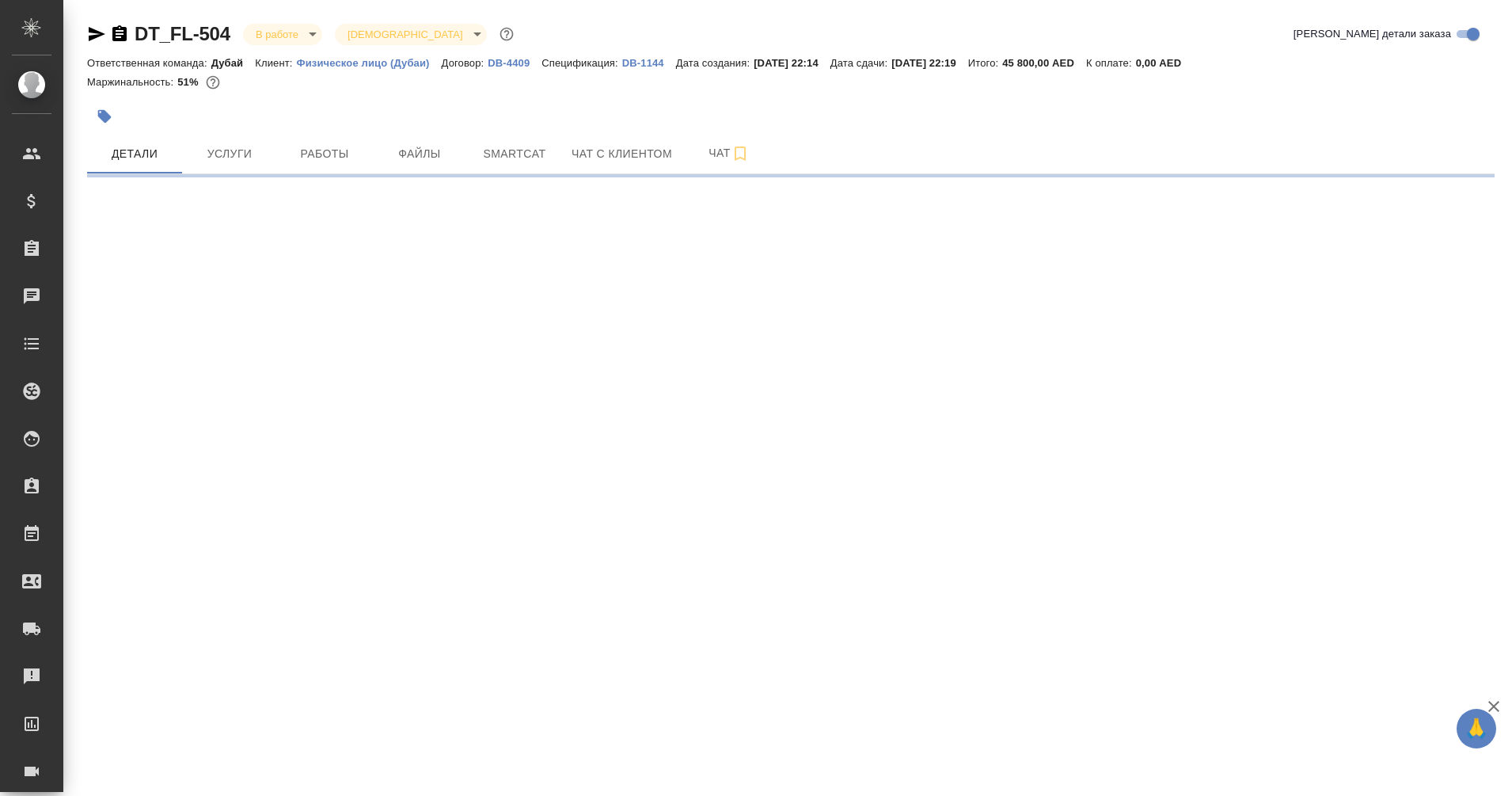
select select "RU"
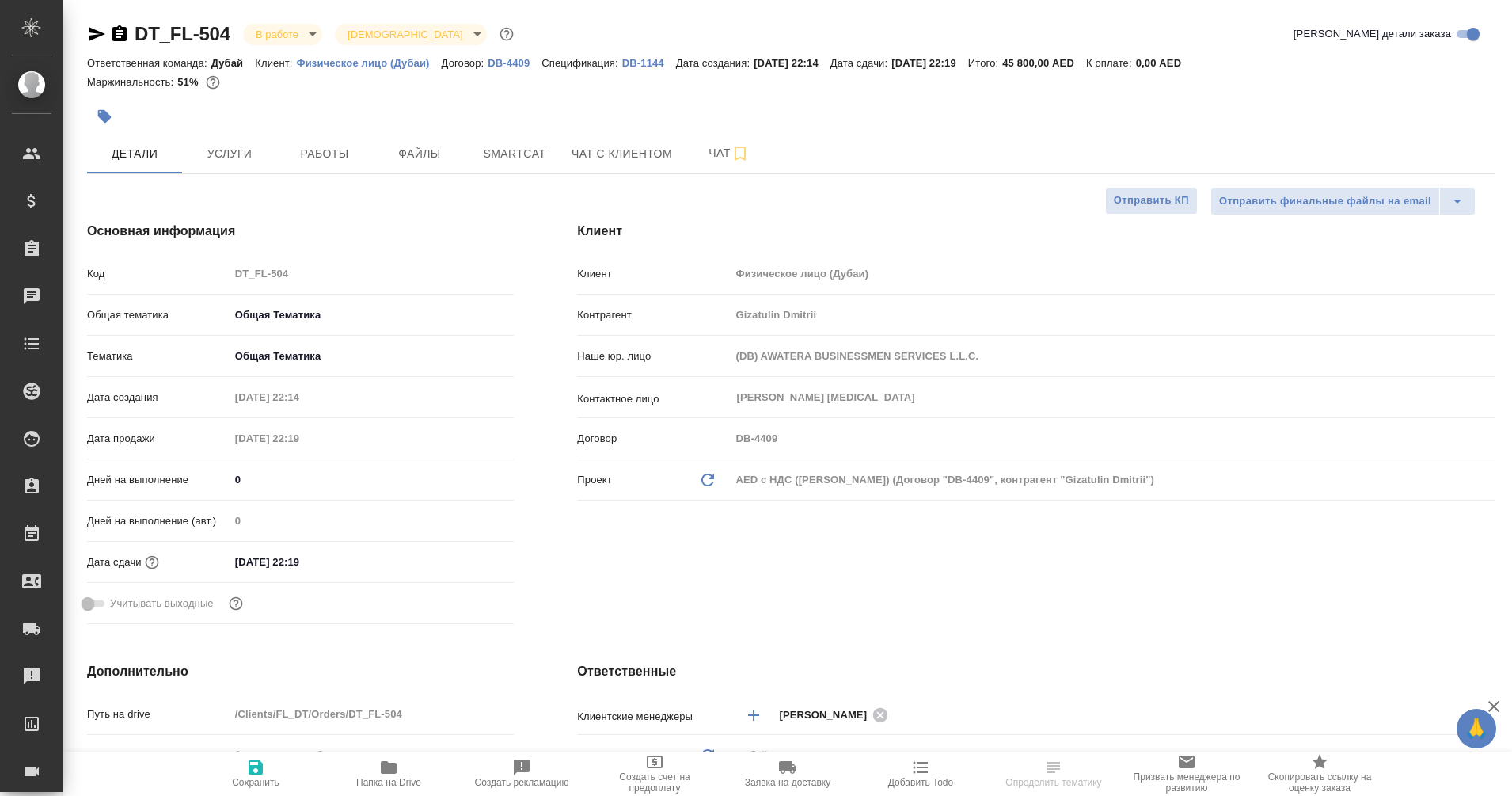
type textarea "x"
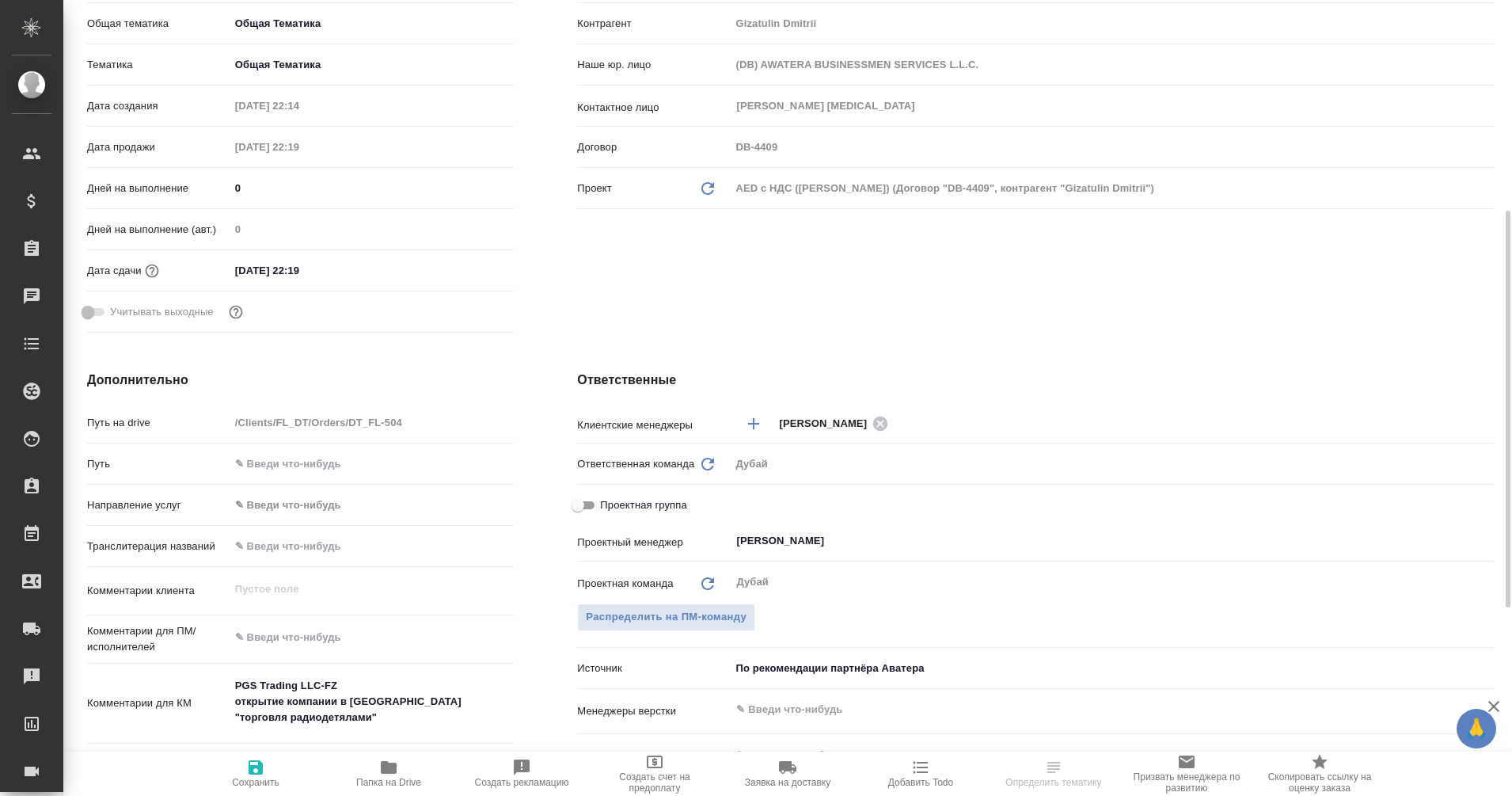
scroll to position [408, 0]
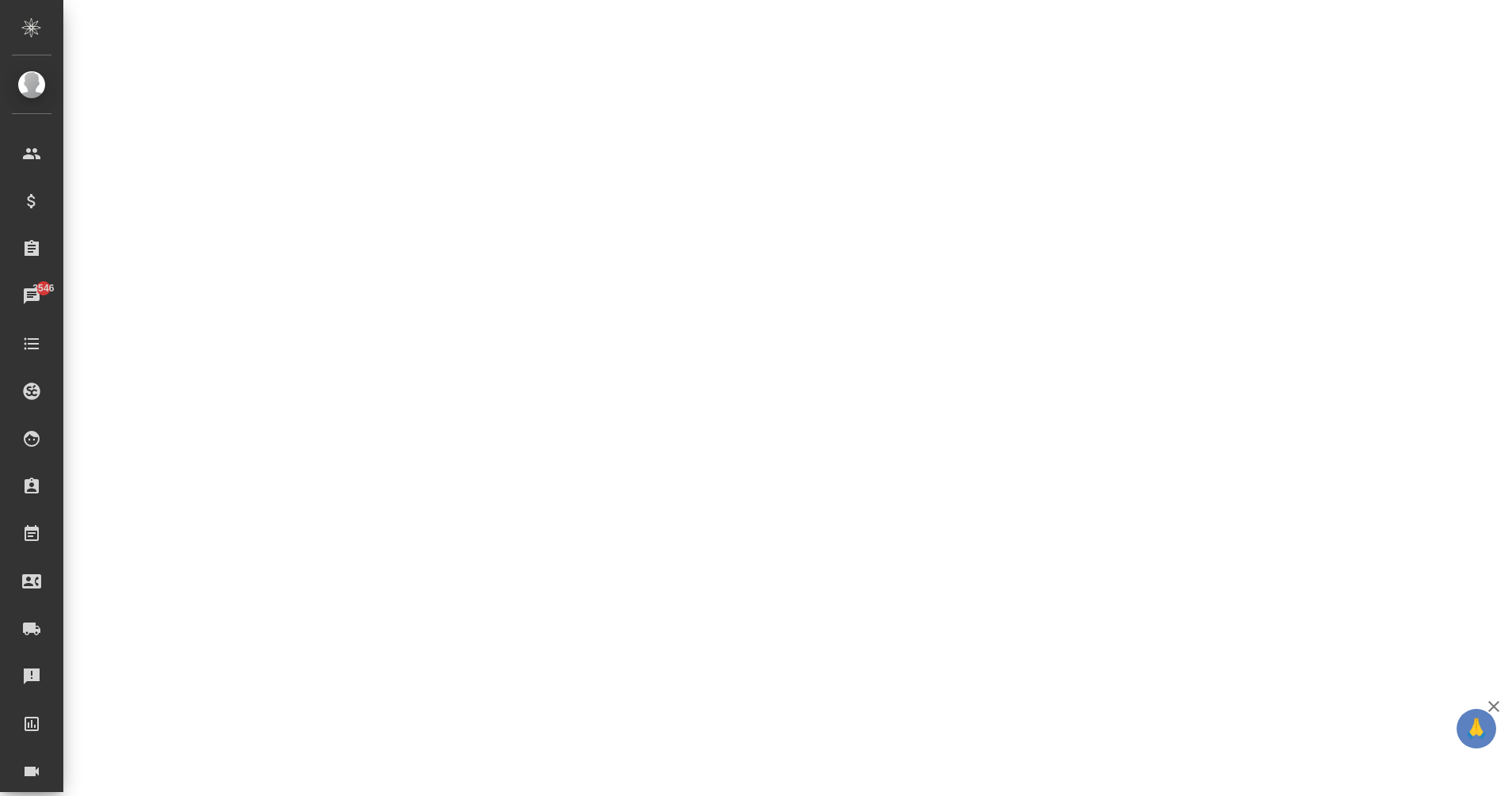
select select "RU"
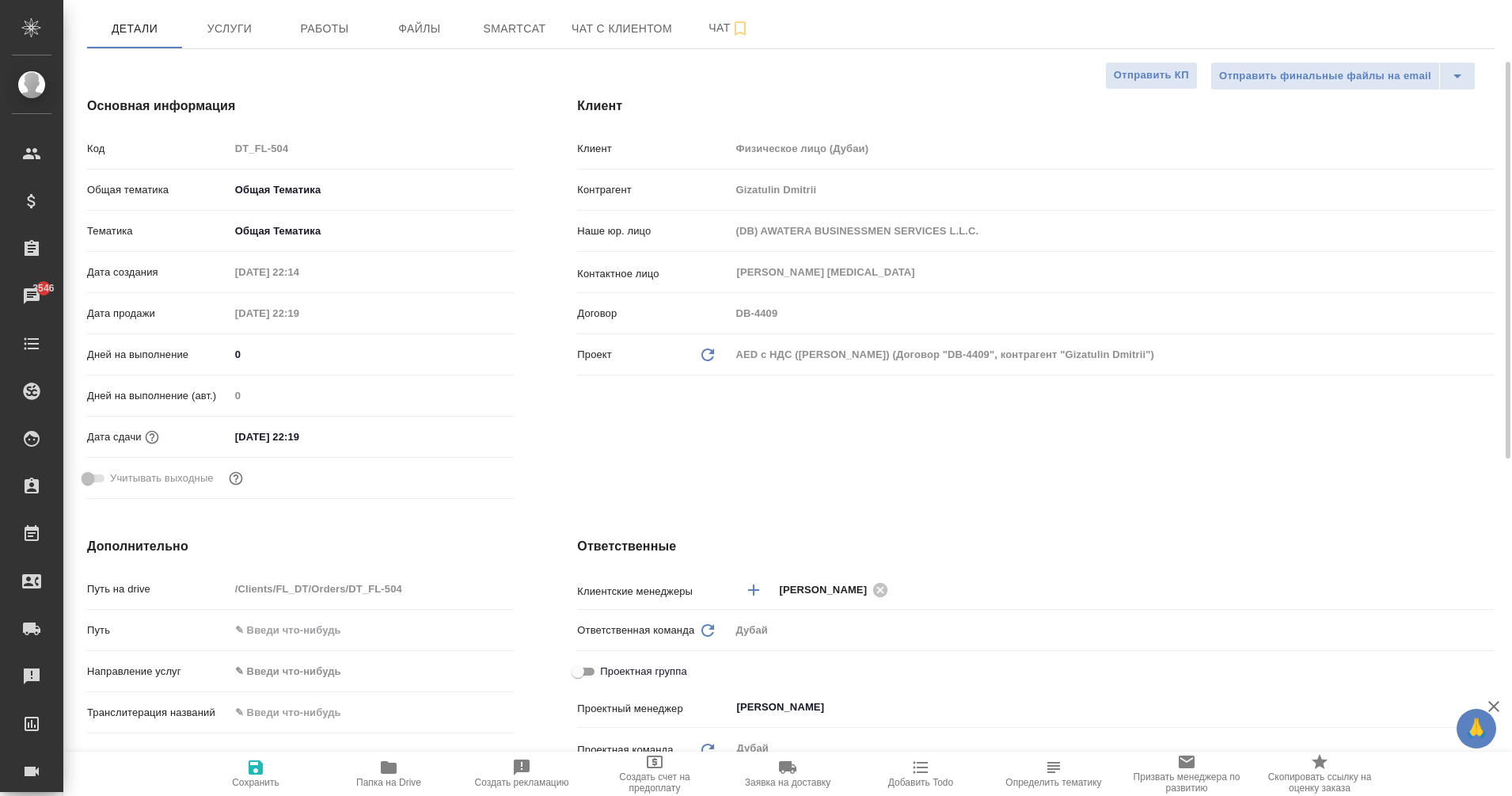
scroll to position [0, 0]
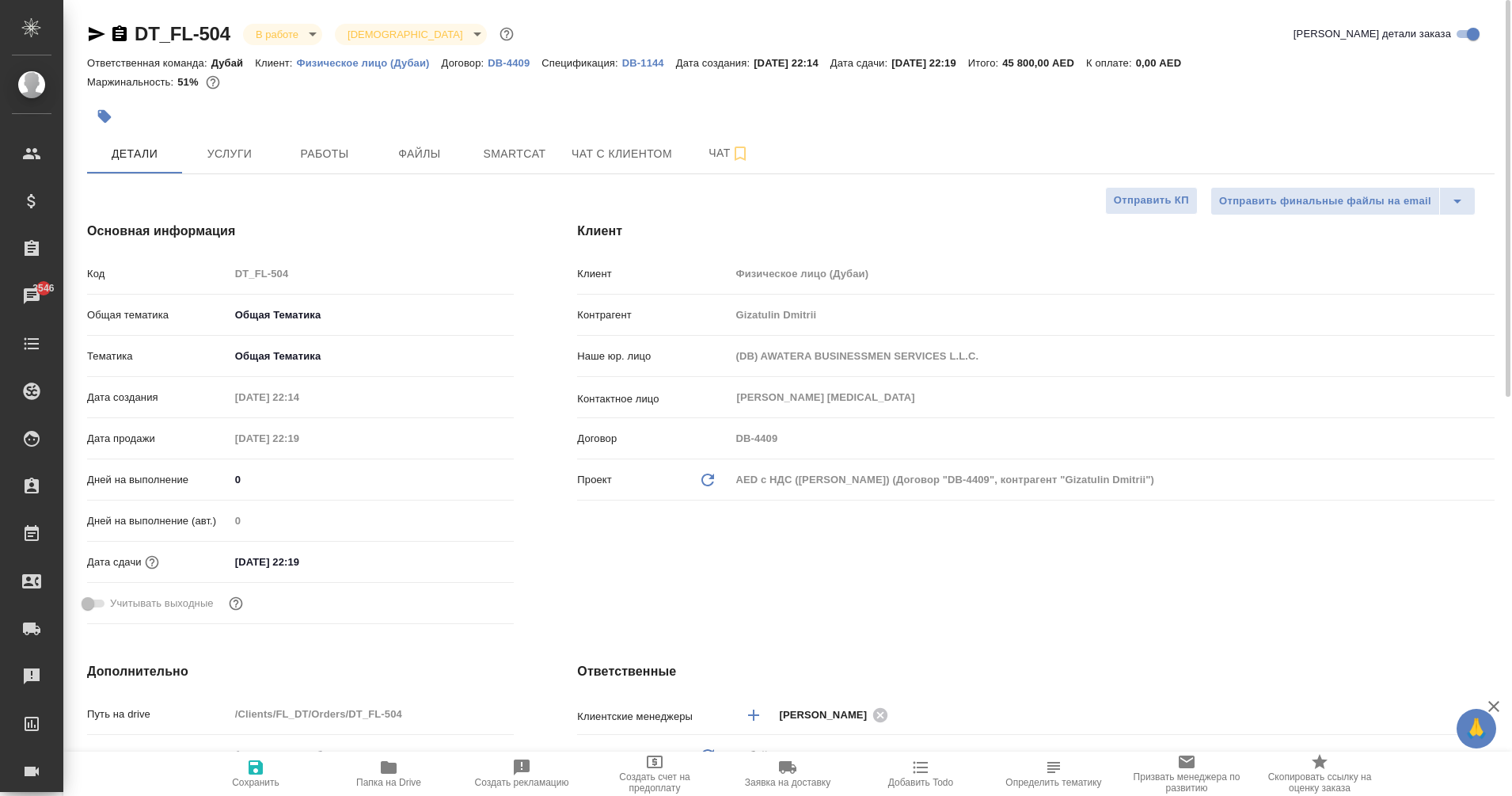
type textarea "x"
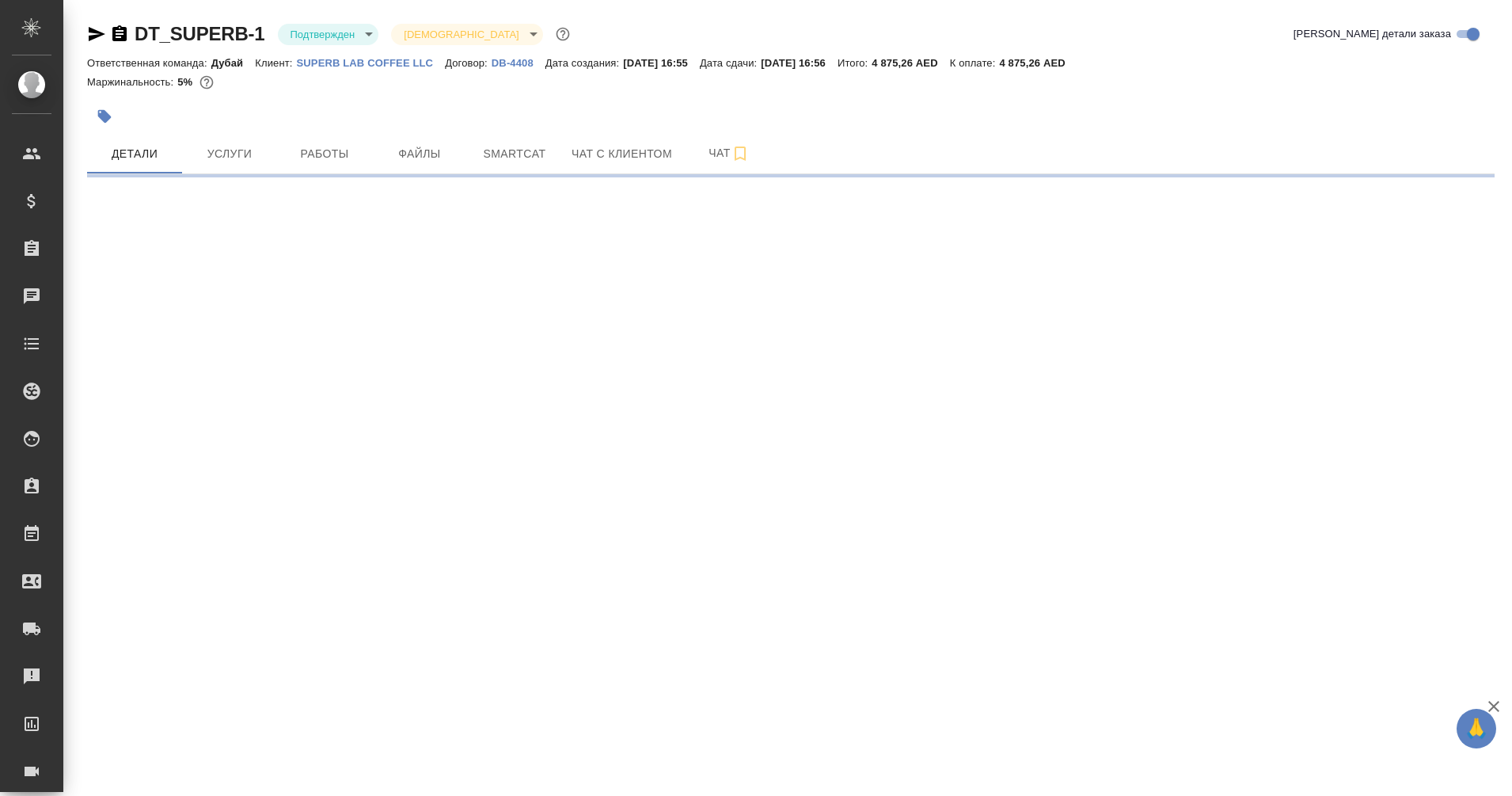
select select "RU"
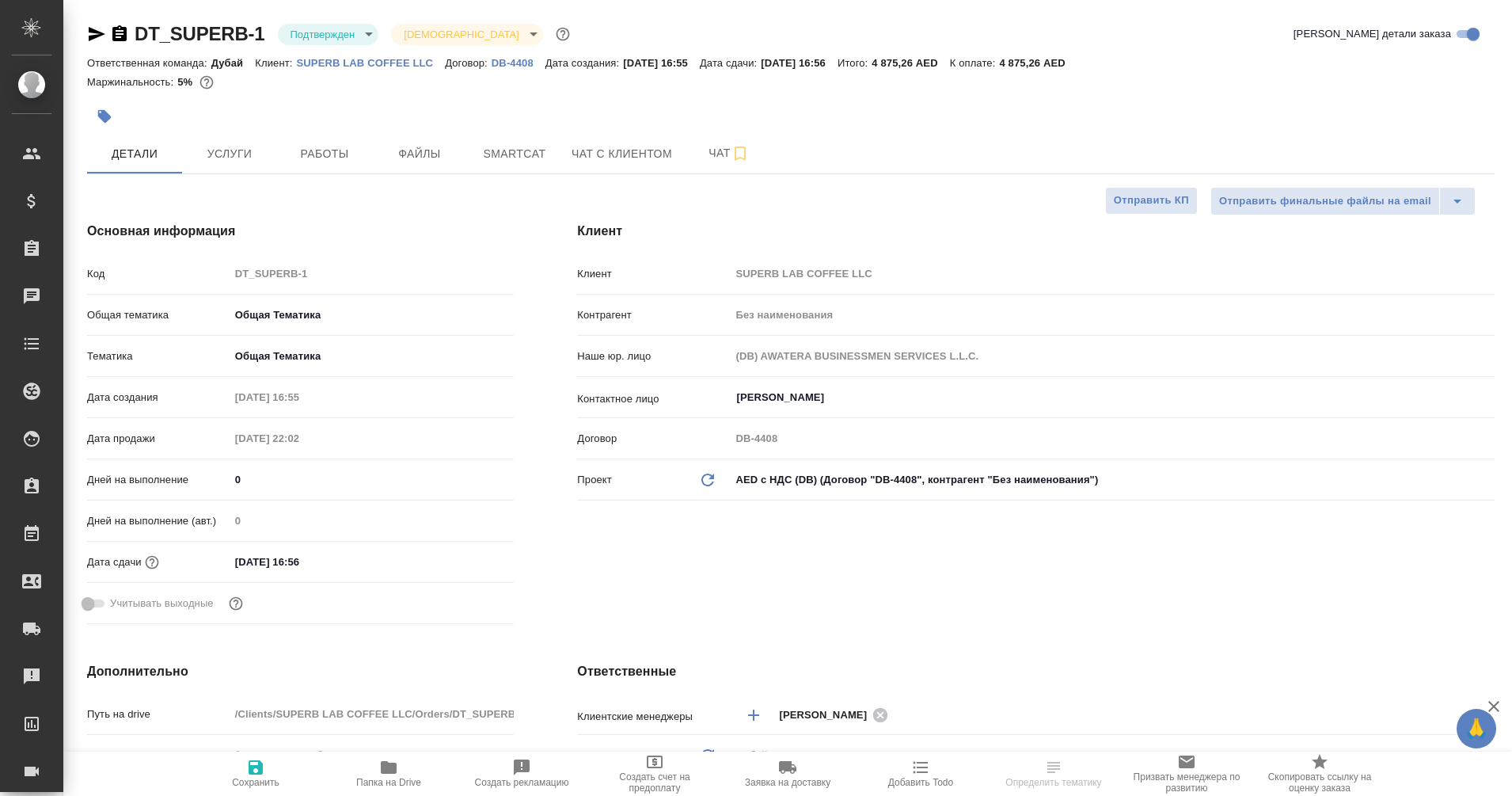
type textarea "x"
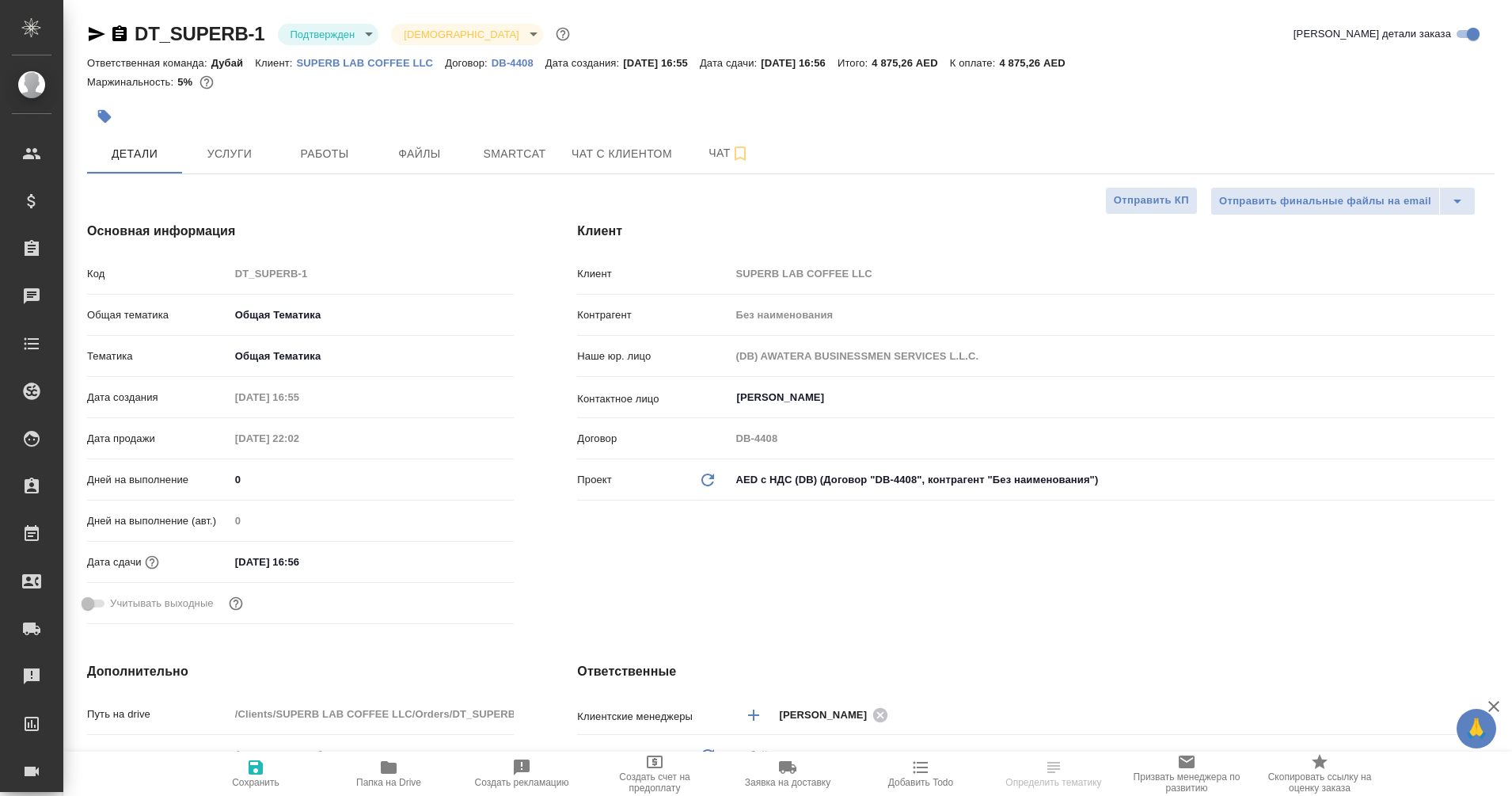
type textarea "x"
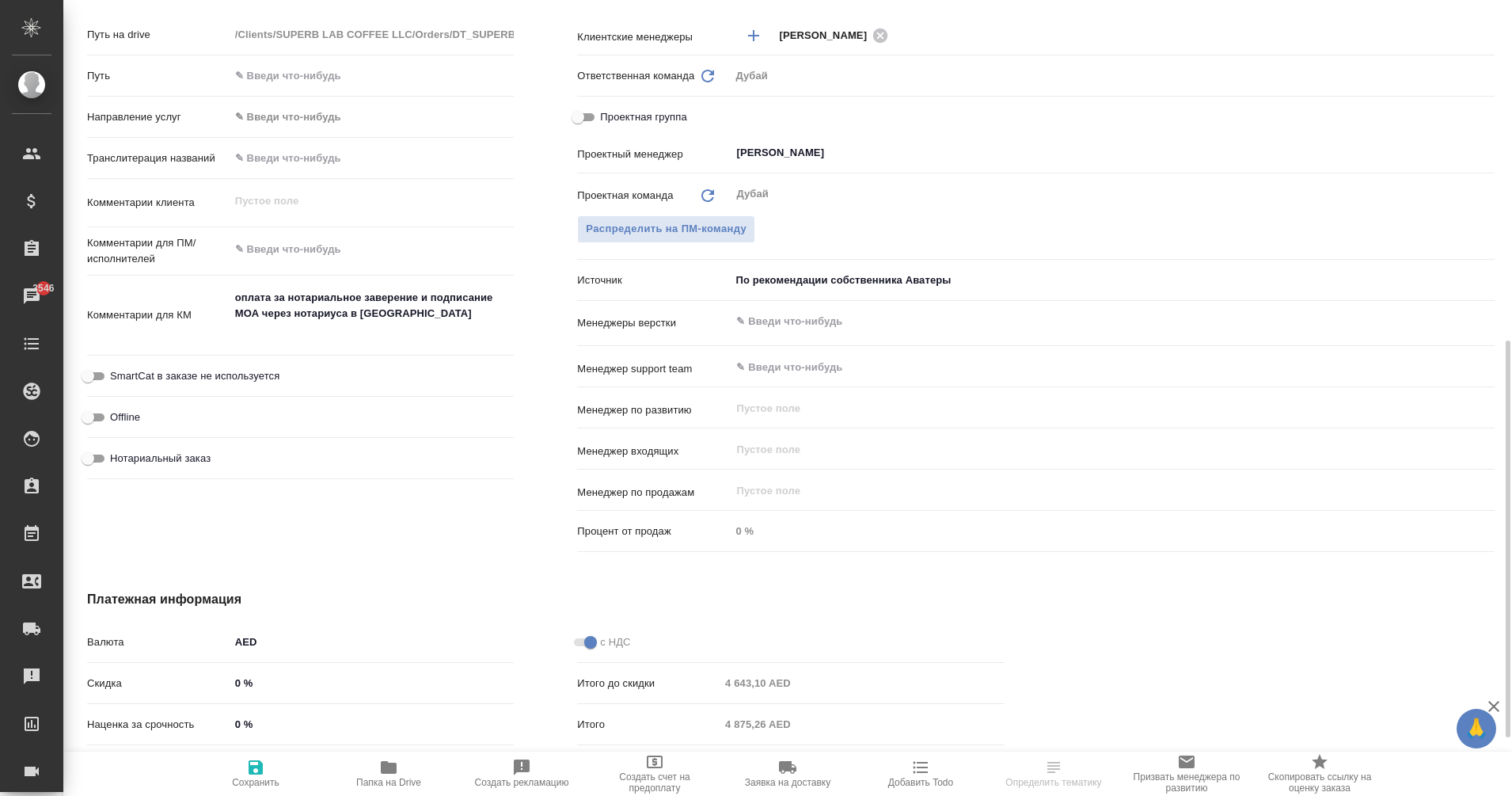
scroll to position [680, 0]
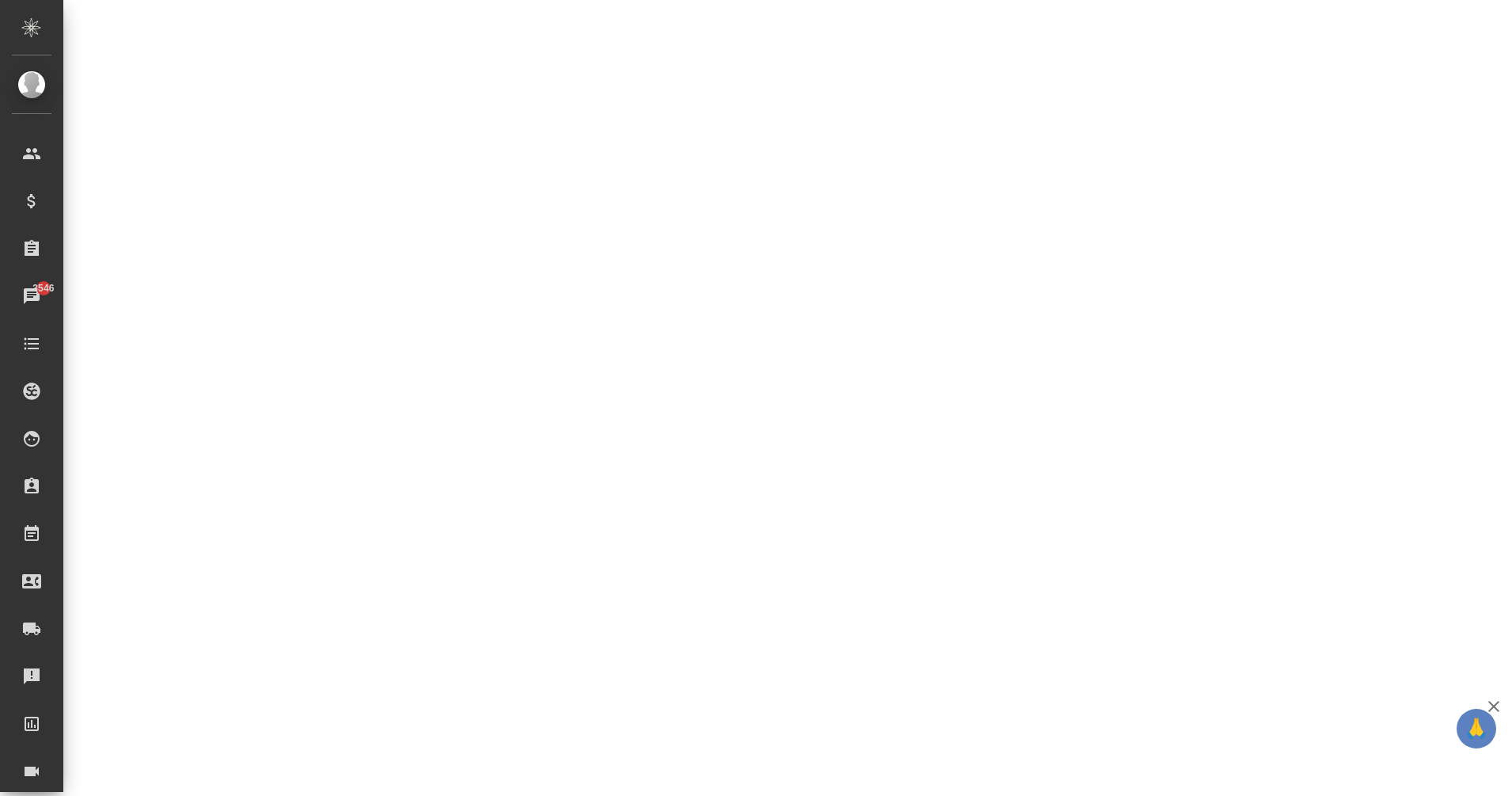
select select "RU"
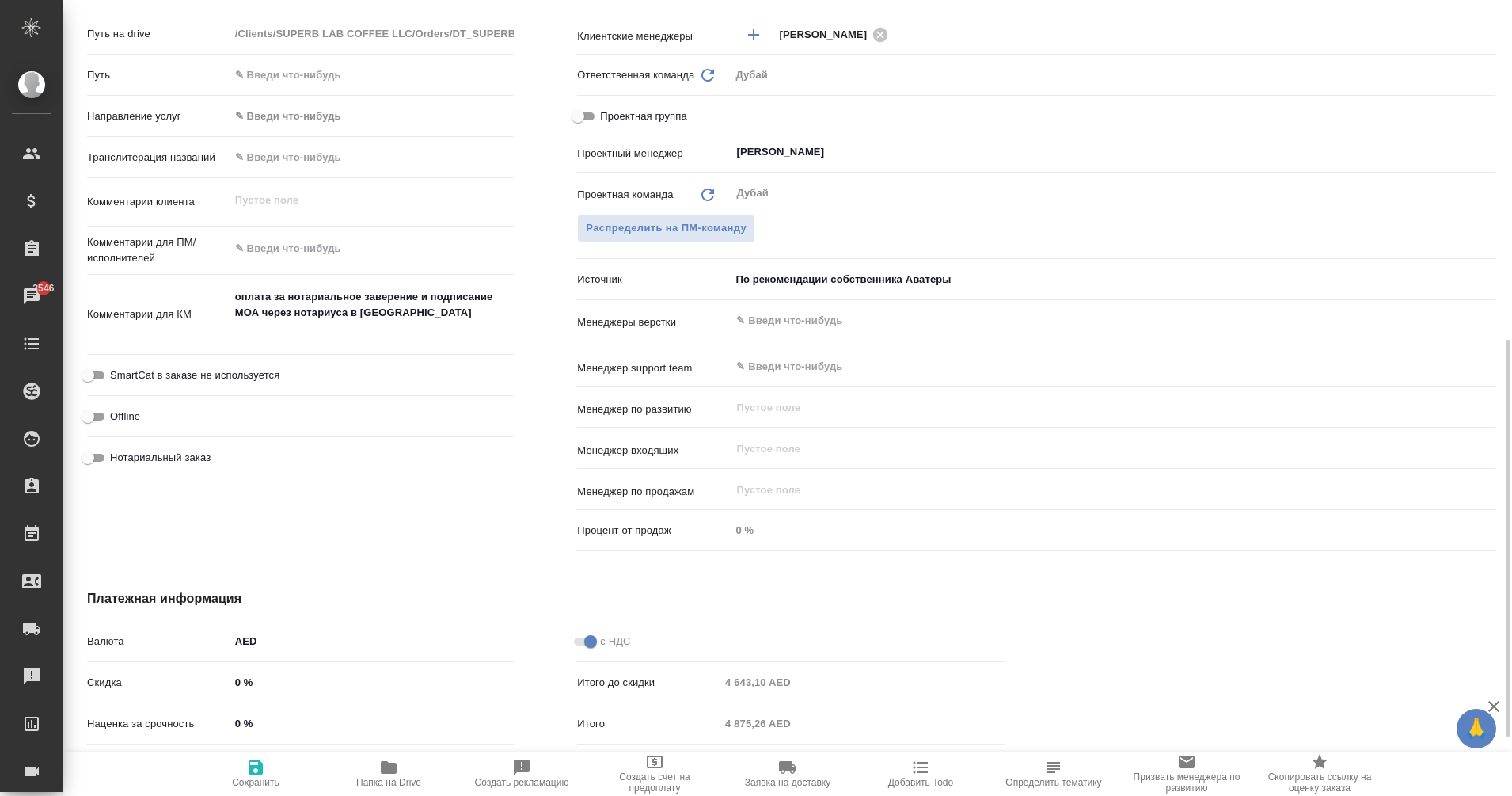
type textarea "x"
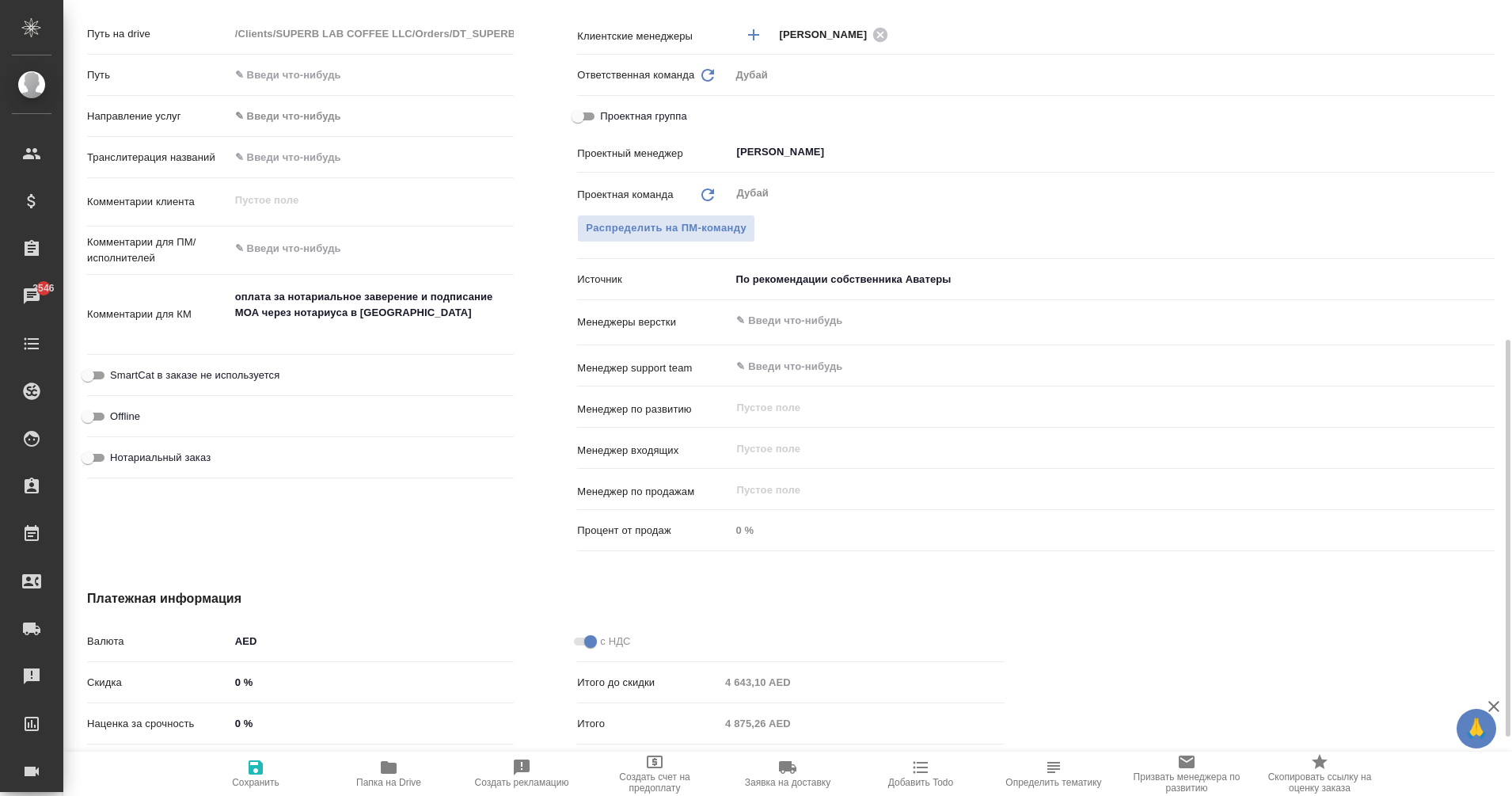
type textarea "x"
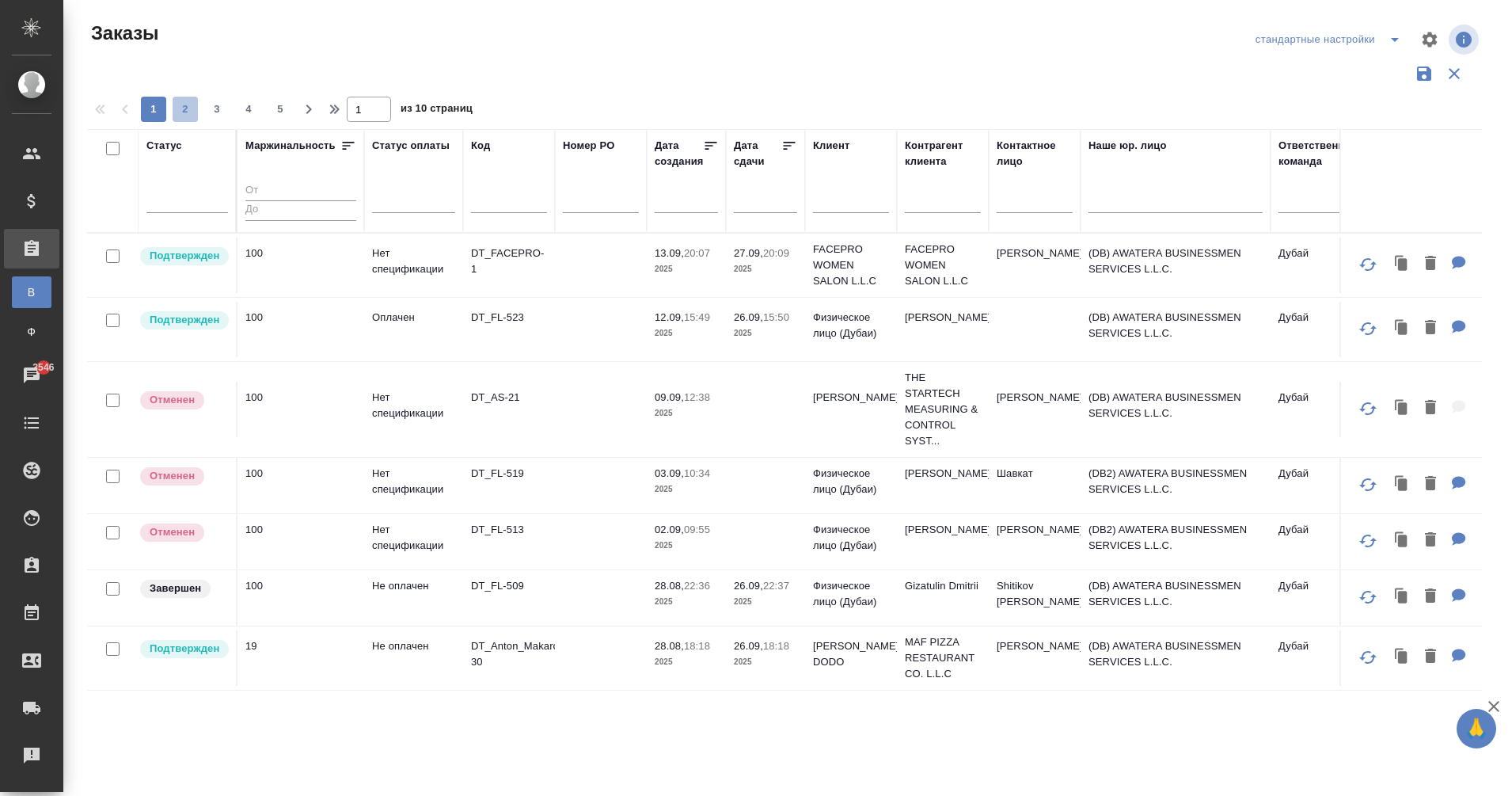
click at [181, 99] on button "2" at bounding box center [185, 109] width 25 height 25
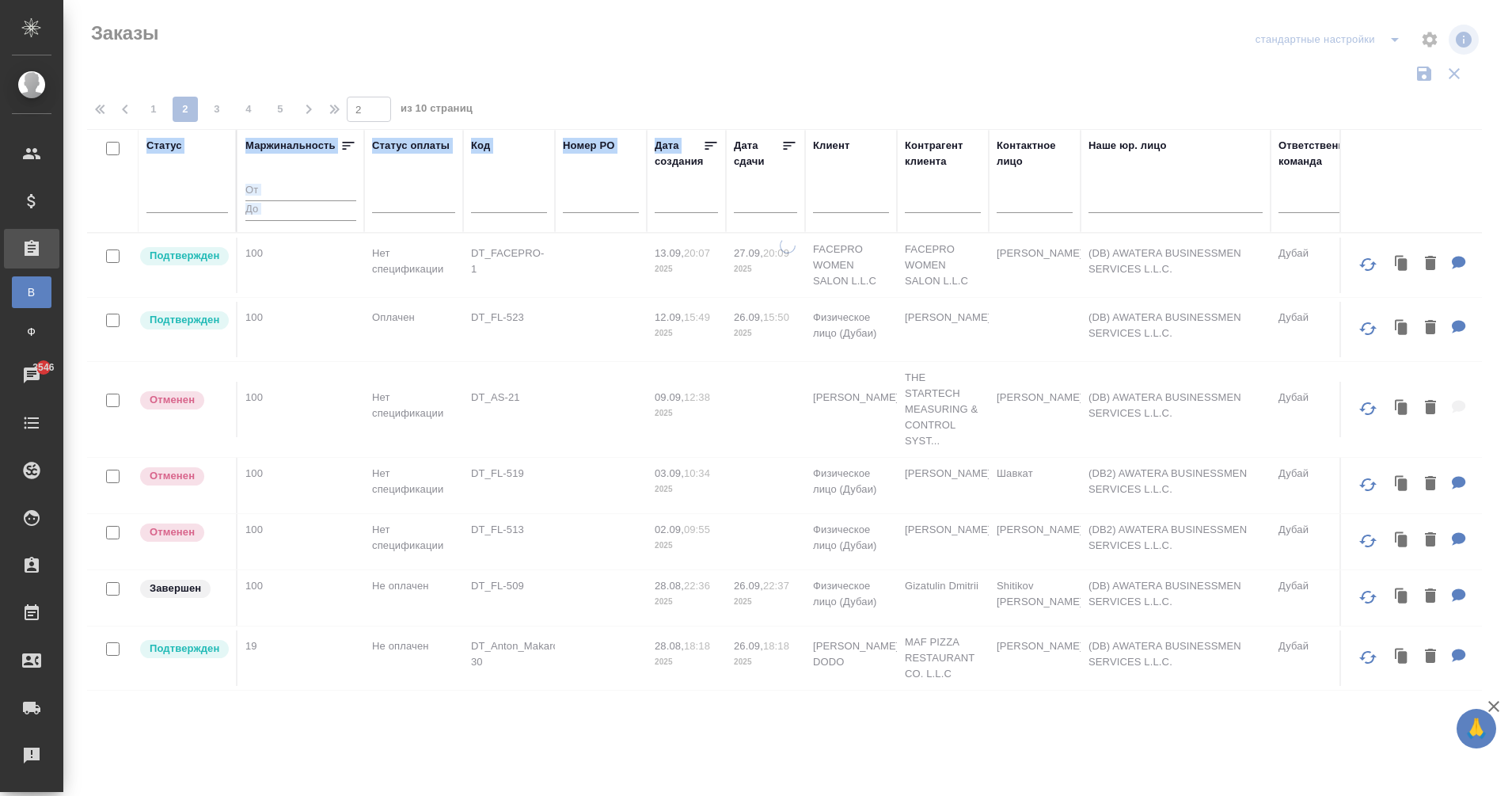
drag, startPoint x: 450, startPoint y: 311, endPoint x: 699, endPoint y: 116, distance: 316.3
click at [699, 116] on div at bounding box center [788, 354] width 1449 height 708
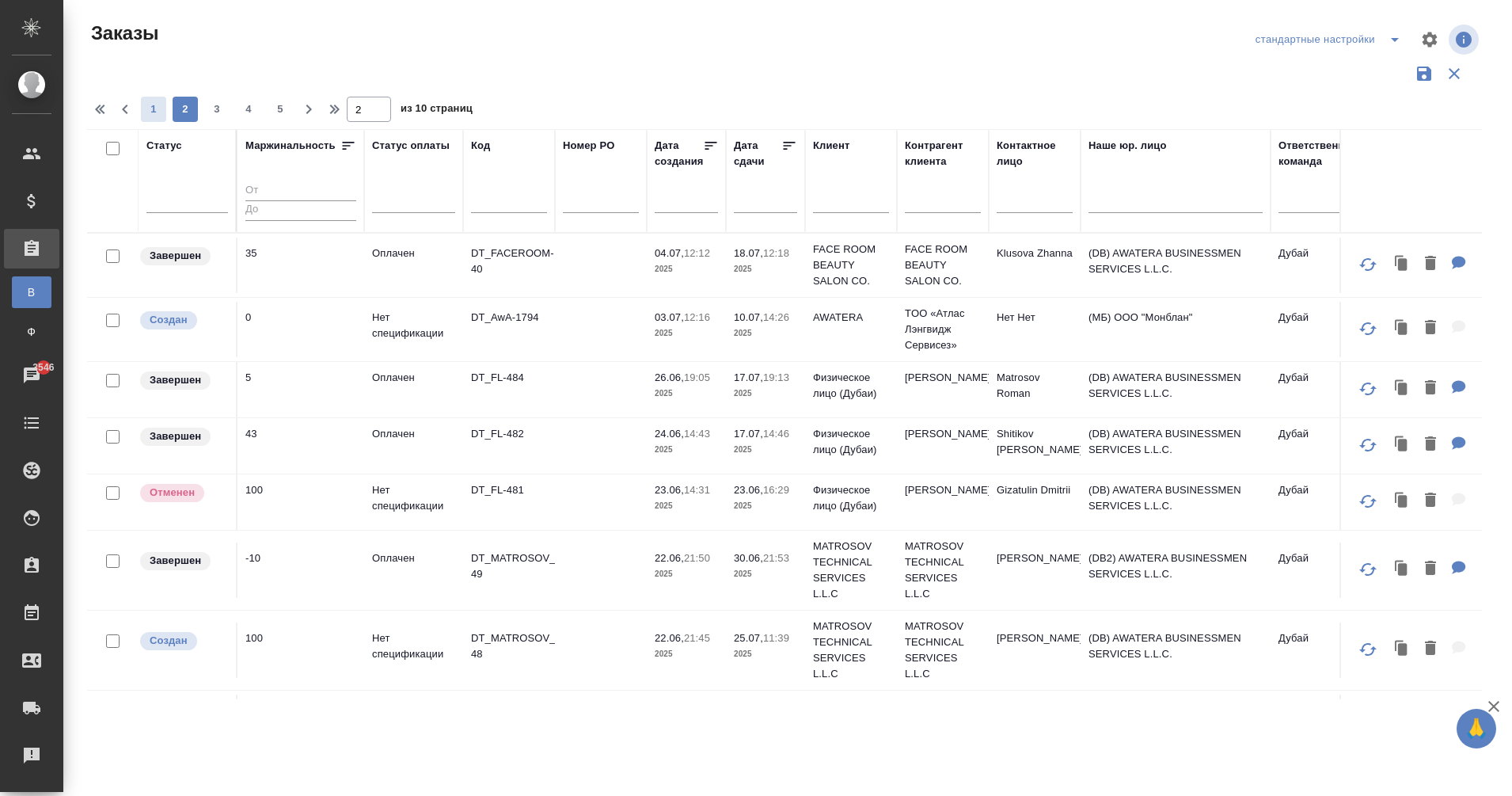
click at [162, 117] on span "1" at bounding box center [153, 109] width 25 height 16
type input "1"
